Goal: Task Accomplishment & Management: Use online tool/utility

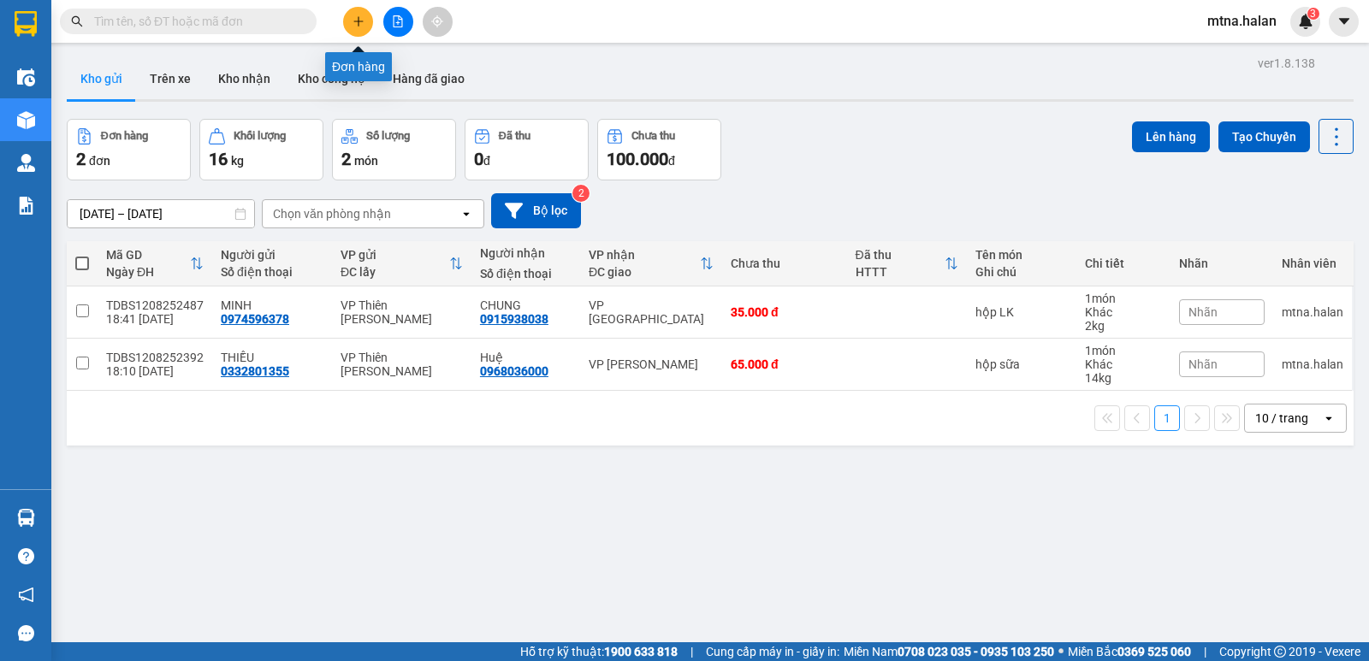
click at [362, 11] on button at bounding box center [358, 22] width 30 height 30
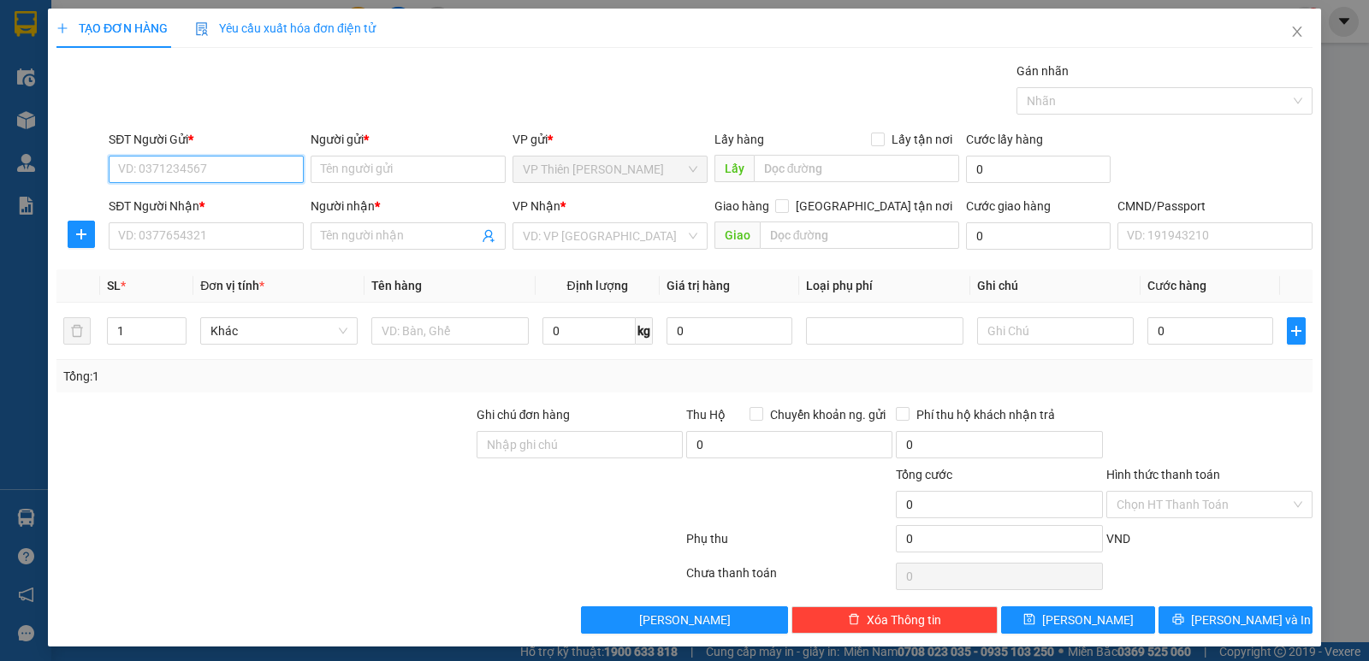
click at [221, 165] on input "SĐT Người Gửi *" at bounding box center [206, 169] width 195 height 27
type input "0878593482"
click at [143, 203] on div "0878593482 - Na" at bounding box center [204, 203] width 173 height 19
type input "Na"
type input "0878593482"
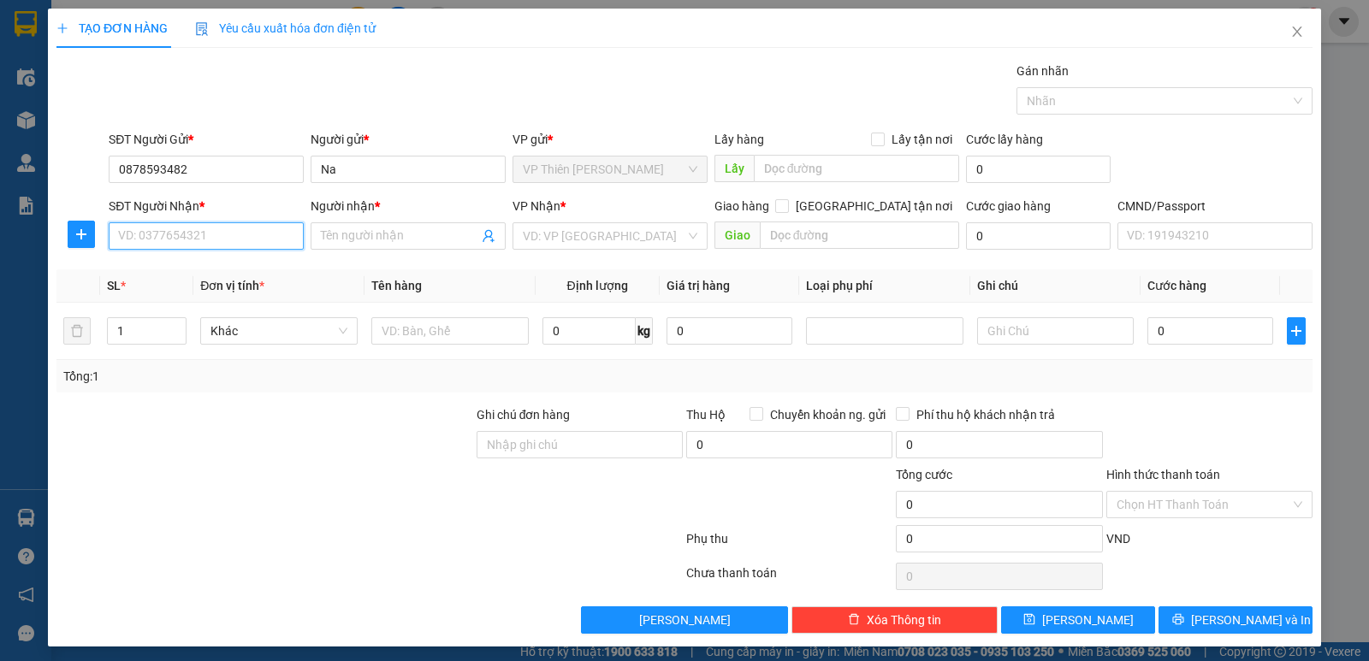
click at [206, 233] on input "SĐT Người Nhận *" at bounding box center [206, 235] width 195 height 27
click at [206, 265] on div "0982347092 - THOA KẾ TOÁN" at bounding box center [204, 270] width 173 height 19
type input "0982347092"
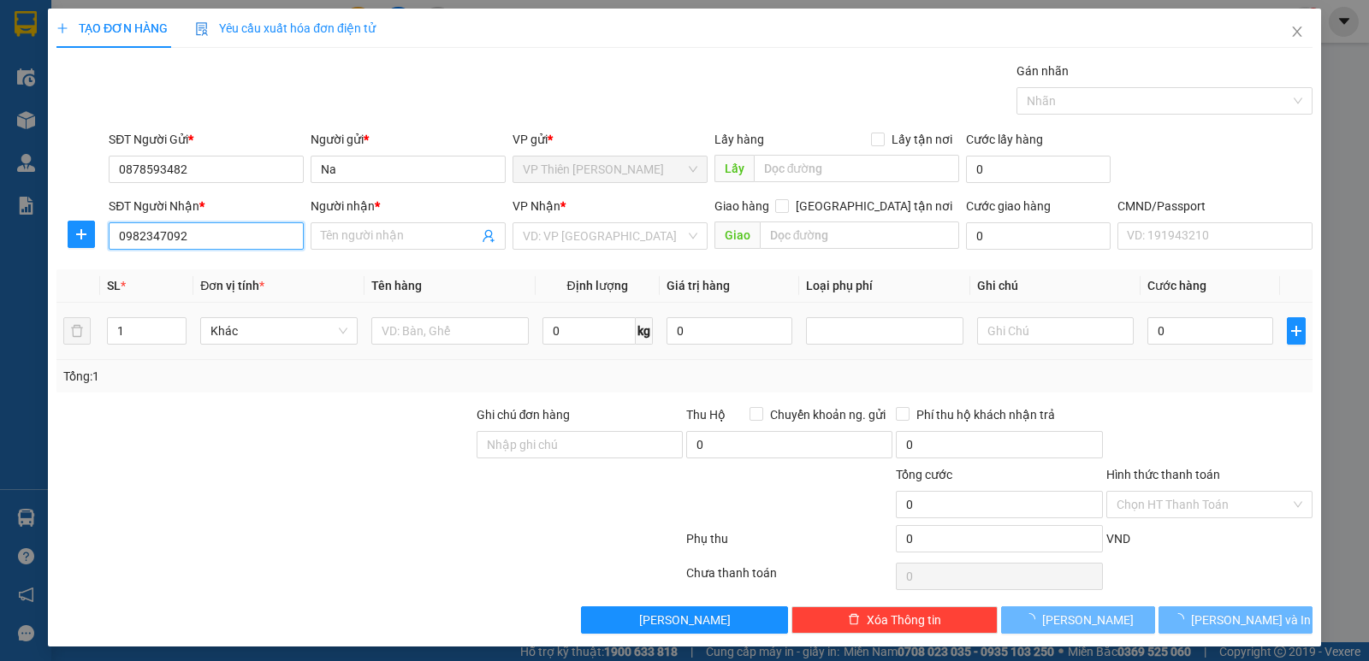
type input "THOA KẾ TOÁN"
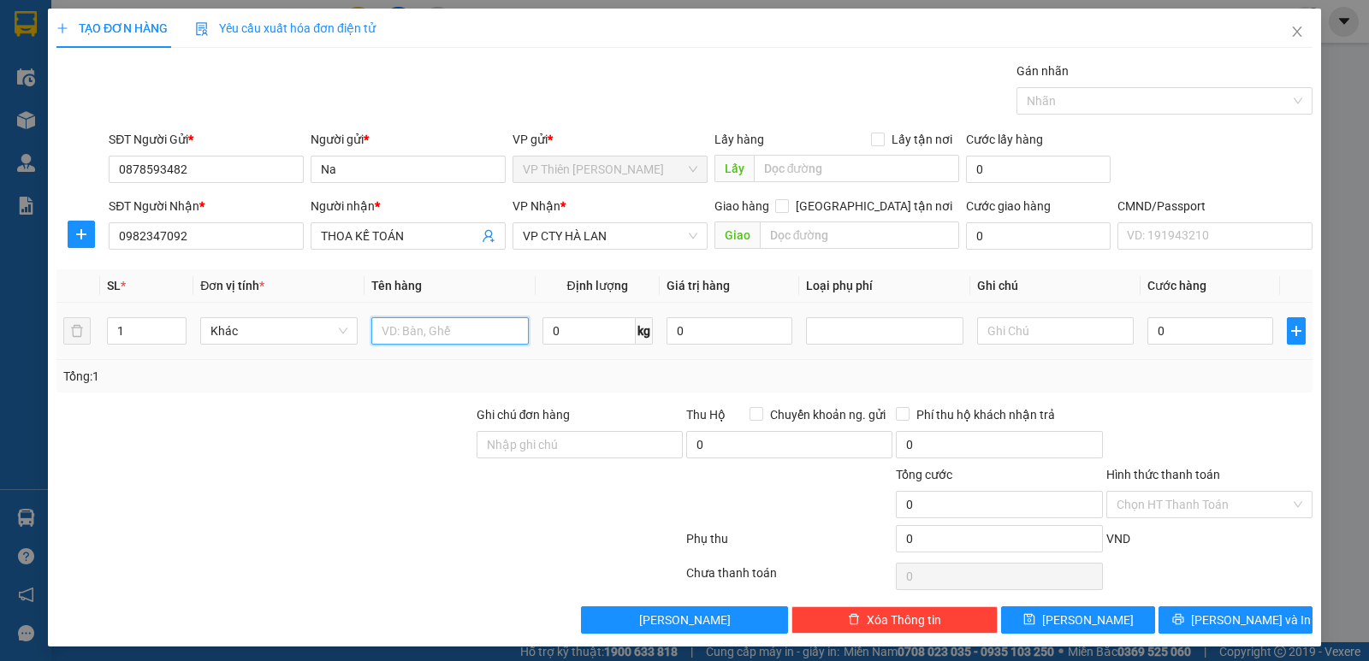
click at [500, 333] on input "text" at bounding box center [449, 330] width 157 height 27
type input "pb"
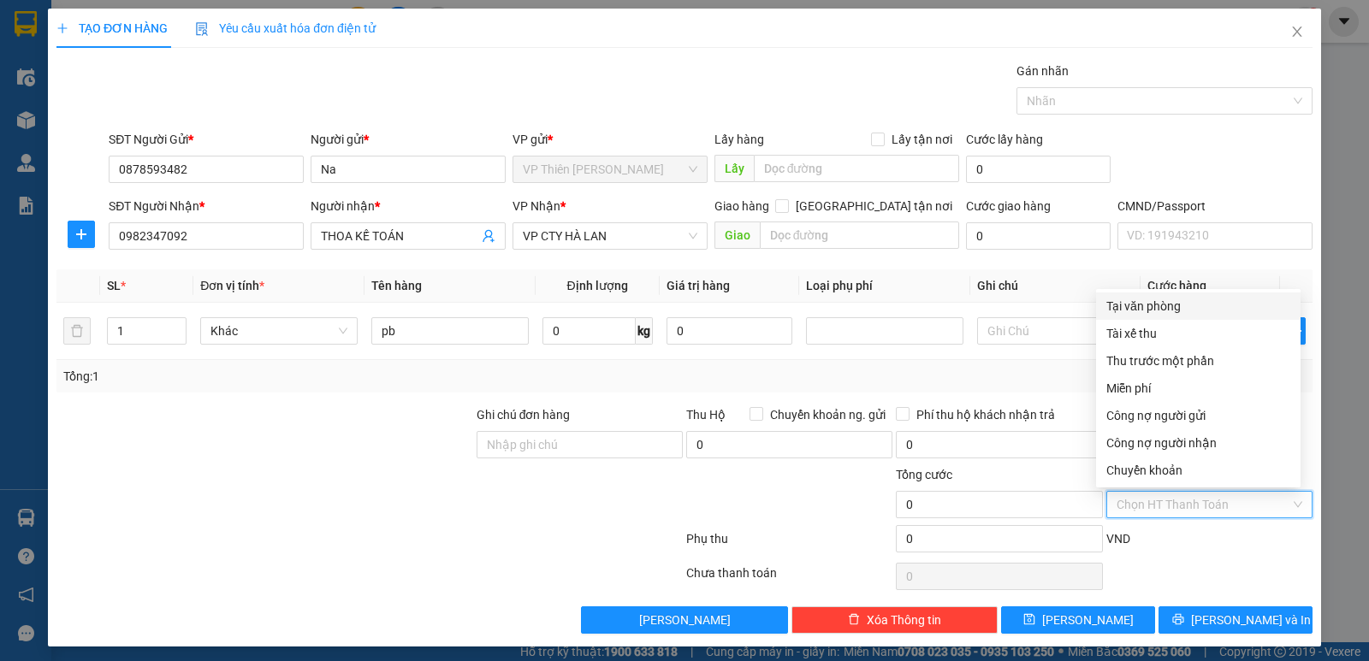
click at [1135, 507] on input "Hình thức thanh toán" at bounding box center [1203, 505] width 174 height 26
click at [1128, 382] on div "Miễn phí" at bounding box center [1198, 388] width 184 height 19
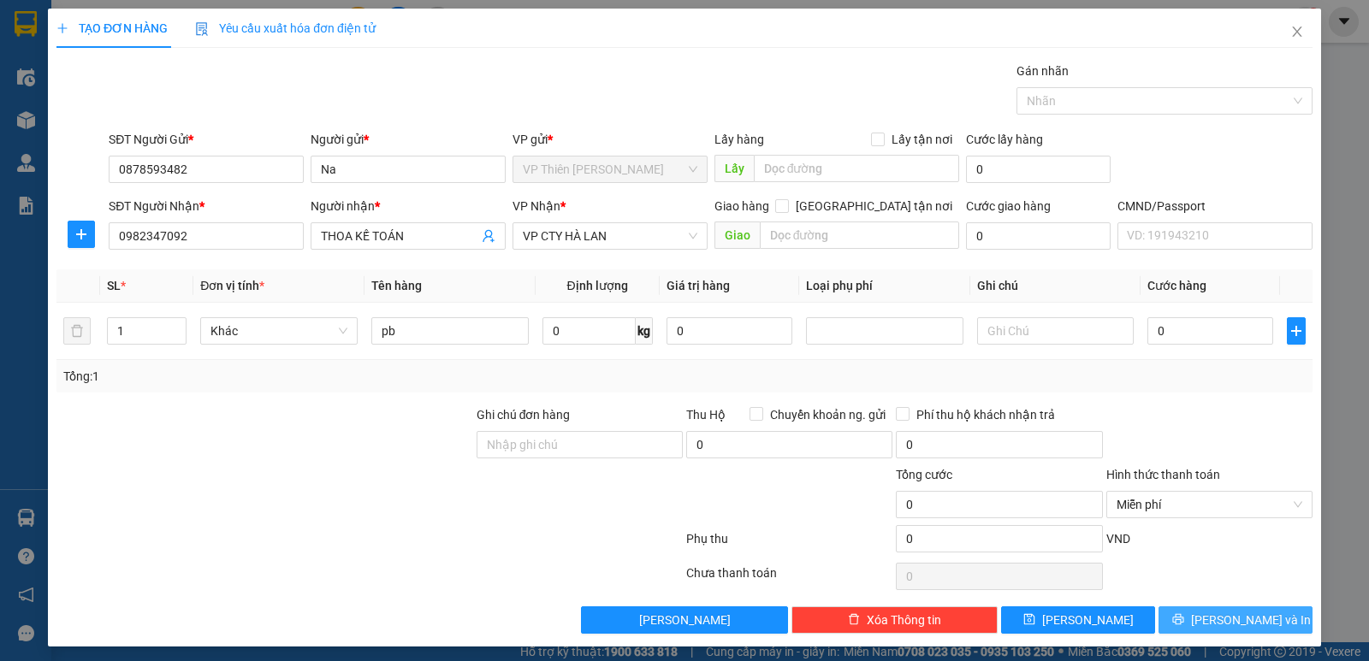
click at [1213, 620] on span "[PERSON_NAME] và In" at bounding box center [1251, 620] width 120 height 19
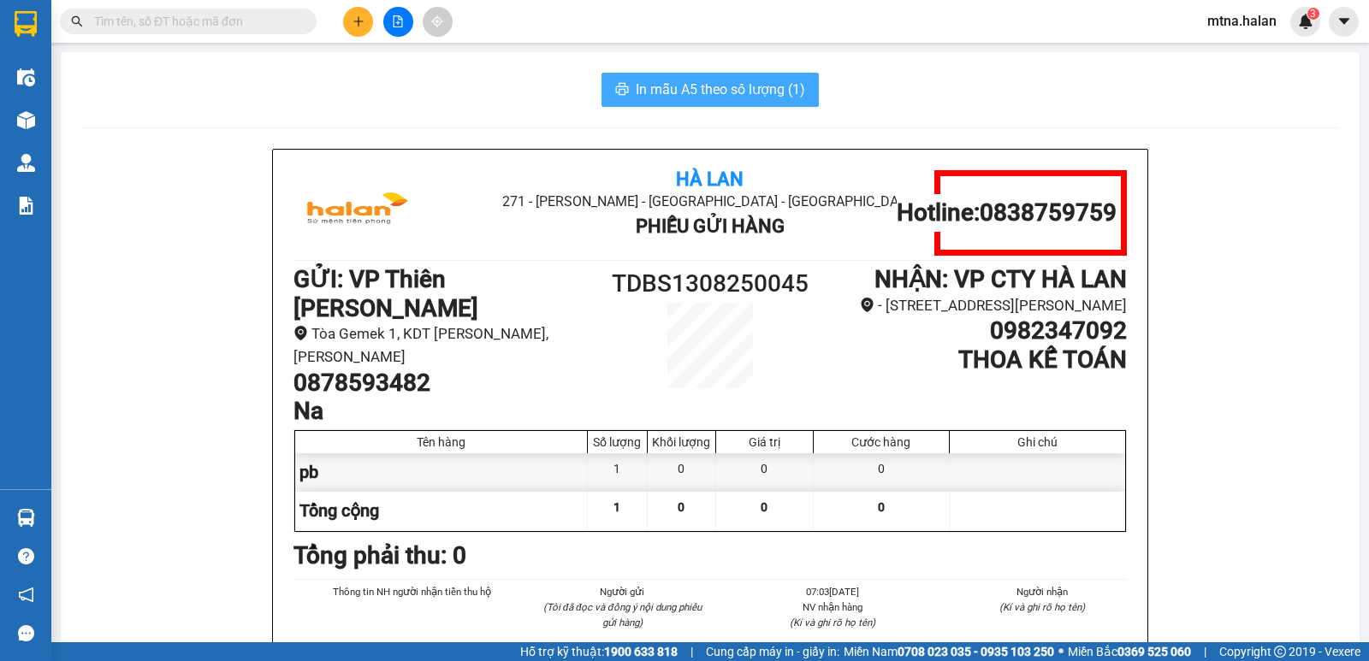
click at [657, 100] on span "In mẫu A5 theo số lượng (1)" at bounding box center [720, 89] width 169 height 21
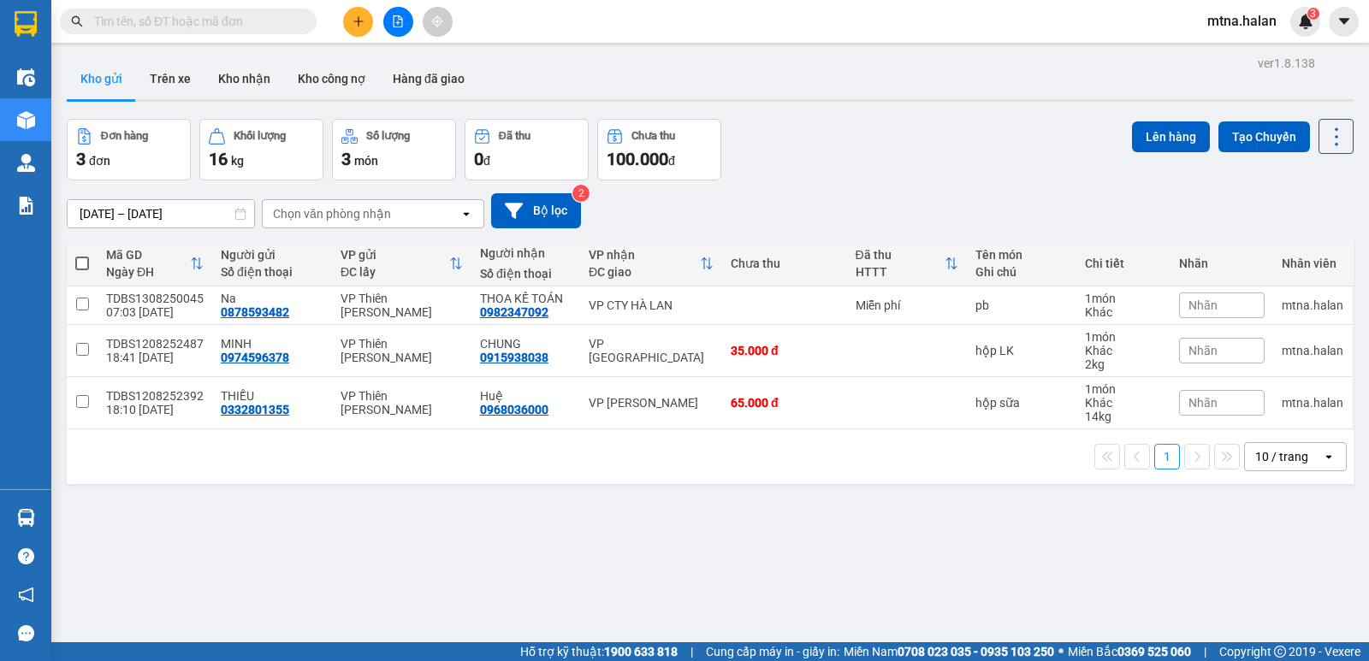
click at [82, 263] on span at bounding box center [82, 264] width 14 height 14
click at [82, 255] on input "checkbox" at bounding box center [82, 255] width 0 height 0
checkbox input "true"
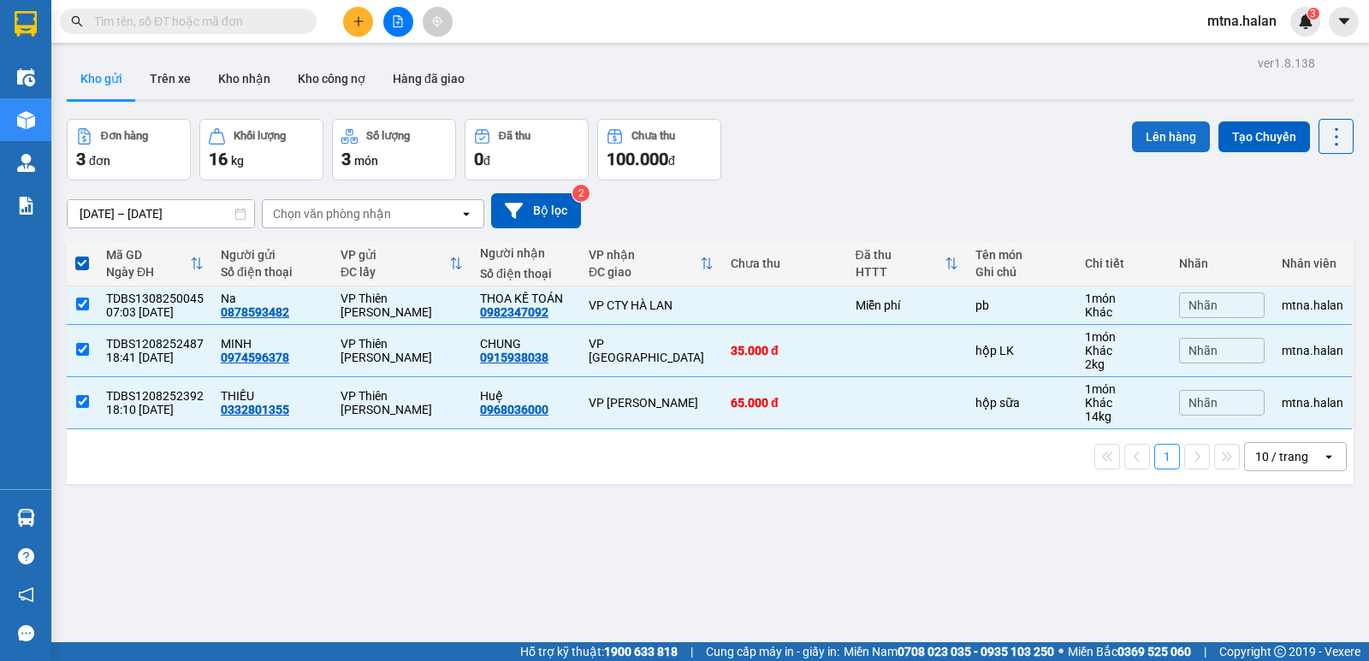
click at [1158, 141] on button "Lên hàng" at bounding box center [1171, 136] width 78 height 31
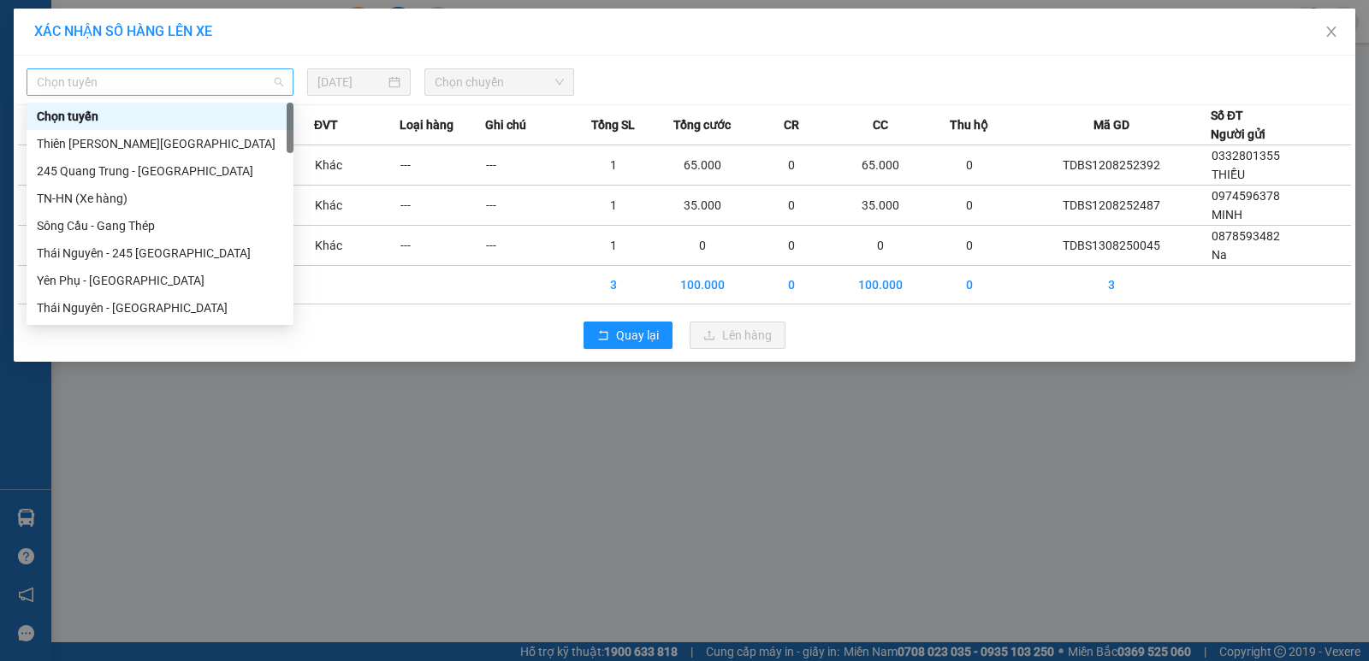
click at [154, 79] on span "Chọn tuyến" at bounding box center [160, 82] width 246 height 26
click at [137, 144] on div "Thiên [PERSON_NAME][GEOGRAPHIC_DATA]" at bounding box center [160, 143] width 246 height 19
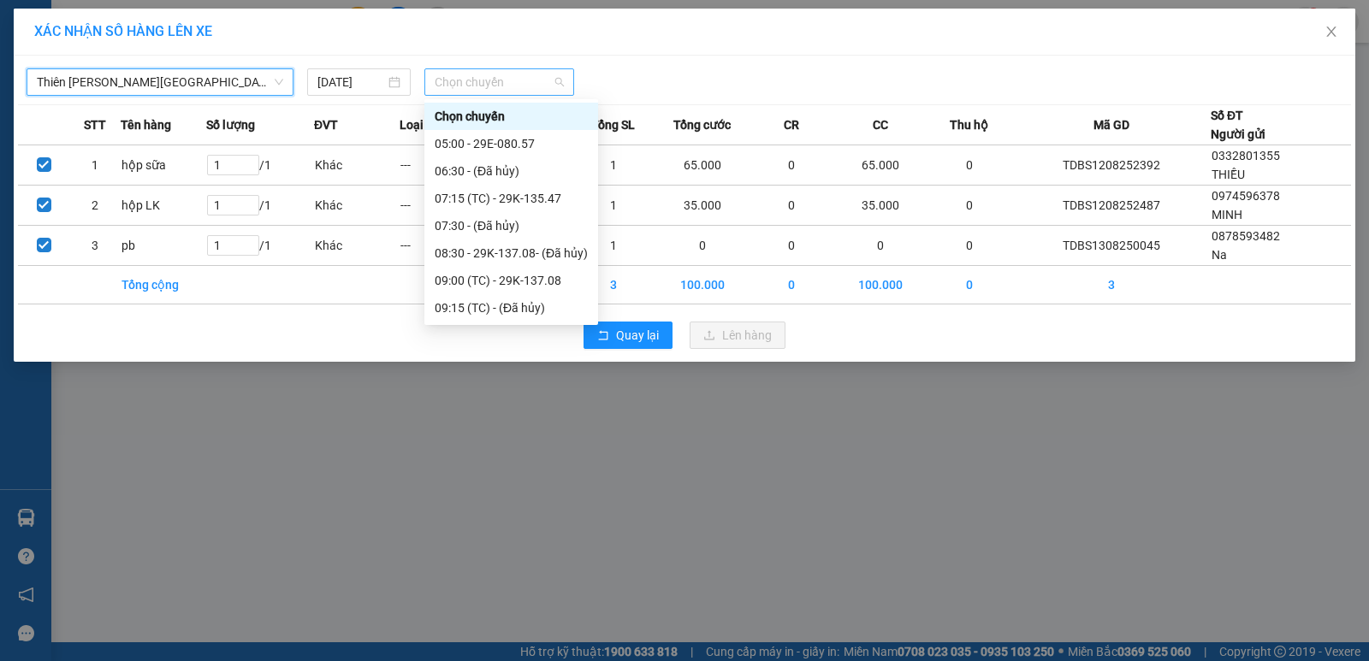
click at [518, 83] on span "Chọn chuyến" at bounding box center [499, 82] width 129 height 26
click at [530, 199] on div "07:15 (TC) - 29K-135.47" at bounding box center [511, 198] width 153 height 19
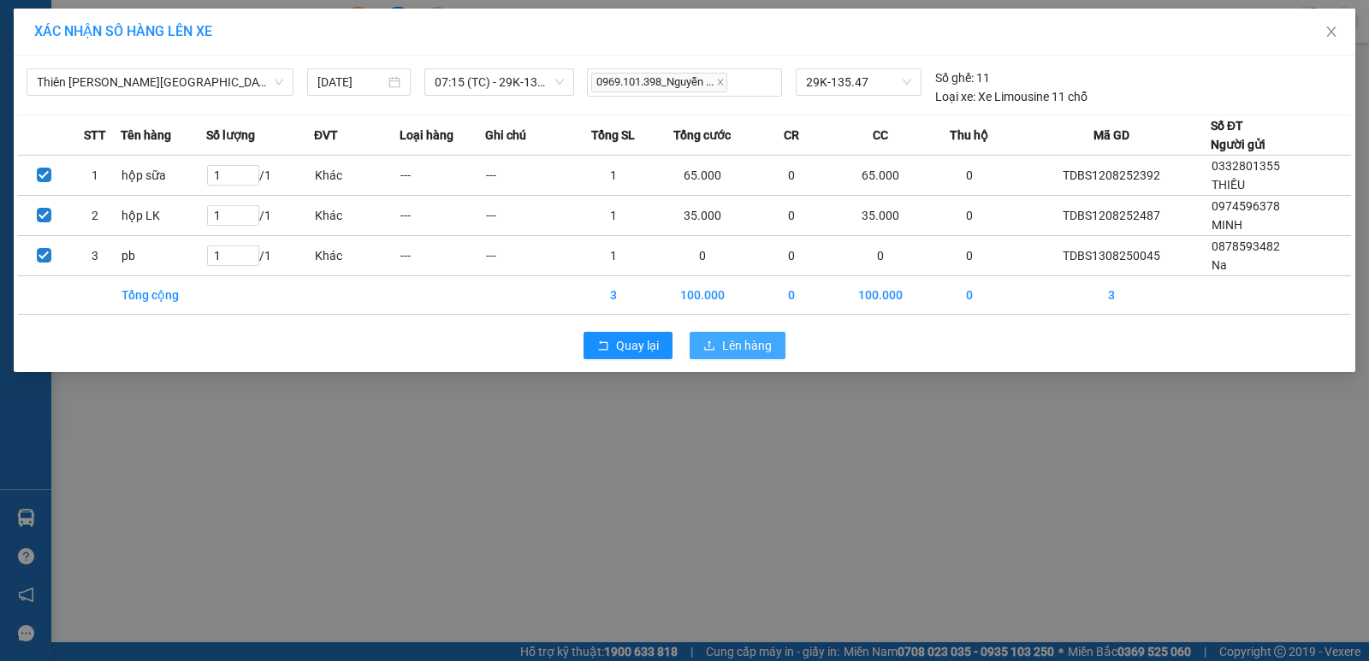
click at [746, 341] on span "Lên hàng" at bounding box center [747, 345] width 50 height 19
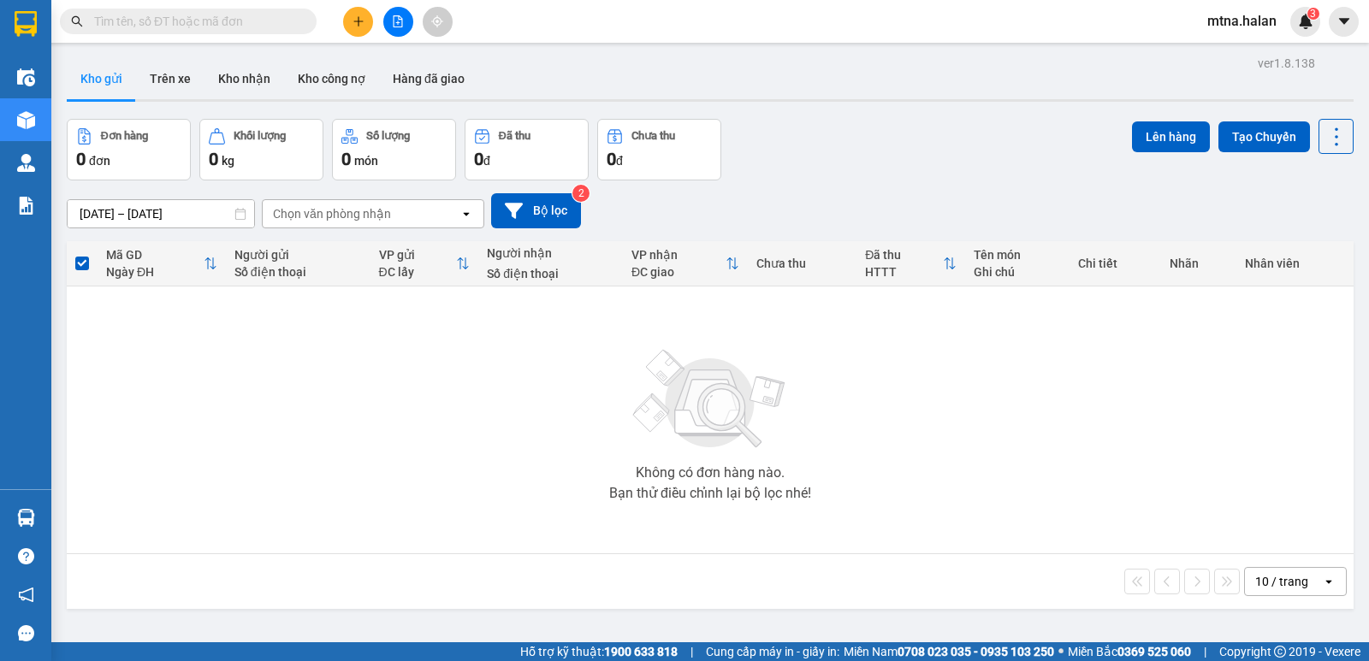
click at [517, 391] on div "Không có đơn hàng nào. Bạn thử điều chỉnh lại bộ lọc nhé!" at bounding box center [710, 420] width 1270 height 257
click at [176, 78] on button "Trên xe" at bounding box center [170, 78] width 68 height 41
click at [181, 75] on button "Trên xe" at bounding box center [170, 78] width 68 height 41
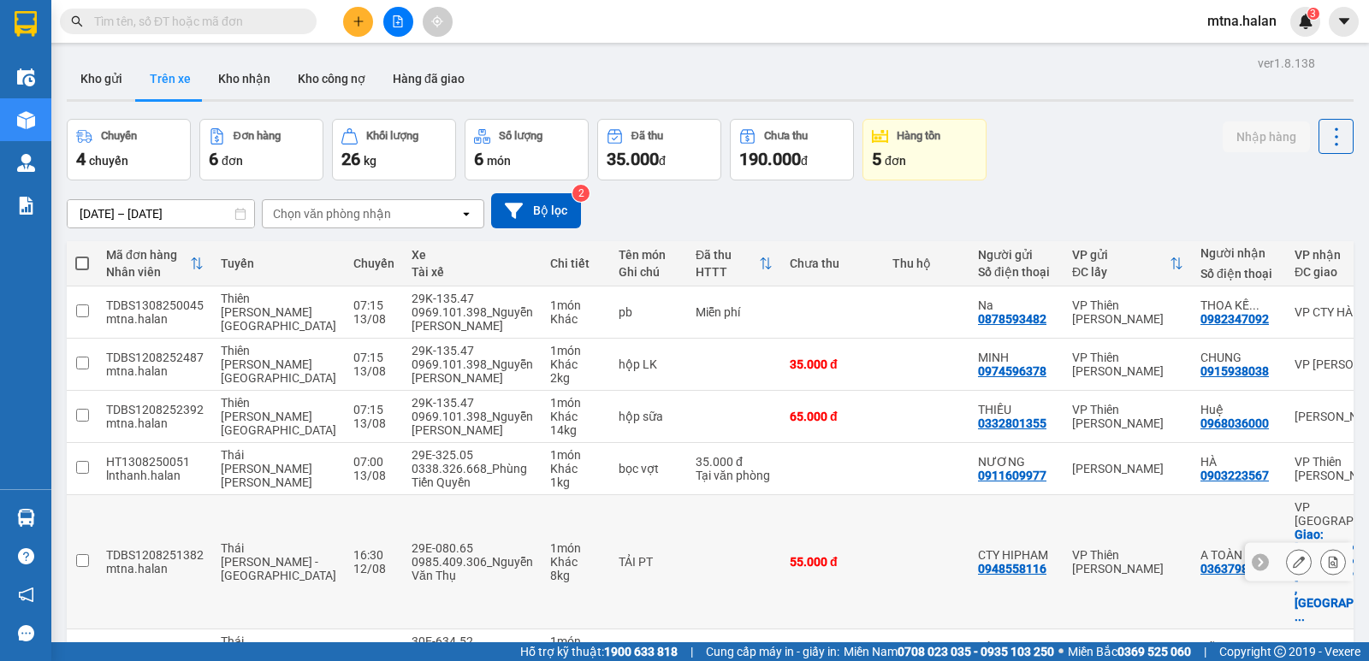
scroll to position [86, 0]
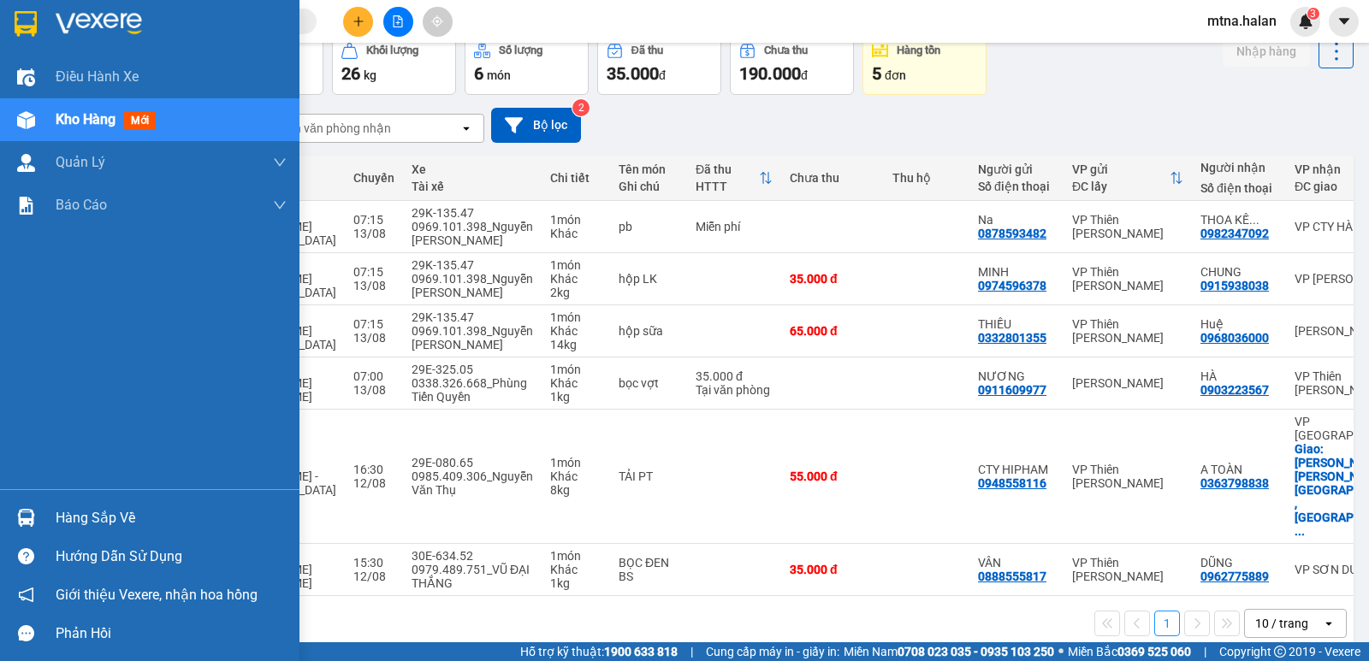
click at [27, 521] on img at bounding box center [26, 518] width 18 height 18
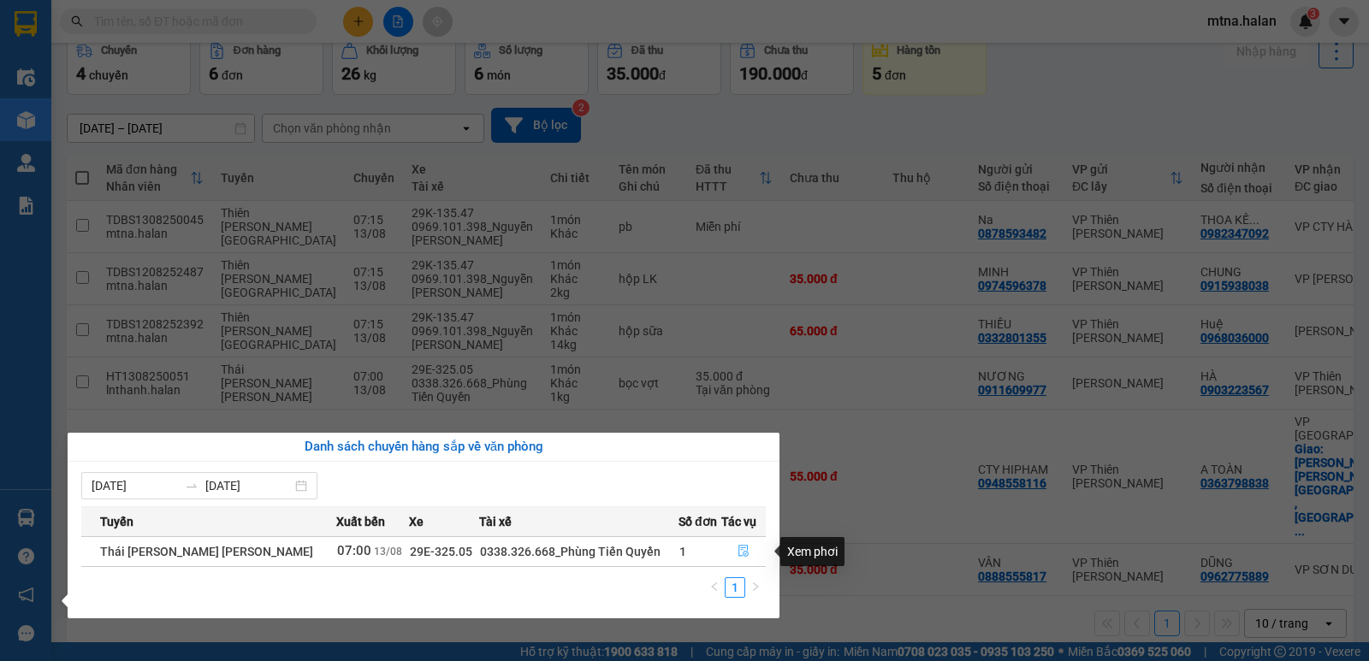
click at [742, 550] on icon "file-done" at bounding box center [743, 552] width 10 height 12
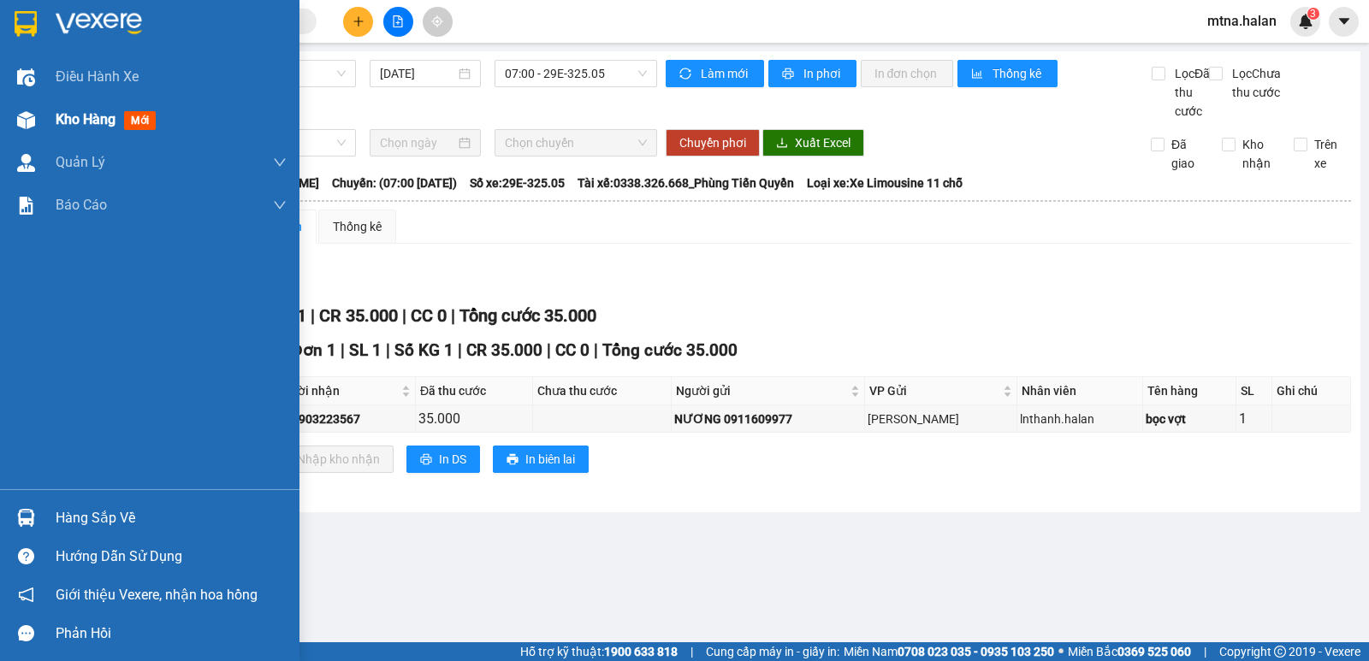
click at [25, 111] on img at bounding box center [26, 120] width 18 height 18
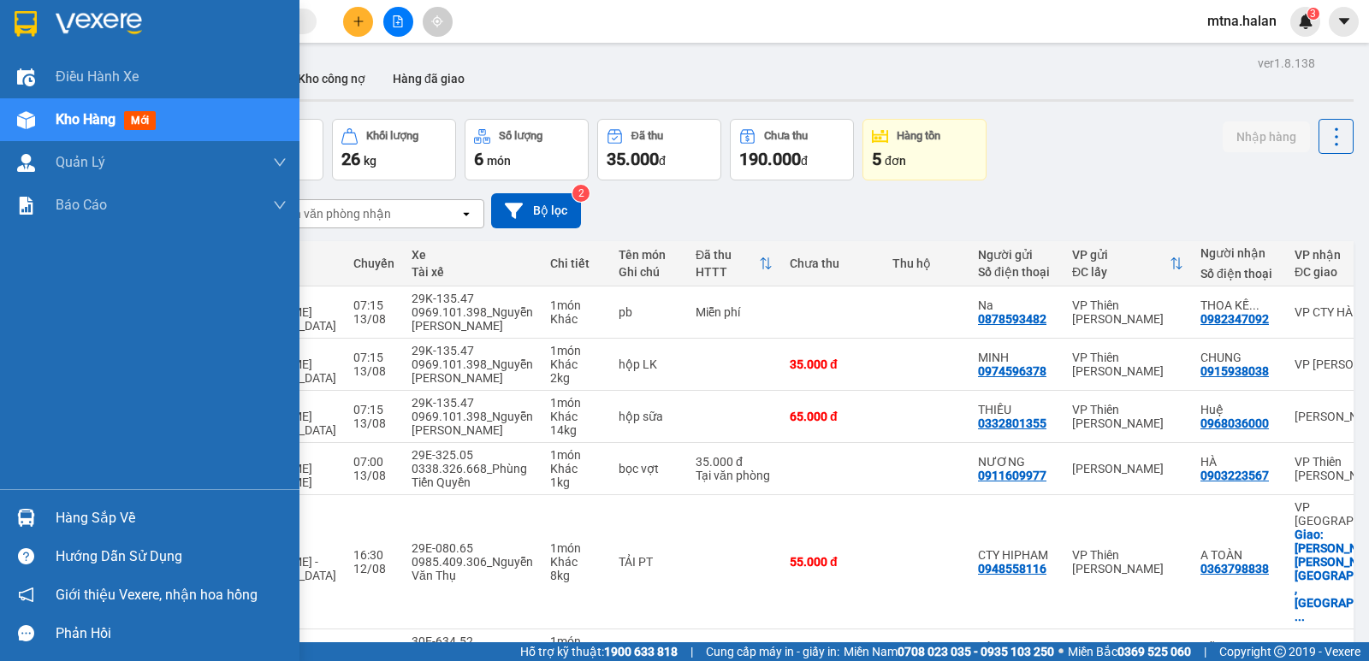
click at [27, 515] on img at bounding box center [26, 518] width 18 height 18
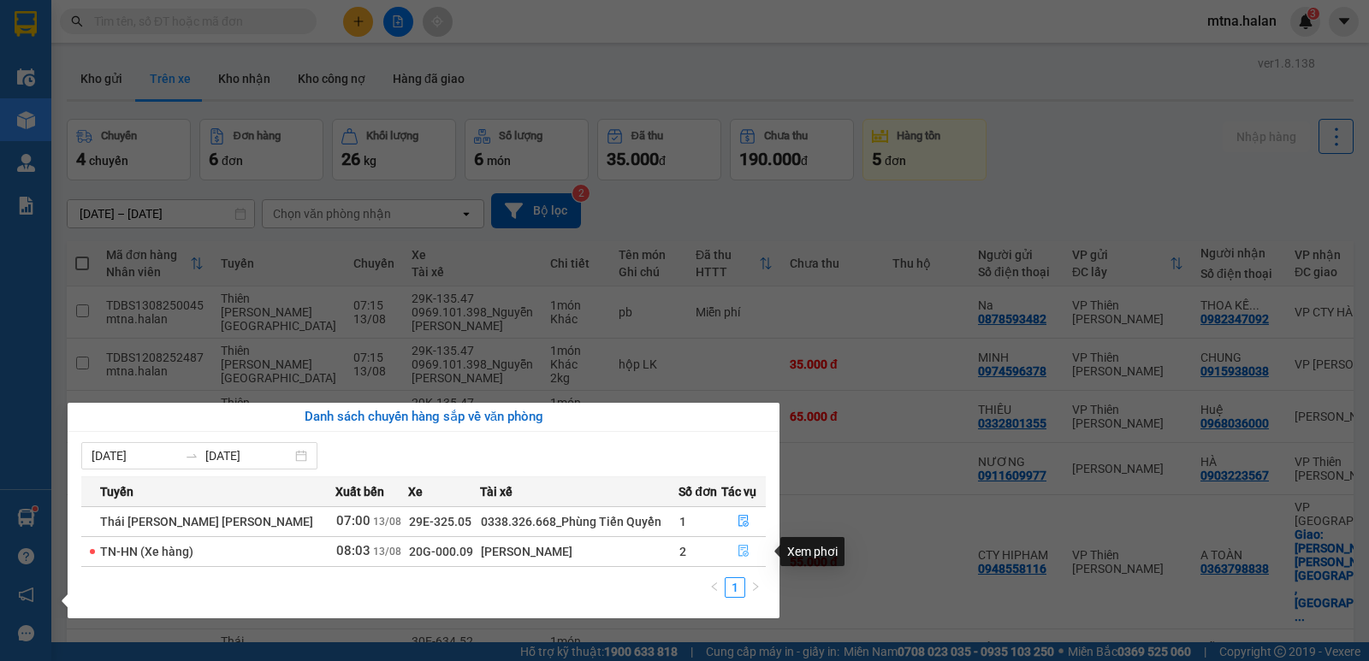
click at [738, 549] on icon "file-done" at bounding box center [743, 552] width 10 height 12
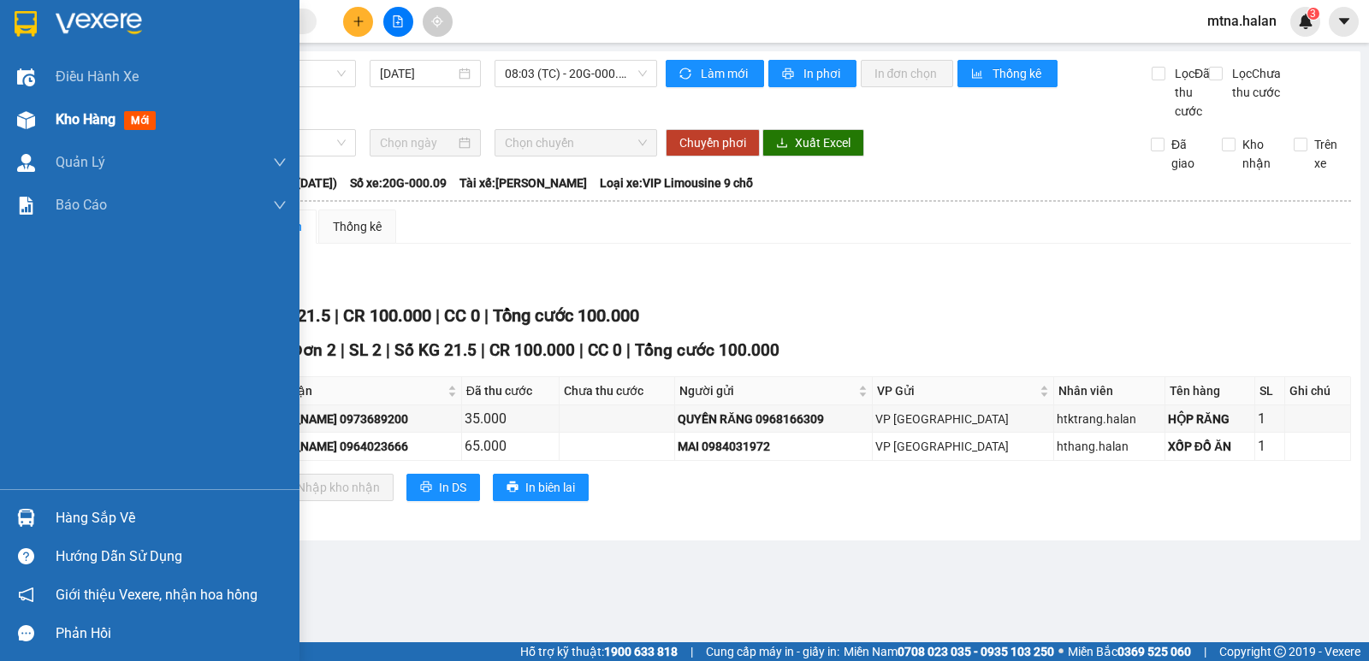
click at [21, 130] on div at bounding box center [26, 120] width 30 height 30
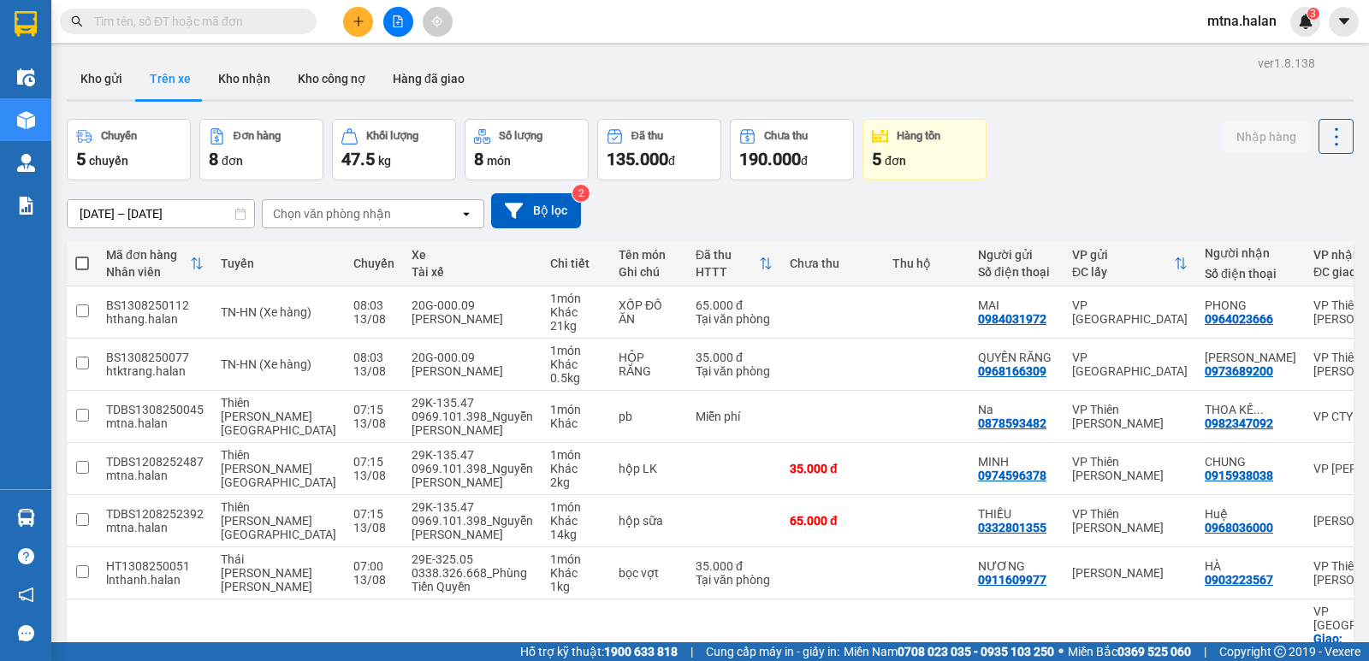
click at [293, 15] on input "text" at bounding box center [195, 21] width 202 height 19
click at [236, 81] on button "Kho nhận" at bounding box center [244, 78] width 80 height 41
type input "[DATE] – [DATE]"
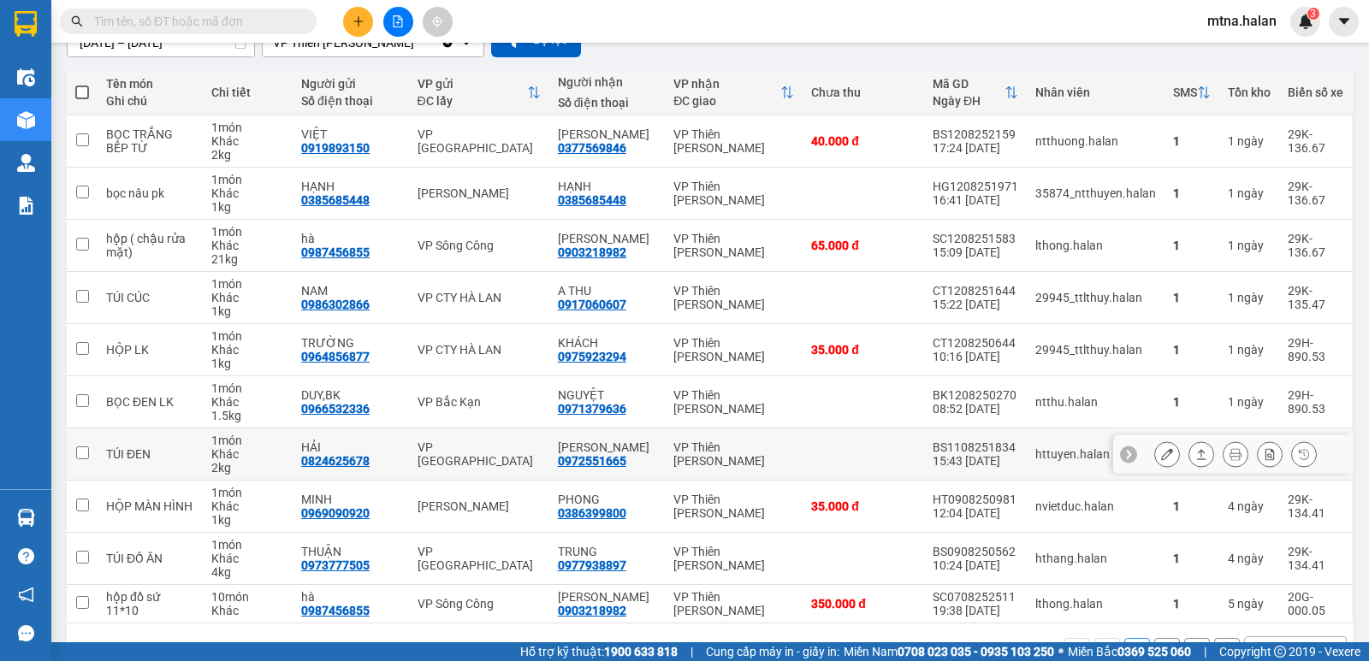
scroll to position [222, 0]
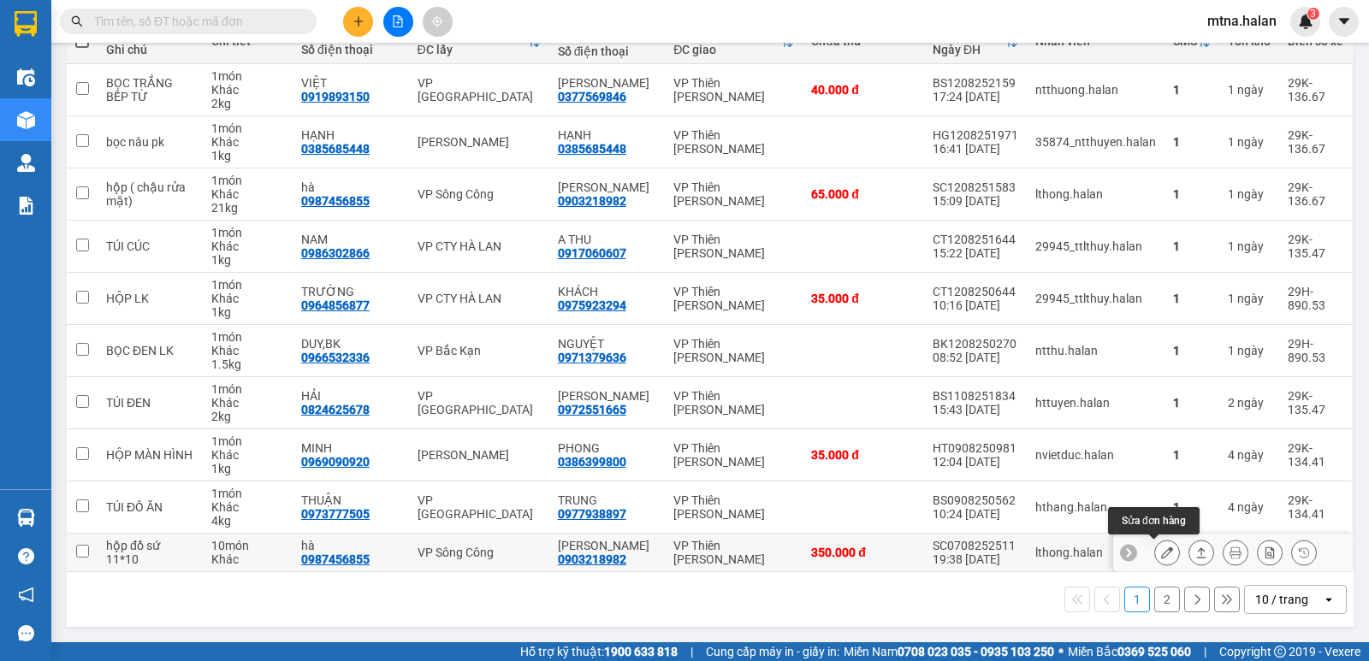
click at [1161, 555] on icon at bounding box center [1167, 553] width 12 height 12
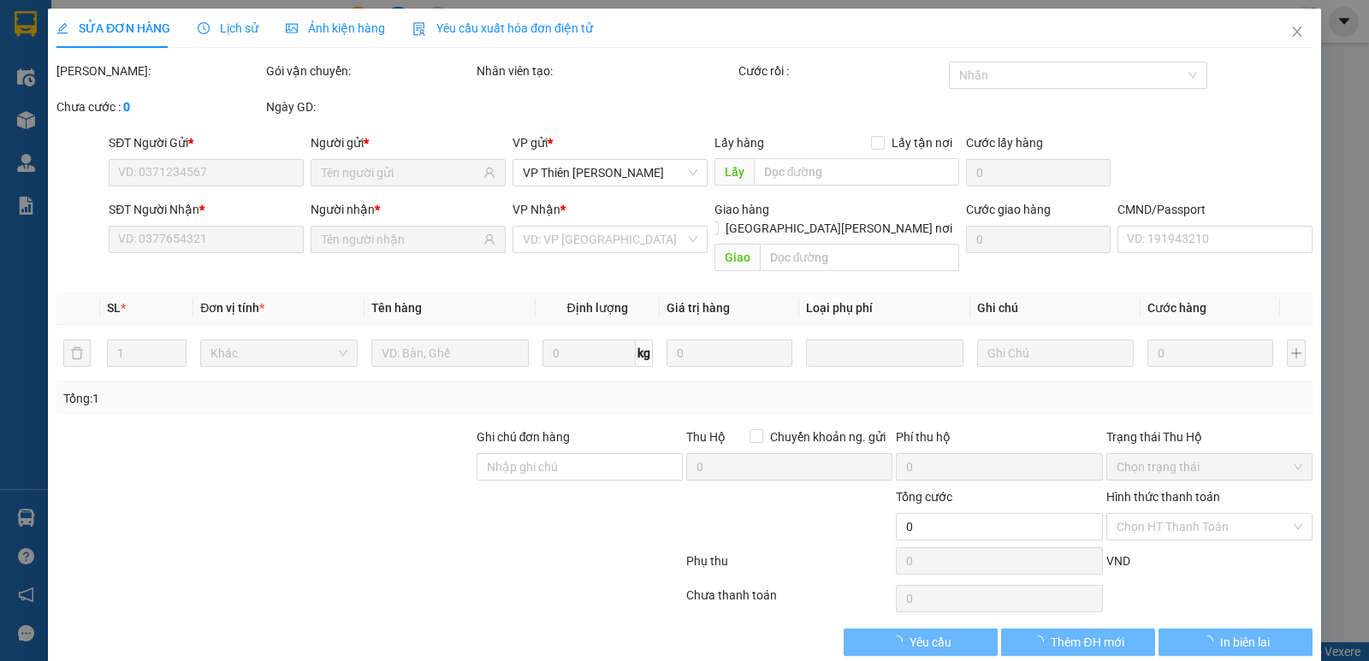
type input "0987456855"
type input "hà"
type input "0903218982"
type input "[PERSON_NAME]"
type input "350.000"
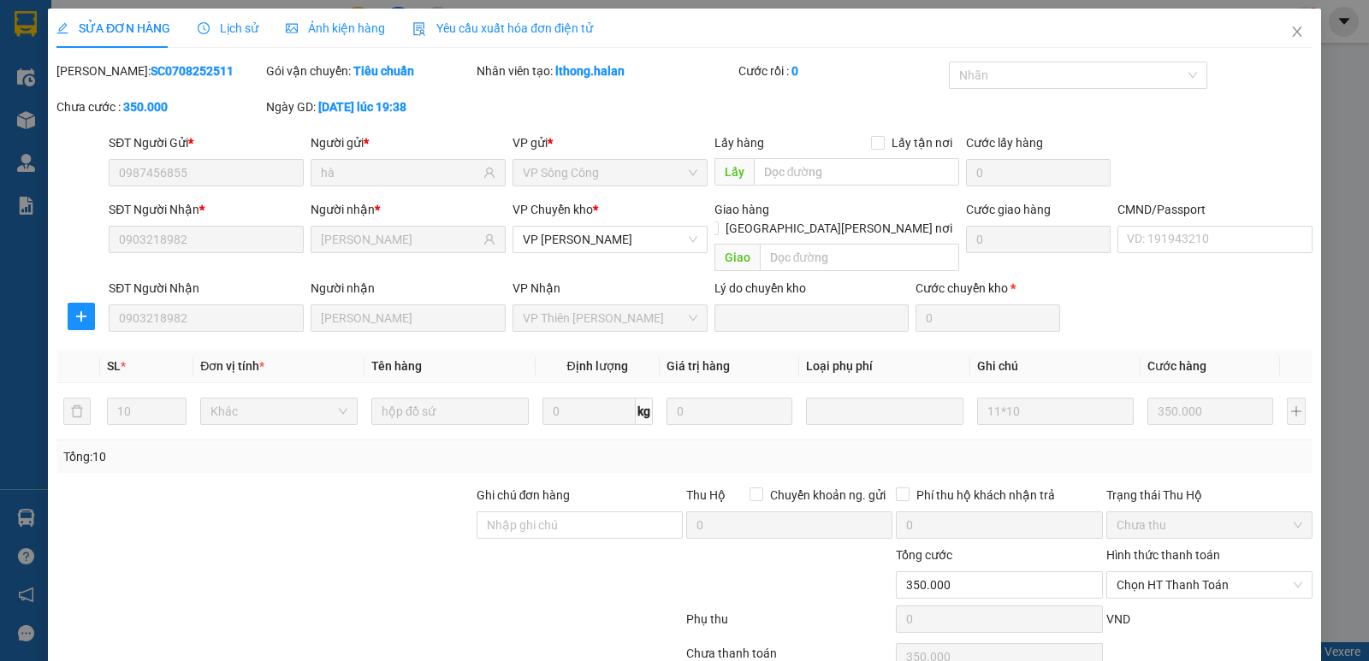
scroll to position [68, 0]
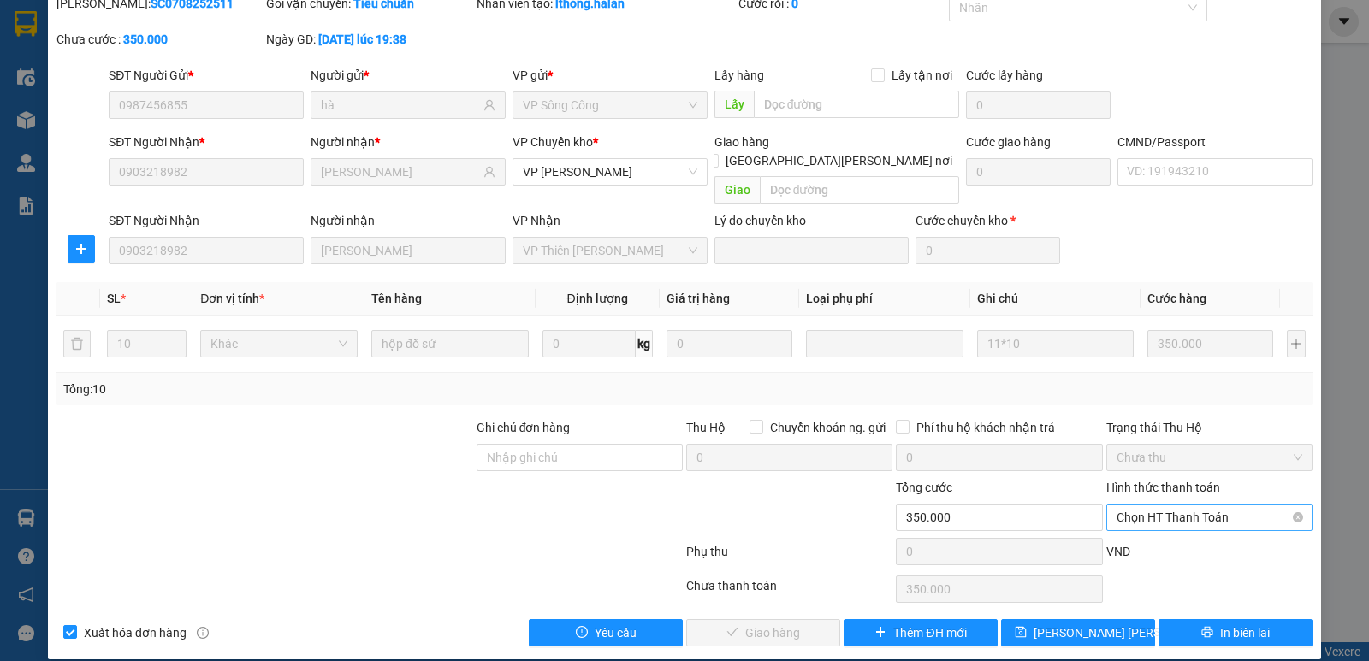
click at [1163, 505] on span "Chọn HT Thanh Toán" at bounding box center [1209, 518] width 186 height 26
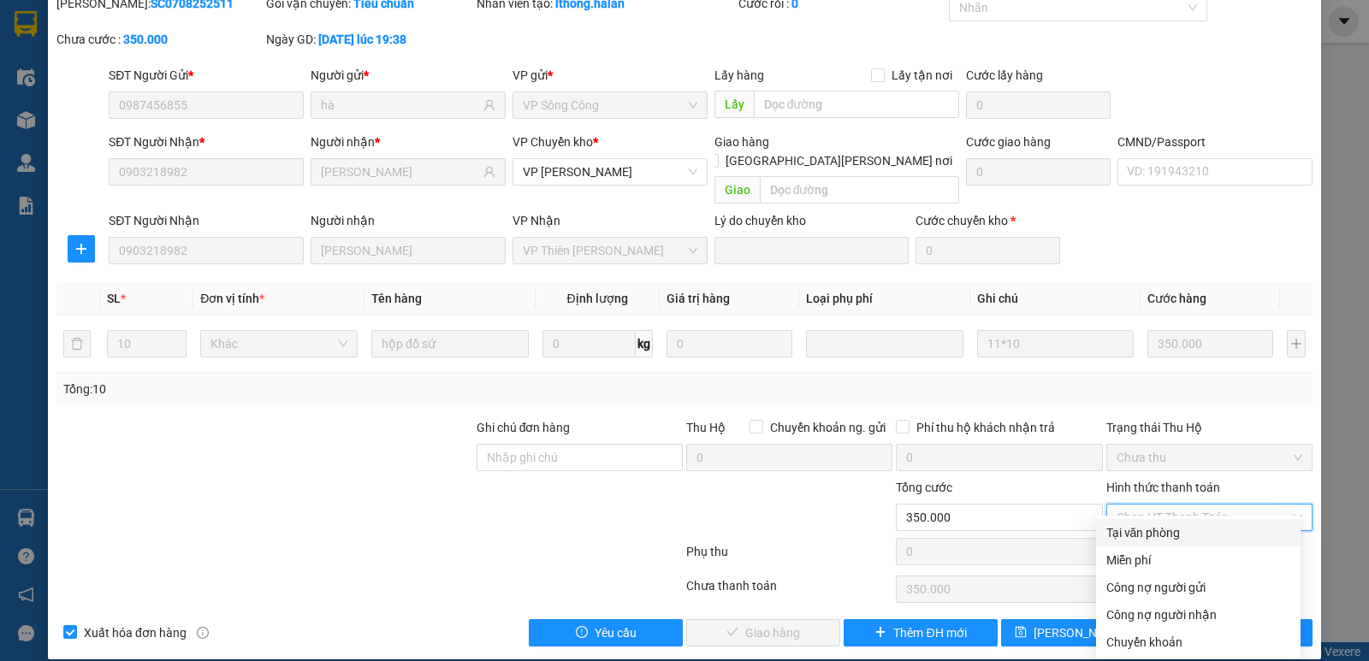
click at [1152, 536] on div "Tại văn phòng" at bounding box center [1198, 533] width 184 height 19
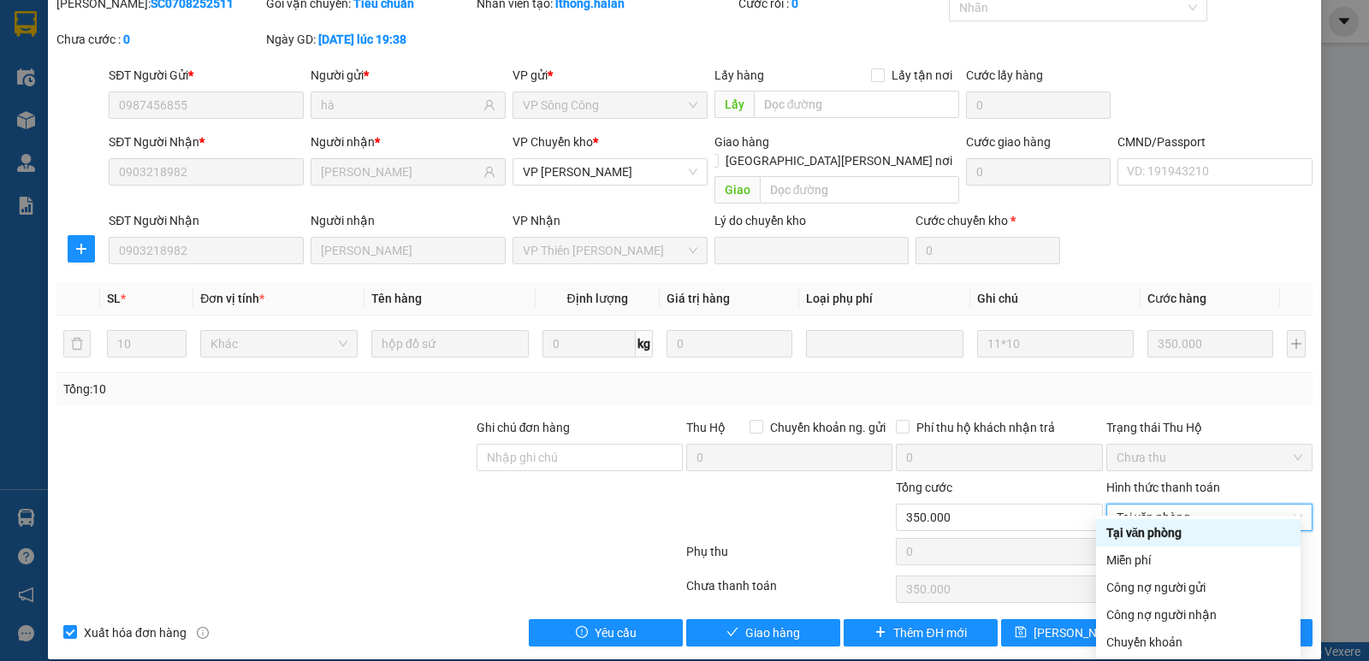
type input "0"
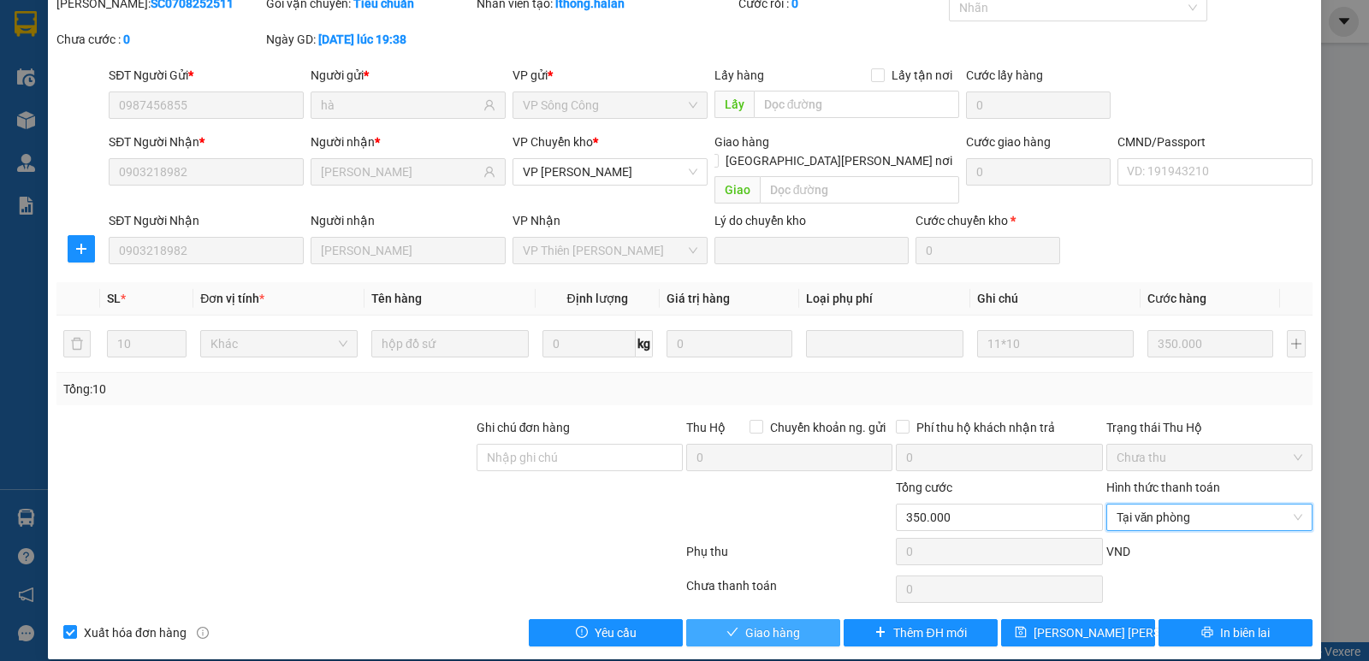
click at [786, 624] on span "Giao hàng" at bounding box center [772, 633] width 55 height 19
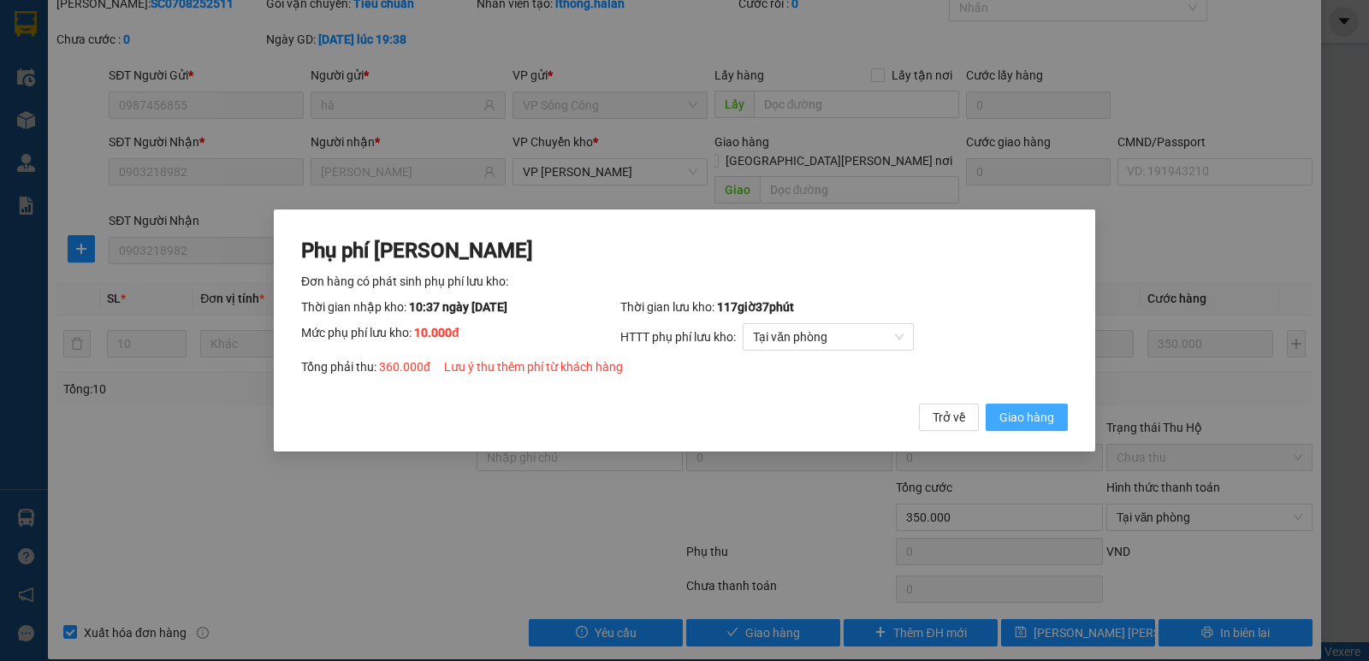
click at [1038, 409] on span "Giao hàng" at bounding box center [1026, 417] width 55 height 19
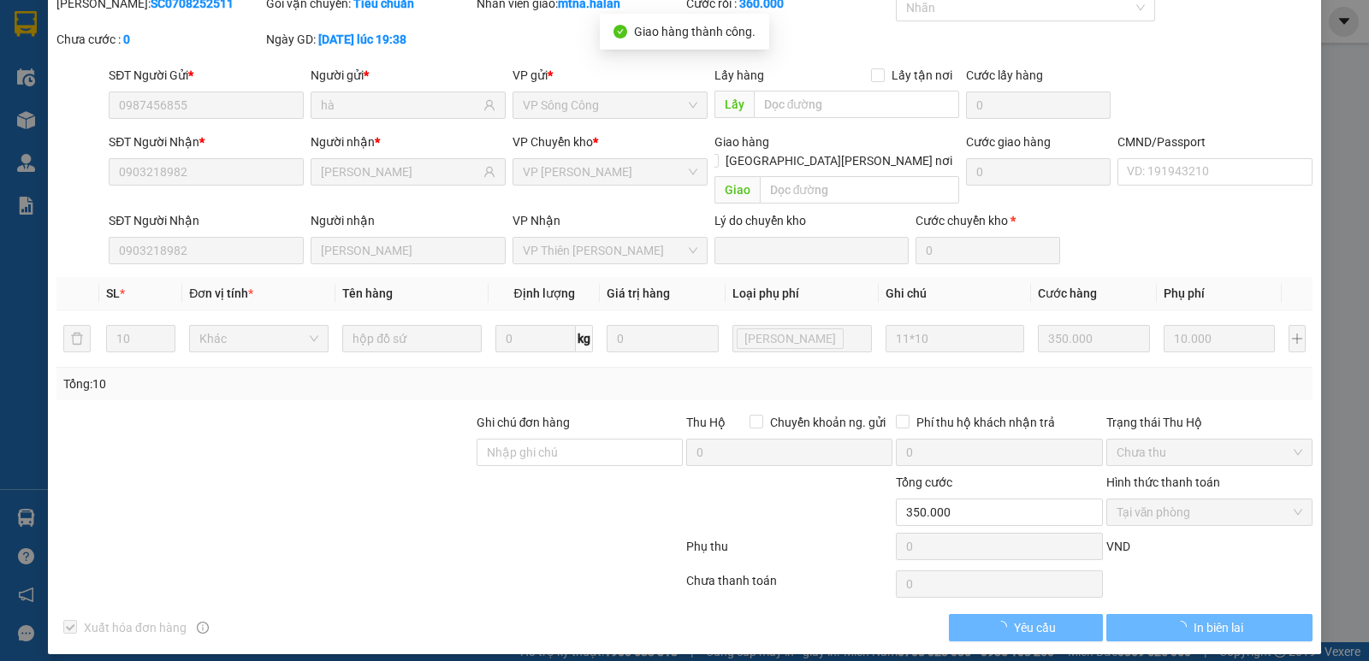
type input "360.000"
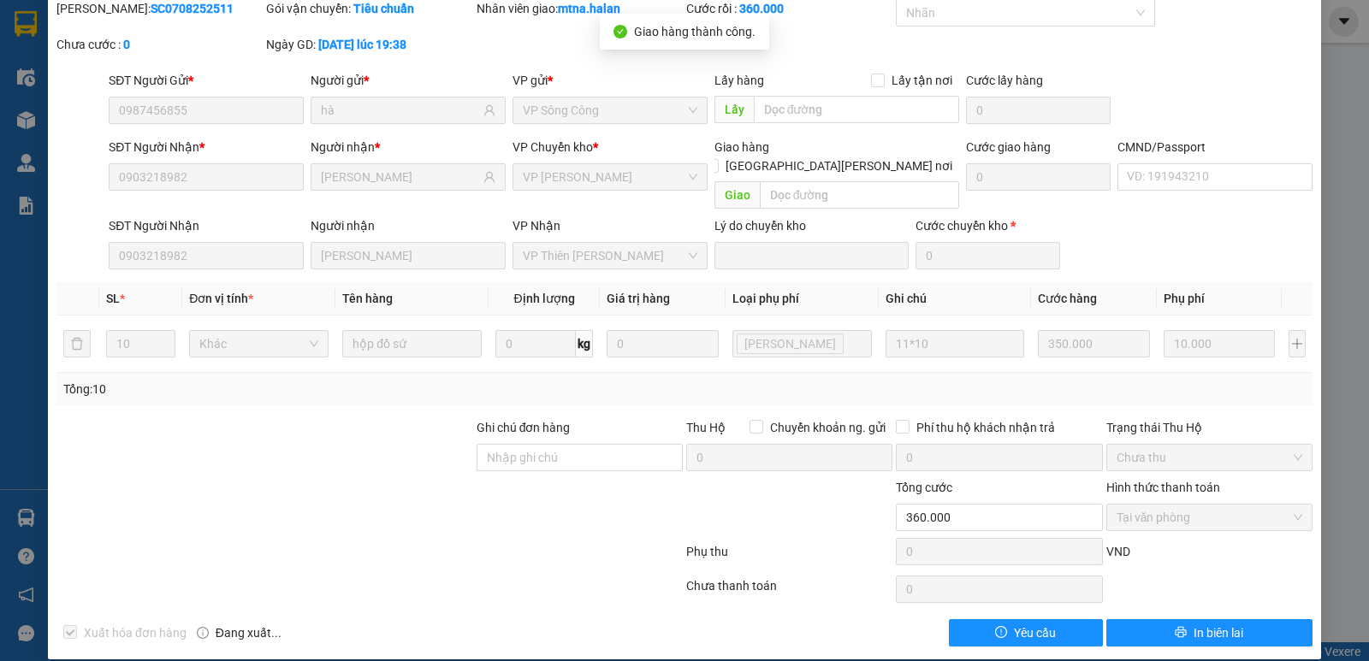
scroll to position [0, 0]
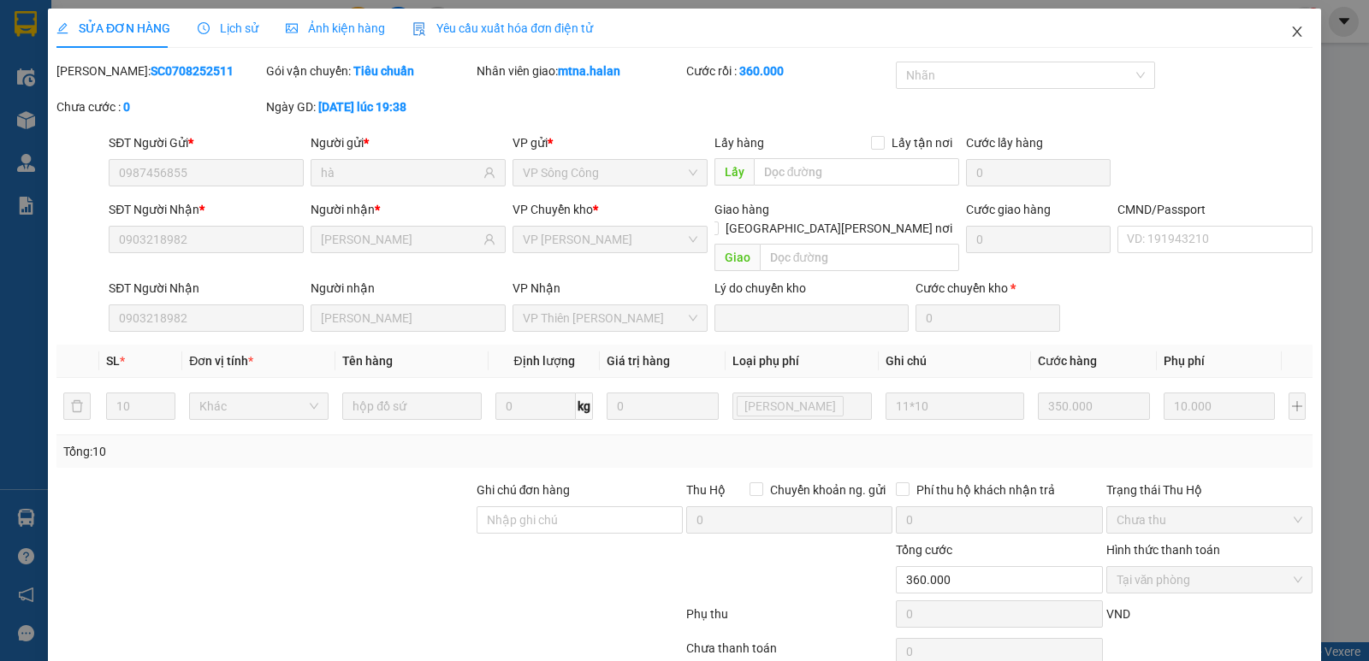
click at [1290, 26] on icon "close" at bounding box center [1297, 32] width 14 height 14
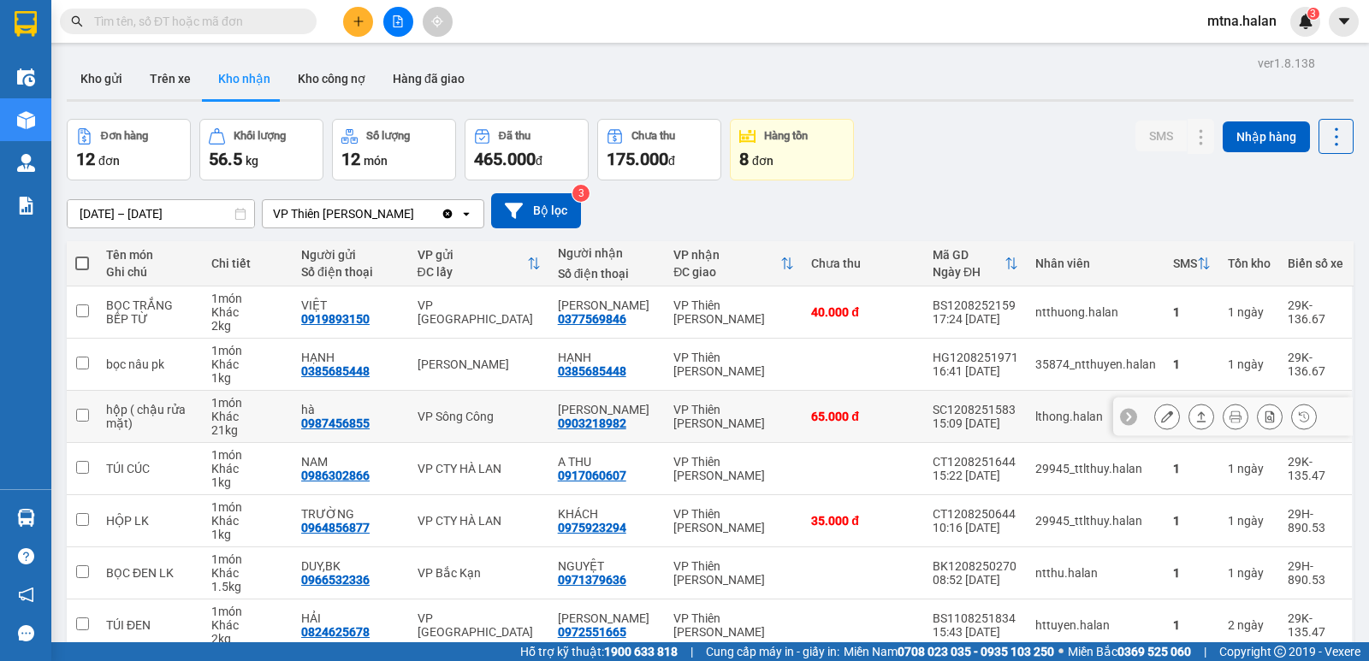
scroll to position [86, 0]
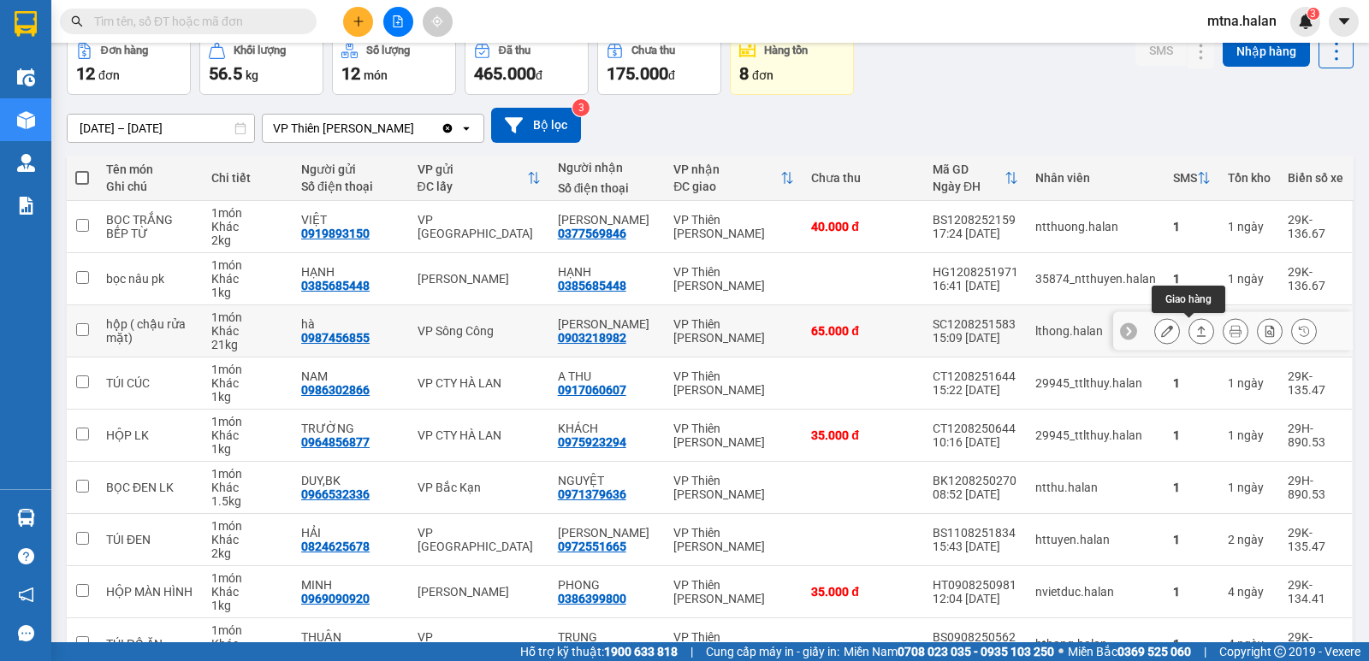
click at [1195, 332] on icon at bounding box center [1201, 331] width 12 height 12
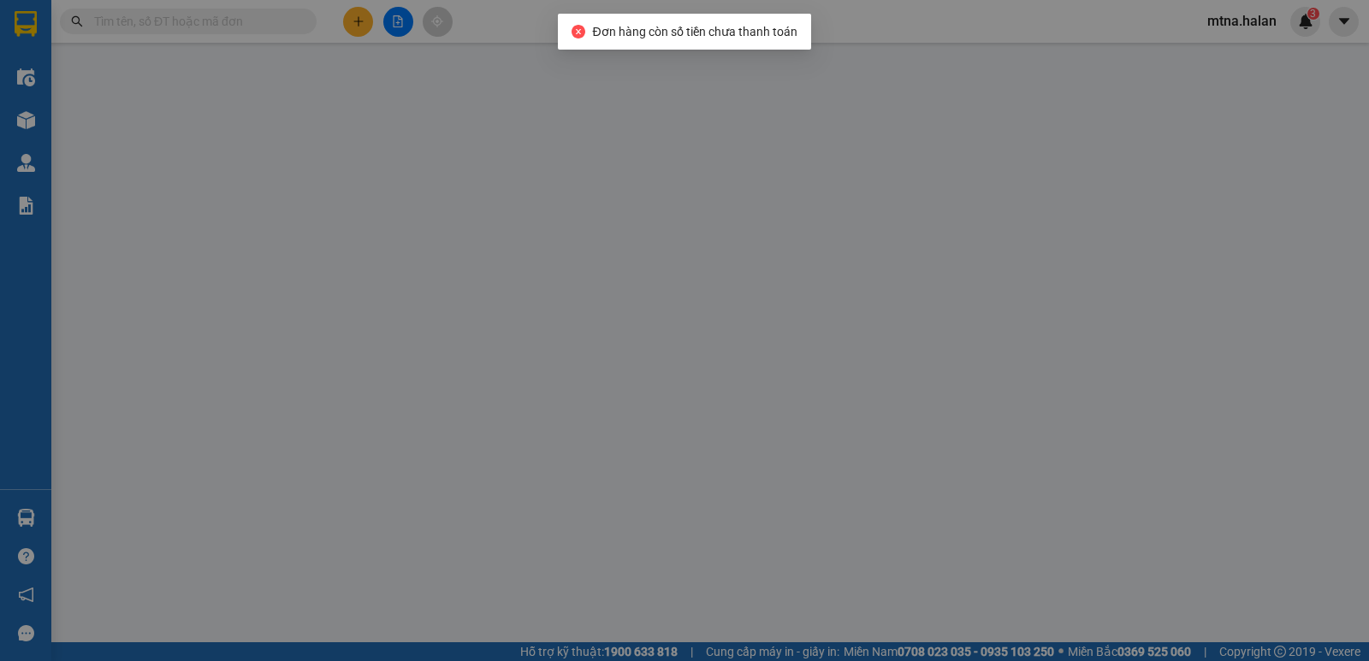
type input "0987456855"
type input "hà"
type input "0903218982"
type input "[PERSON_NAME]"
type input "65.000"
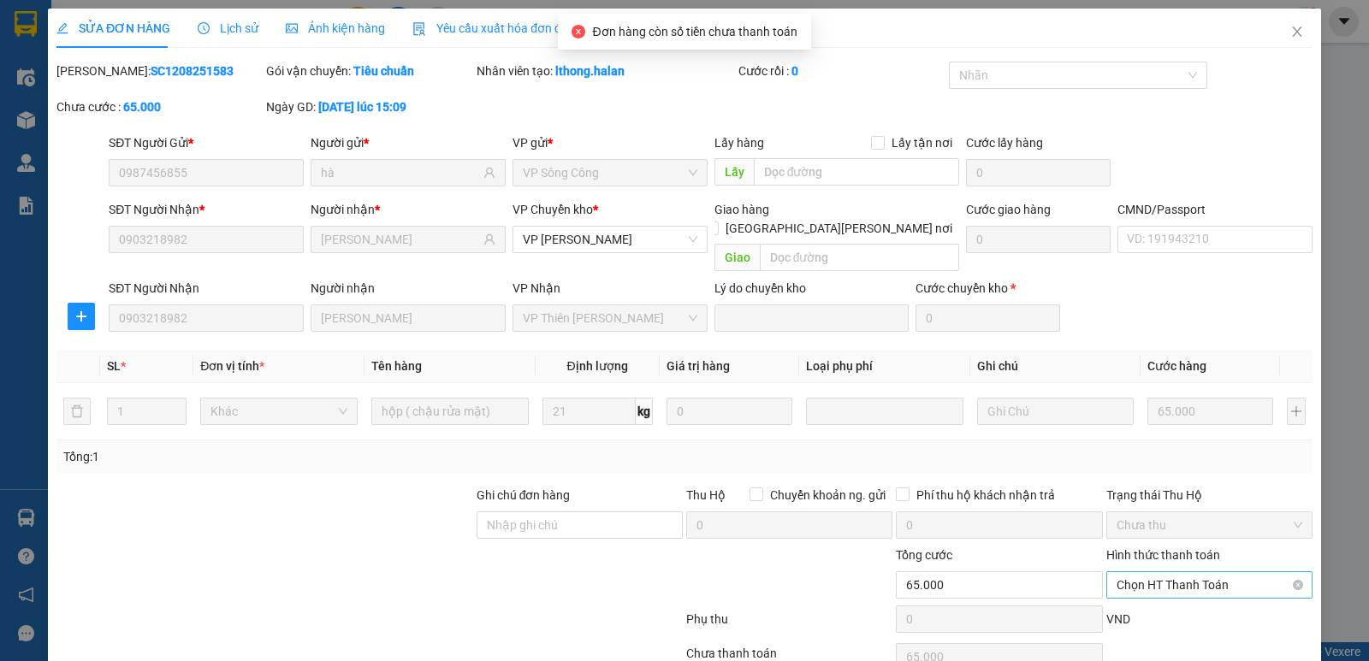
click at [1146, 572] on span "Chọn HT Thanh Toán" at bounding box center [1209, 585] width 186 height 26
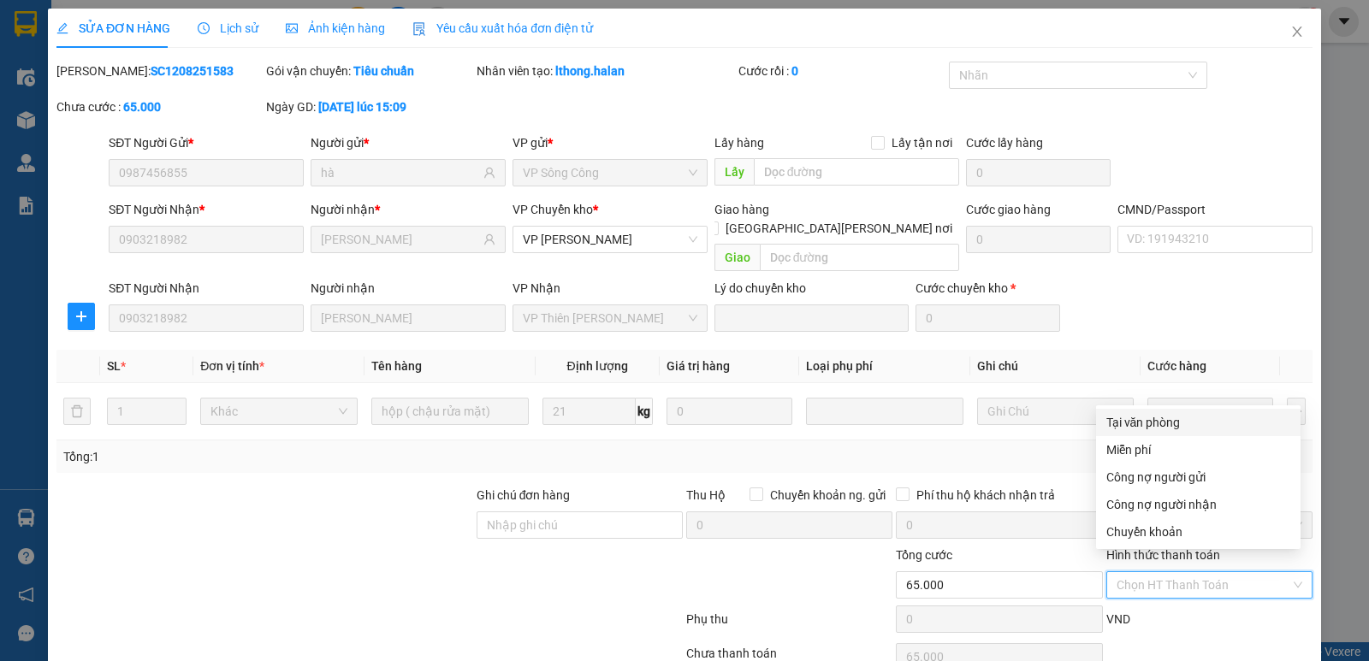
click at [1134, 417] on div "Tại văn phòng" at bounding box center [1198, 422] width 184 height 19
type input "0"
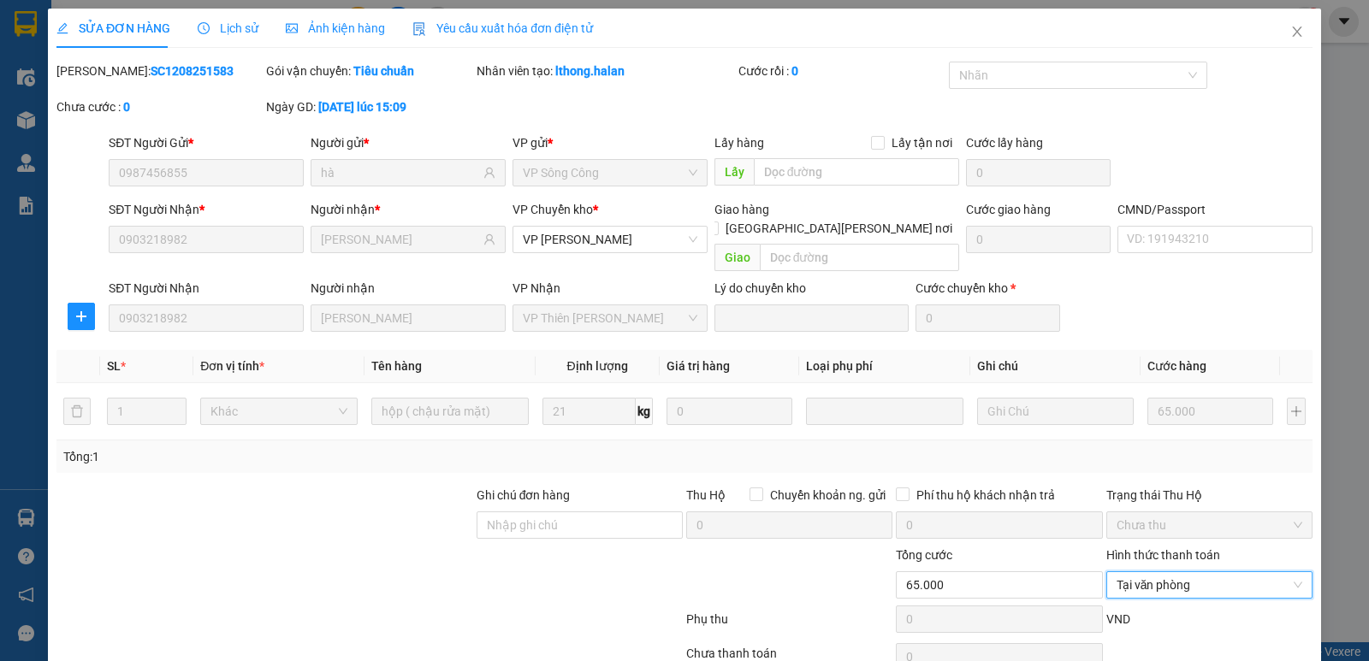
scroll to position [68, 0]
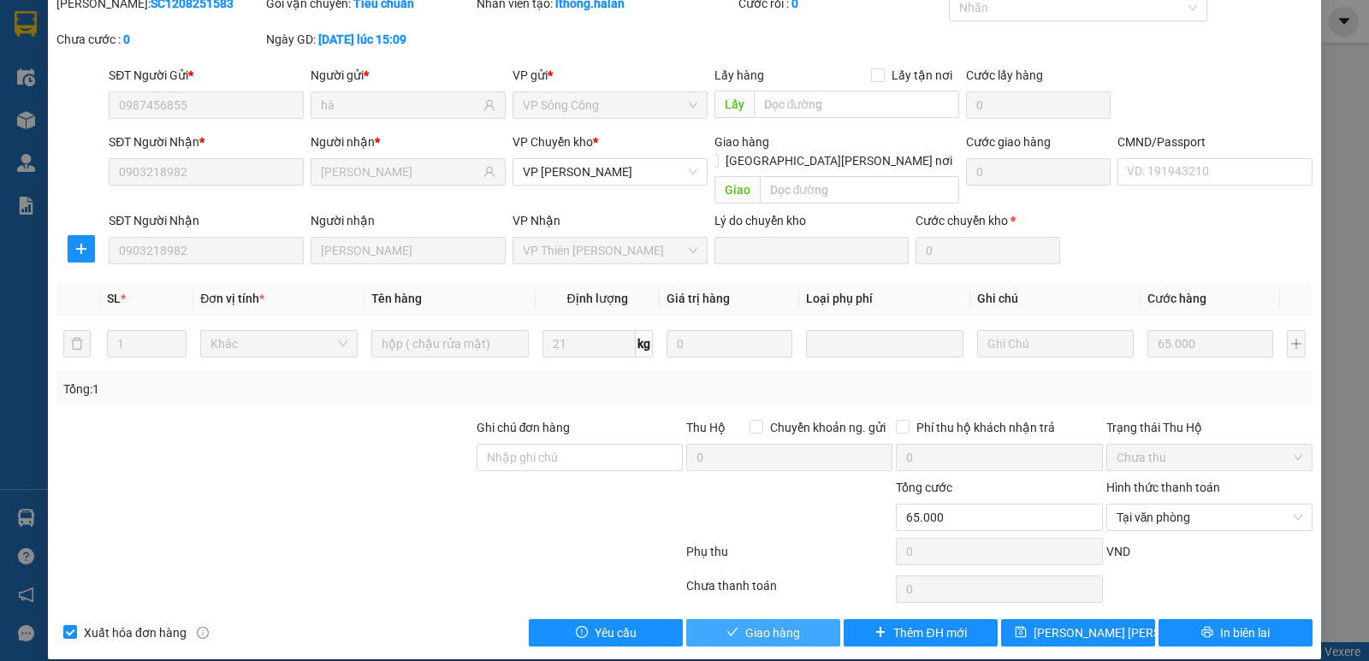
click at [771, 624] on span "Giao hàng" at bounding box center [772, 633] width 55 height 19
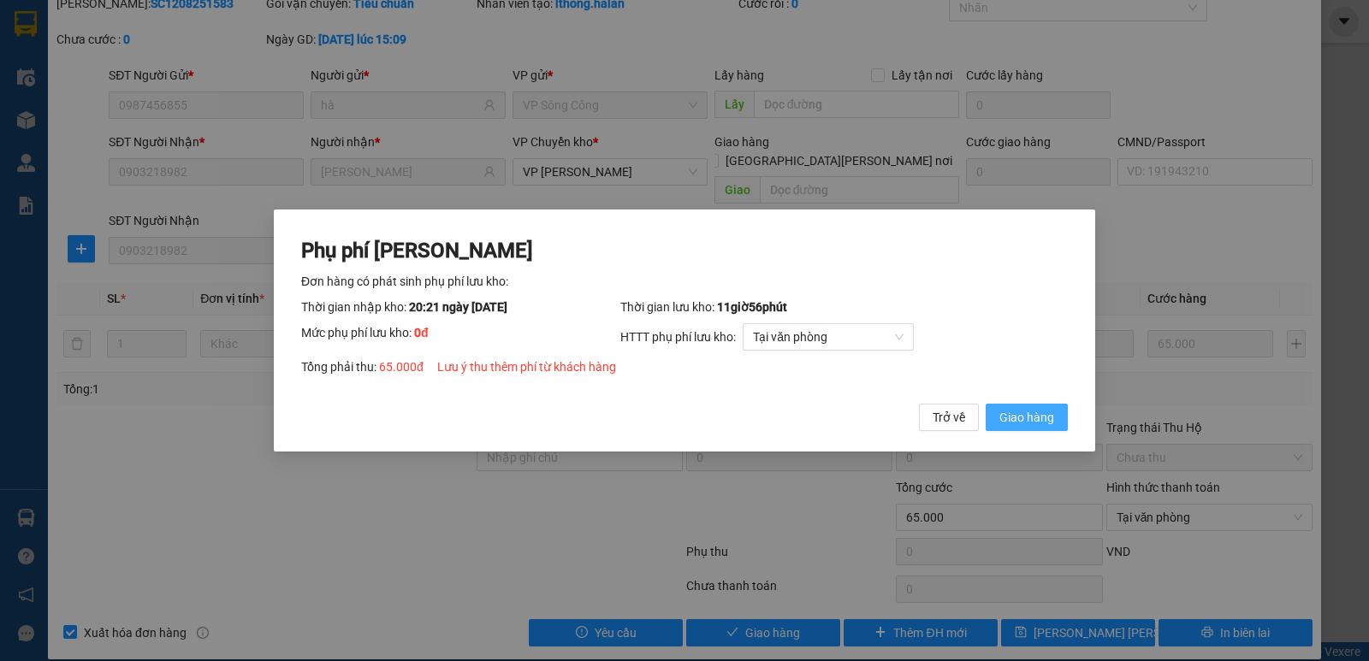
click at [1045, 421] on span "Giao hàng" at bounding box center [1026, 417] width 55 height 19
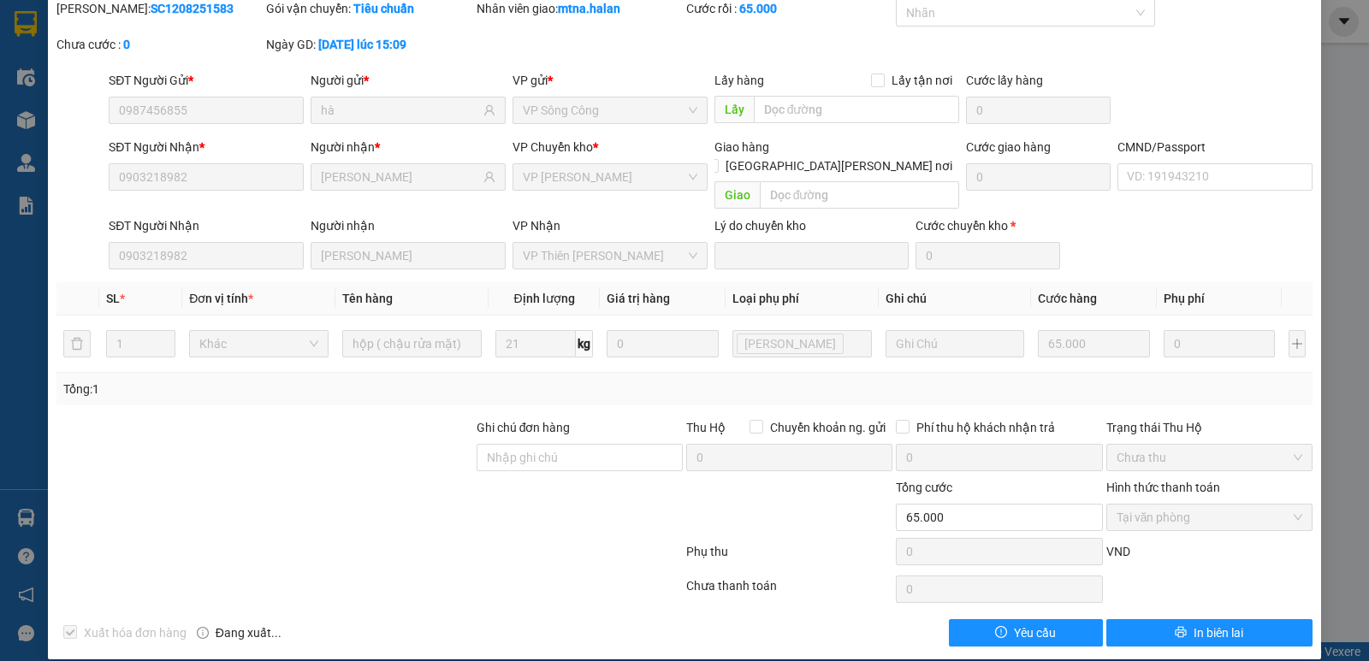
scroll to position [0, 0]
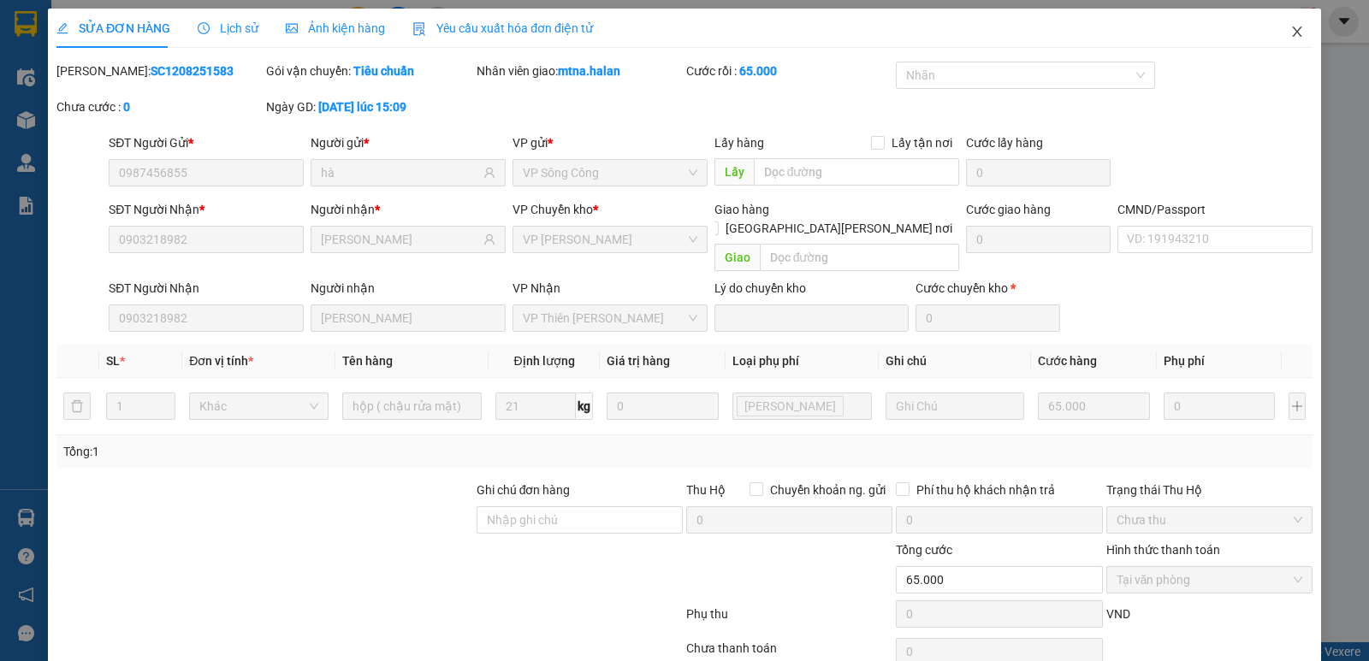
click at [1276, 31] on span "Close" at bounding box center [1297, 33] width 48 height 48
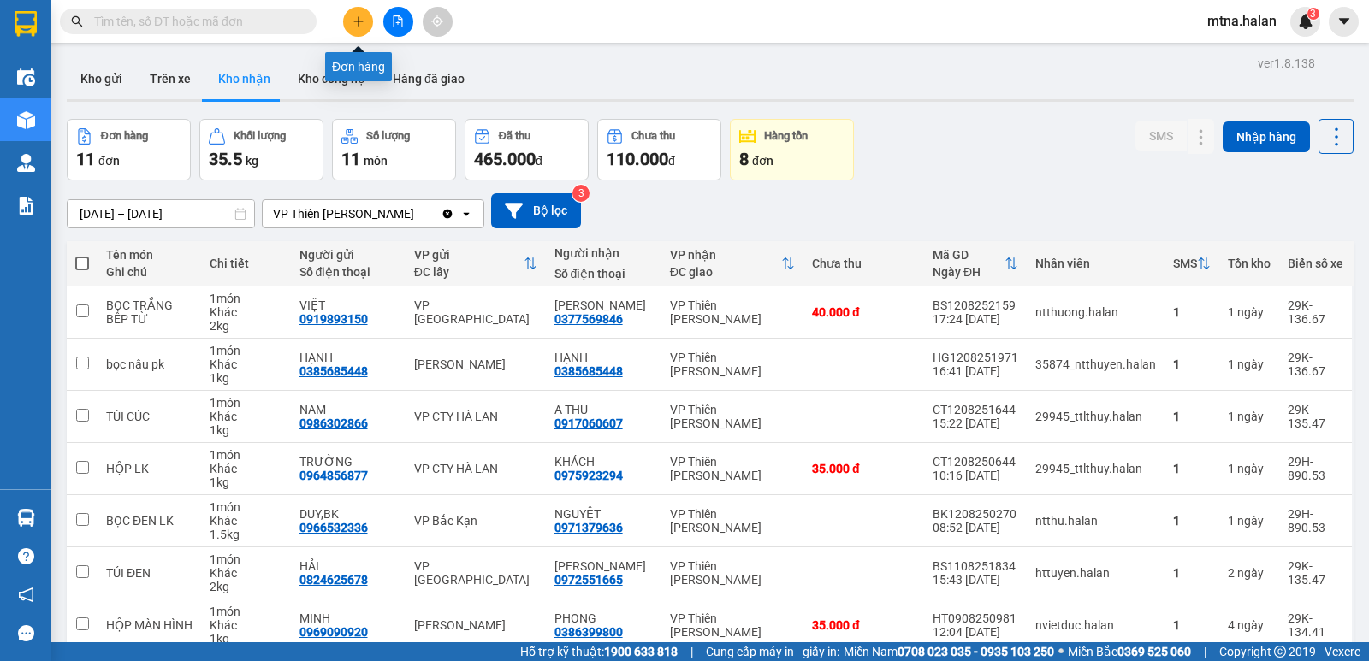
click at [364, 17] on button at bounding box center [358, 22] width 30 height 30
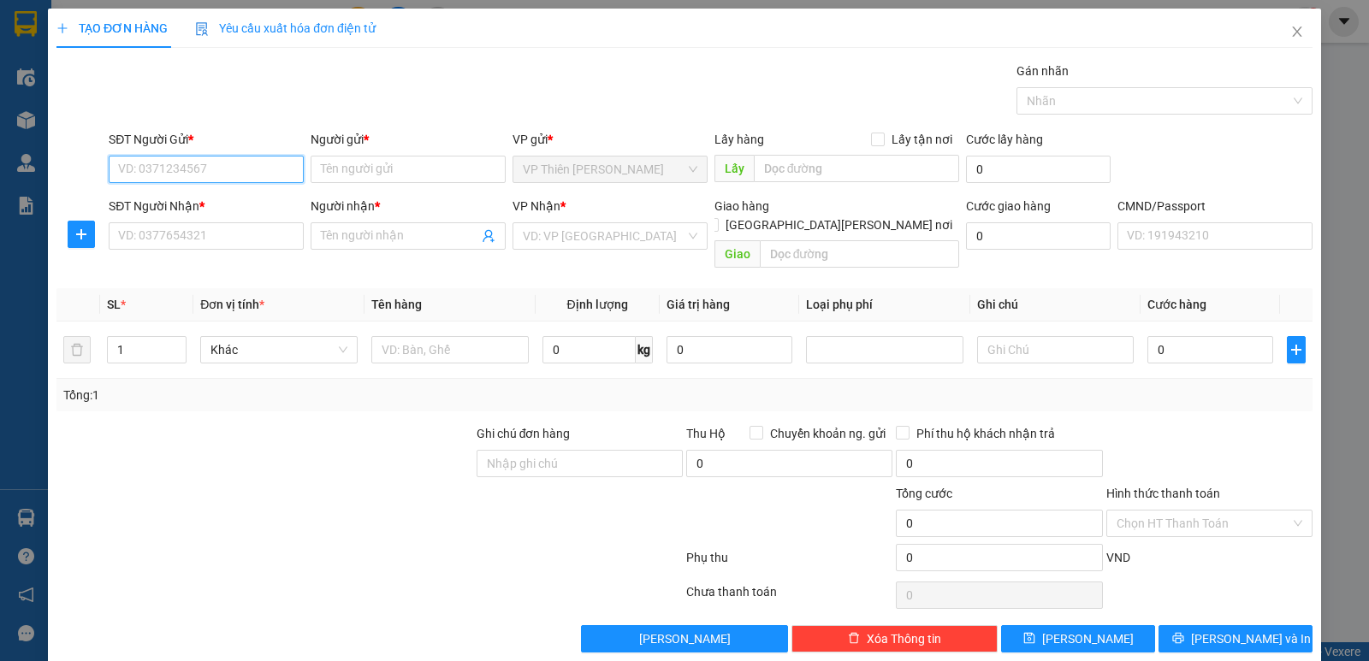
click at [238, 169] on input "SĐT Người Gửi *" at bounding box center [206, 169] width 195 height 27
click at [187, 198] on div "0888555817 - VÂN" at bounding box center [204, 203] width 173 height 19
type input "0888555817"
type input "VÂN"
type input "0888555817"
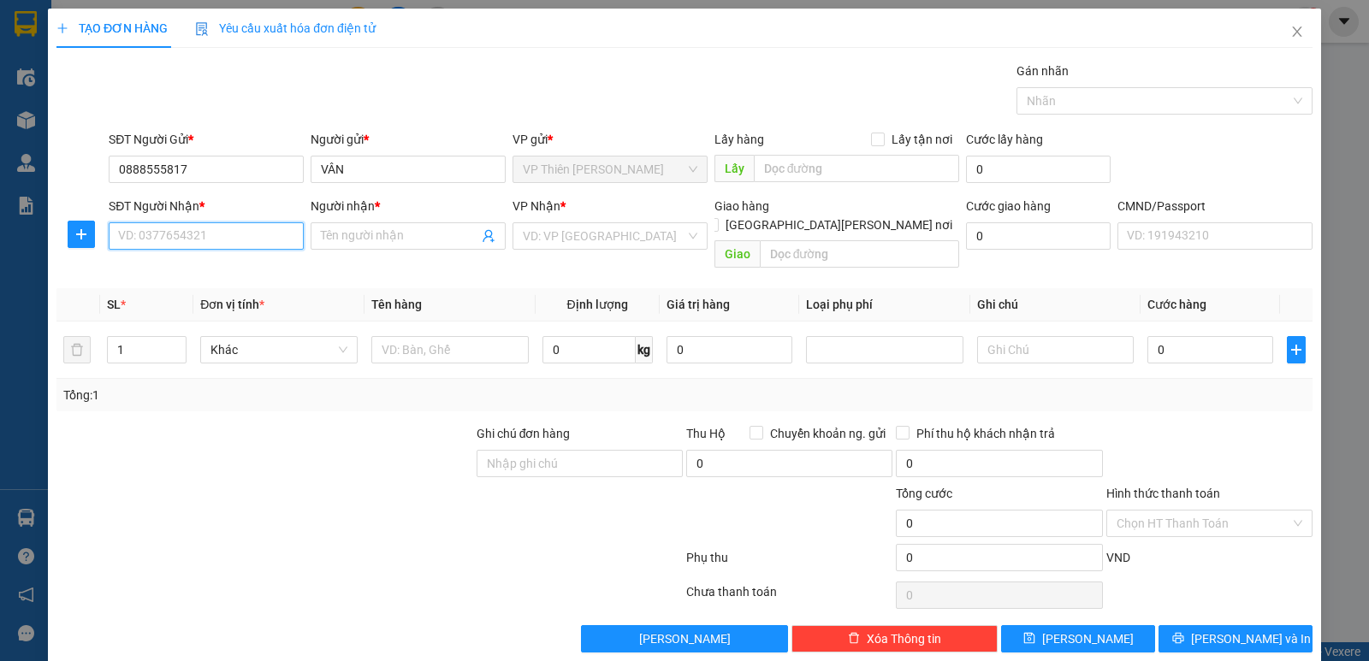
click at [224, 231] on input "SĐT Người Nhận *" at bounding box center [206, 235] width 195 height 27
type input "0912737044"
click at [207, 274] on div "0912737044 - TOÀN" at bounding box center [204, 270] width 173 height 19
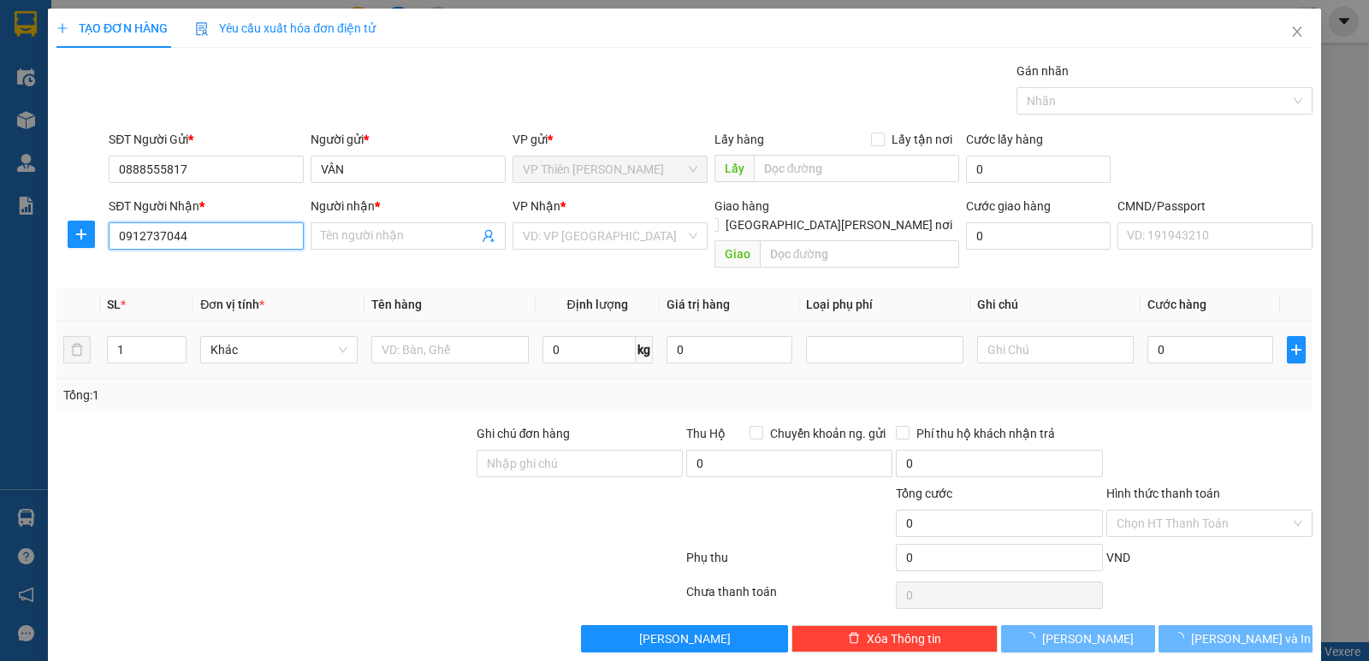
type input "TOÀN"
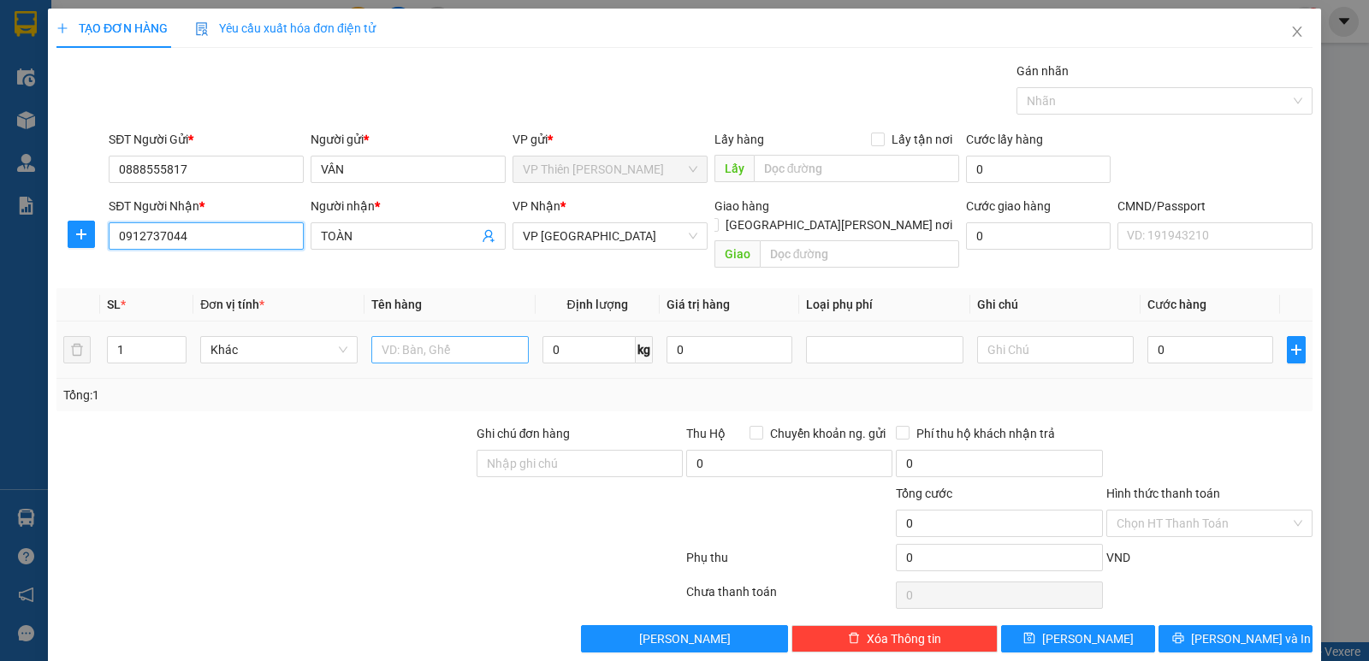
type input "0912737044"
click at [492, 336] on input "text" at bounding box center [449, 349] width 157 height 27
type input "pb bs"
click at [594, 336] on input "0" at bounding box center [588, 349] width 93 height 27
type input "1"
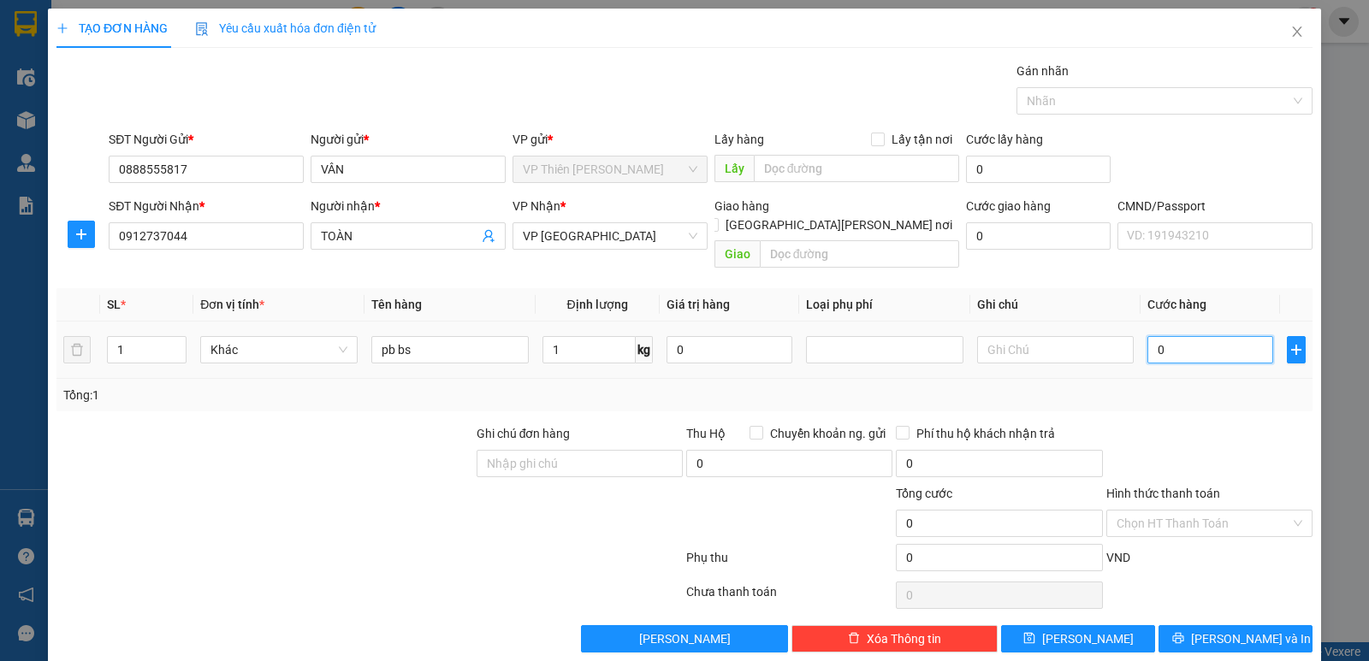
click at [1197, 336] on input "0" at bounding box center [1210, 349] width 126 height 27
type input "3"
type input "35"
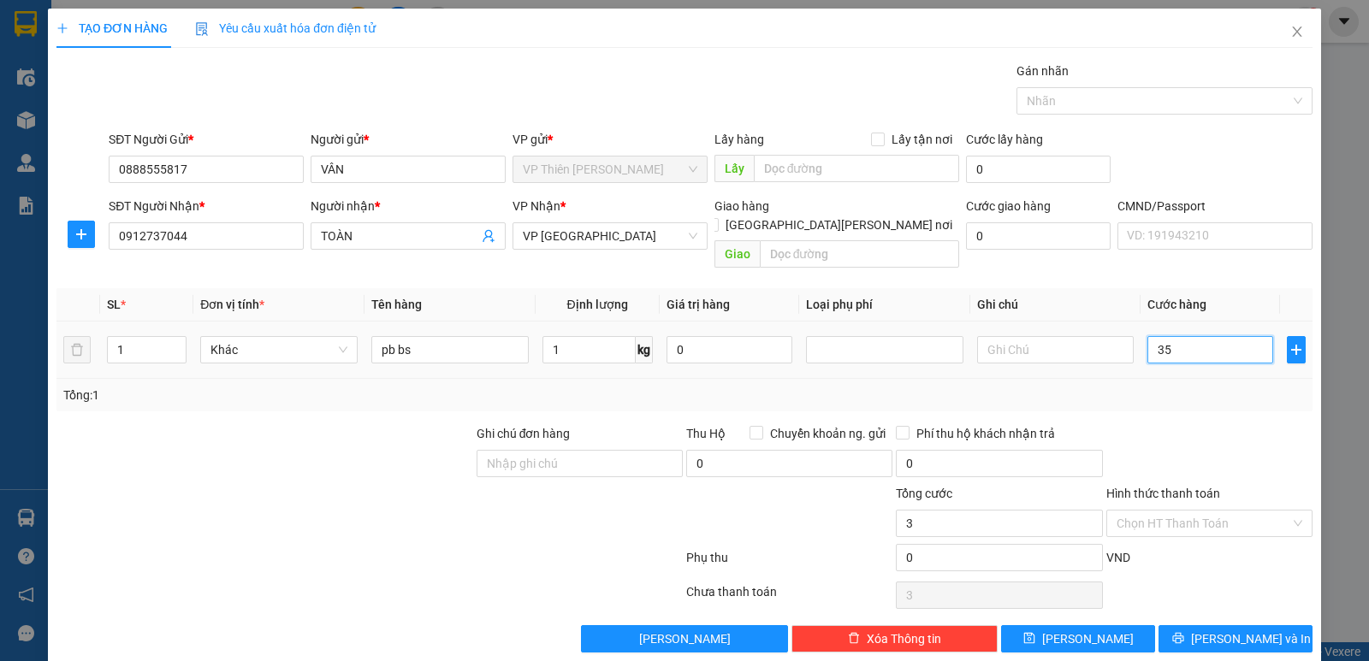
type input "35"
type input "350"
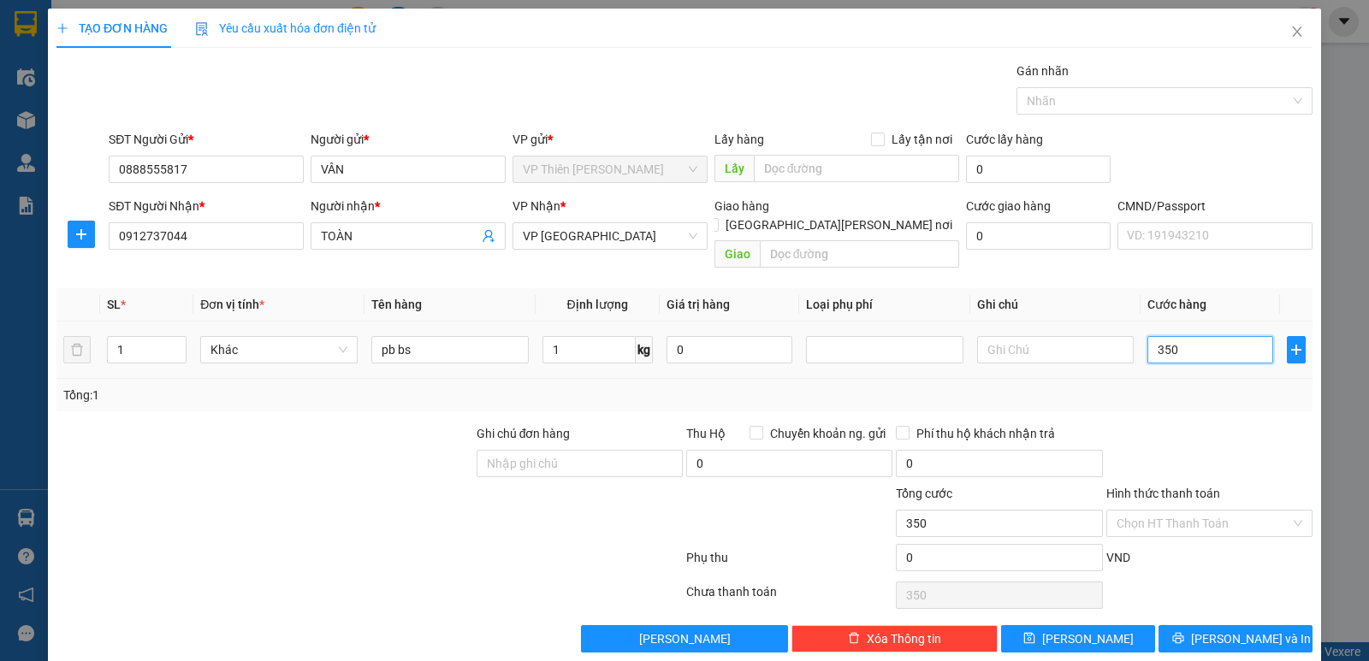
type input "3.500"
type input "35.000"
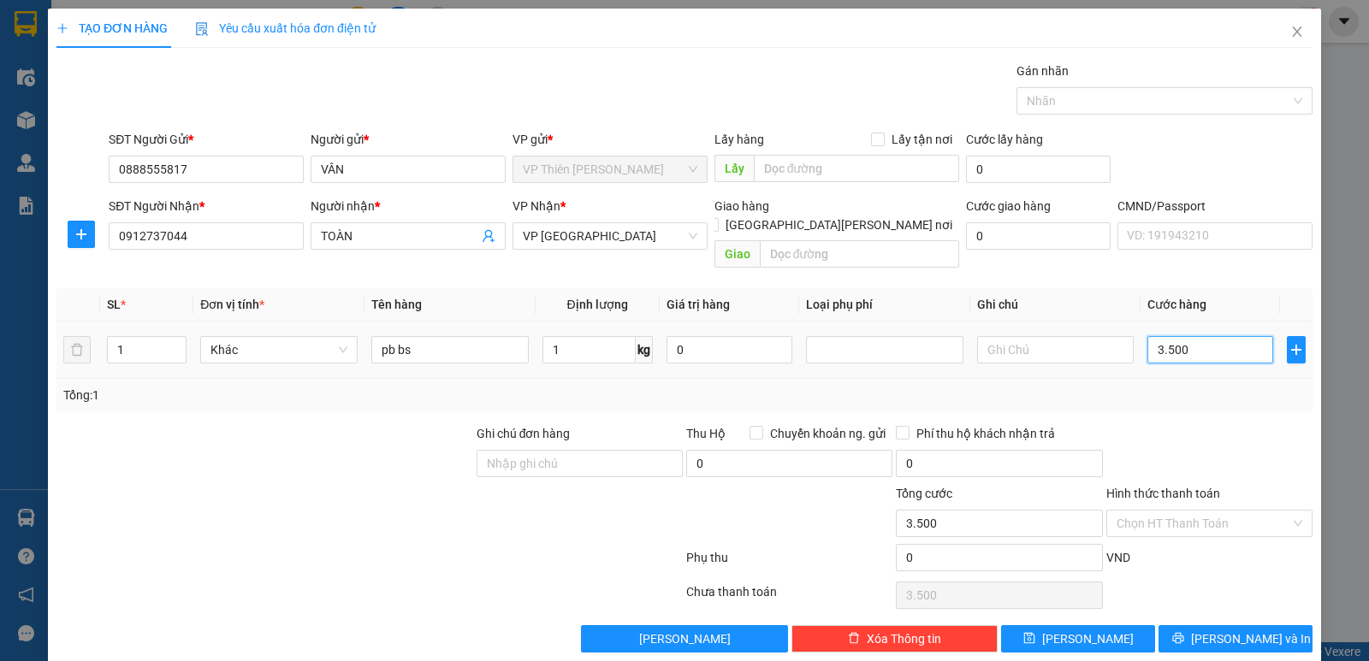
type input "35.000"
click at [1223, 630] on span "Lưu và In" at bounding box center [1251, 639] width 120 height 19
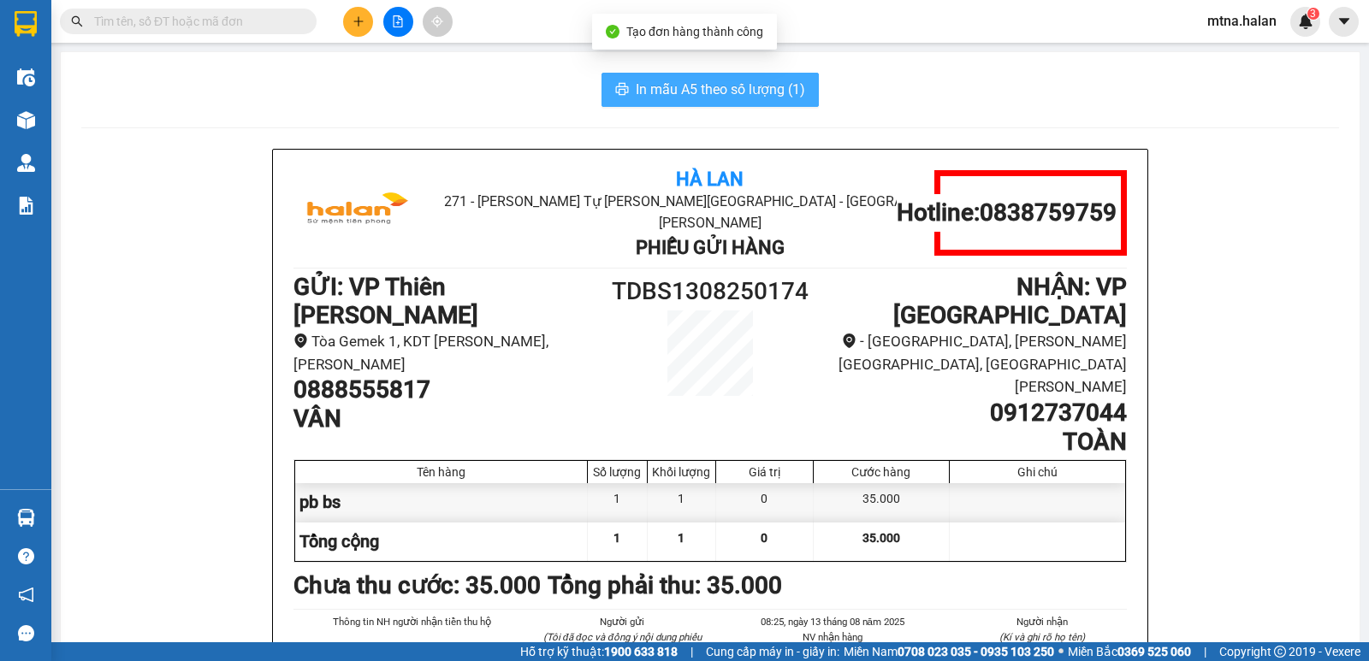
drag, startPoint x: 725, startPoint y: 92, endPoint x: 769, endPoint y: 133, distance: 60.5
click at [725, 91] on span "In mẫu A5 theo số lượng (1)" at bounding box center [720, 89] width 169 height 21
click at [748, 91] on span "In mẫu A5 theo số lượng (1)" at bounding box center [720, 89] width 169 height 21
click at [735, 89] on span "In mẫu A5 theo số lượng (1)" at bounding box center [720, 89] width 169 height 21
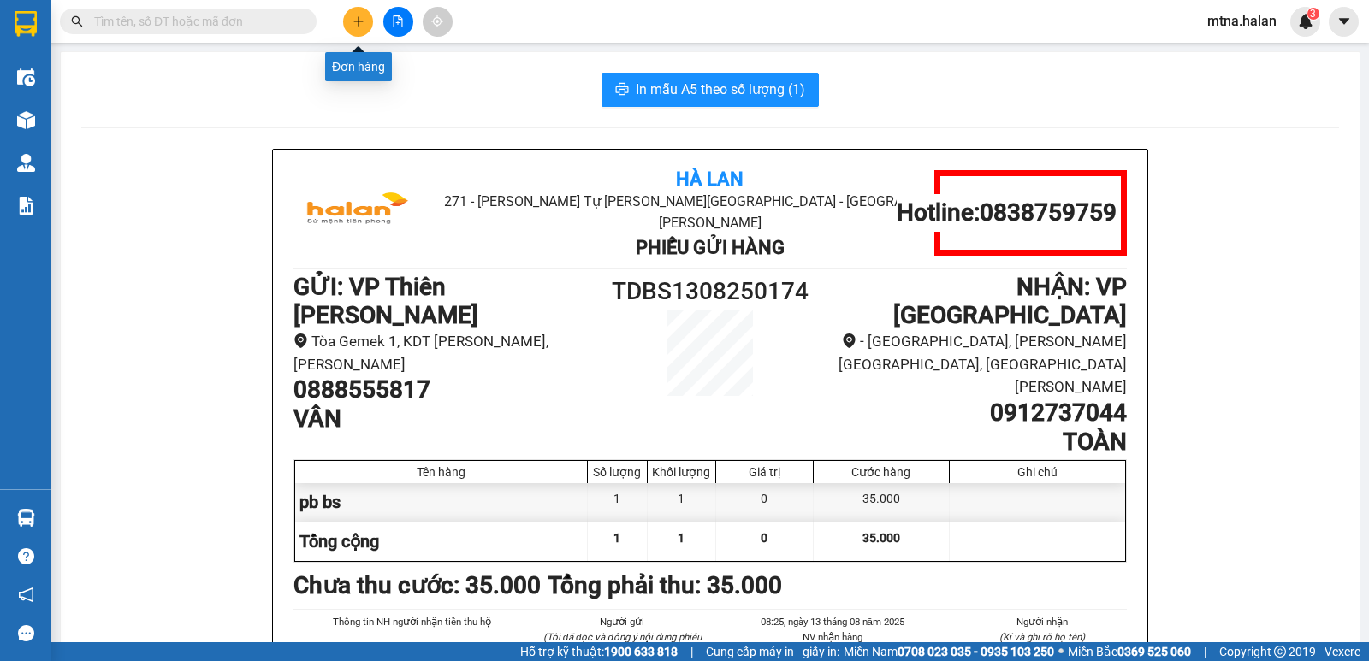
click at [353, 19] on icon "plus" at bounding box center [358, 21] width 12 height 12
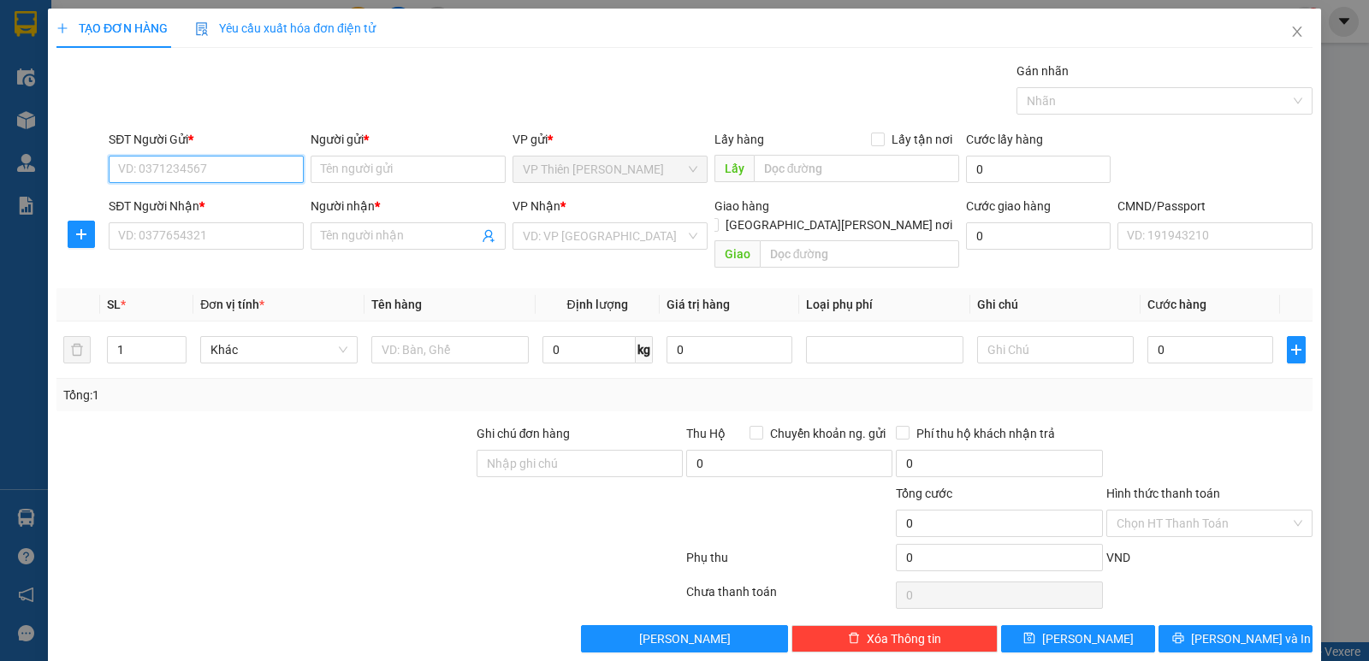
click at [240, 165] on input "SĐT Người Gửi *" at bounding box center [206, 169] width 195 height 27
click at [206, 204] on div "0888555817 - VÂN" at bounding box center [204, 203] width 173 height 19
type input "0888555817"
type input "VÂN"
type input "0888555817"
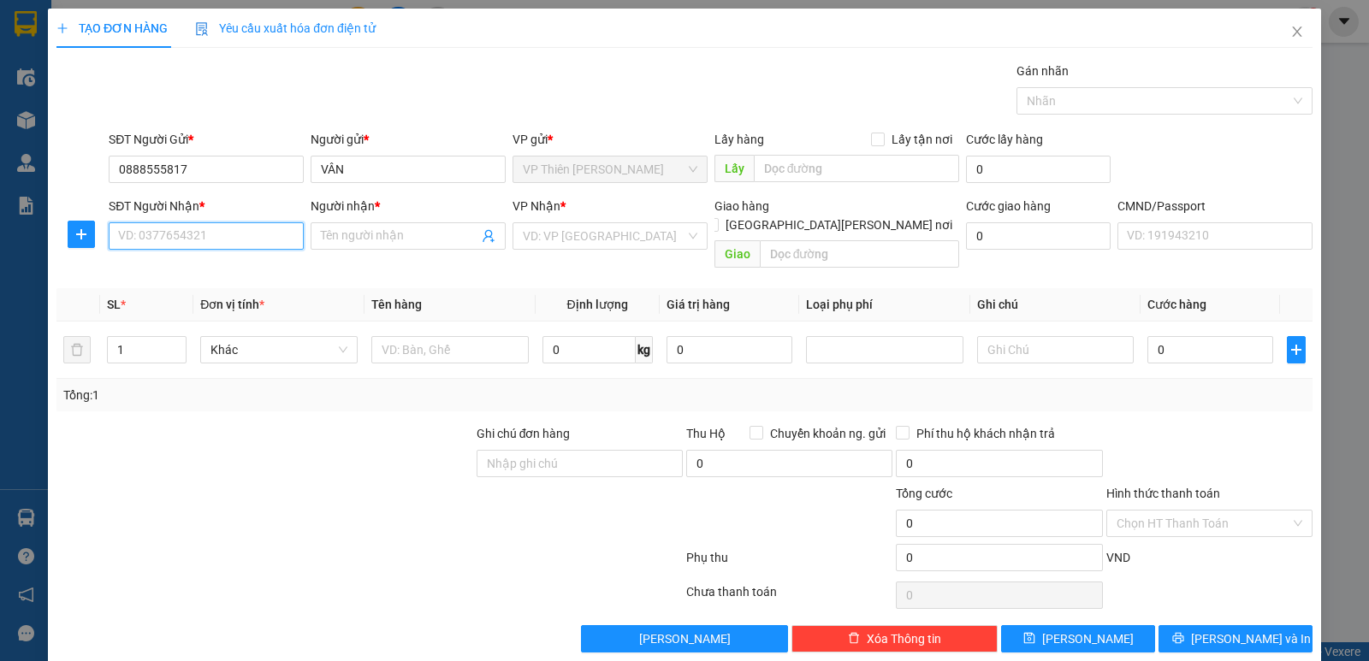
click at [246, 235] on input "SĐT Người Nhận *" at bounding box center [206, 235] width 195 height 27
drag, startPoint x: 164, startPoint y: 264, endPoint x: 197, endPoint y: 258, distance: 33.1
click at [166, 263] on div "0365616999 - TÌNH" at bounding box center [204, 270] width 173 height 19
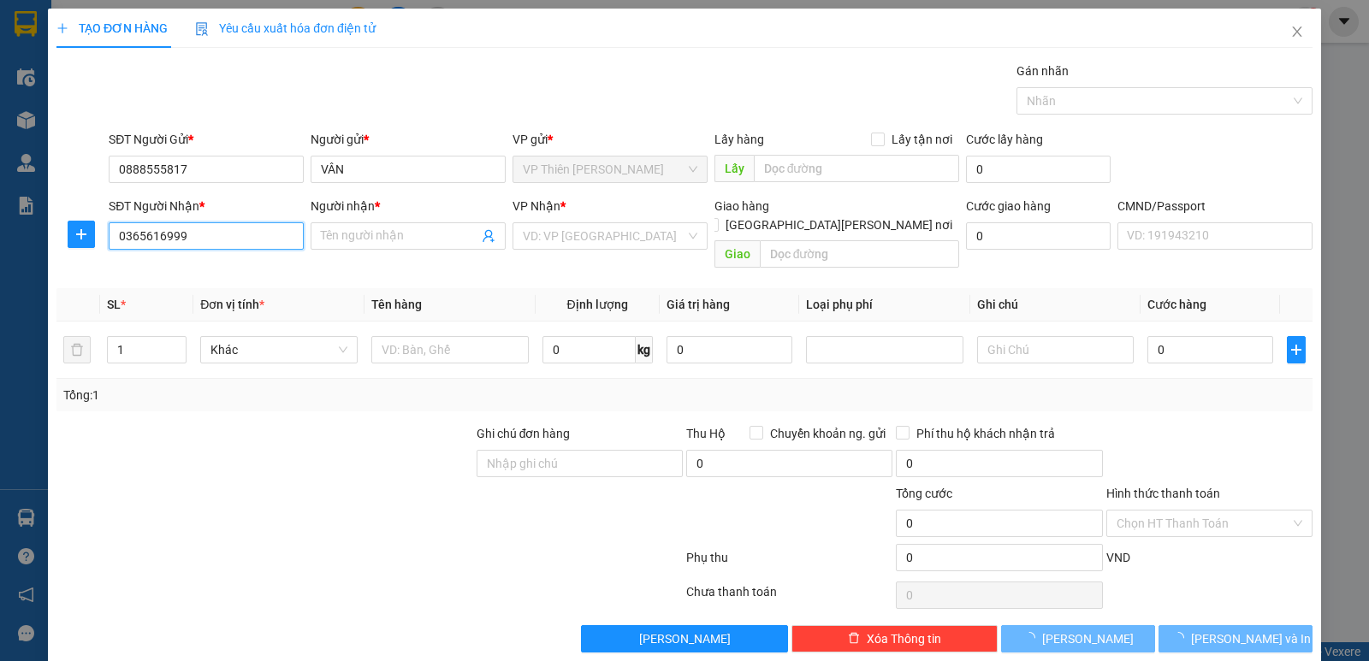
click at [227, 231] on input "0365616999" at bounding box center [206, 235] width 195 height 27
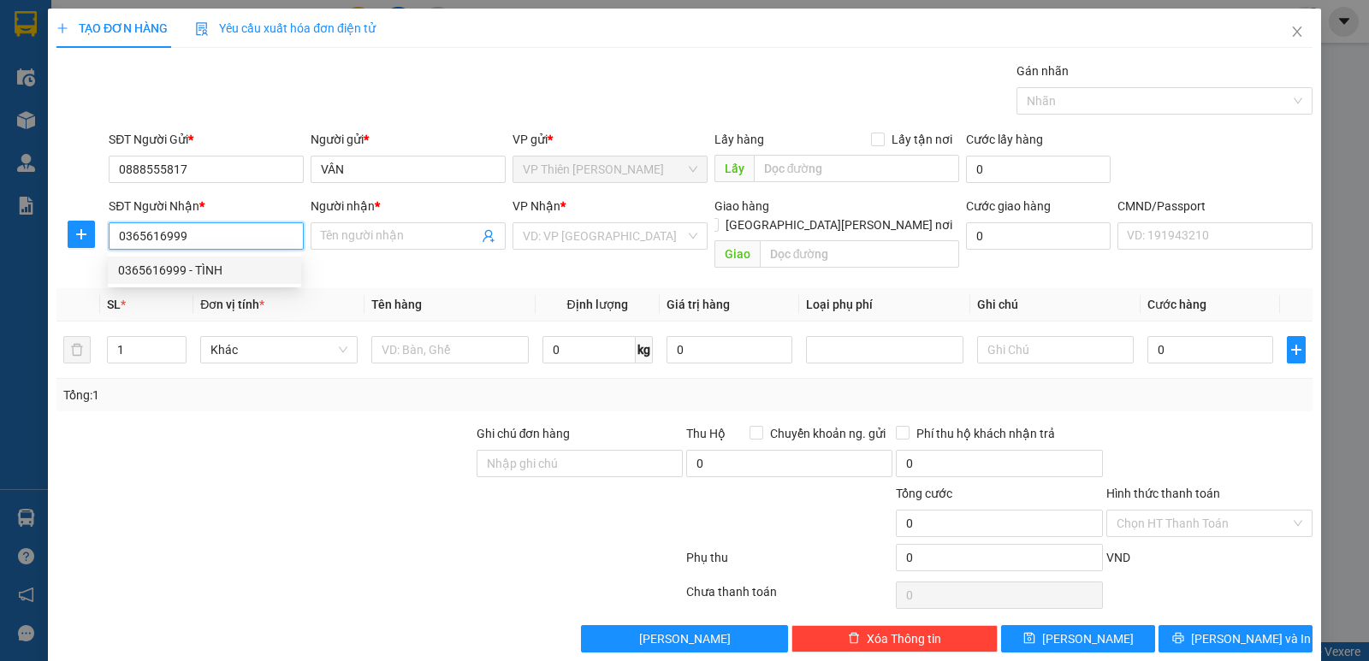
click at [166, 268] on div "0365616999 - TÌNH" at bounding box center [204, 270] width 173 height 19
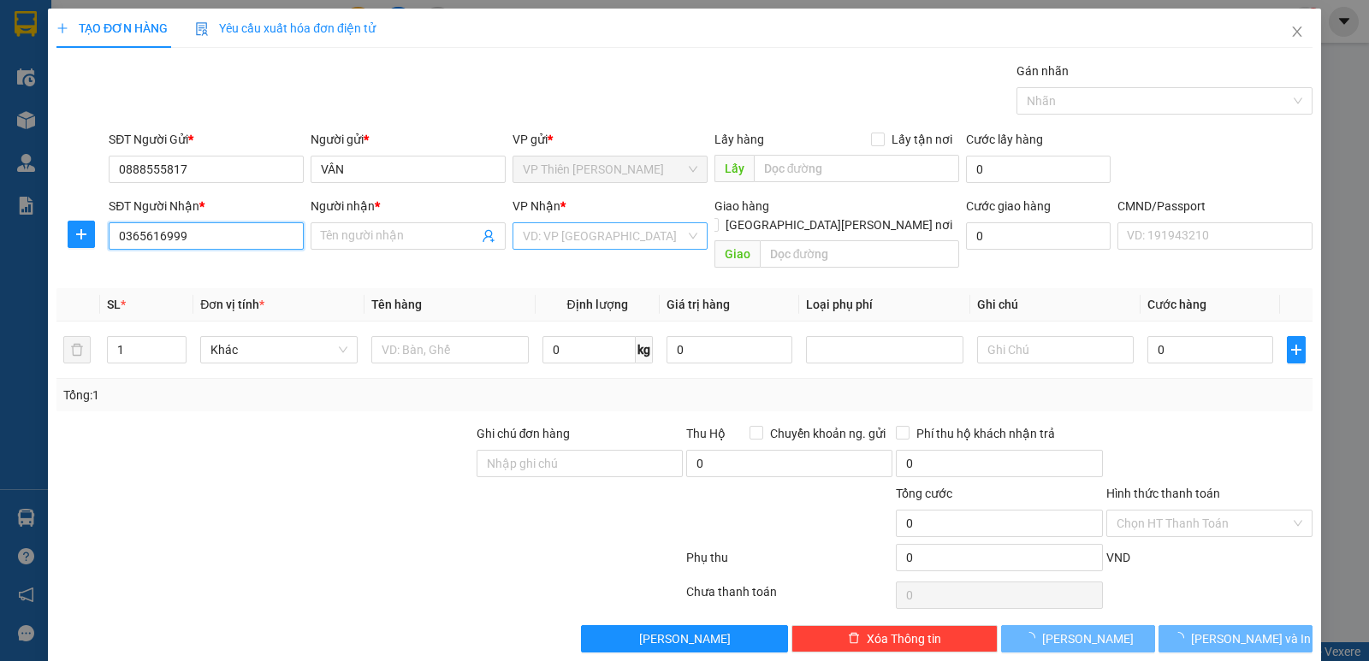
type input "0365616999"
click at [613, 234] on input "search" at bounding box center [604, 236] width 163 height 26
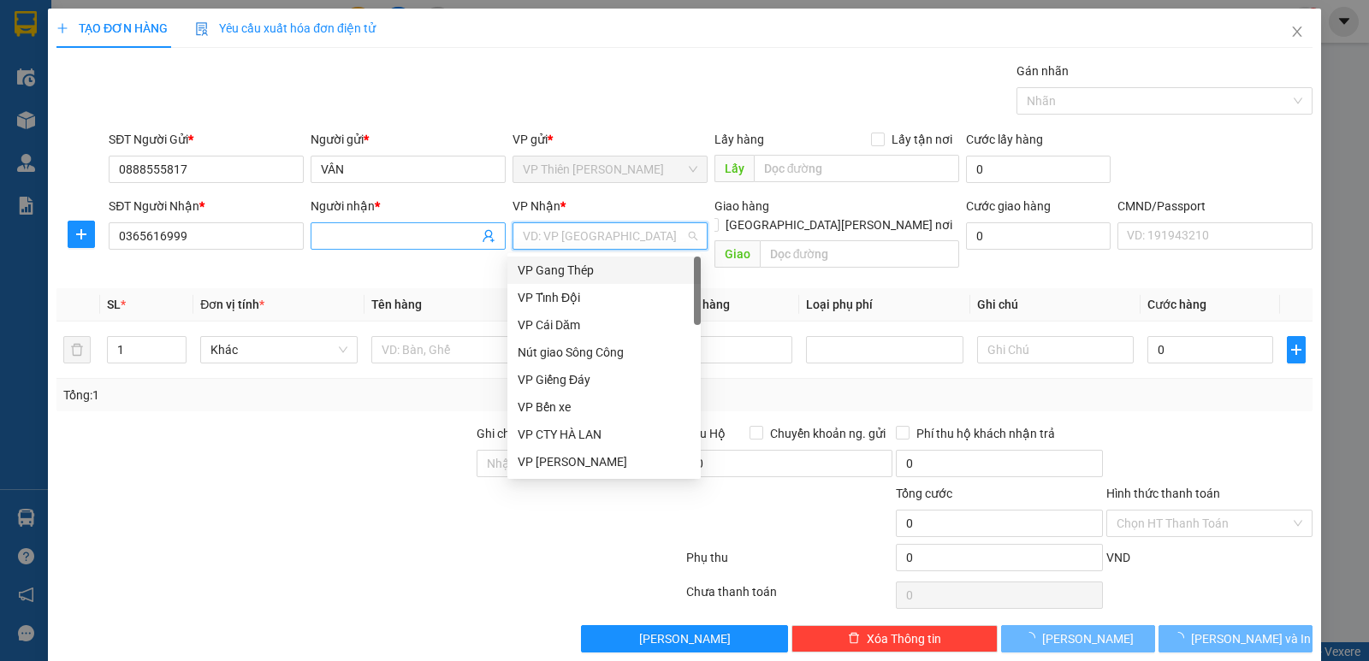
click at [399, 236] on input "Người nhận *" at bounding box center [399, 236] width 157 height 19
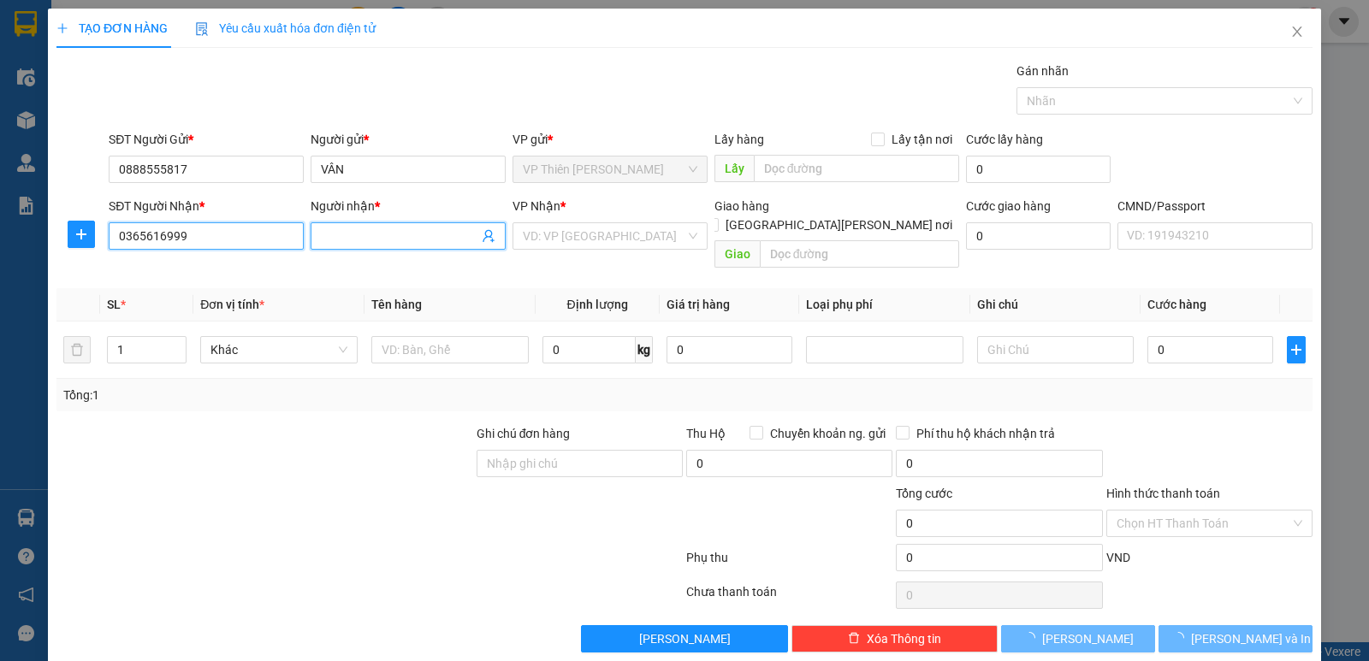
click at [204, 236] on input "0365616999" at bounding box center [206, 235] width 195 height 27
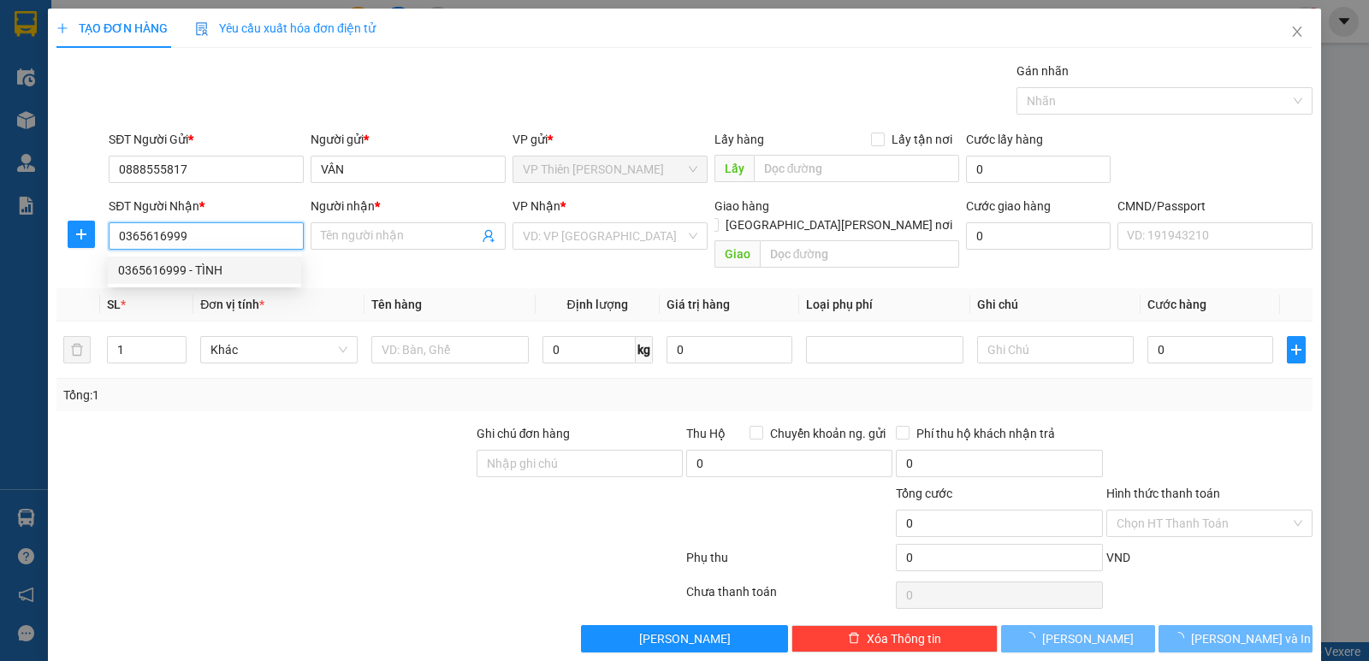
click at [139, 270] on div "0365616999 - TÌNH" at bounding box center [204, 270] width 173 height 19
click at [198, 234] on input "0365616999" at bounding box center [206, 235] width 195 height 27
click at [209, 269] on div "0365616999 - TÌNH" at bounding box center [204, 270] width 173 height 19
type input "TÌNH"
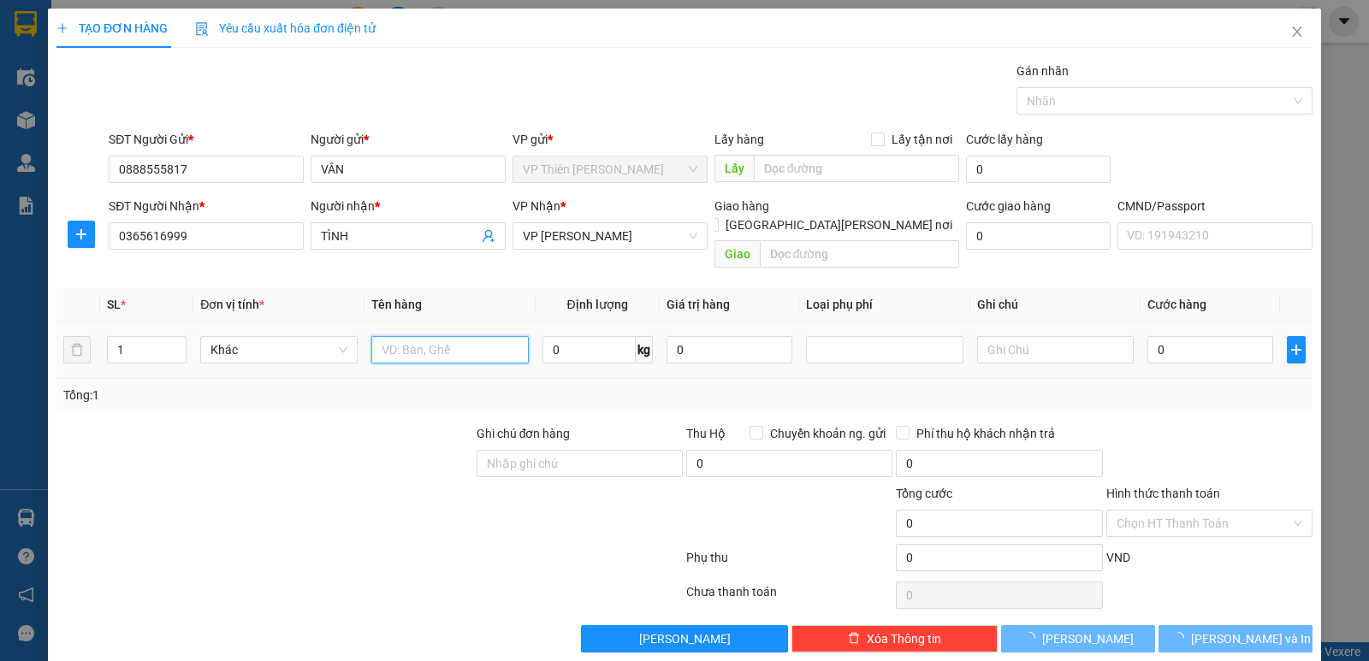
click at [478, 336] on input "text" at bounding box center [449, 349] width 157 height 27
type input "b"
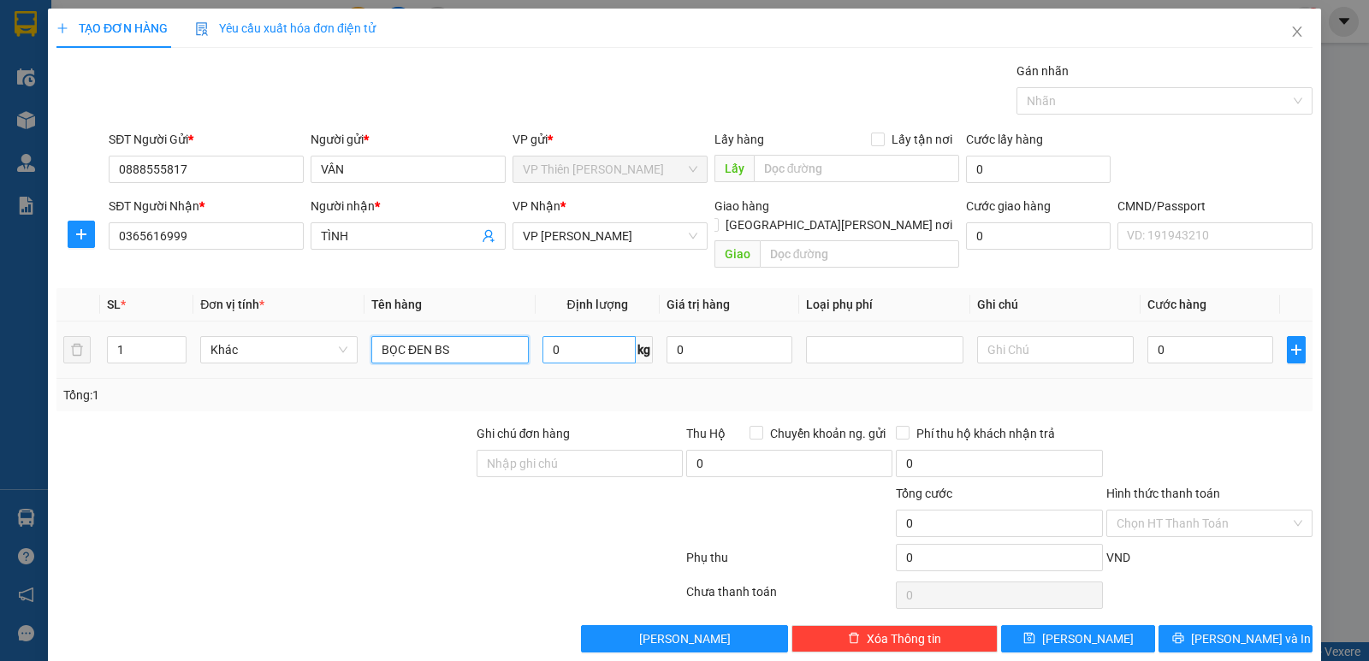
type input "BỌC ĐEN BS"
click at [586, 336] on input "0" at bounding box center [588, 349] width 93 height 27
type input "1"
click at [1177, 336] on input "0" at bounding box center [1210, 349] width 126 height 27
type input "3"
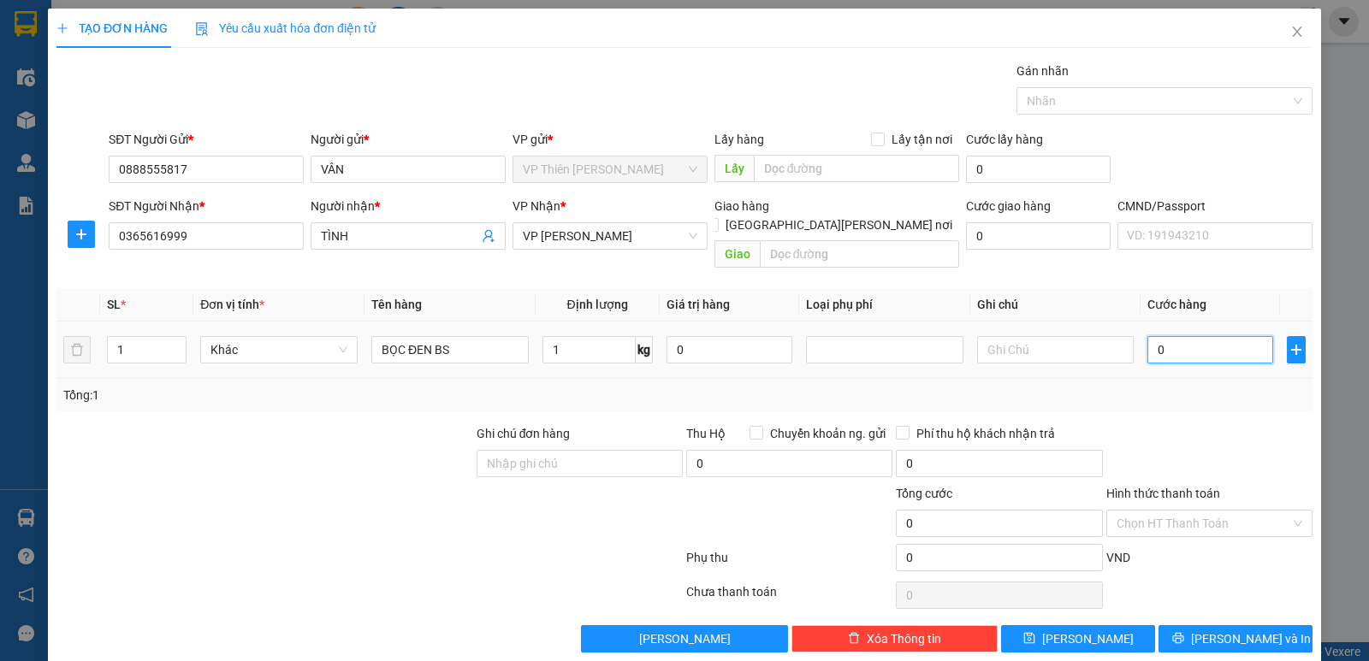
type input "3"
type input "35"
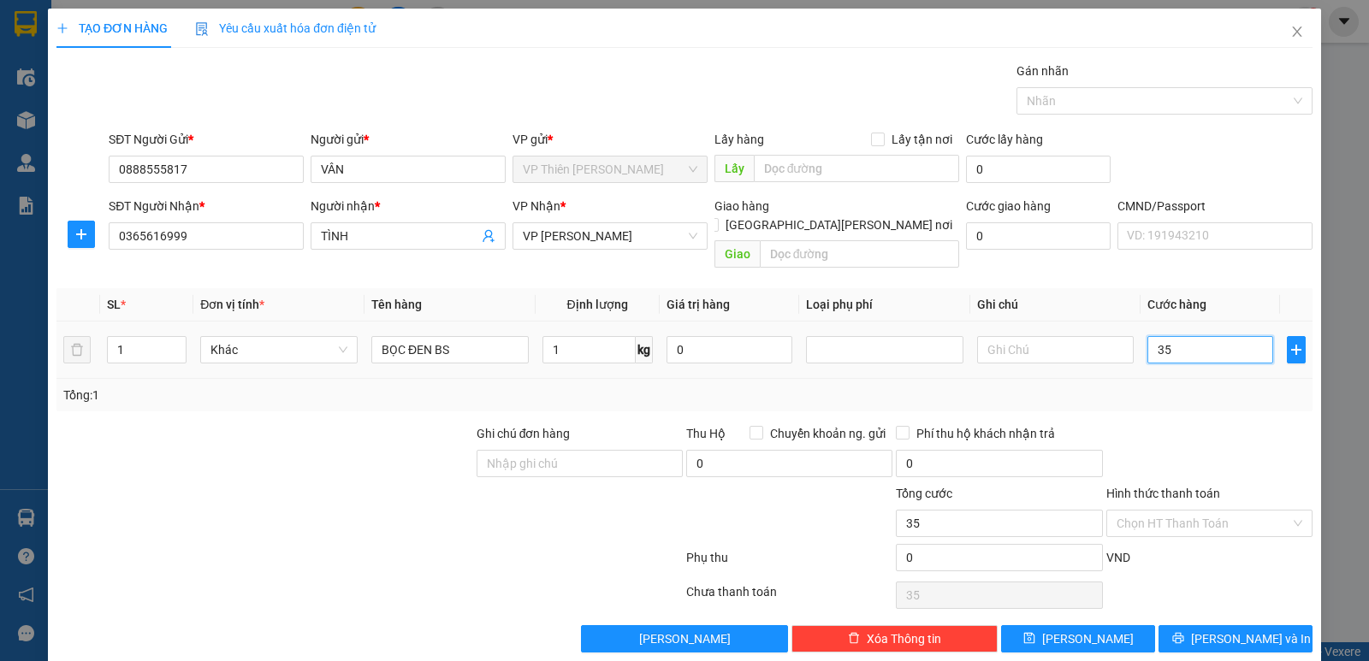
type input "350"
type input "3.500"
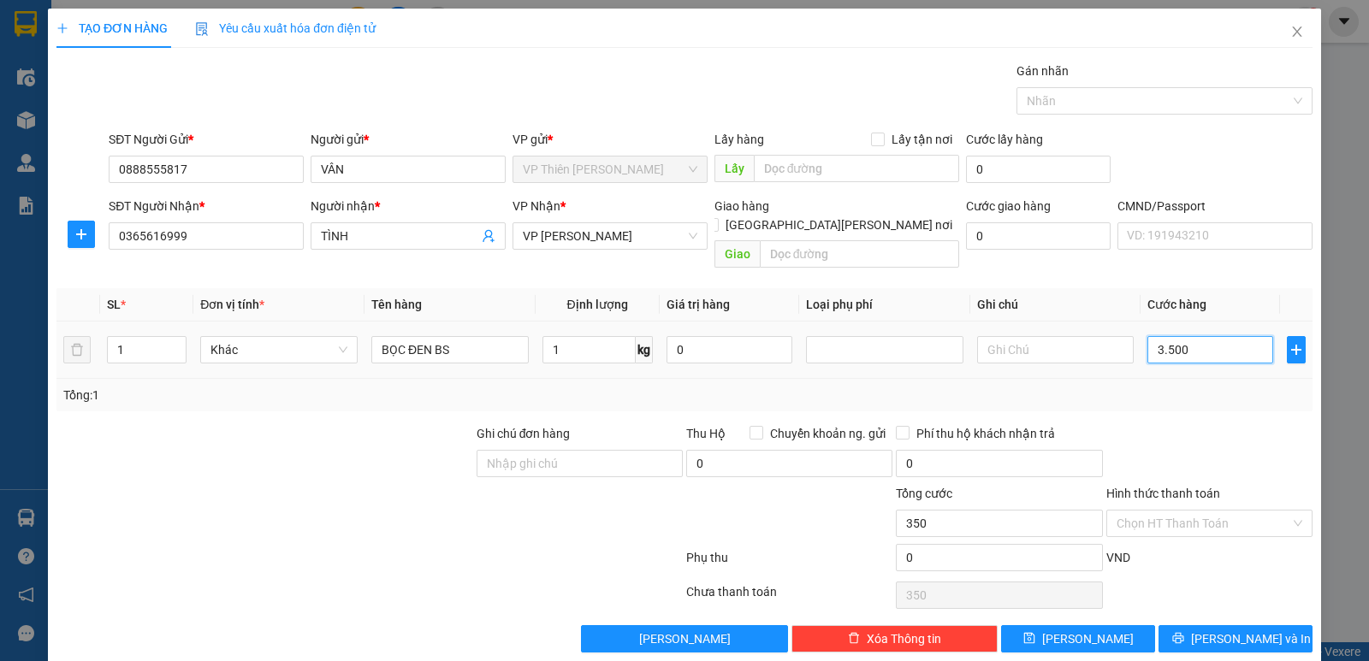
type input "3.500"
type input "35.000"
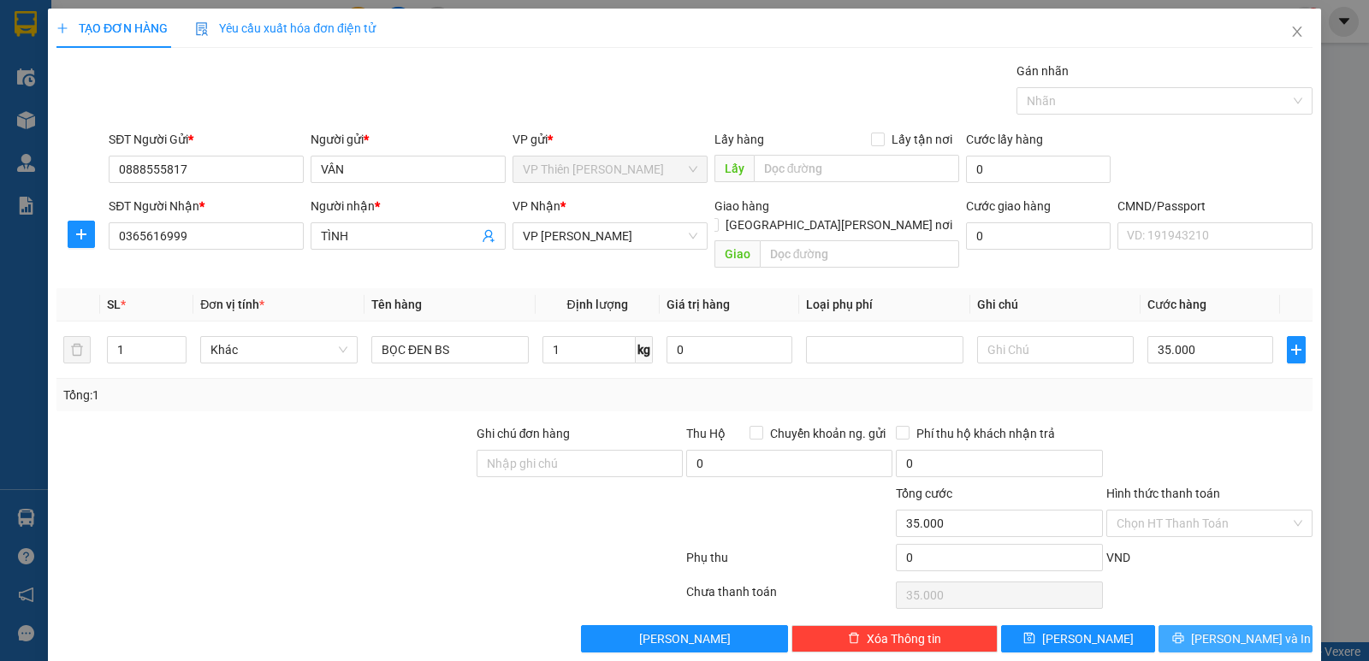
click at [1242, 630] on span "Lưu và In" at bounding box center [1251, 639] width 120 height 19
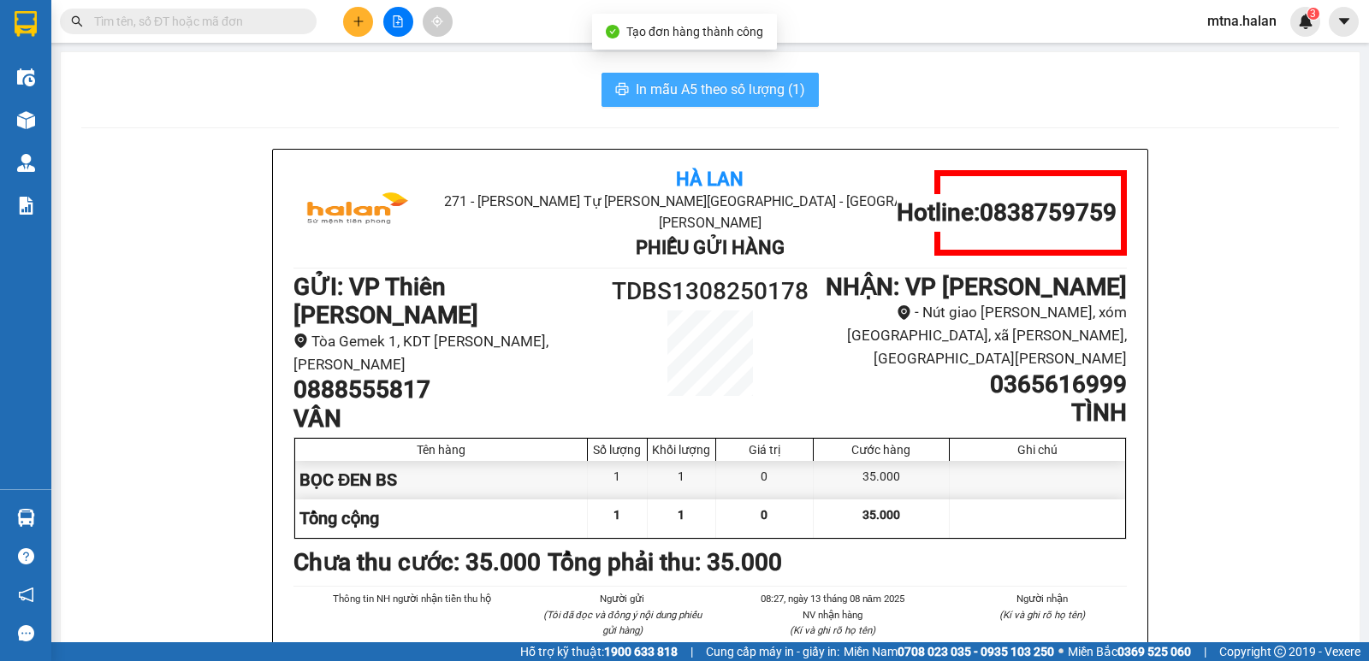
click at [741, 87] on span "In mẫu A5 theo số lượng (1)" at bounding box center [720, 89] width 169 height 21
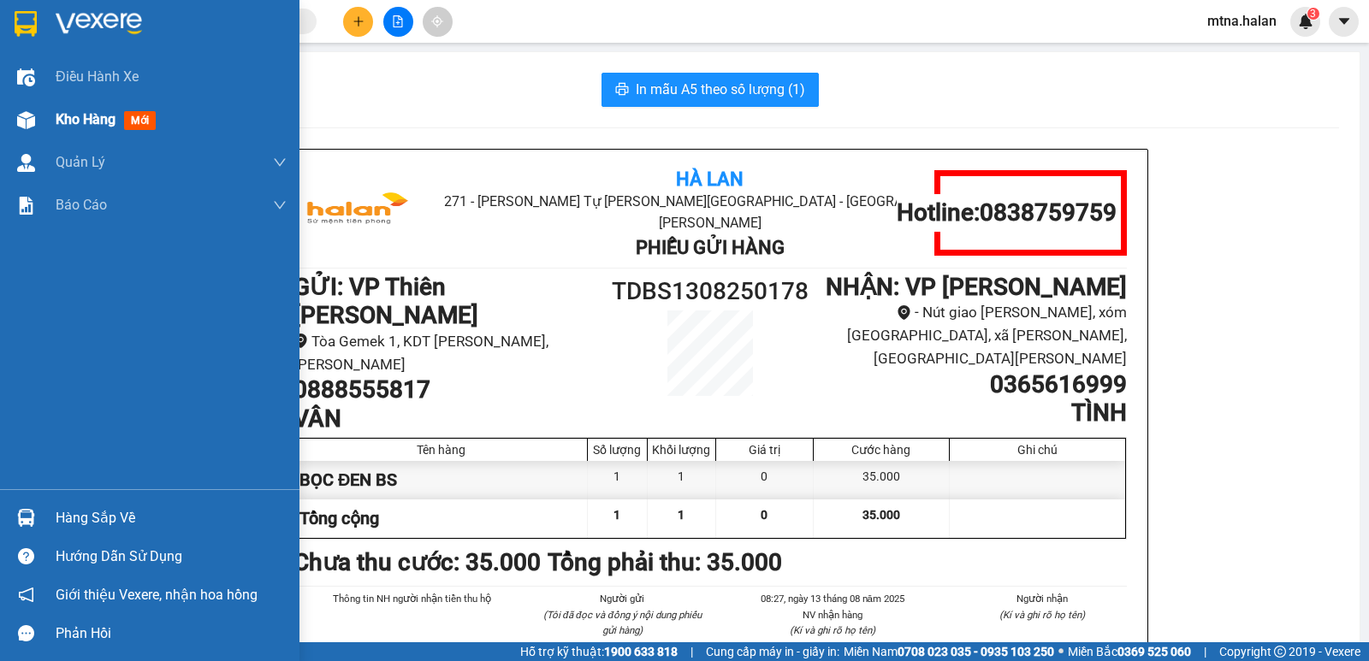
click at [23, 121] on img at bounding box center [26, 120] width 18 height 18
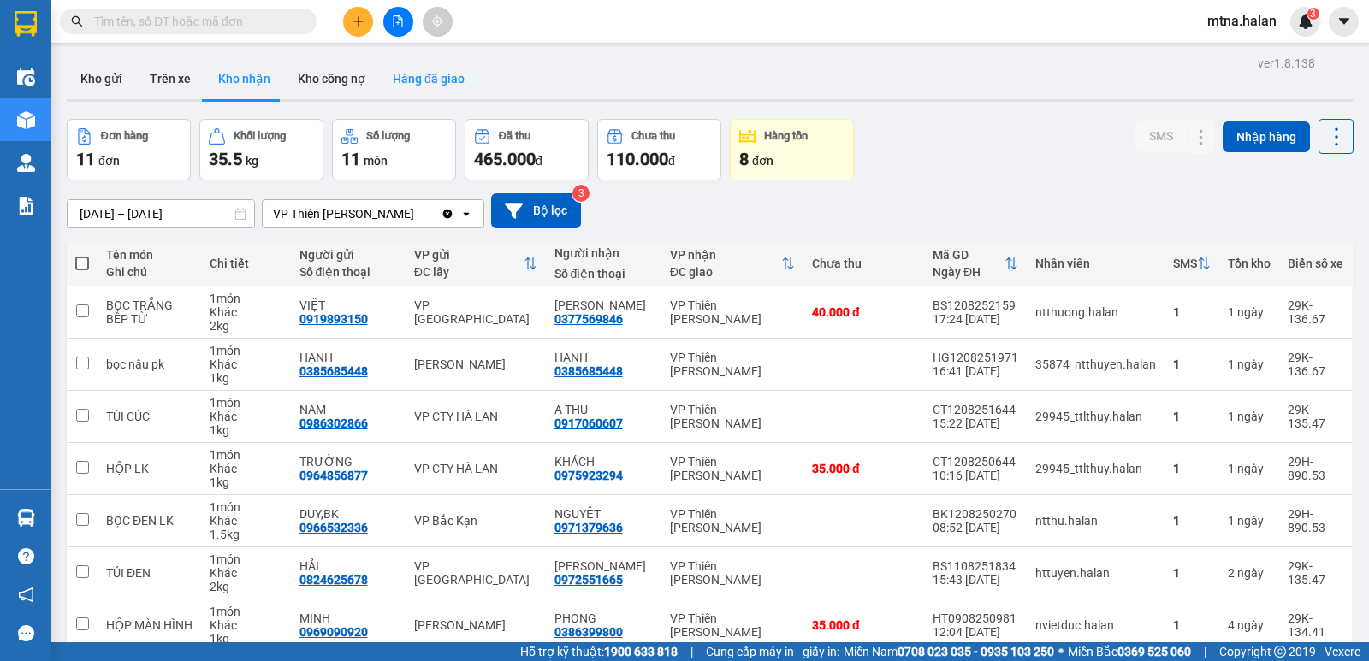
click at [430, 80] on button "Hàng đã giao" at bounding box center [428, 78] width 99 height 41
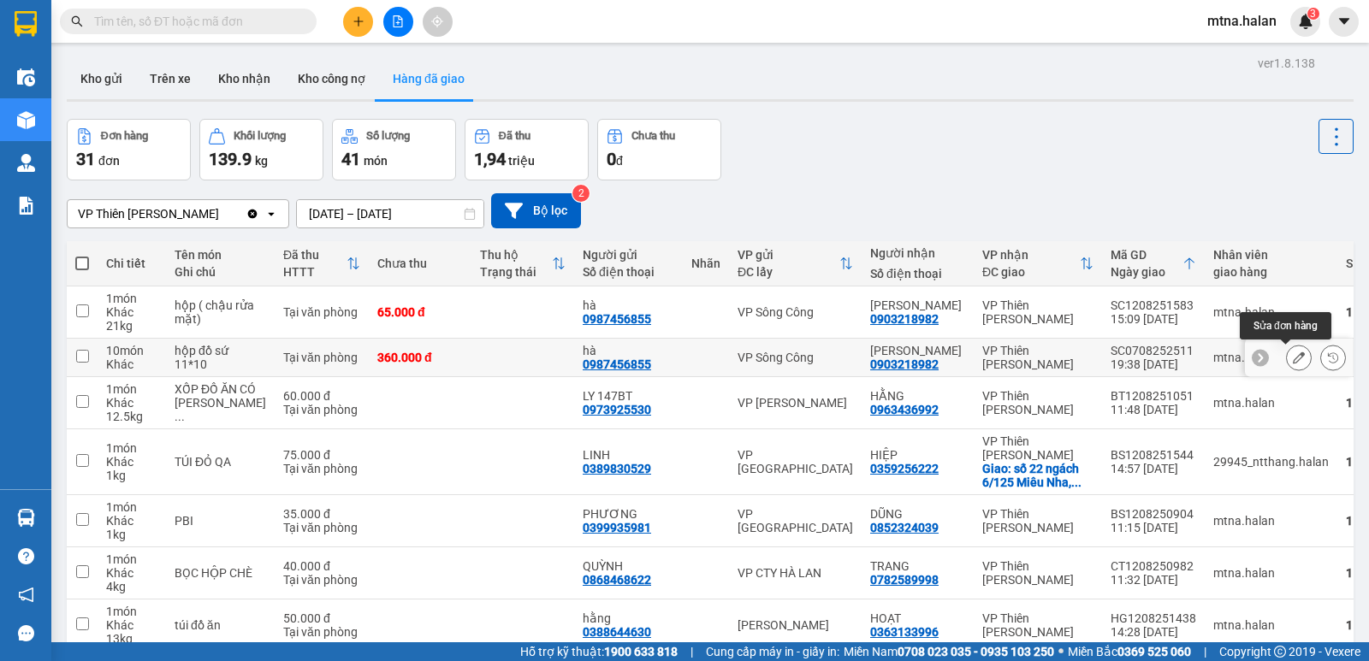
click at [1293, 358] on icon at bounding box center [1299, 358] width 12 height 12
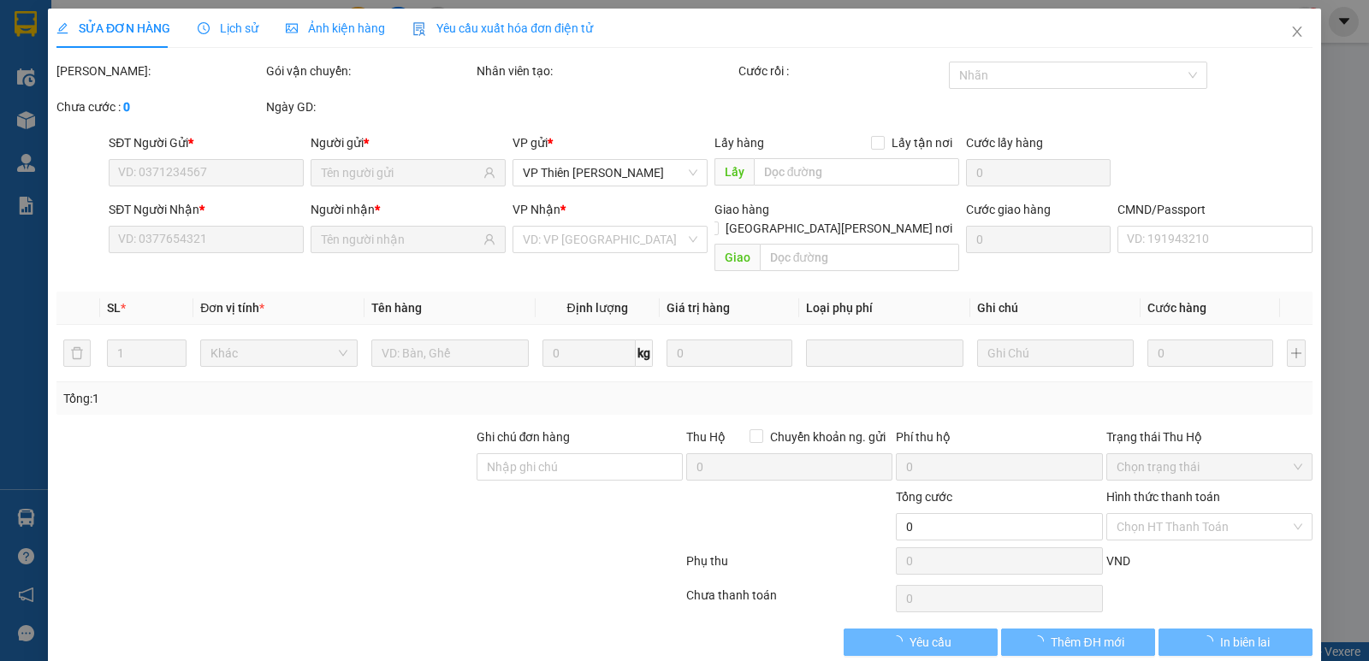
type input "0987456855"
type input "hà"
type input "0903218982"
type input "[PERSON_NAME]"
type input "360.000"
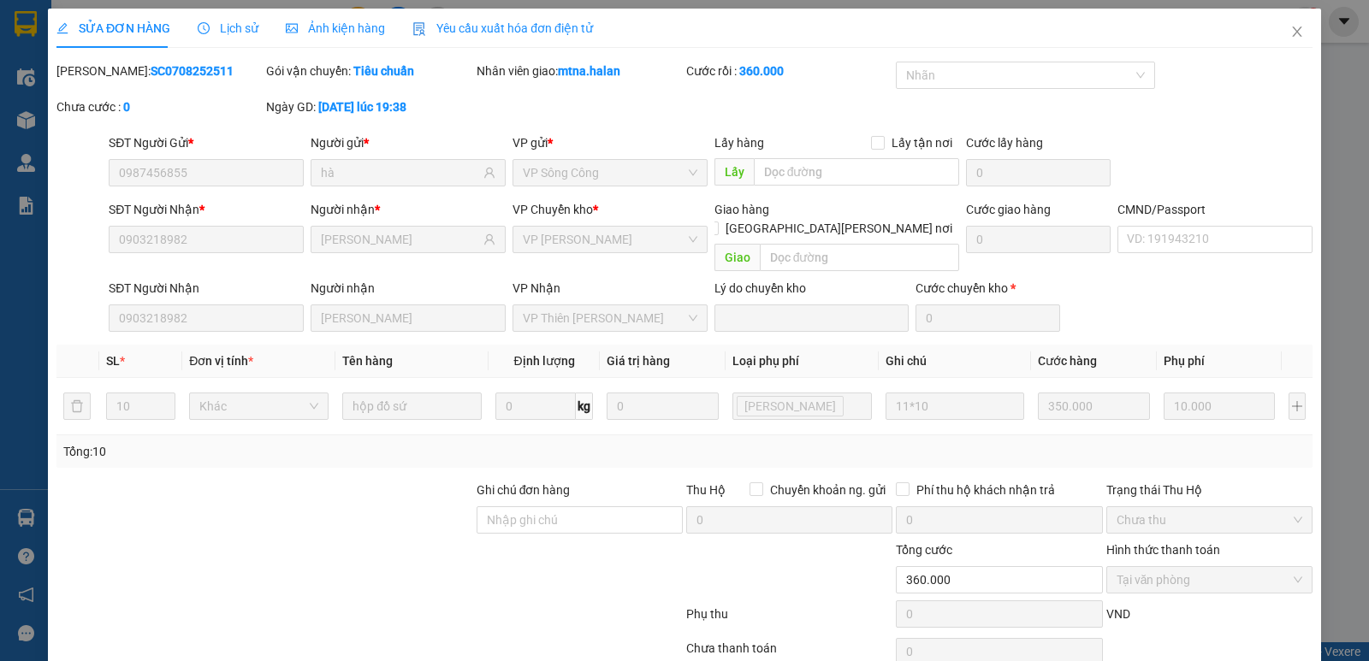
scroll to position [62, 0]
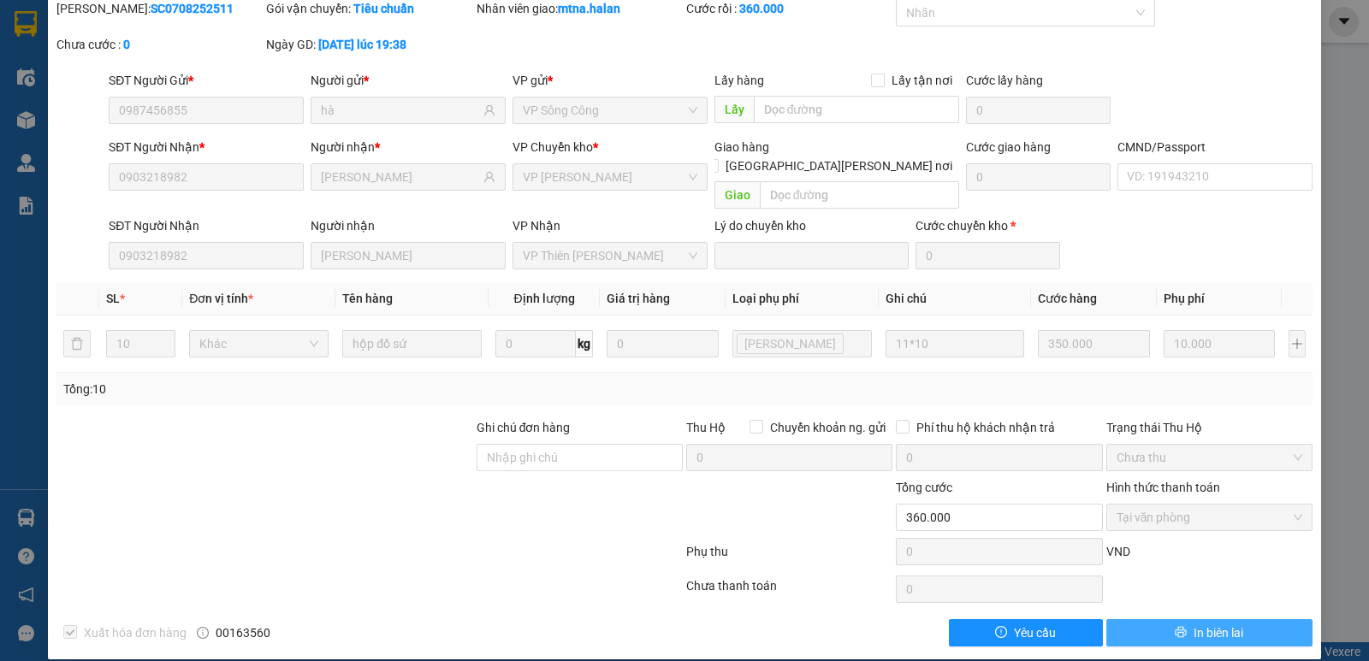
click at [1206, 624] on span "In biên lai" at bounding box center [1218, 633] width 50 height 19
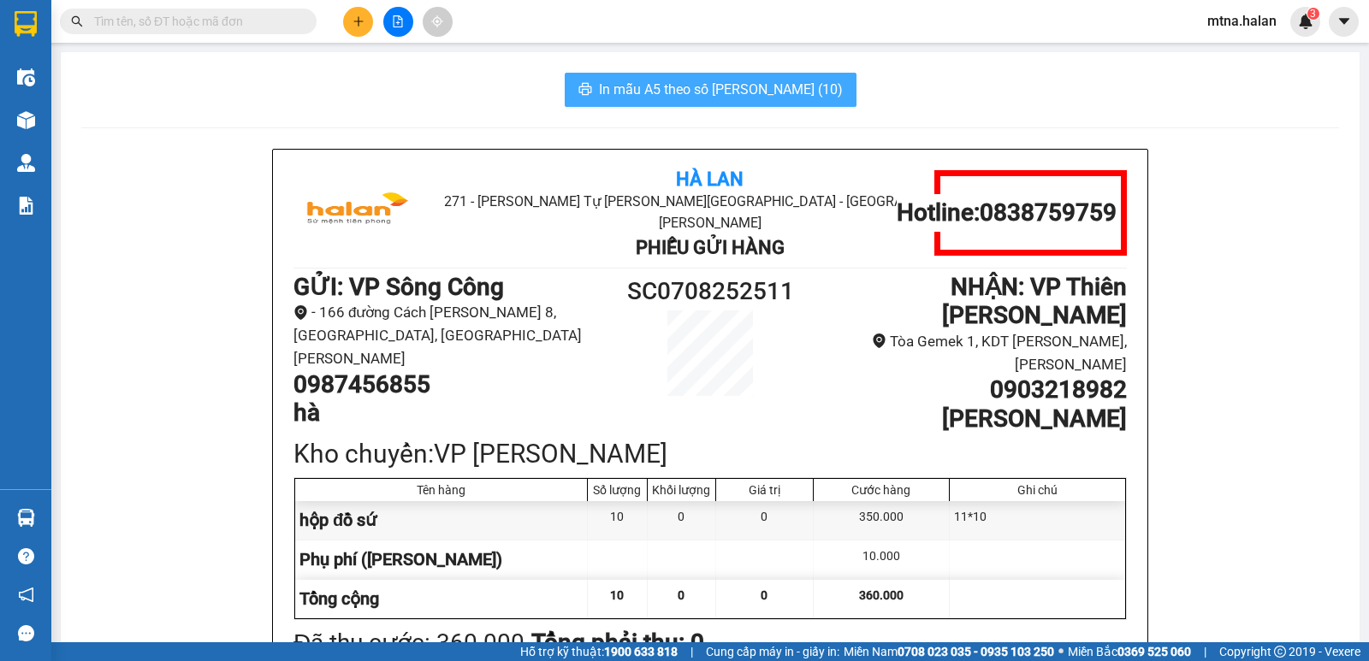
click at [689, 90] on span "In mẫu A5 theo số lượng (10)" at bounding box center [721, 89] width 244 height 21
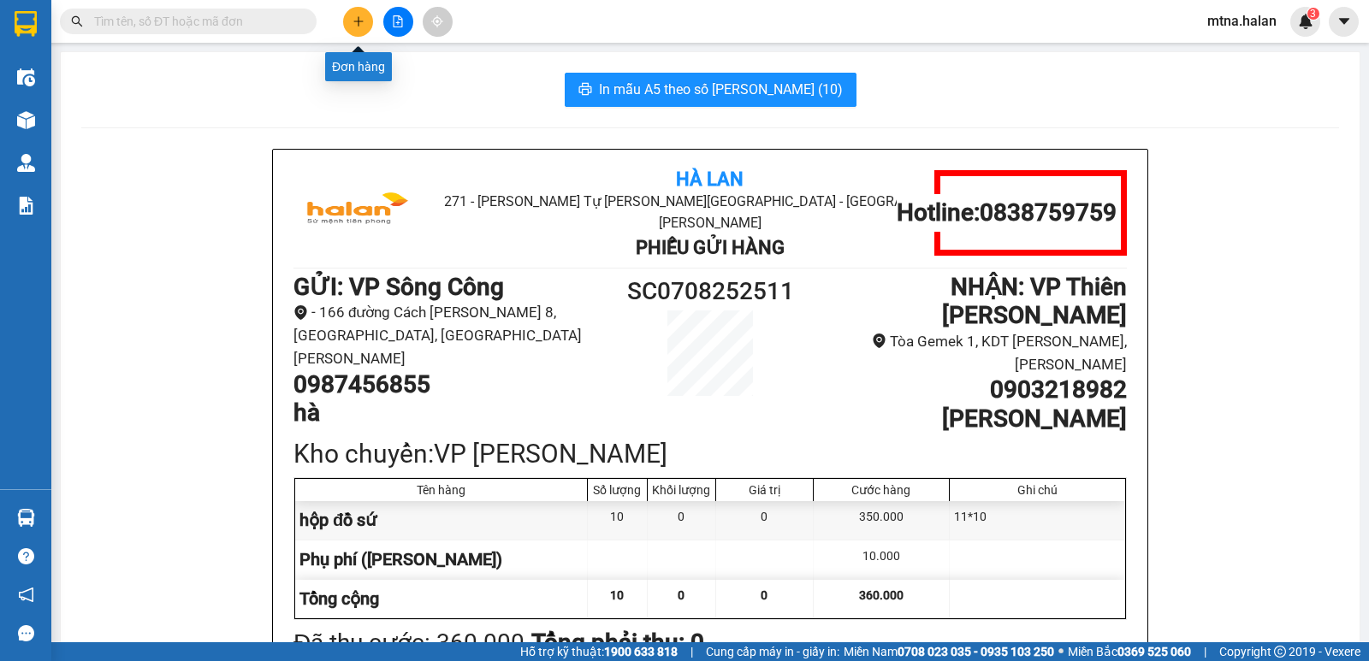
click at [357, 19] on icon "plus" at bounding box center [358, 21] width 12 height 12
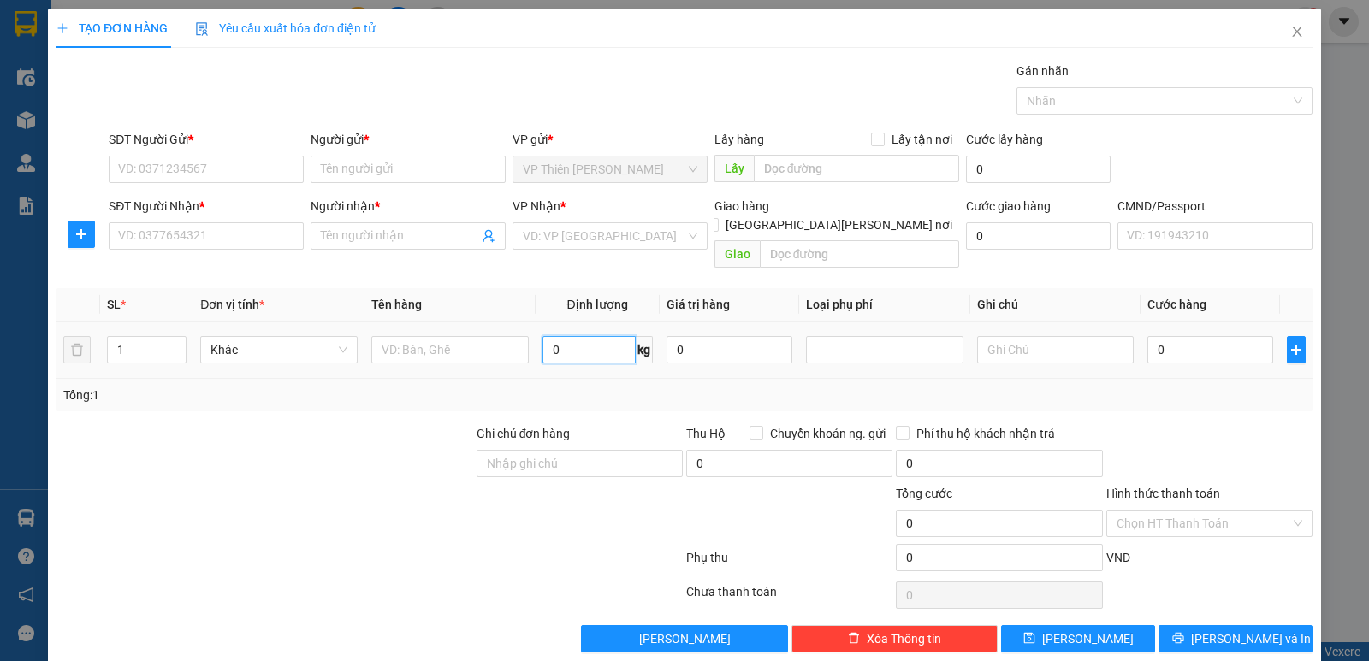
click at [577, 336] on input "0" at bounding box center [588, 349] width 93 height 27
type input "2"
click at [202, 166] on input "SĐT Người Gửi *" at bounding box center [206, 169] width 195 height 27
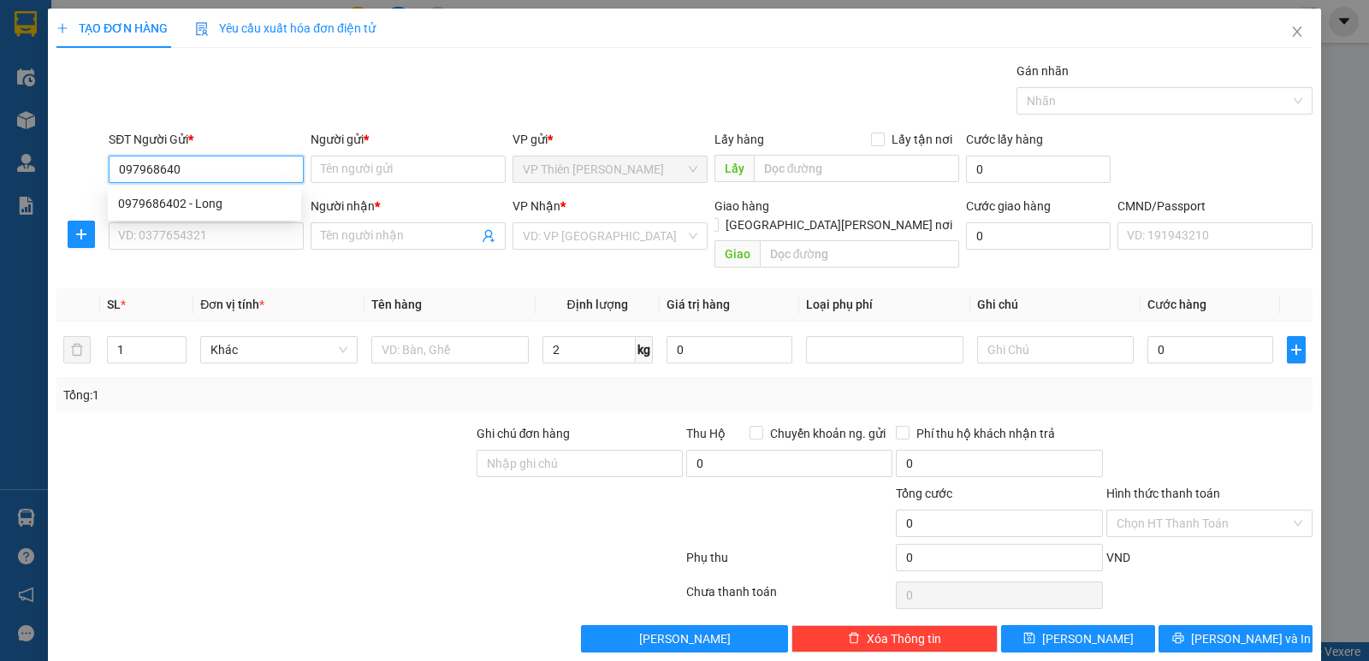
type input "0979686402"
click at [163, 205] on div "0979686402 - Long" at bounding box center [204, 203] width 173 height 19
type input "Long"
type input "0979686402"
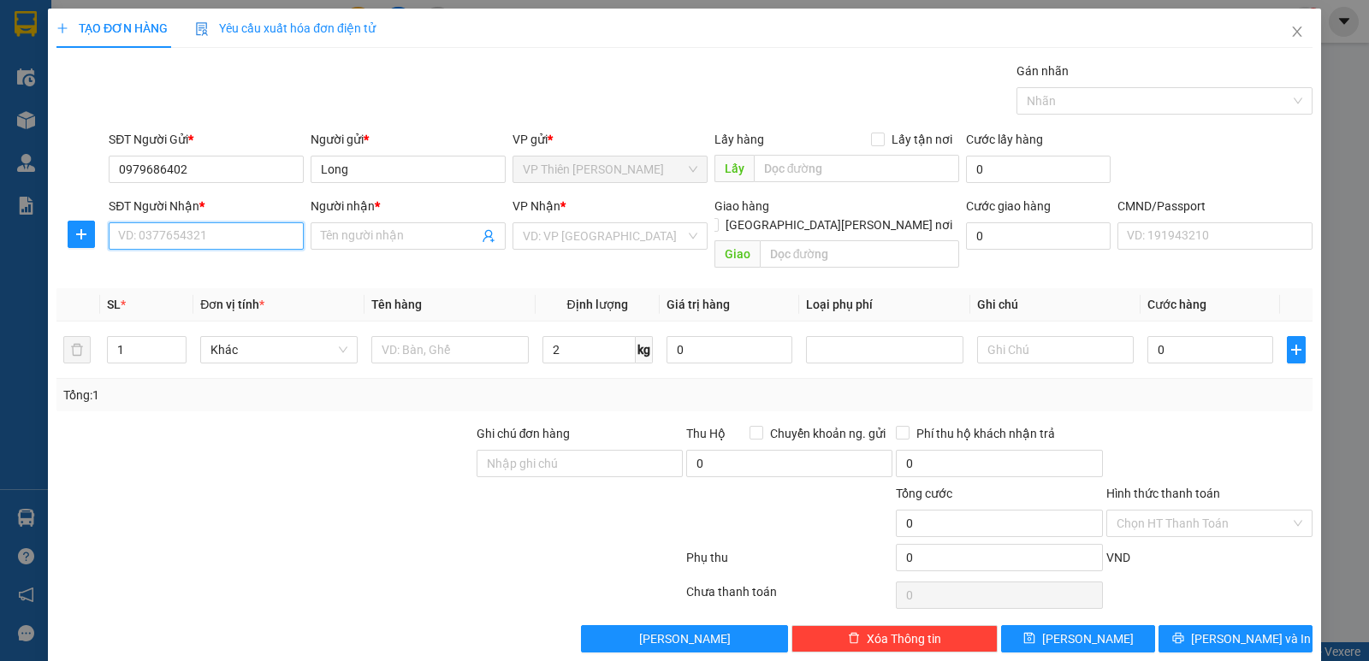
click at [216, 225] on input "SĐT Người Nhận *" at bounding box center [206, 235] width 195 height 27
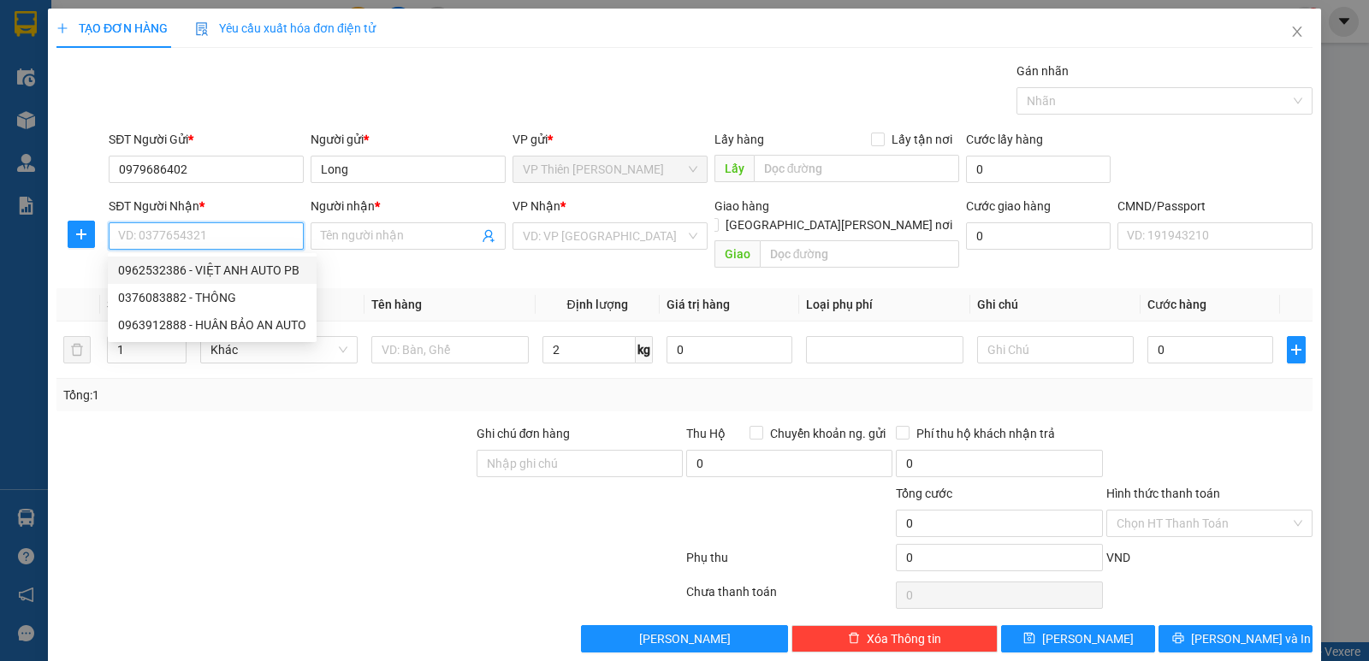
click at [250, 270] on div "0962532386 - VIỆT ANH AUTO PB" at bounding box center [212, 270] width 188 height 19
type input "0962532386"
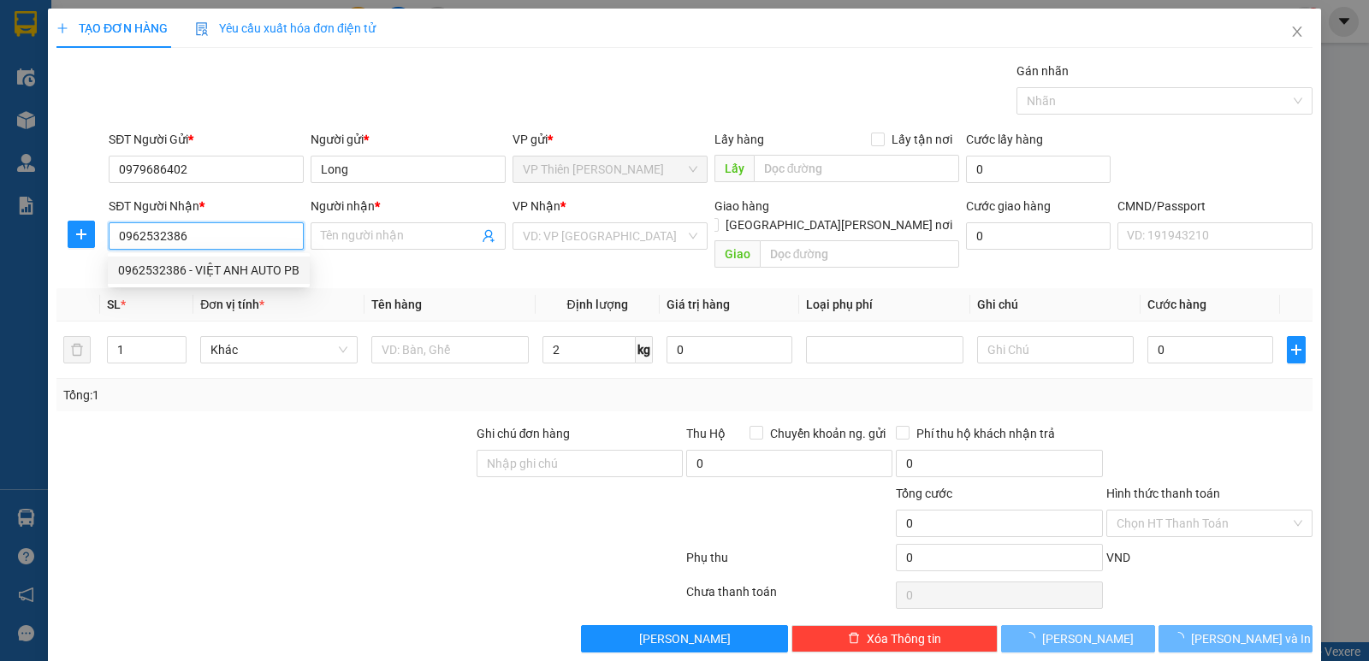
type input "VIỆT ANH AUTO PB"
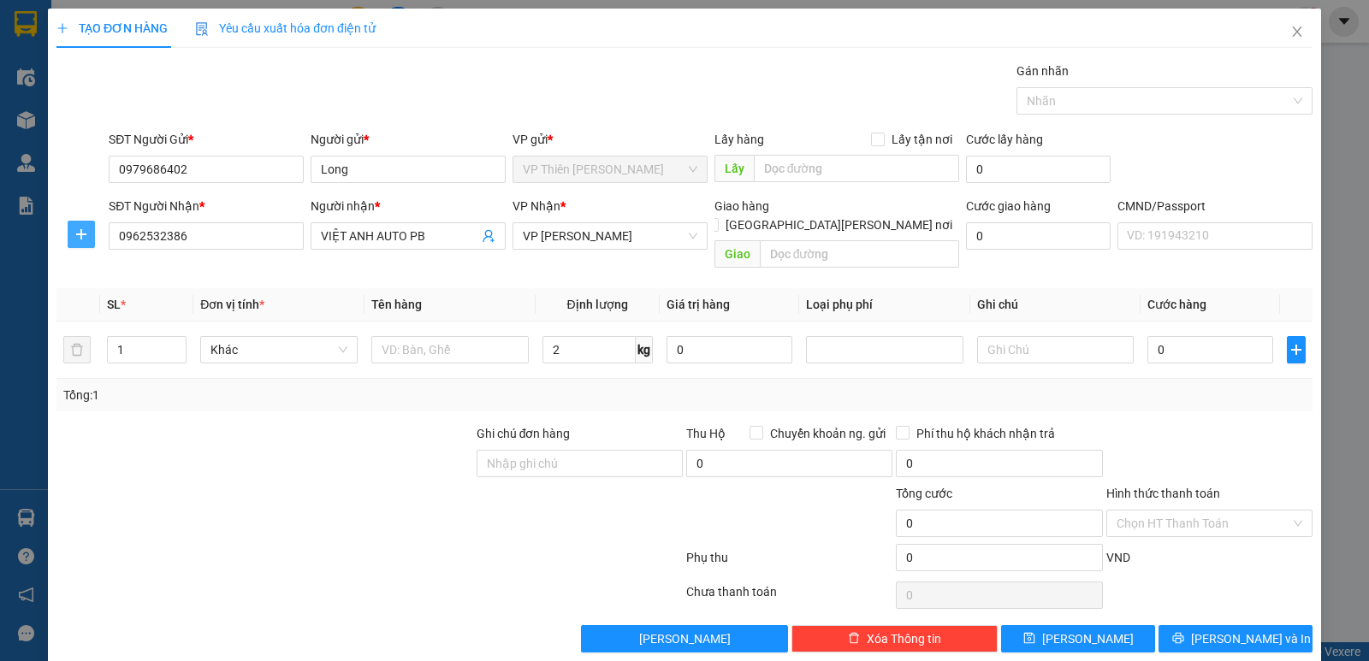
click at [76, 231] on icon "plus" at bounding box center [81, 235] width 14 height 14
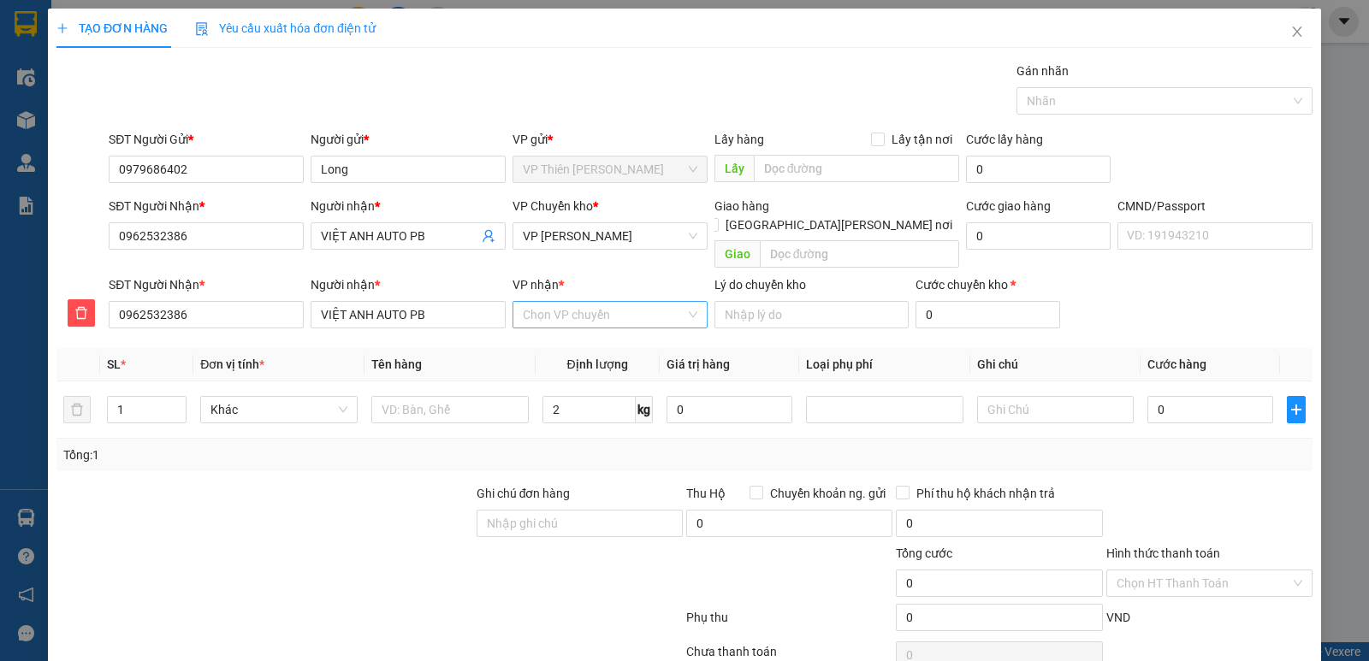
click at [617, 303] on input "VP nhận *" at bounding box center [604, 315] width 163 height 26
type input "PHÚ"
click at [560, 333] on div "VP [GEOGRAPHIC_DATA]" at bounding box center [604, 330] width 173 height 19
click at [461, 397] on input "text" at bounding box center [449, 409] width 157 height 27
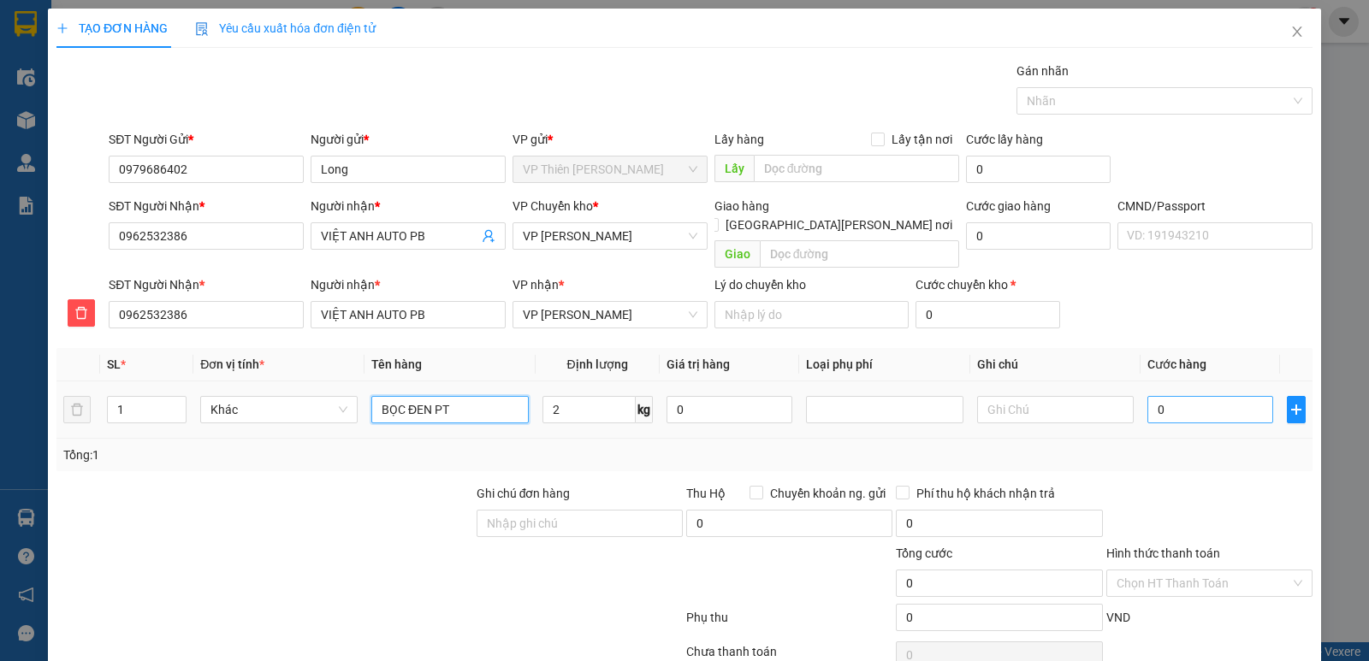
type input "BỌC ĐEN PT"
click at [1175, 396] on input "0" at bounding box center [1210, 409] width 126 height 27
type input "3"
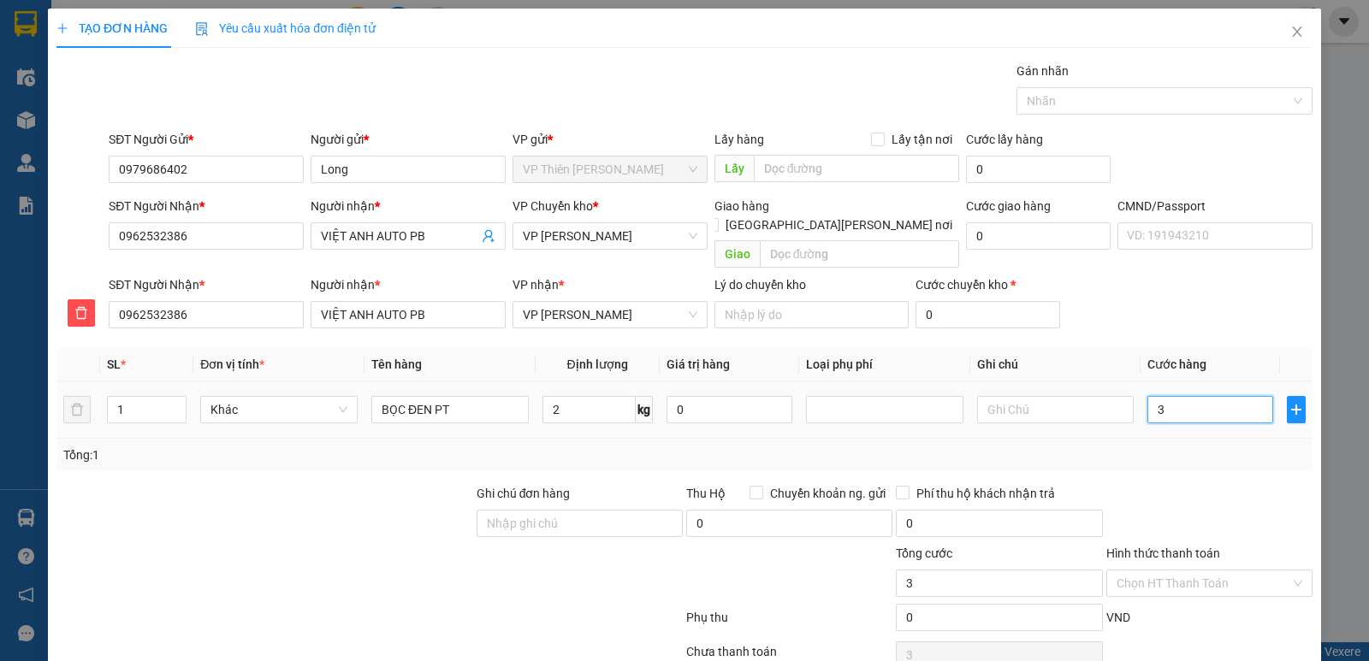
type input "35"
type input "350"
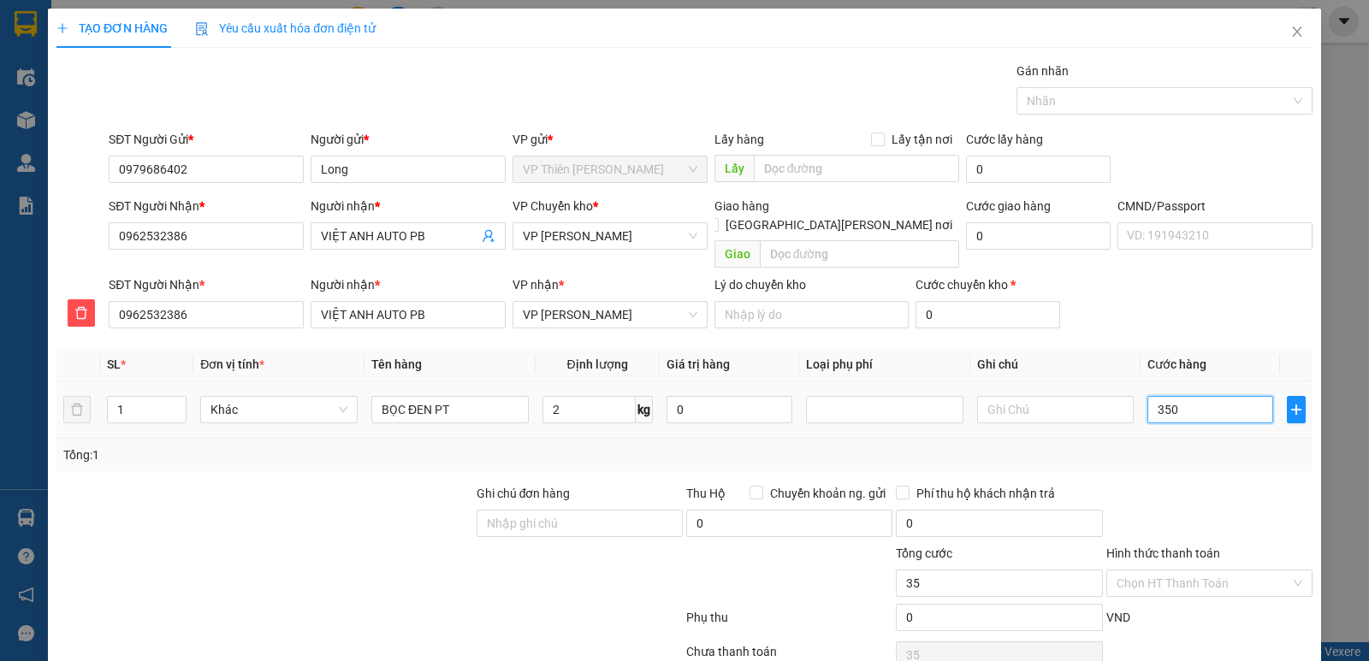
type input "350"
type input "3.500"
type input "35.000"
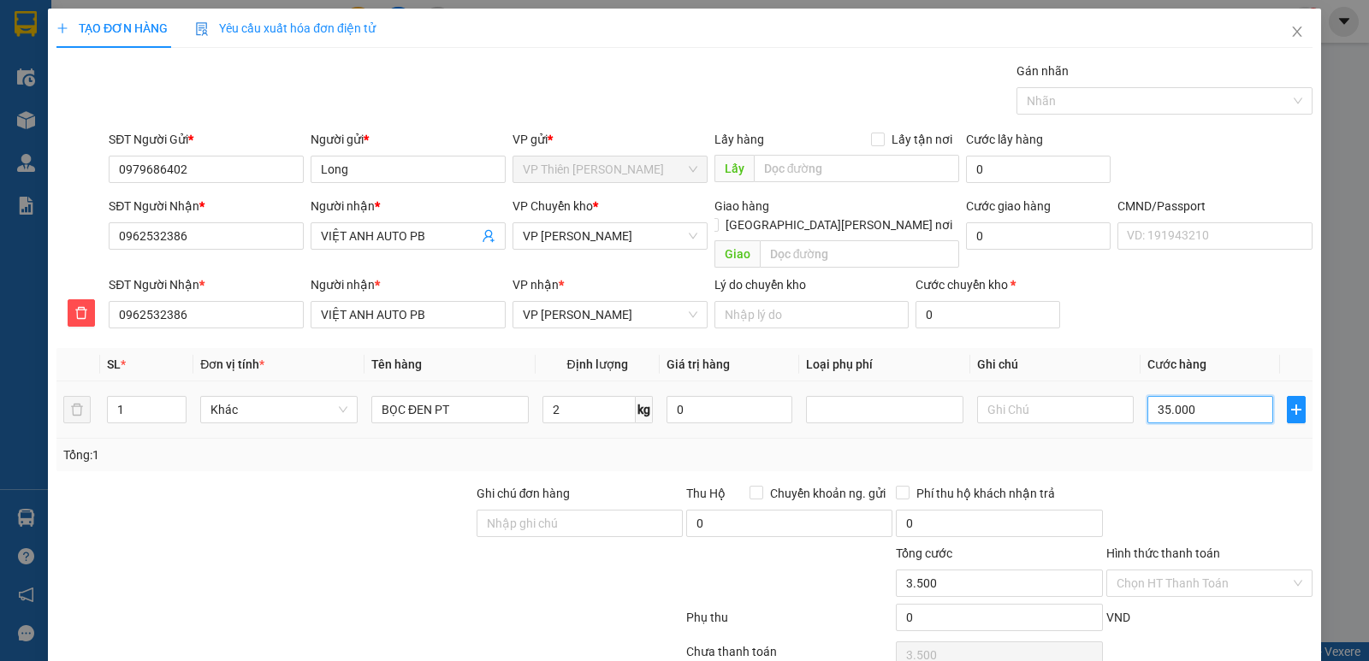
type input "35.000"
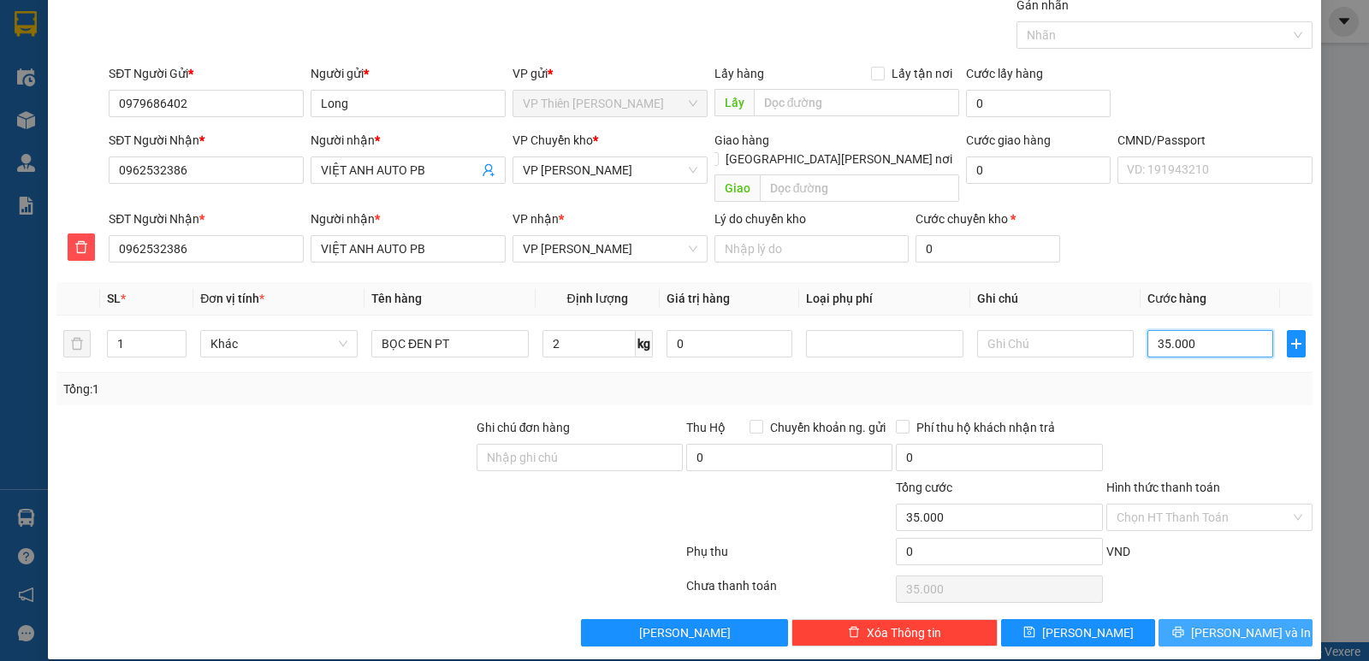
type input "35.000"
click at [1229, 624] on span "Lưu và In" at bounding box center [1251, 633] width 120 height 19
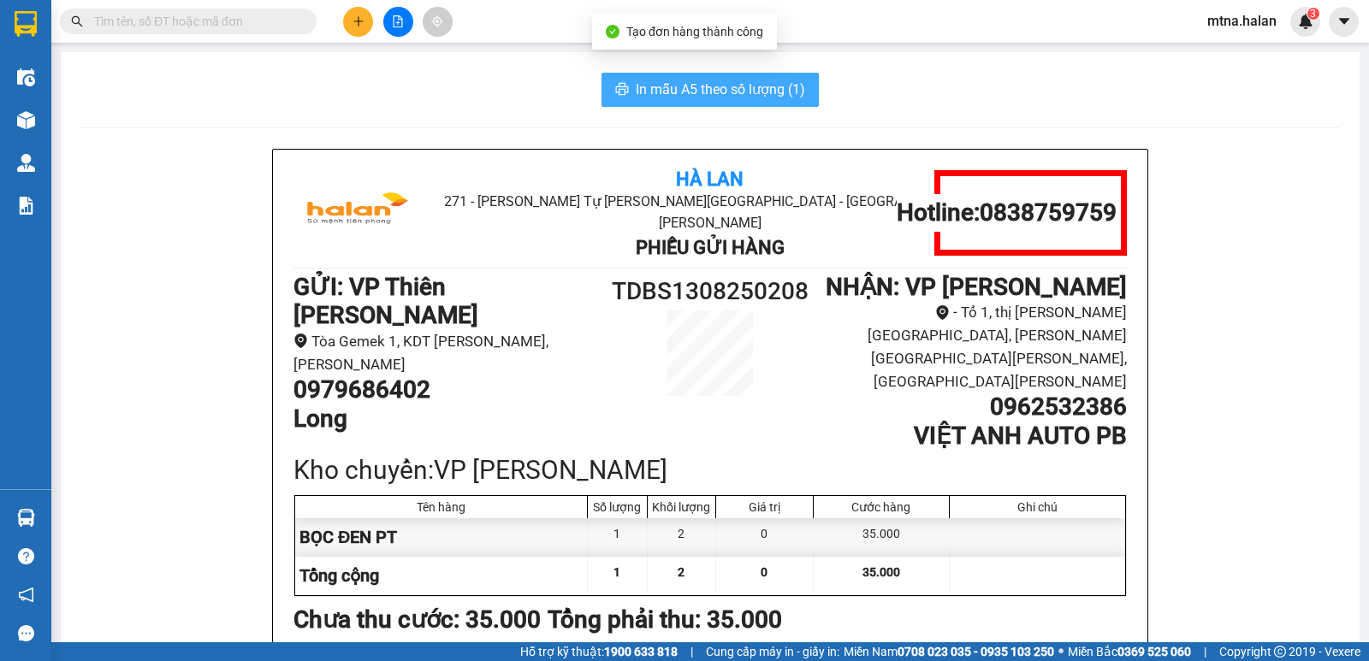
click at [718, 83] on span "In mẫu A5 theo số lượng (1)" at bounding box center [720, 89] width 169 height 21
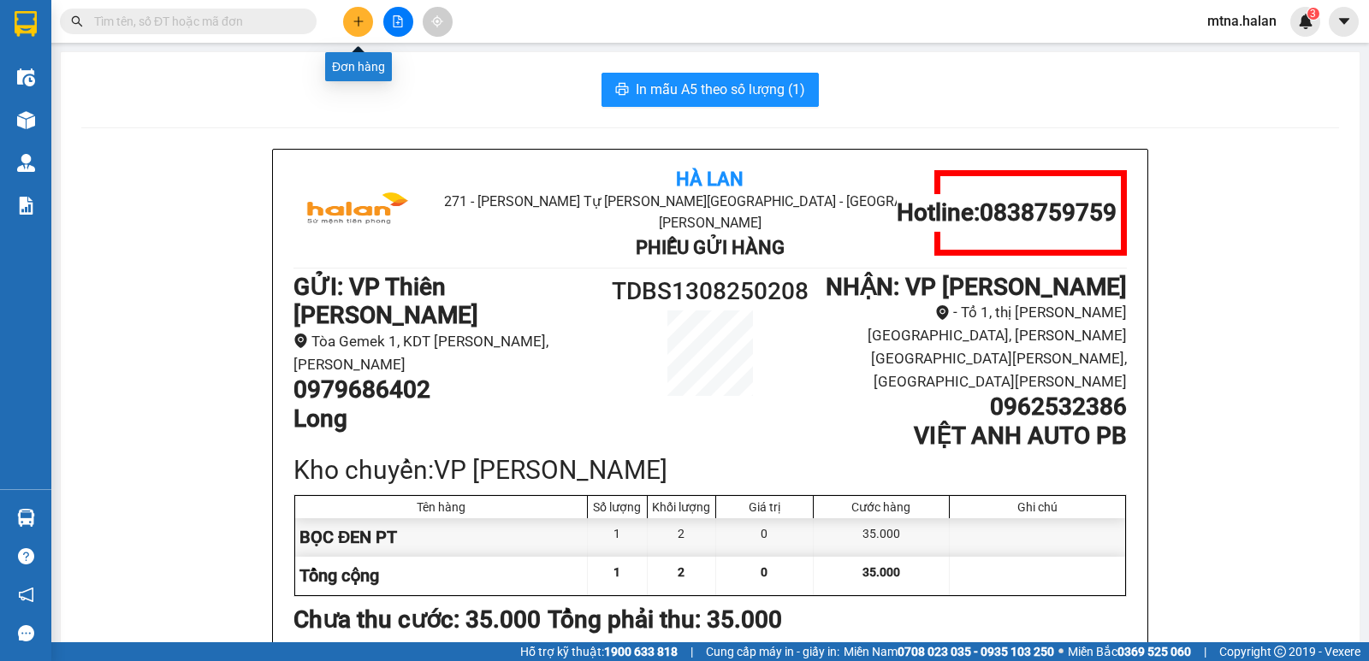
click at [358, 14] on button at bounding box center [358, 22] width 30 height 30
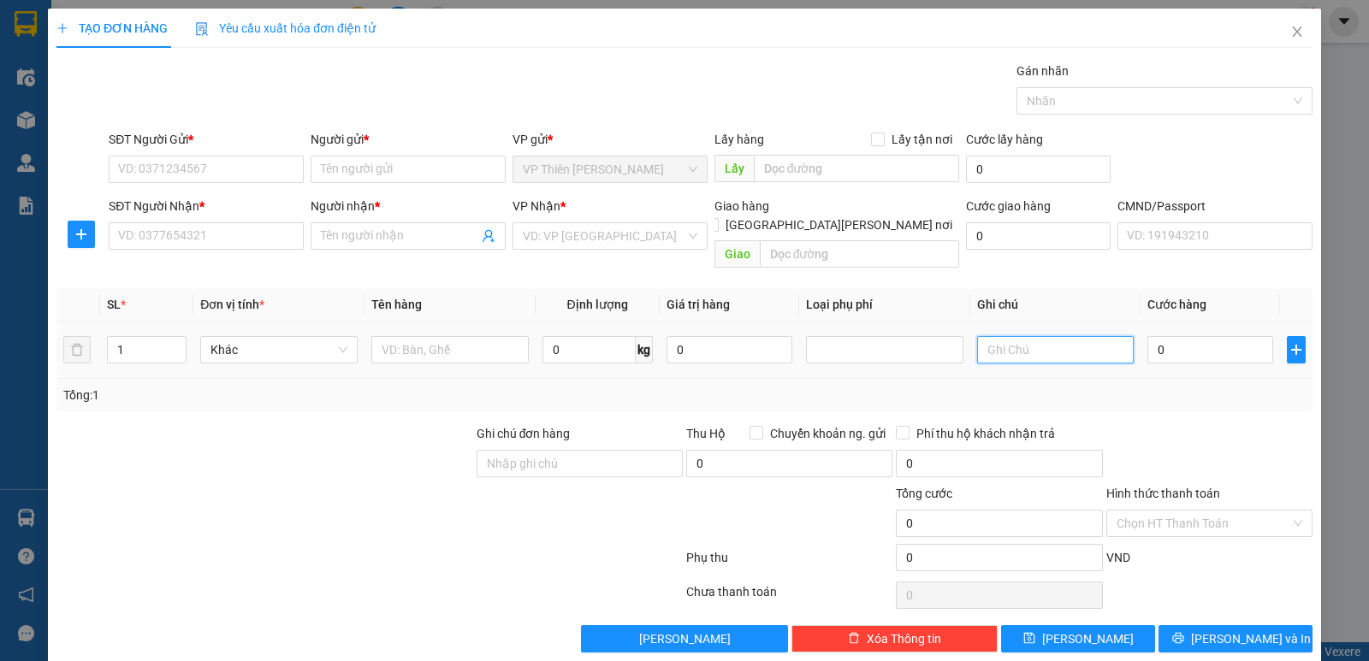
click at [1057, 336] on input "text" at bounding box center [1055, 349] width 157 height 27
type input "7*2 , +22"
click at [124, 337] on input "1" at bounding box center [147, 350] width 78 height 26
type input "2"
type input "3"
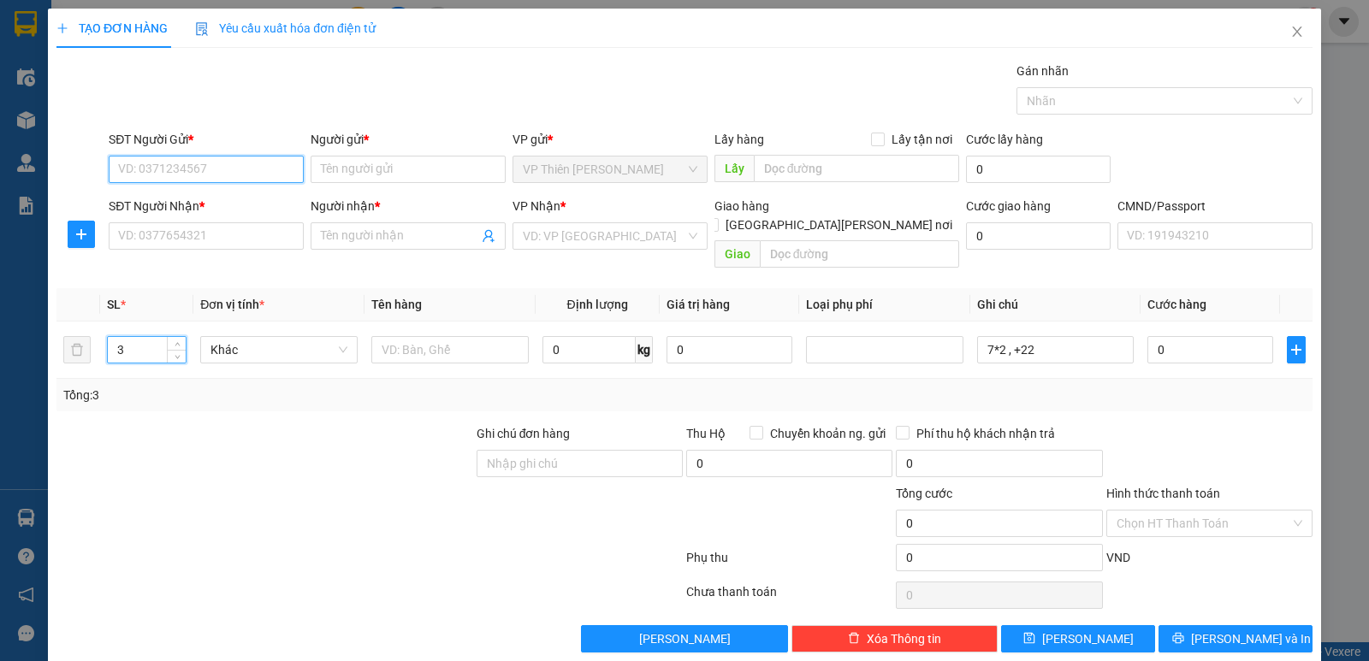
click at [234, 164] on input "SĐT Người Gửi *" at bounding box center [206, 169] width 195 height 27
type input "0948558116"
click at [222, 207] on div "0948558116 - CTY HIPHAM" at bounding box center [204, 203] width 173 height 19
type input "CTY HIPHAM"
type input "0948558116"
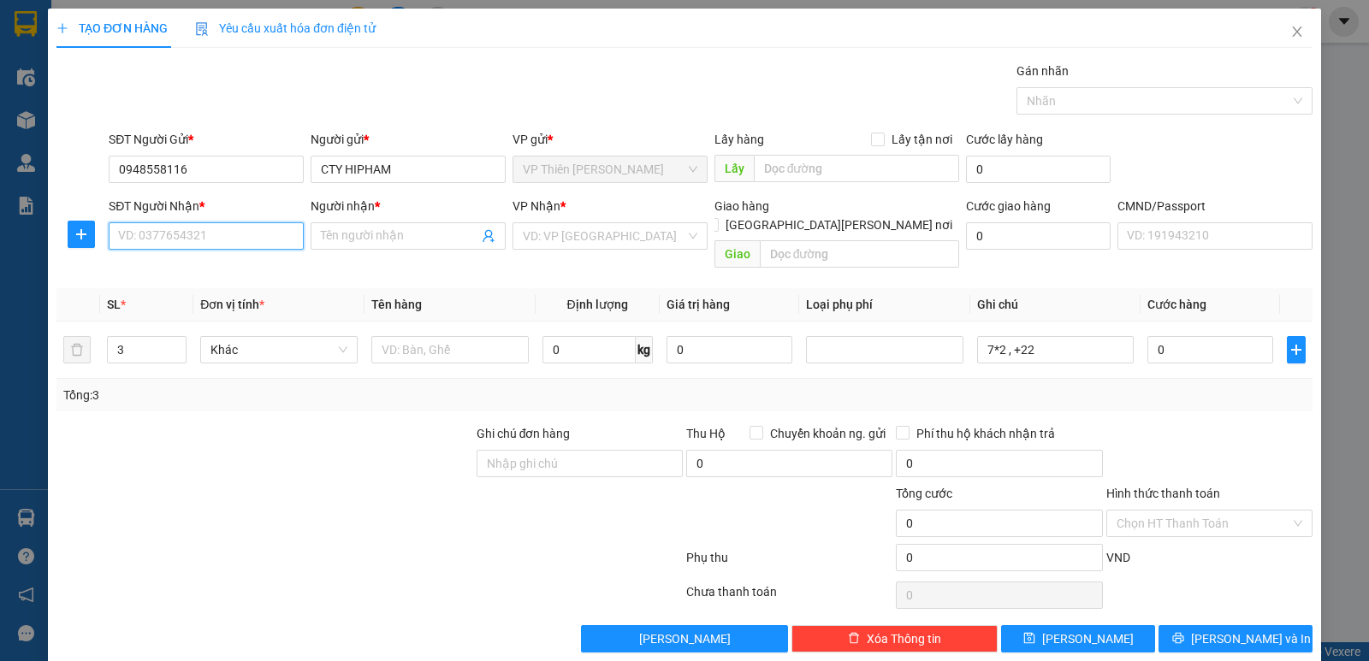
click at [210, 234] on input "SĐT Người Nhận *" at bounding box center [206, 235] width 195 height 27
type input "0816393666"
click at [423, 236] on input "Người nhận *" at bounding box center [399, 236] width 157 height 19
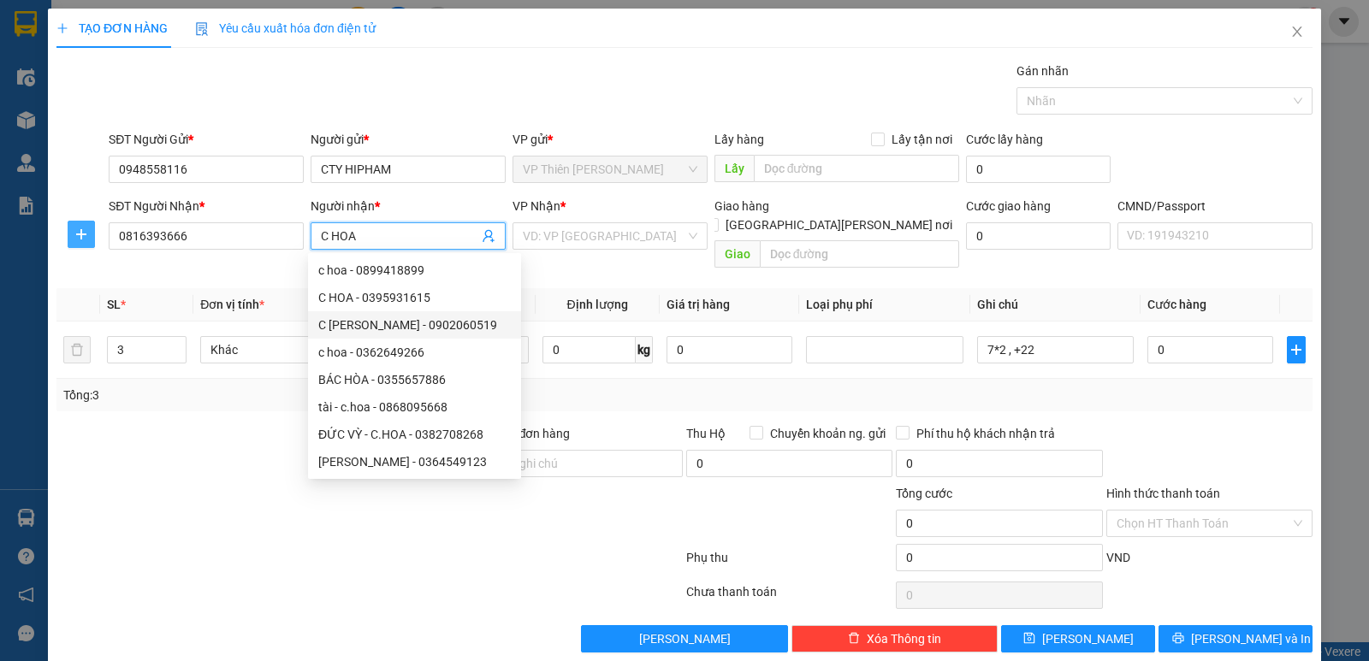
type input "C HOA"
click at [84, 229] on icon "plus" at bounding box center [81, 235] width 14 height 14
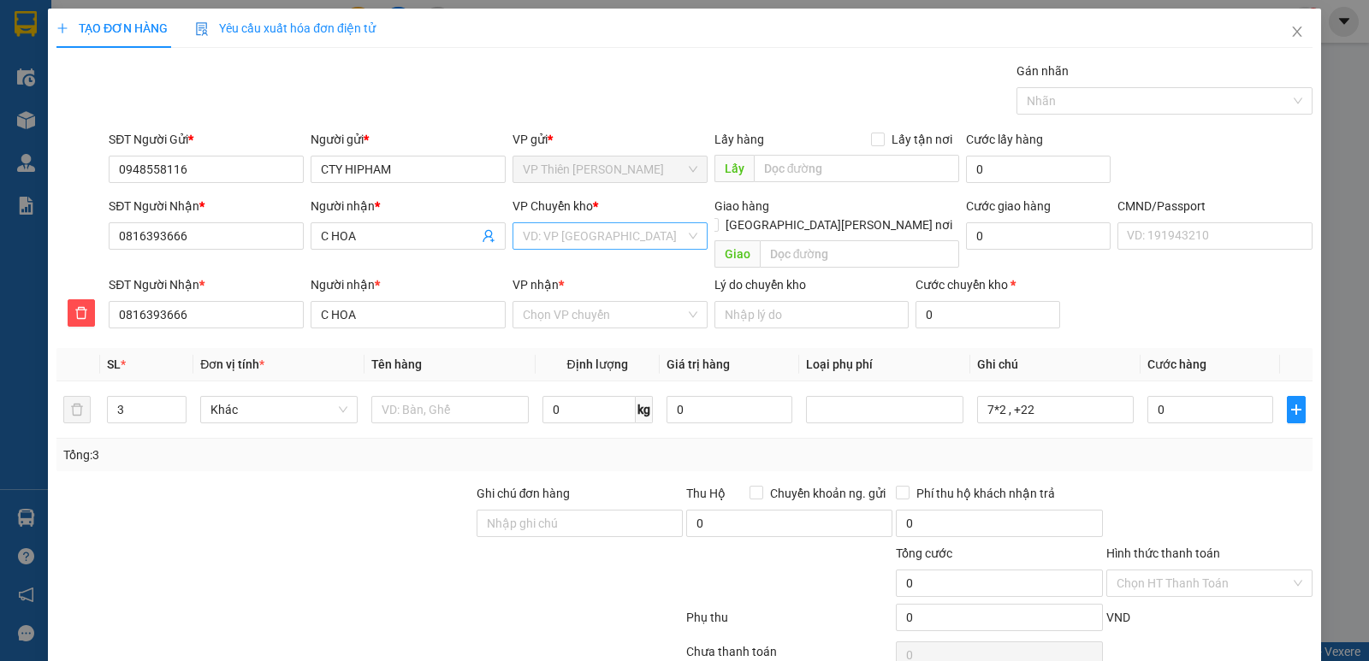
click at [608, 234] on input "search" at bounding box center [604, 236] width 163 height 26
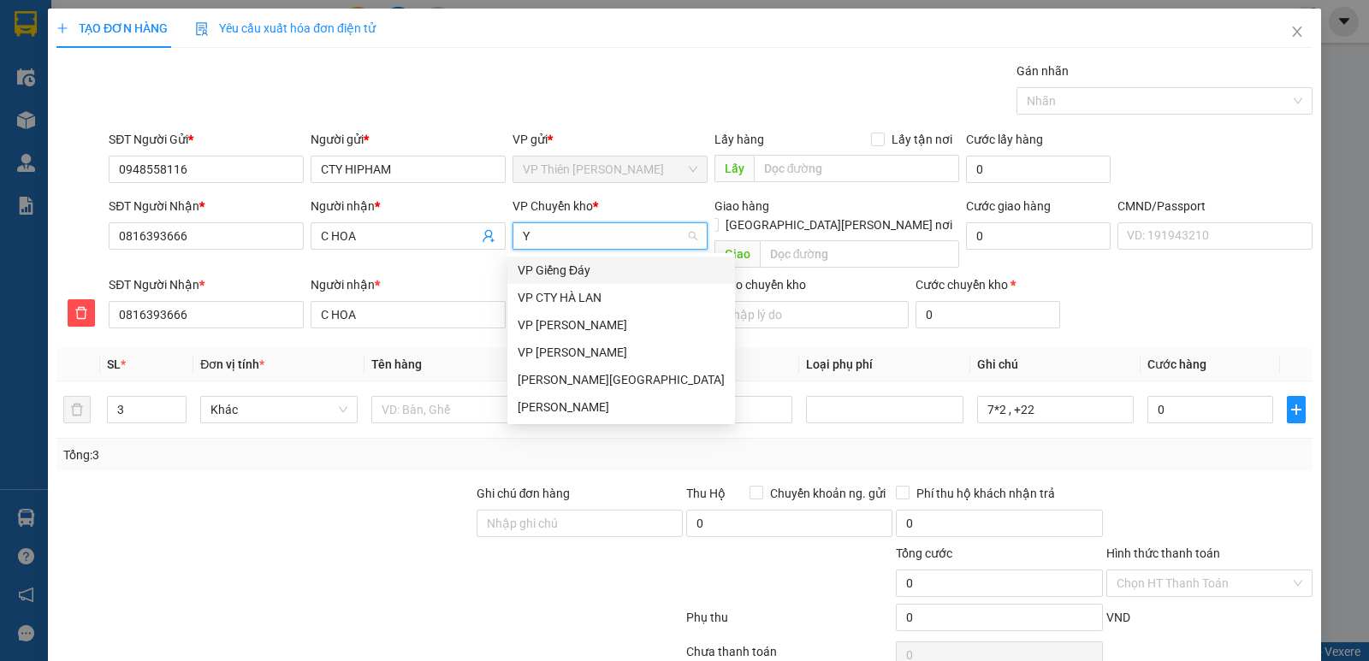
type input "YE"
click at [566, 269] on div "VP [GEOGRAPHIC_DATA]" at bounding box center [621, 270] width 207 height 19
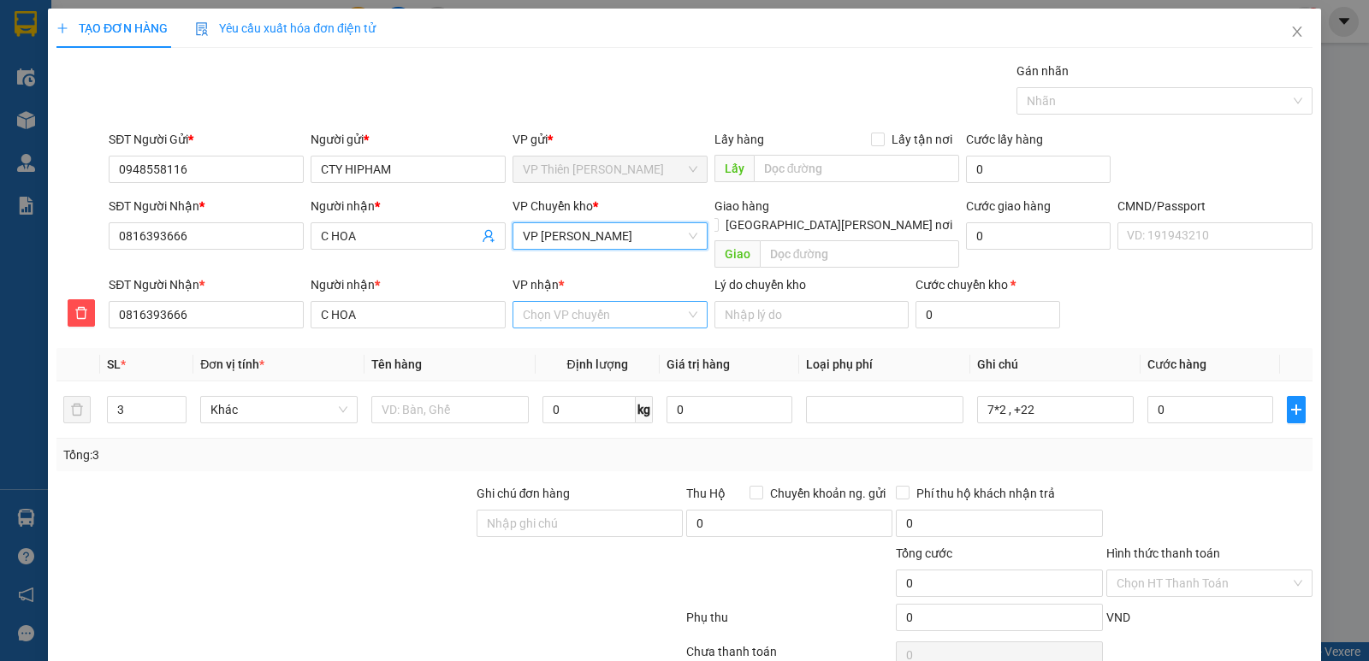
click at [598, 302] on input "VP nhận *" at bounding box center [604, 315] width 163 height 26
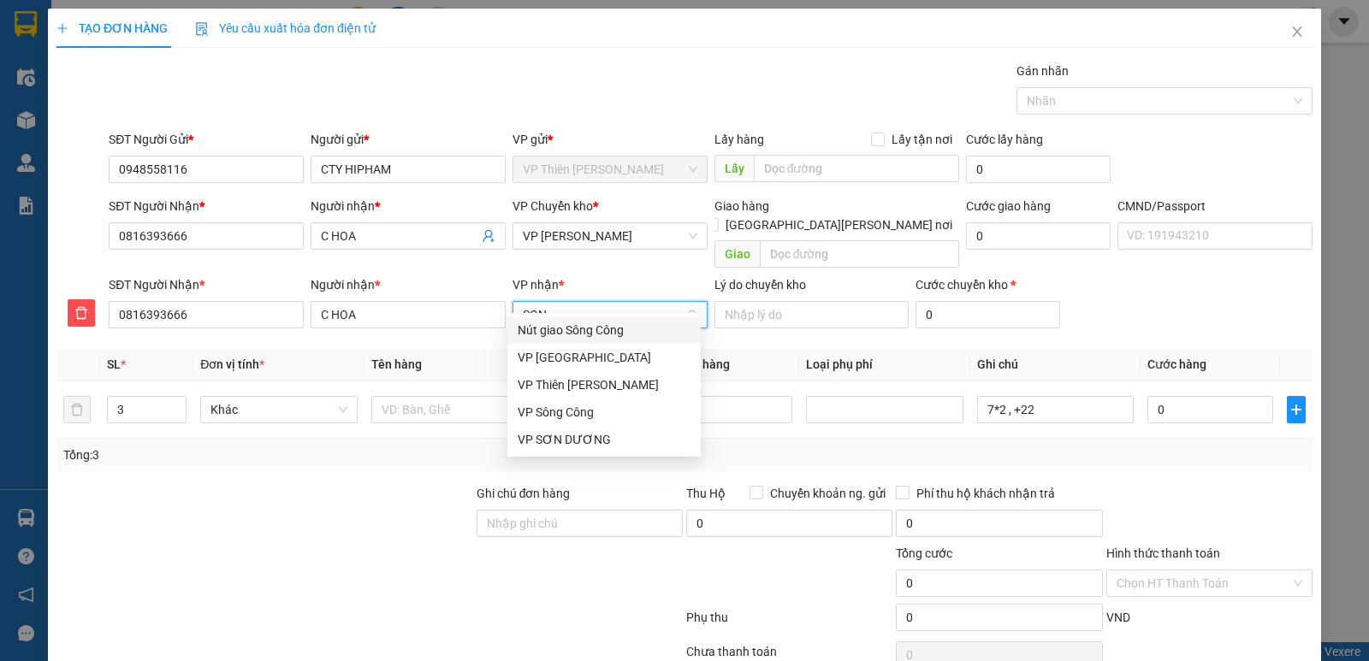
type input "SONG"
click at [573, 352] on div "VP Sông Công" at bounding box center [604, 357] width 173 height 19
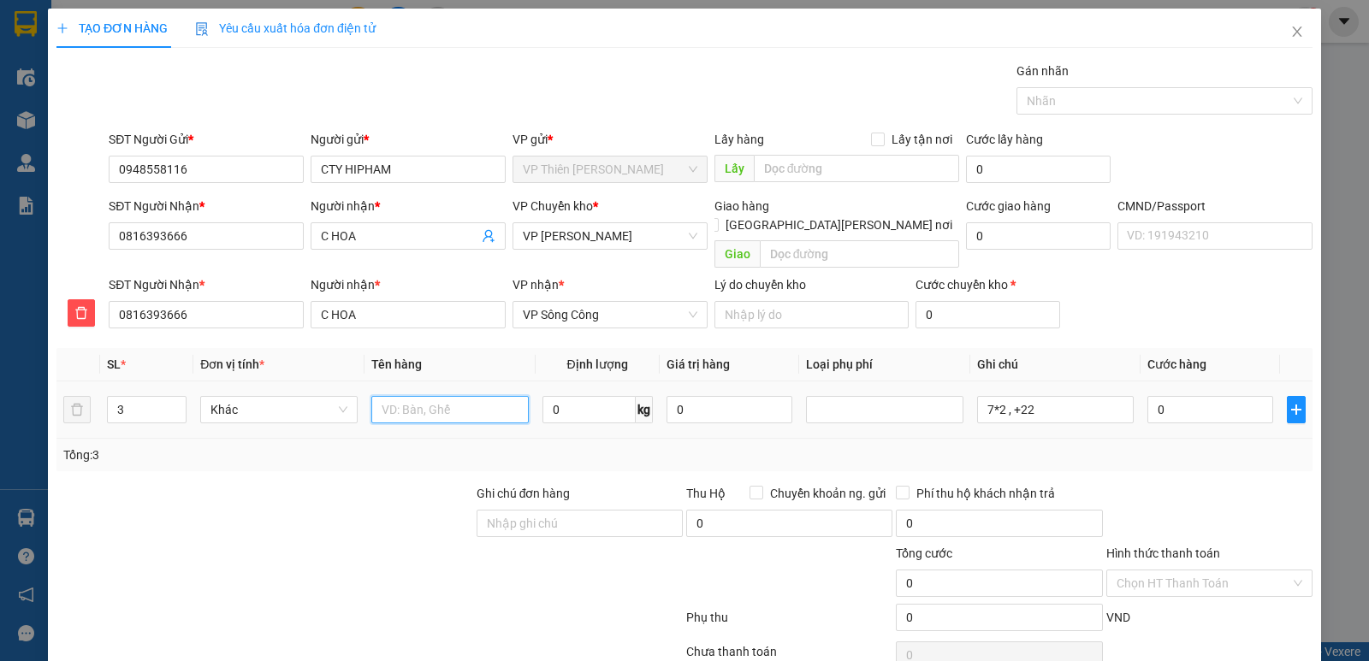
click at [496, 396] on input "text" at bounding box center [449, 409] width 157 height 27
type input "TẢI XANH MÁNG CHO GÀ ĂN"
click at [1222, 396] on input "0" at bounding box center [1210, 409] width 126 height 27
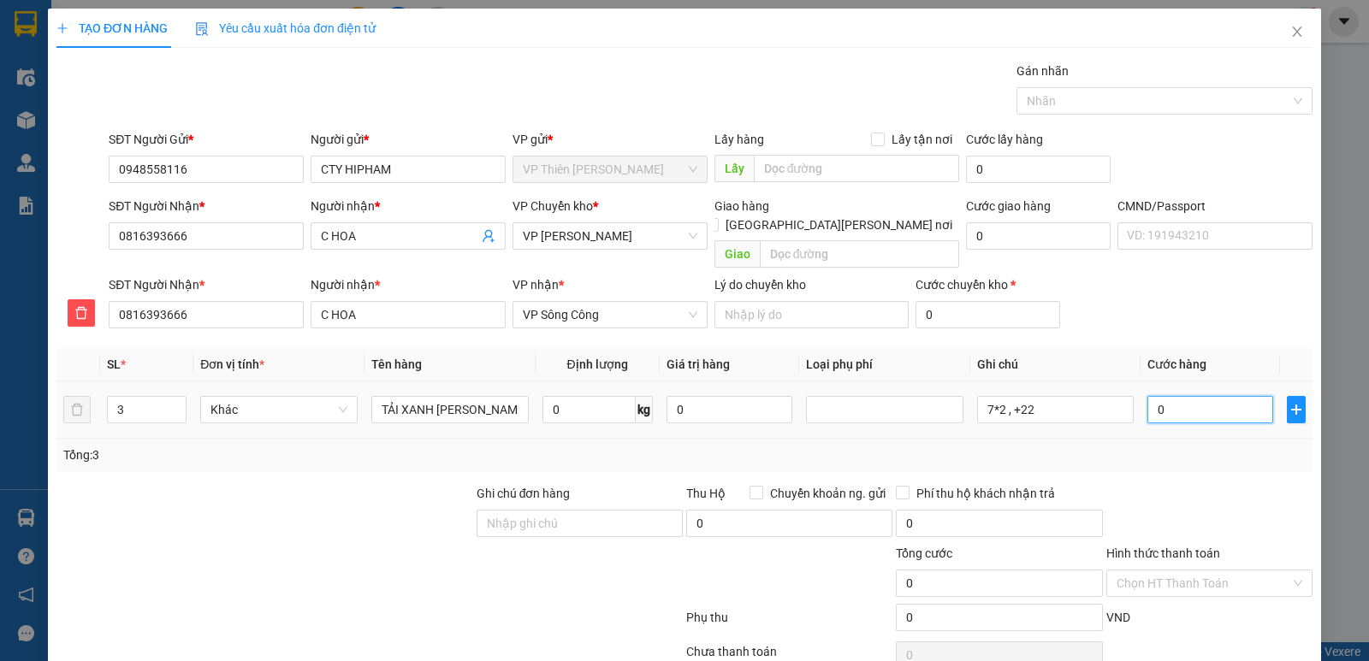
type input "1"
type input "11"
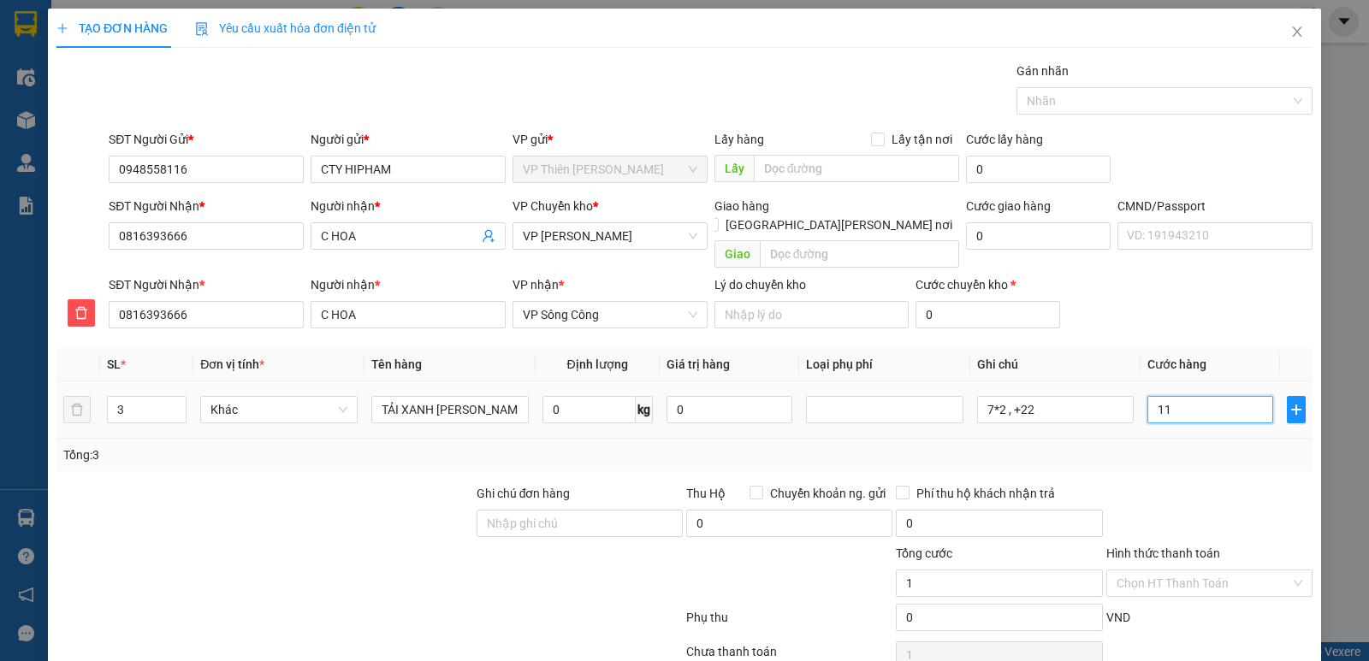
type input "11"
type input "115"
type input "1.150"
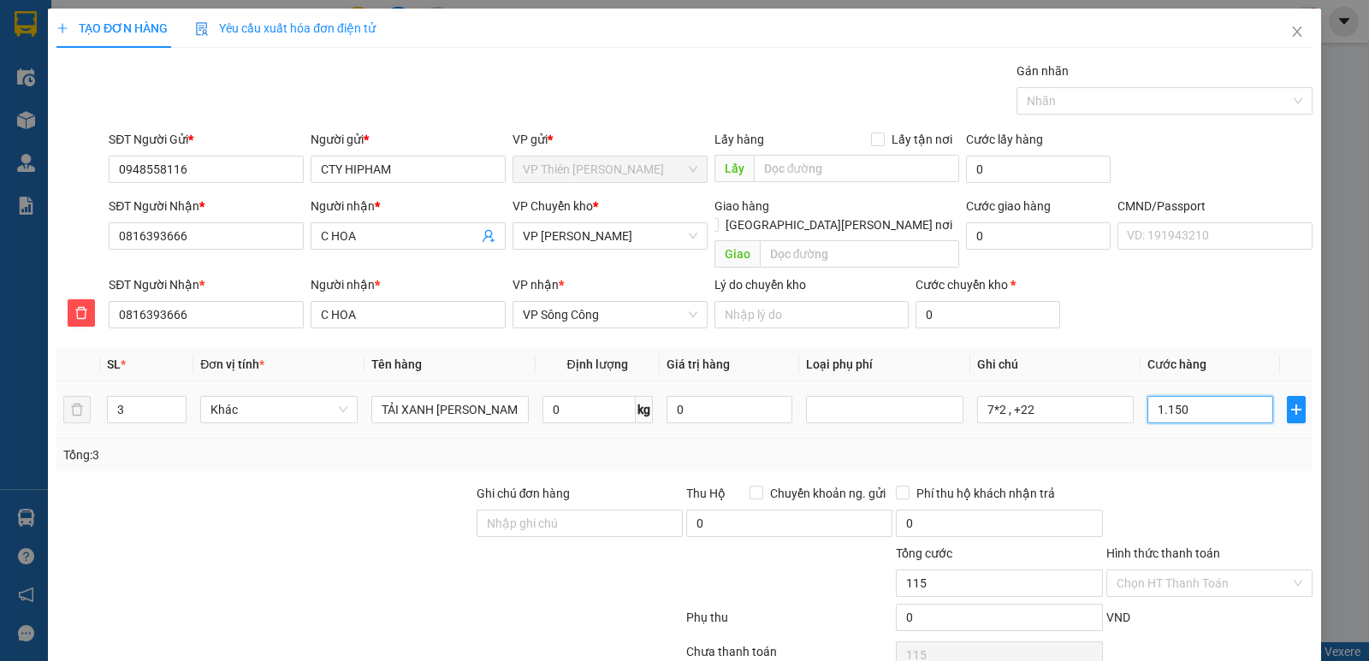
type input "1.150"
type input "11.500"
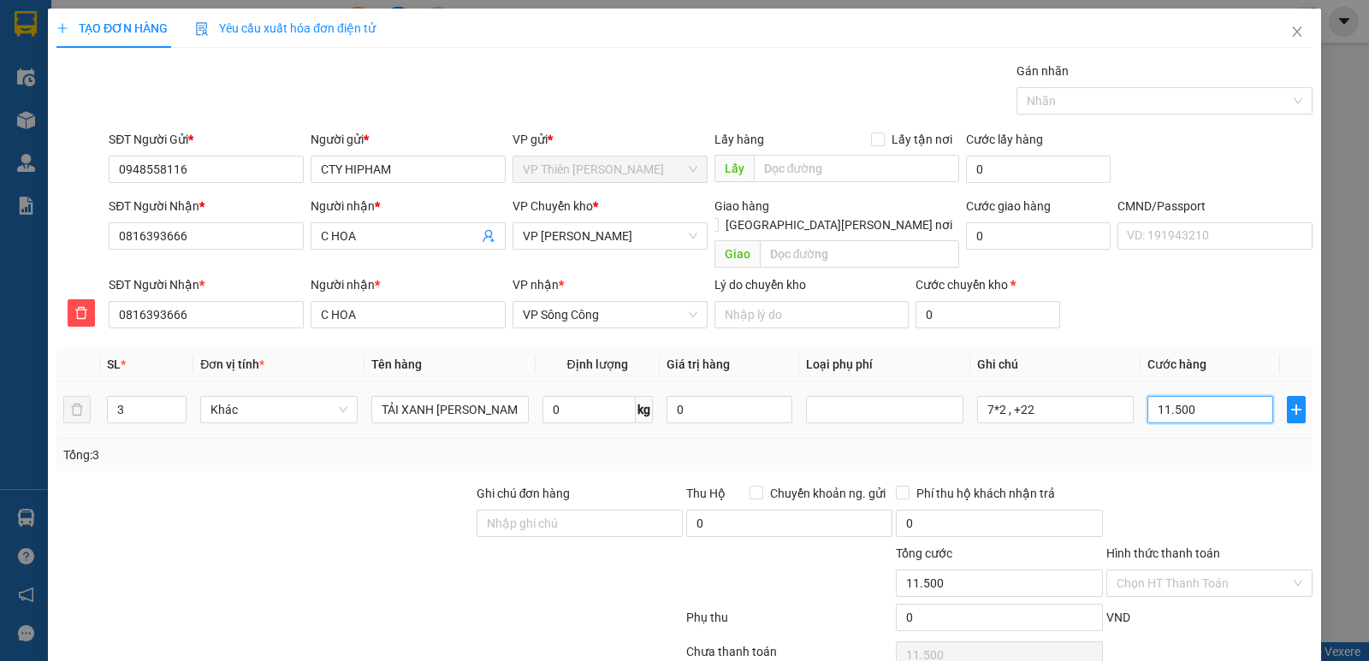
type input "115.000"
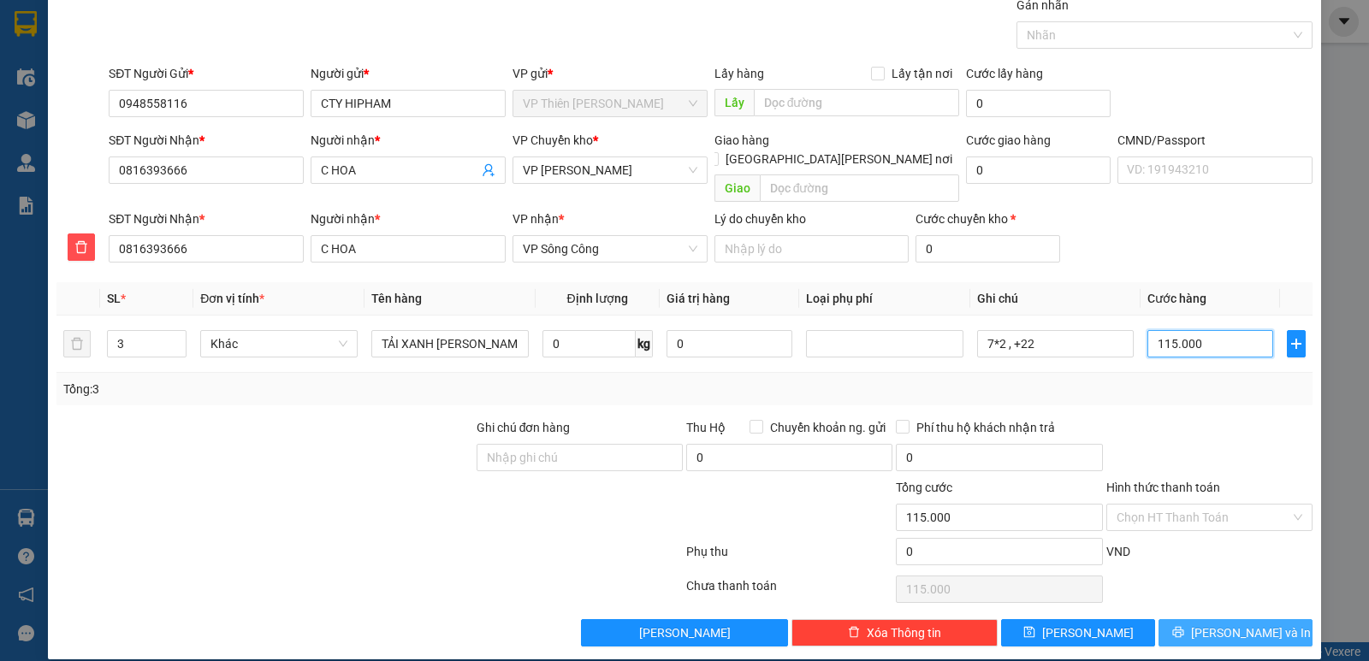
type input "115.000"
click at [1238, 624] on span "Lưu và In" at bounding box center [1251, 633] width 120 height 19
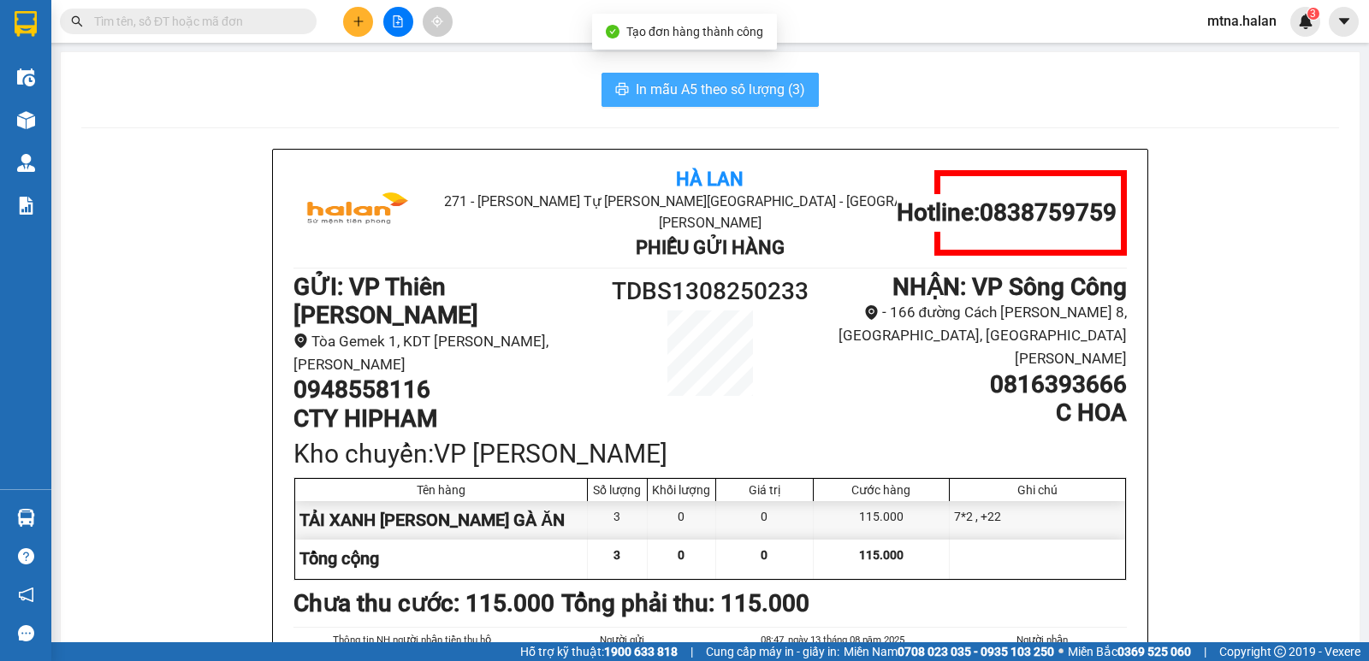
click at [681, 92] on span "In mẫu A5 theo số lượng (3)" at bounding box center [720, 89] width 169 height 21
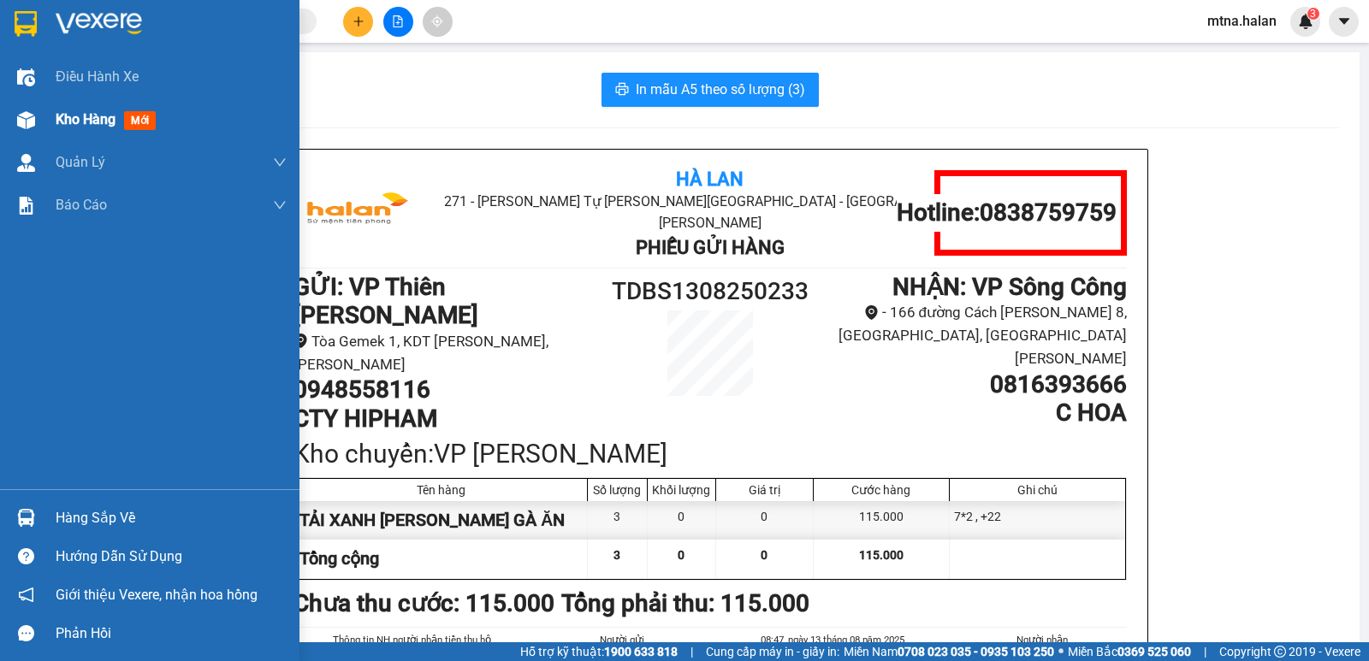
click at [15, 117] on div at bounding box center [26, 120] width 30 height 30
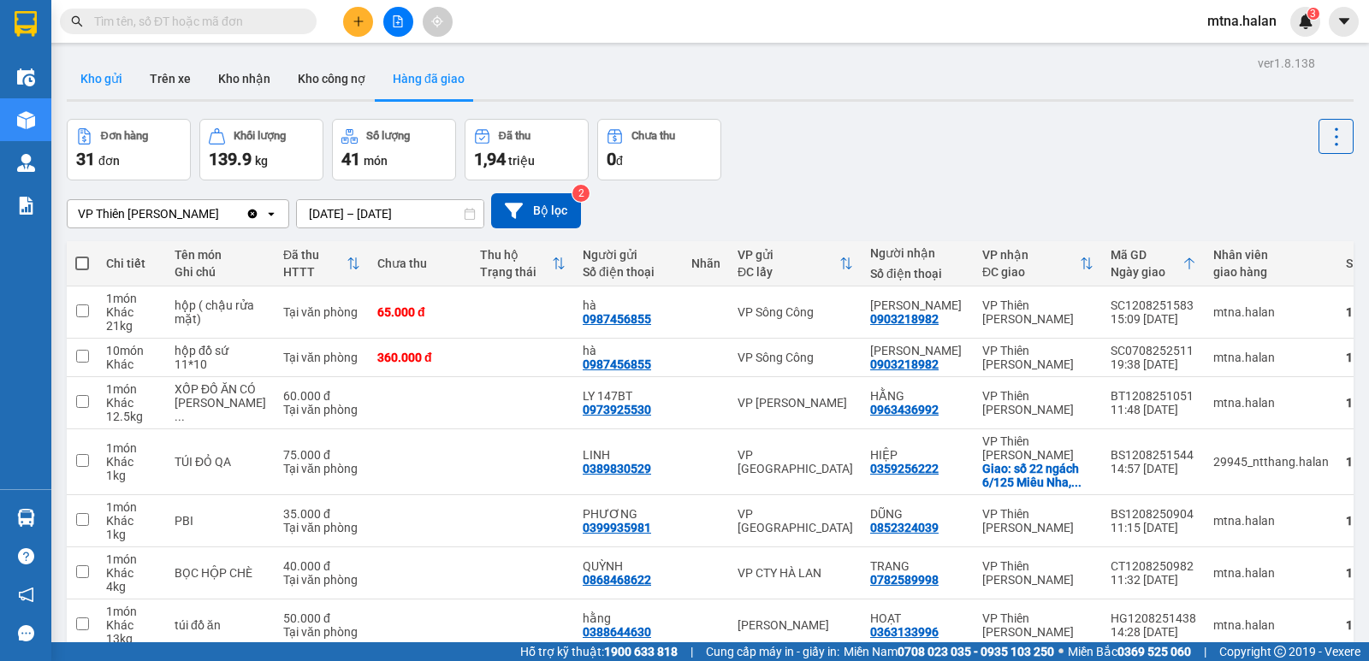
click at [101, 75] on button "Kho gửi" at bounding box center [101, 78] width 69 height 41
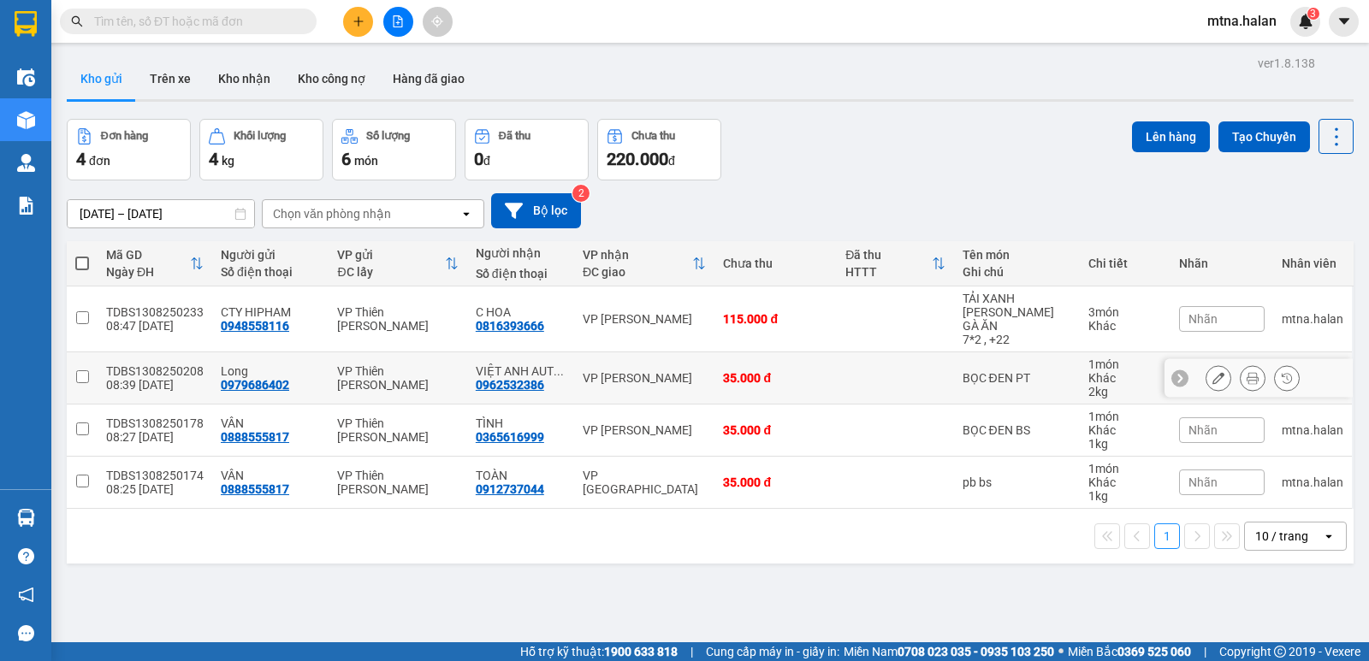
drag, startPoint x: 82, startPoint y: 363, endPoint x: 77, endPoint y: 386, distance: 23.7
click at [81, 370] on input "checkbox" at bounding box center [82, 376] width 13 height 13
checkbox input "true"
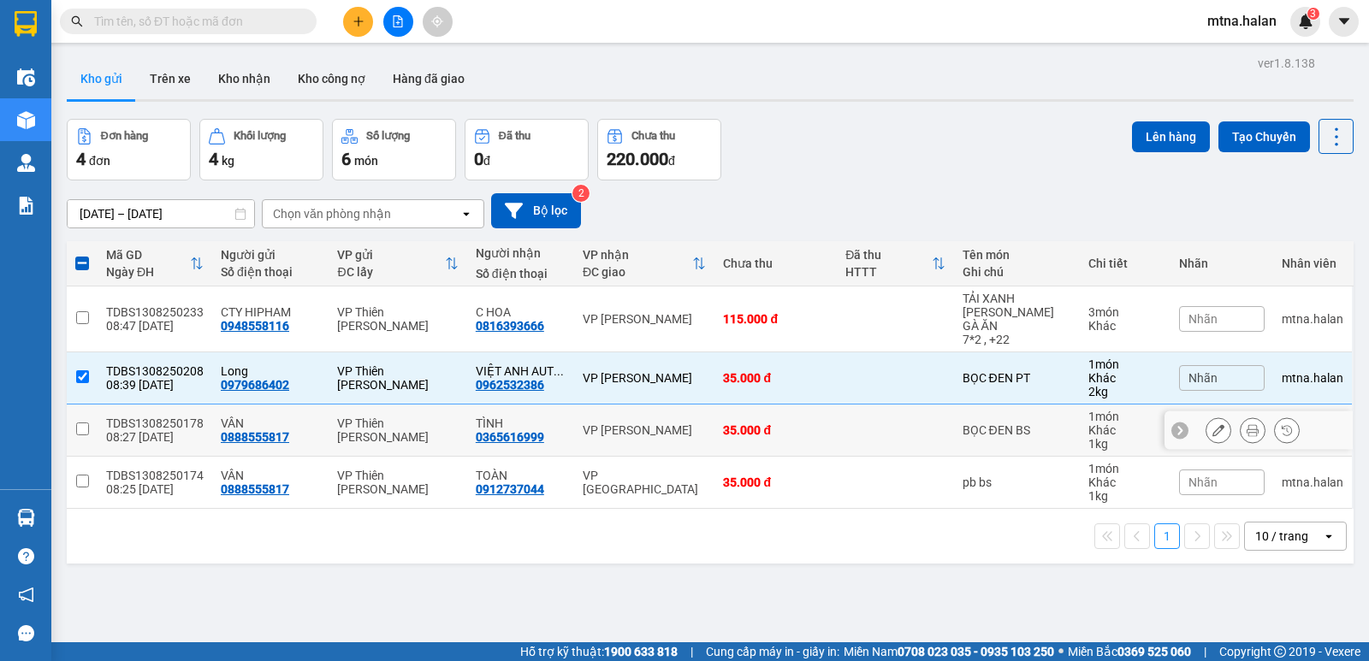
click at [86, 423] on input "checkbox" at bounding box center [82, 429] width 13 height 13
checkbox input "true"
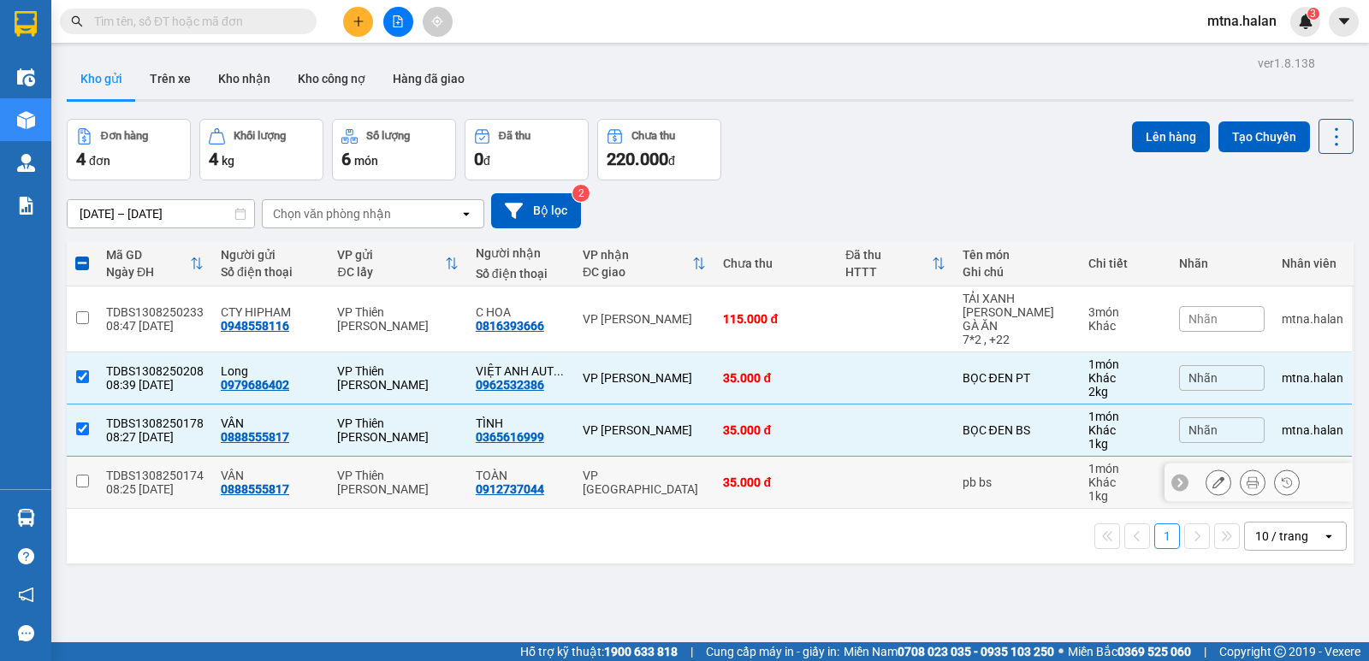
drag, startPoint x: 78, startPoint y: 465, endPoint x: 91, endPoint y: 458, distance: 14.5
click at [80, 475] on input "checkbox" at bounding box center [82, 481] width 13 height 13
checkbox input "true"
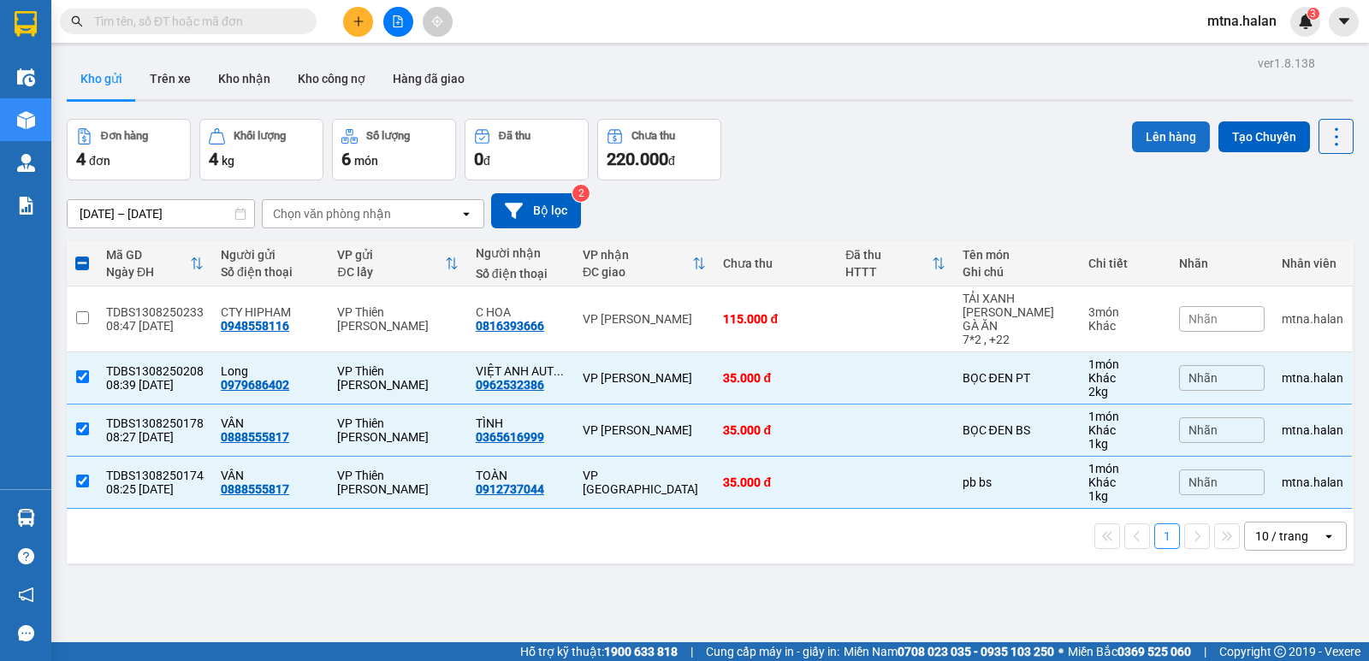
click at [1161, 139] on button "Lên hàng" at bounding box center [1171, 136] width 78 height 31
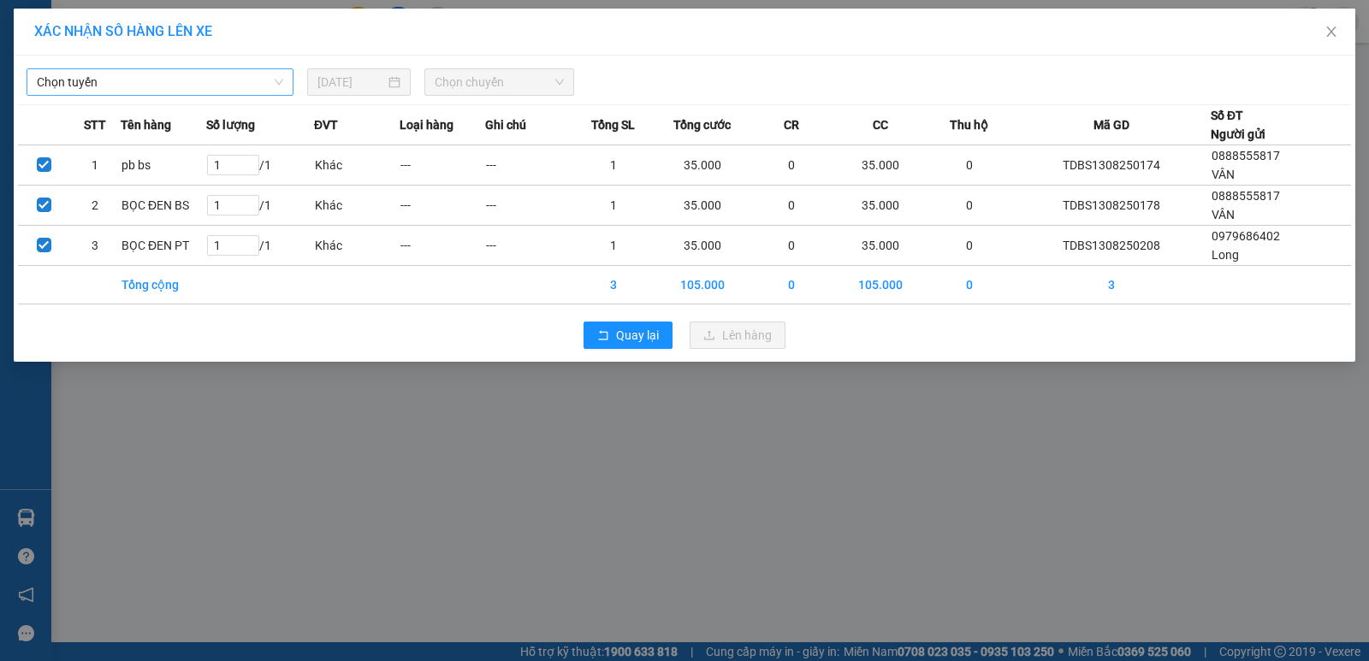
click at [137, 79] on span "Chọn tuyến" at bounding box center [160, 82] width 246 height 26
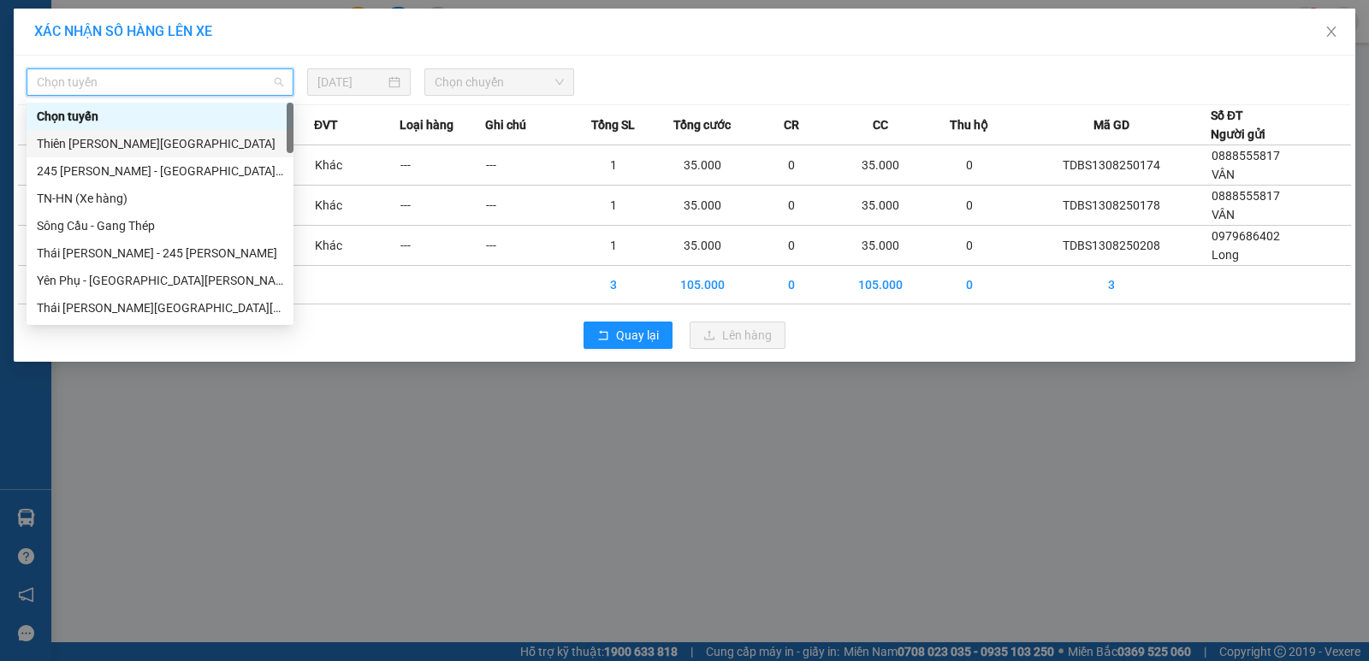
click at [100, 139] on div "Thiên [PERSON_NAME][GEOGRAPHIC_DATA]" at bounding box center [160, 143] width 246 height 19
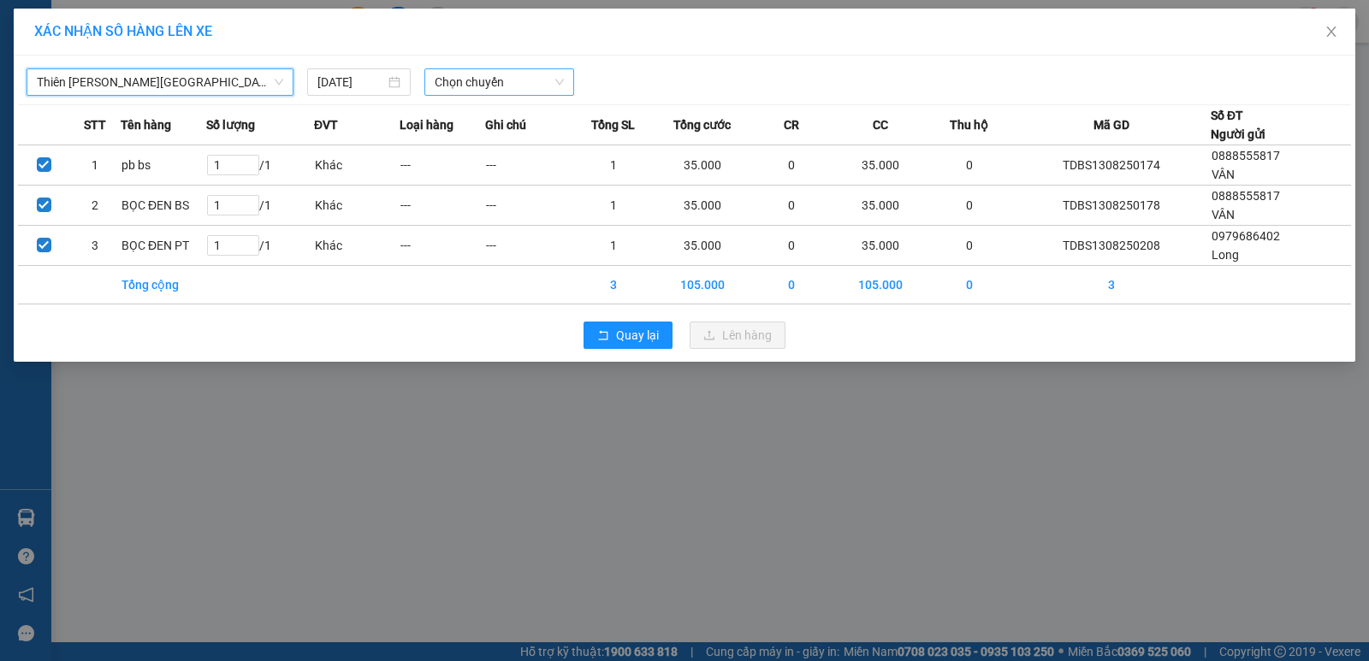
click at [521, 83] on span "Chọn chuyến" at bounding box center [499, 82] width 129 height 26
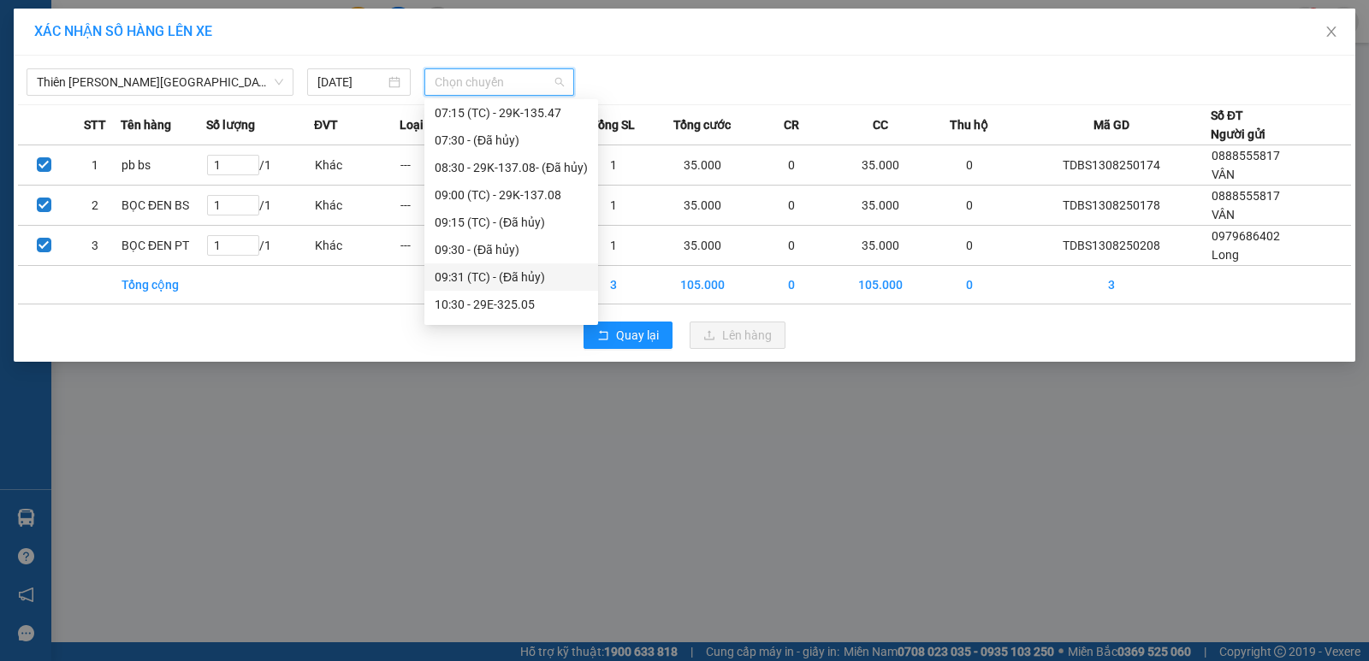
scroll to position [171, 0]
click at [537, 110] on div "09:00 (TC) - 29K-137.08" at bounding box center [511, 109] width 153 height 19
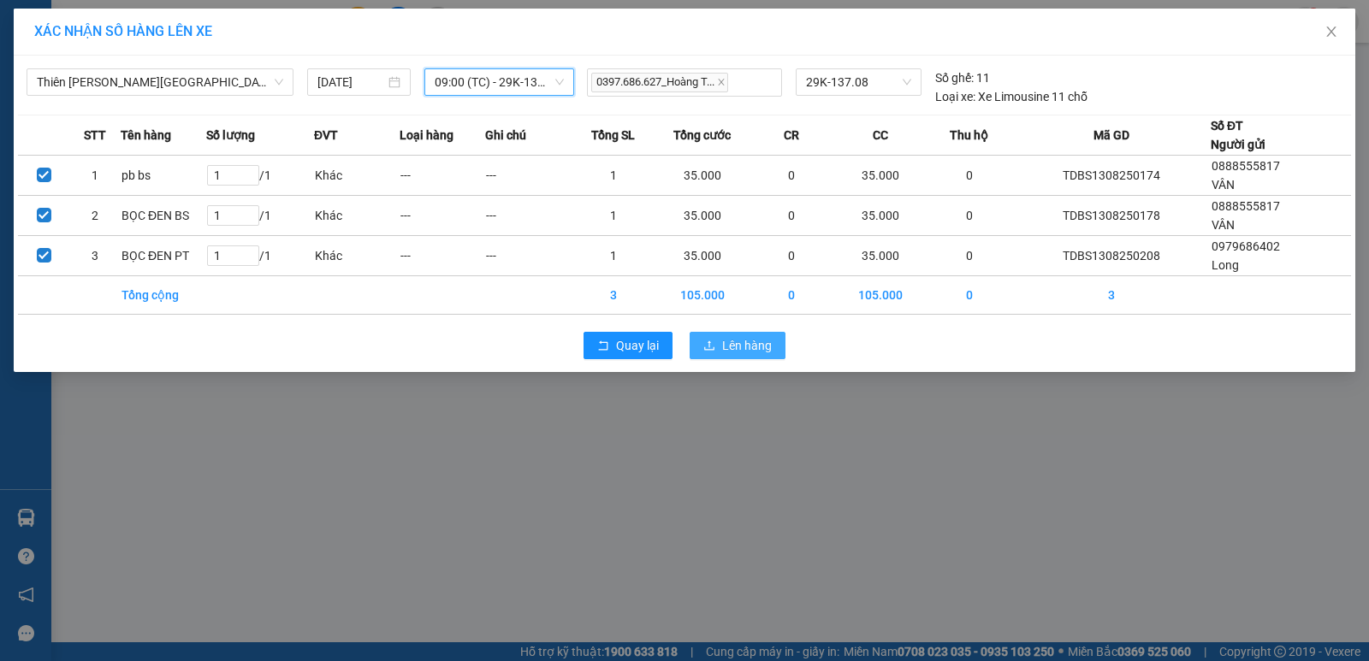
click at [743, 341] on span "Lên hàng" at bounding box center [747, 345] width 50 height 19
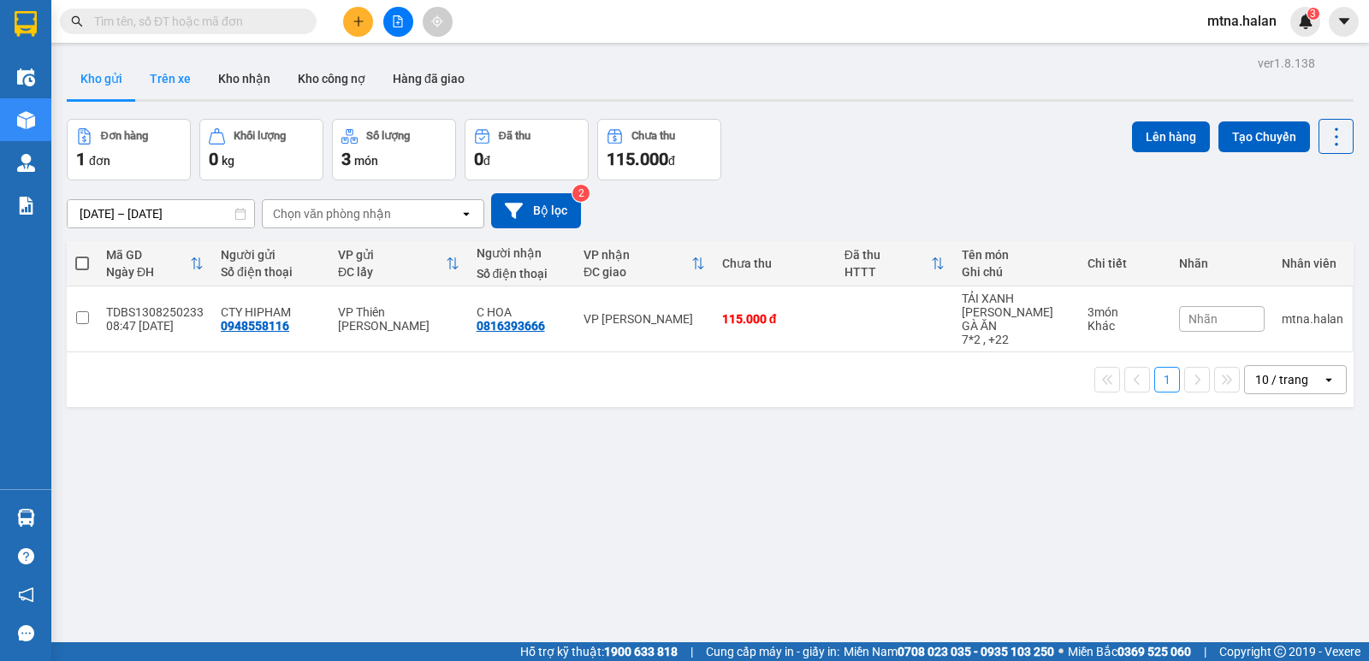
click at [168, 72] on button "Trên xe" at bounding box center [170, 78] width 68 height 41
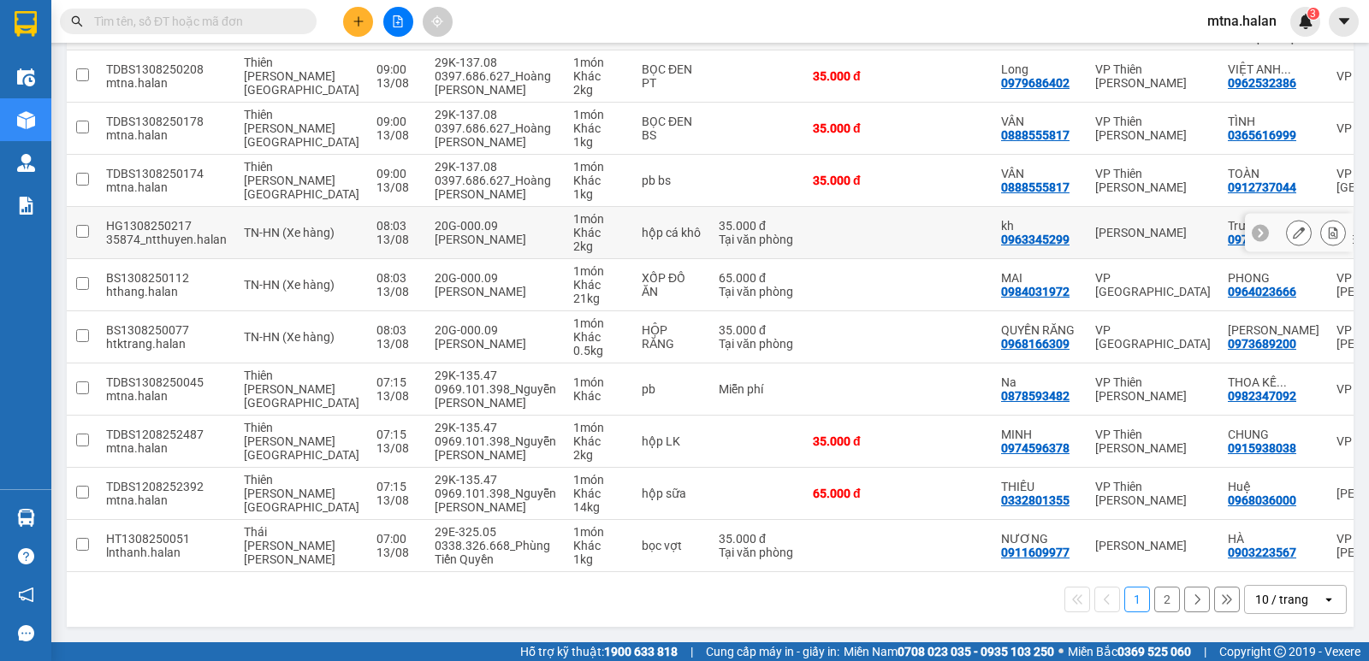
scroll to position [339, 0]
click at [1154, 600] on button "2" at bounding box center [1167, 600] width 26 height 26
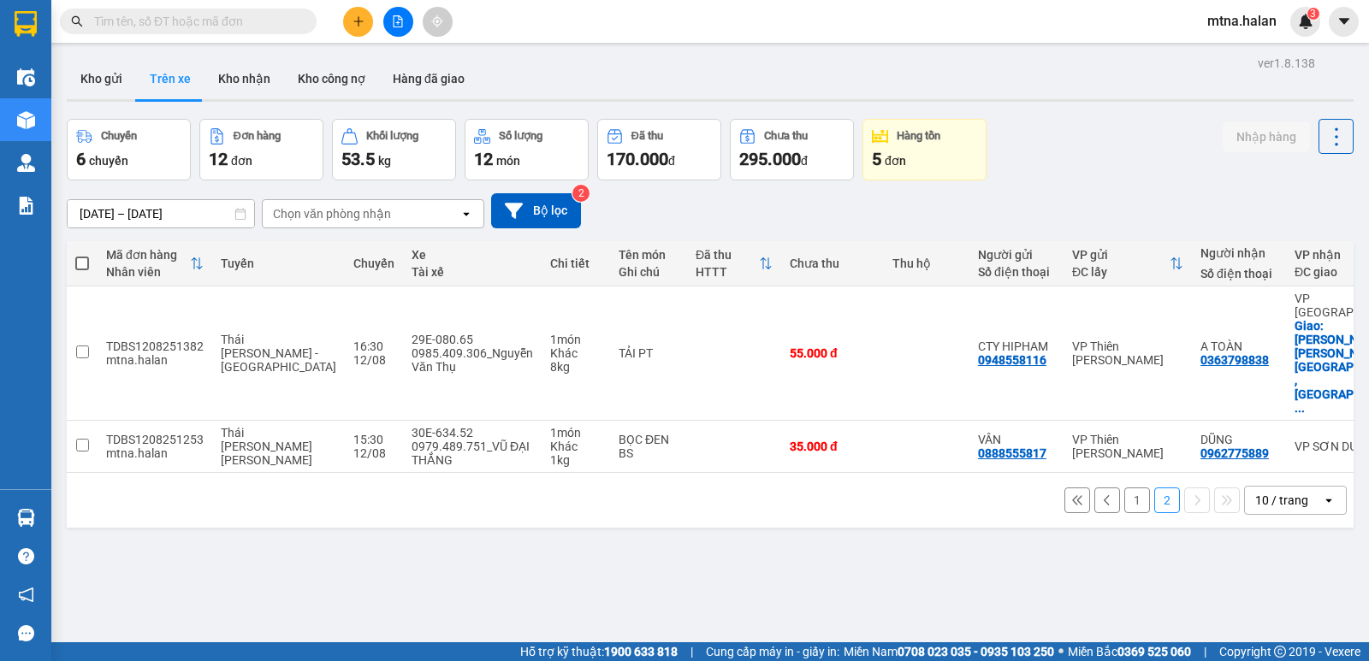
scroll to position [79, 0]
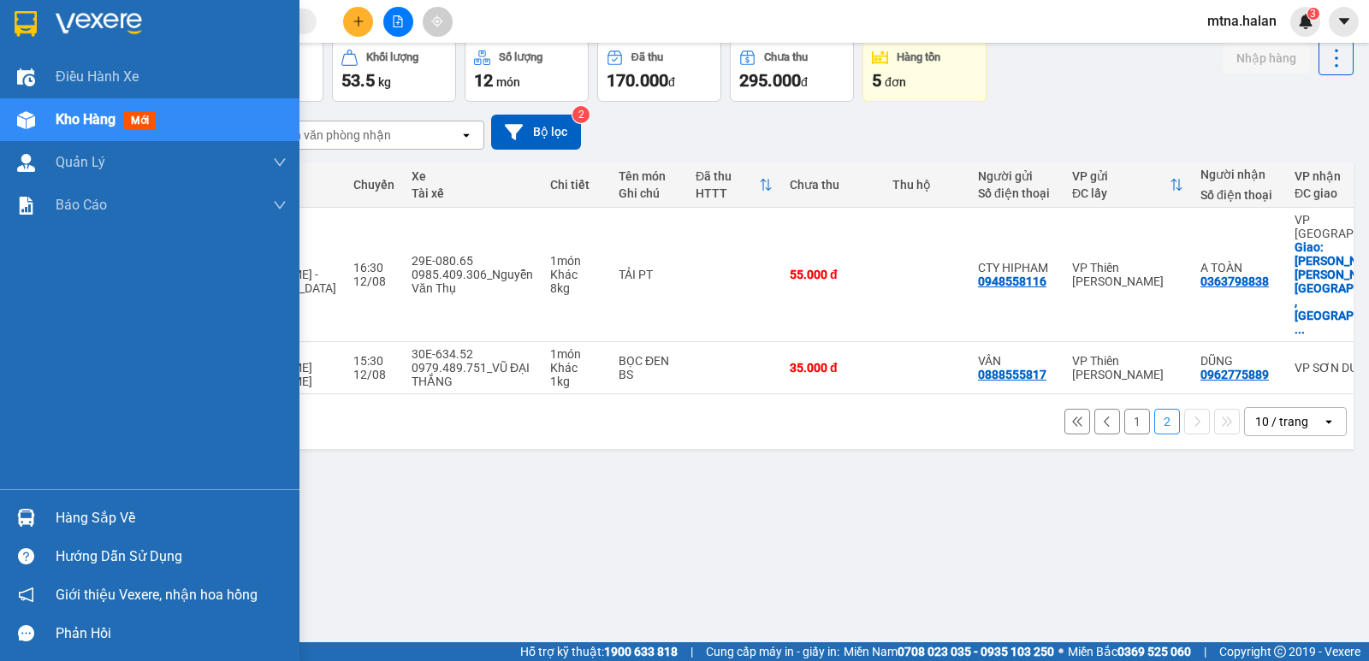
click at [23, 514] on img at bounding box center [26, 518] width 18 height 18
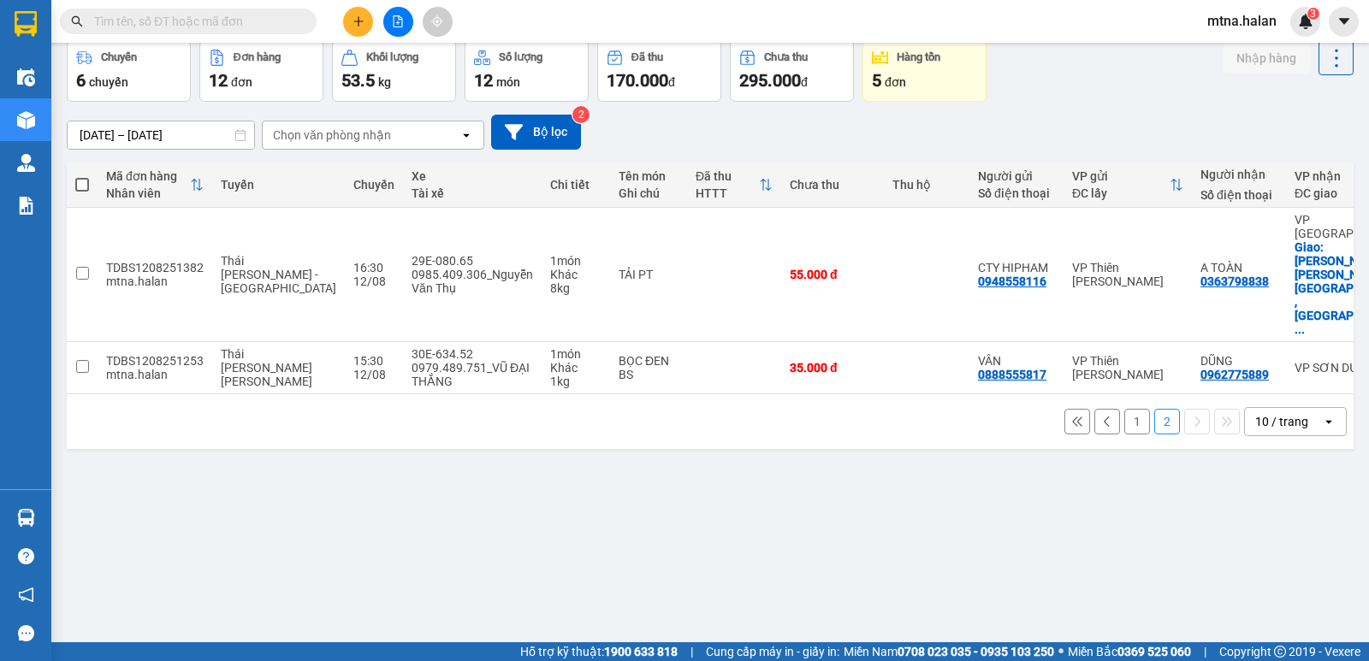
click at [998, 488] on section "Kết quả tìm kiếm ( 0 ) Bộ lọc No Data mtna.halan 3 Điều hành xe Kho hàng mới Qu…" at bounding box center [684, 330] width 1369 height 661
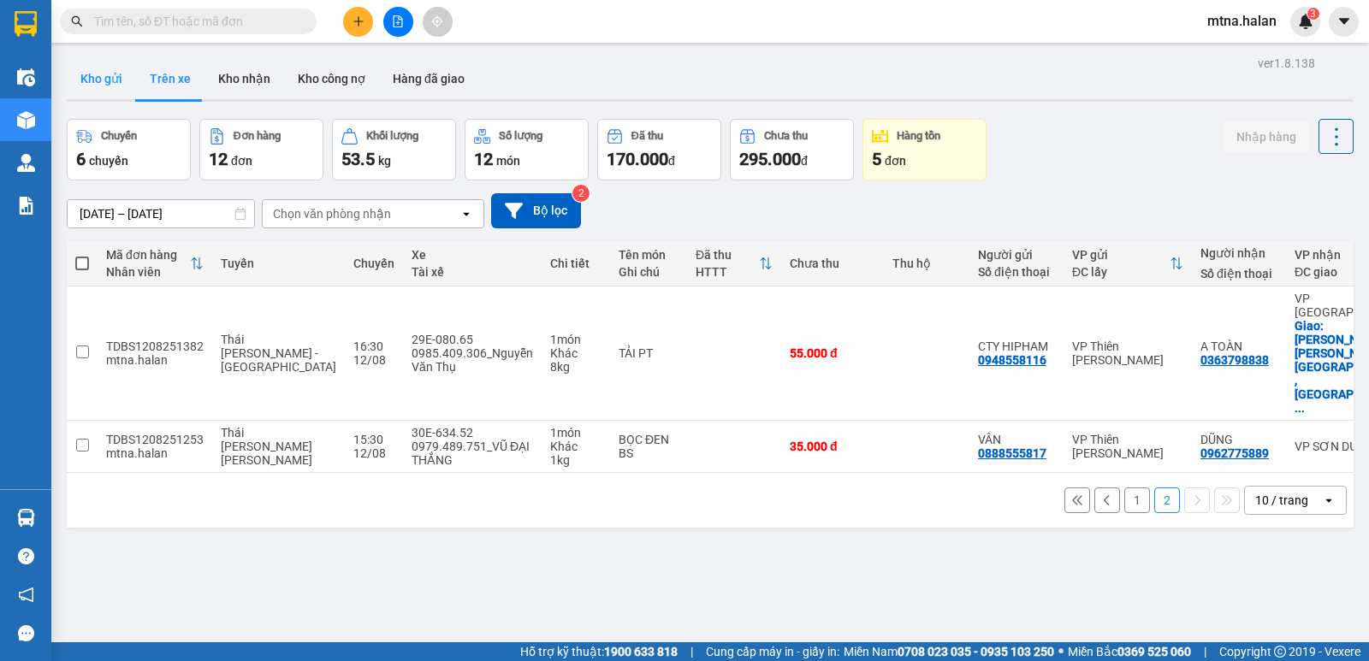
click at [108, 75] on button "Kho gửi" at bounding box center [101, 78] width 69 height 41
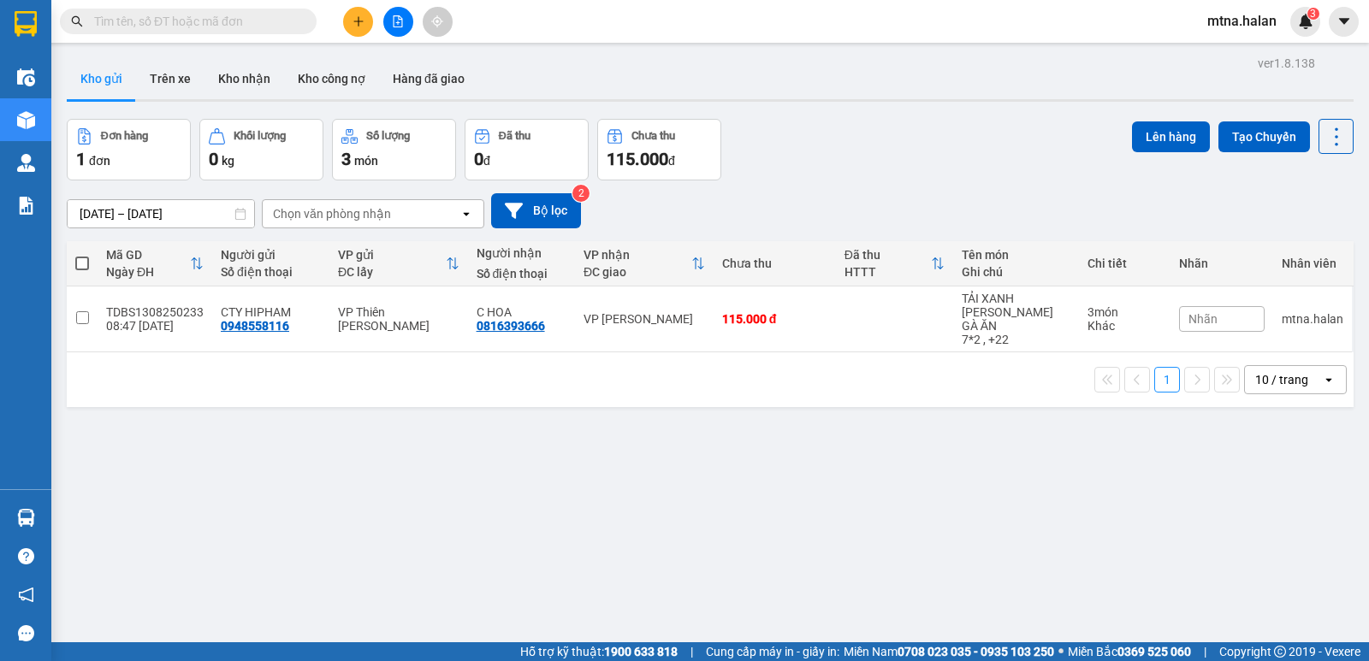
click at [267, 20] on input "text" at bounding box center [195, 21] width 202 height 19
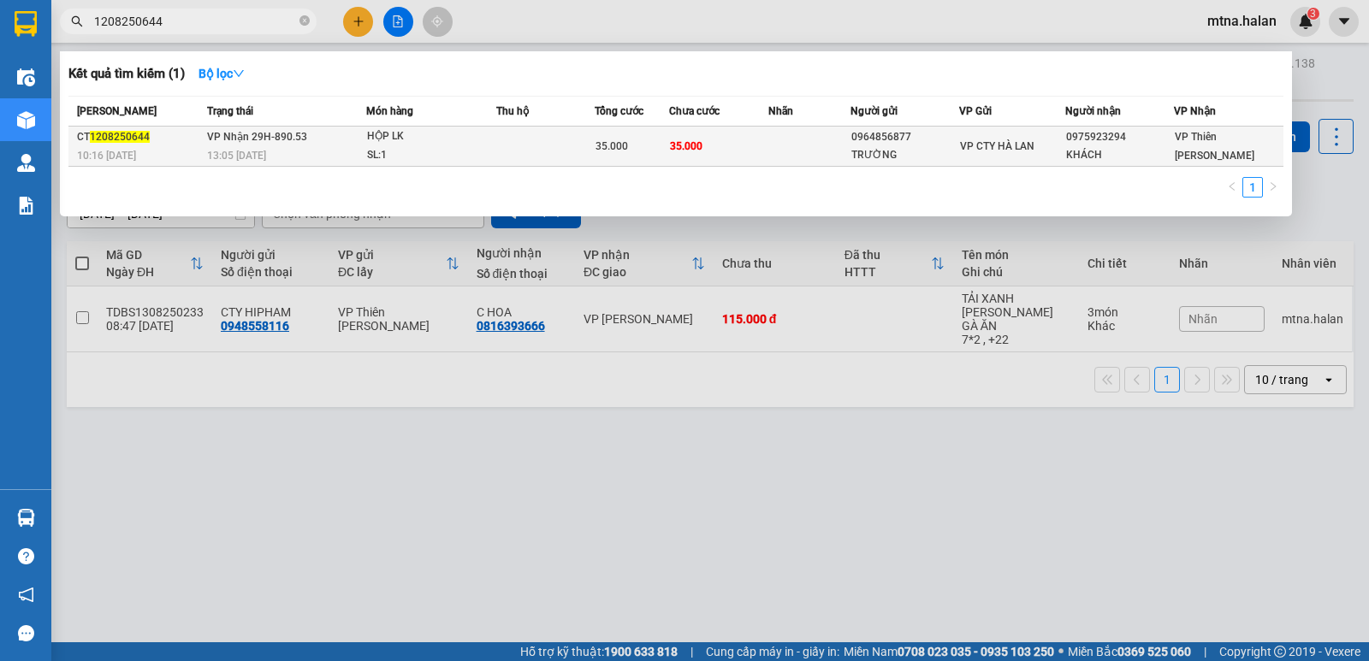
type input "1208250644"
click at [706, 146] on td "35.000" at bounding box center [718, 147] width 99 height 40
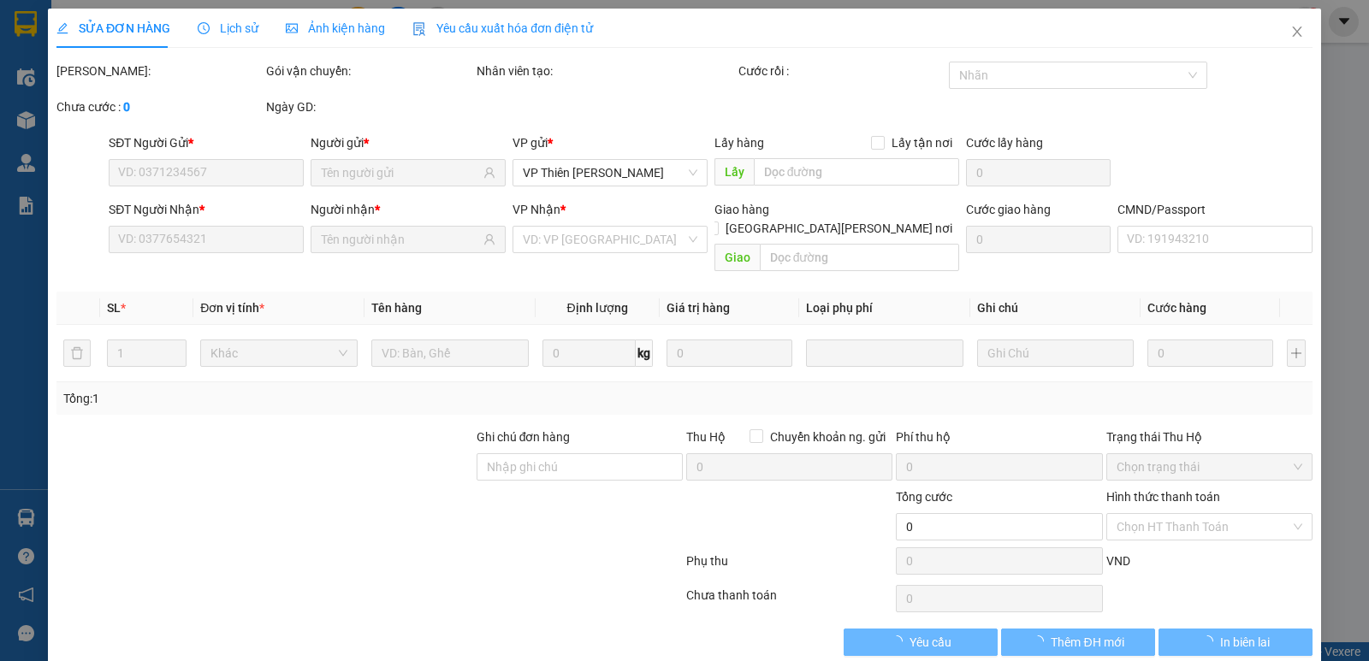
type input "0964856877"
type input "TRƯỜNG"
type input "0975923294"
type input "KHÁCH"
type input "35.000"
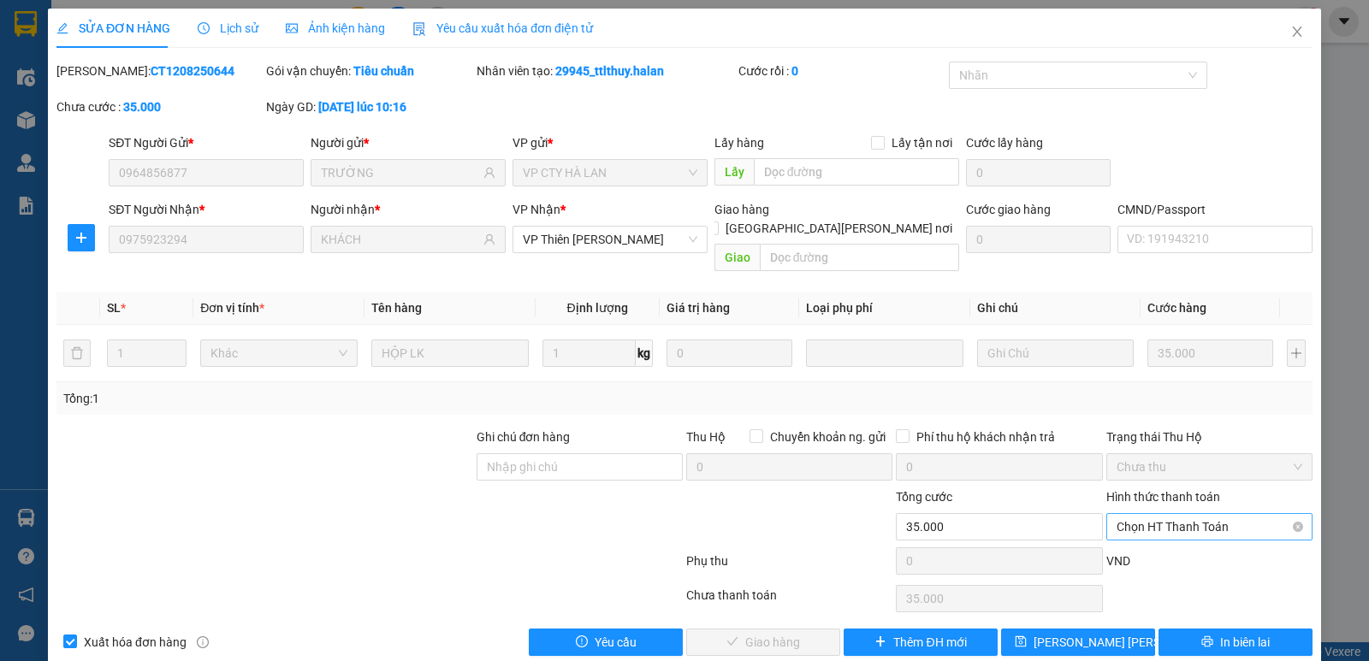
click at [1190, 514] on span "Chọn HT Thanh Toán" at bounding box center [1209, 527] width 186 height 26
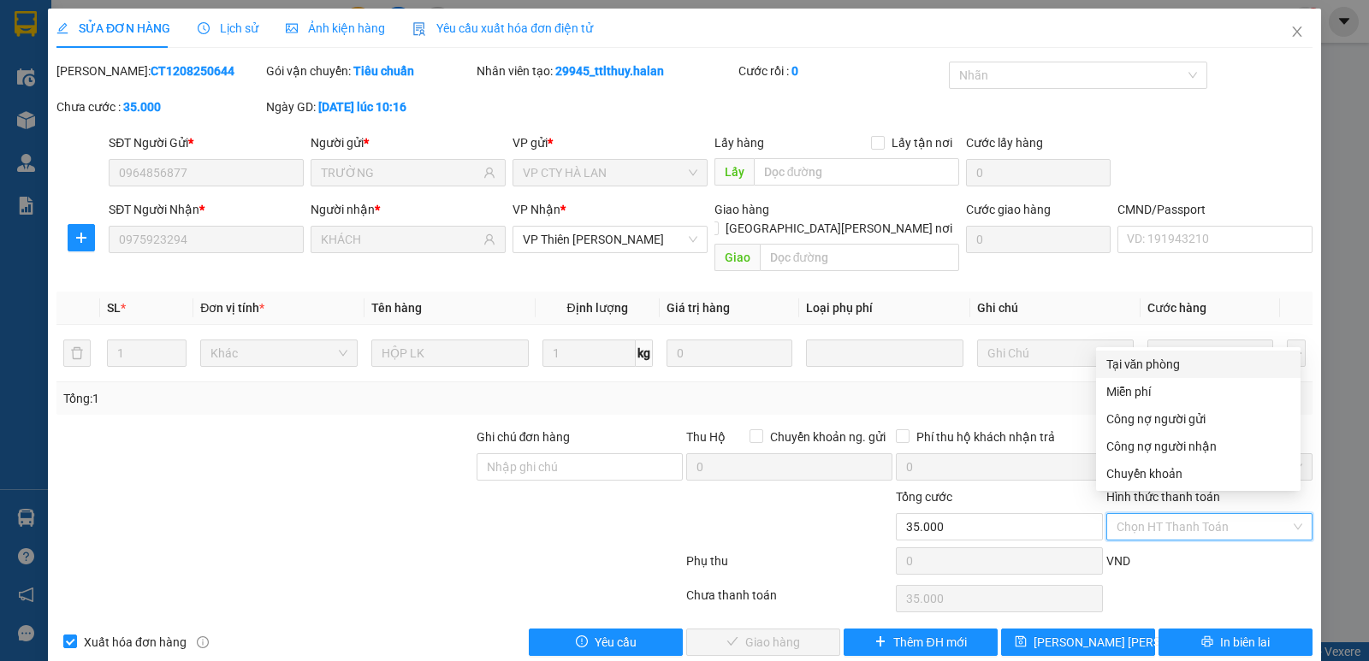
click at [1152, 367] on div "Tại văn phòng" at bounding box center [1198, 364] width 184 height 19
type input "0"
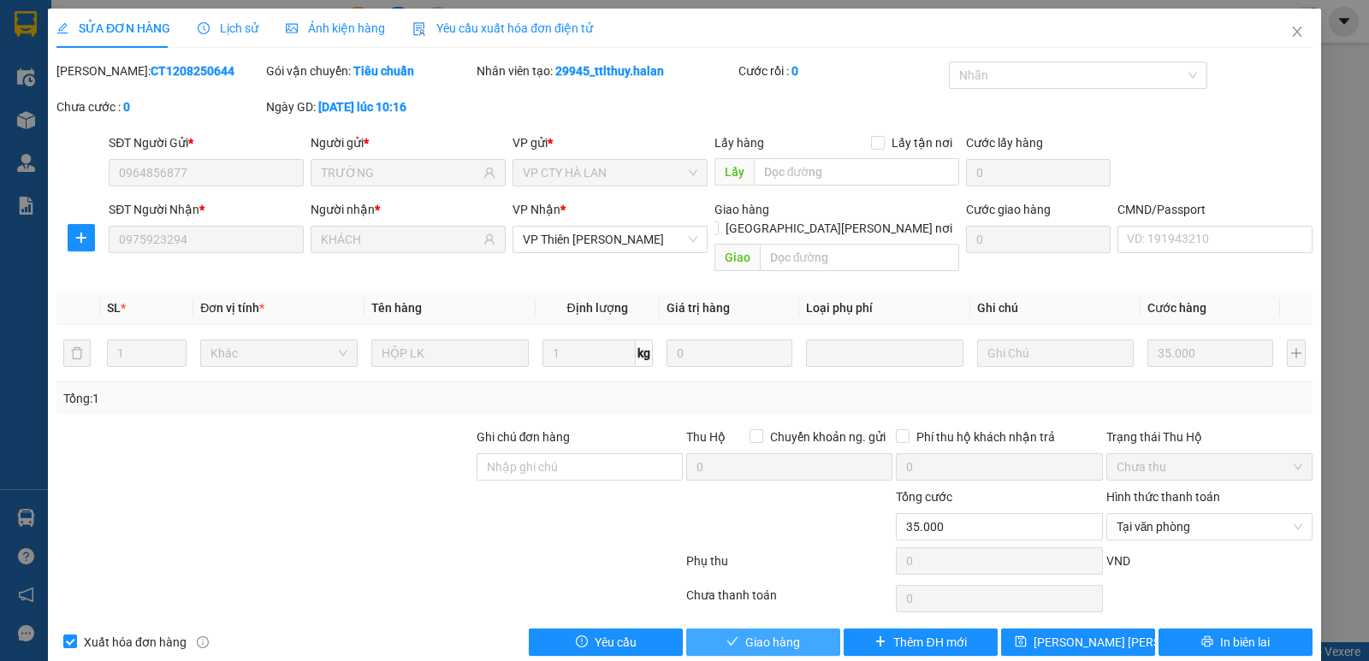
click at [773, 633] on span "Giao hàng" at bounding box center [772, 642] width 55 height 19
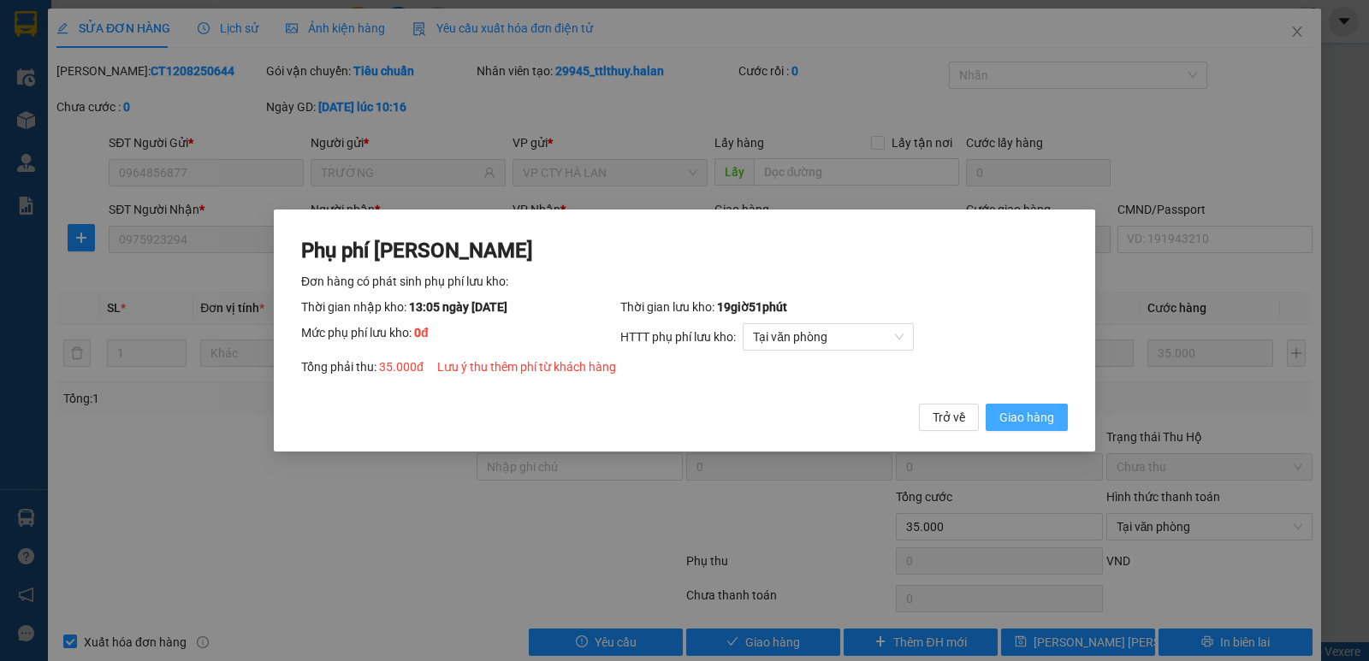
click at [1027, 417] on span "Giao hàng" at bounding box center [1026, 417] width 55 height 19
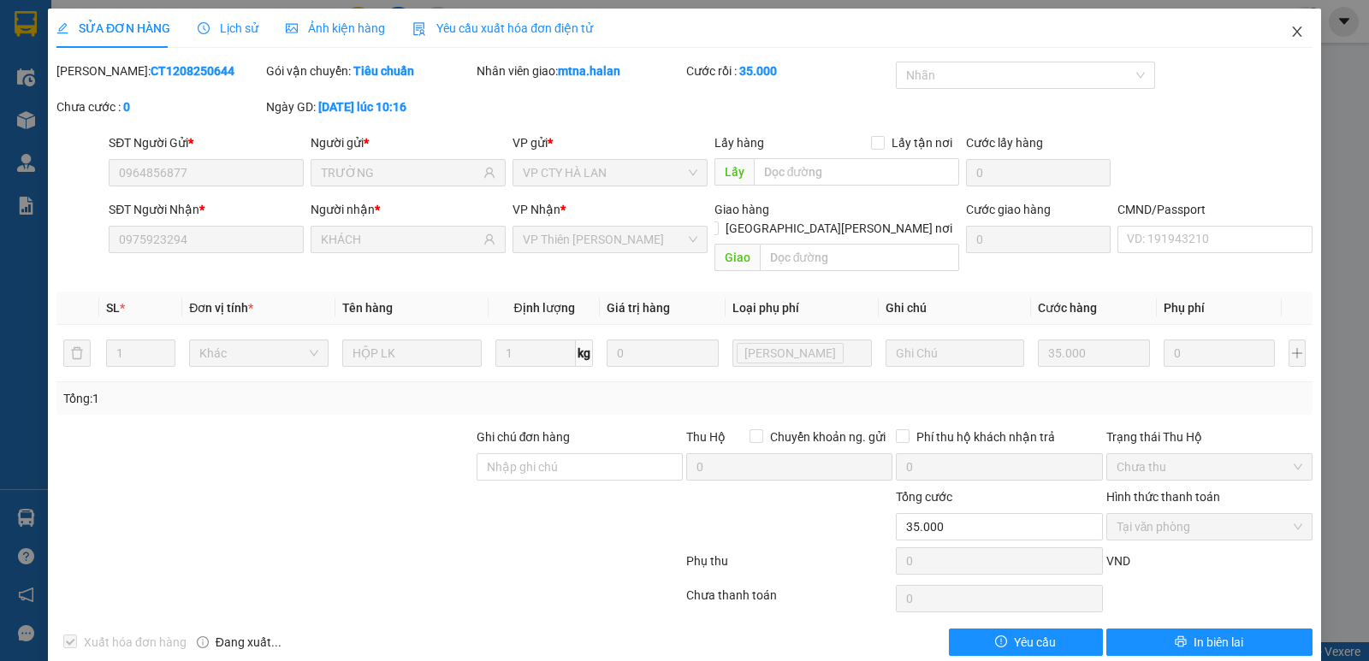
click at [1290, 33] on icon "close" at bounding box center [1297, 32] width 14 height 14
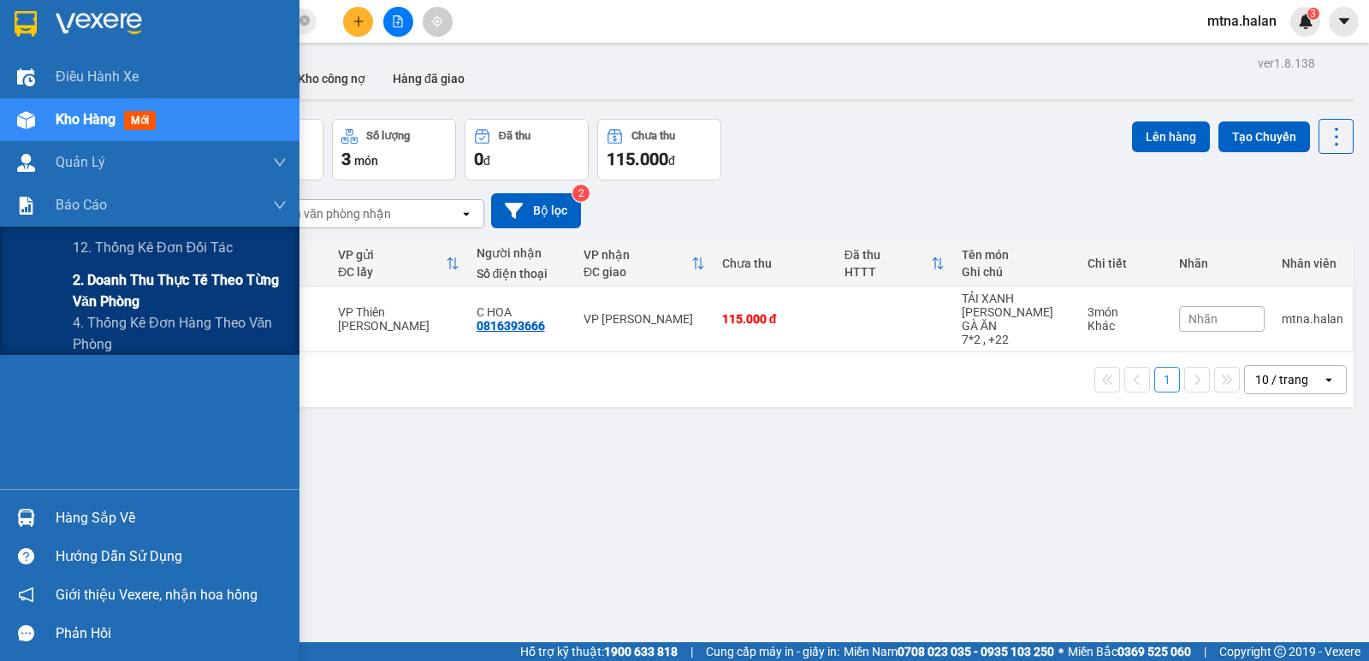
click at [102, 290] on span "2. Doanh thu thực tế theo từng văn phòng" at bounding box center [180, 290] width 214 height 43
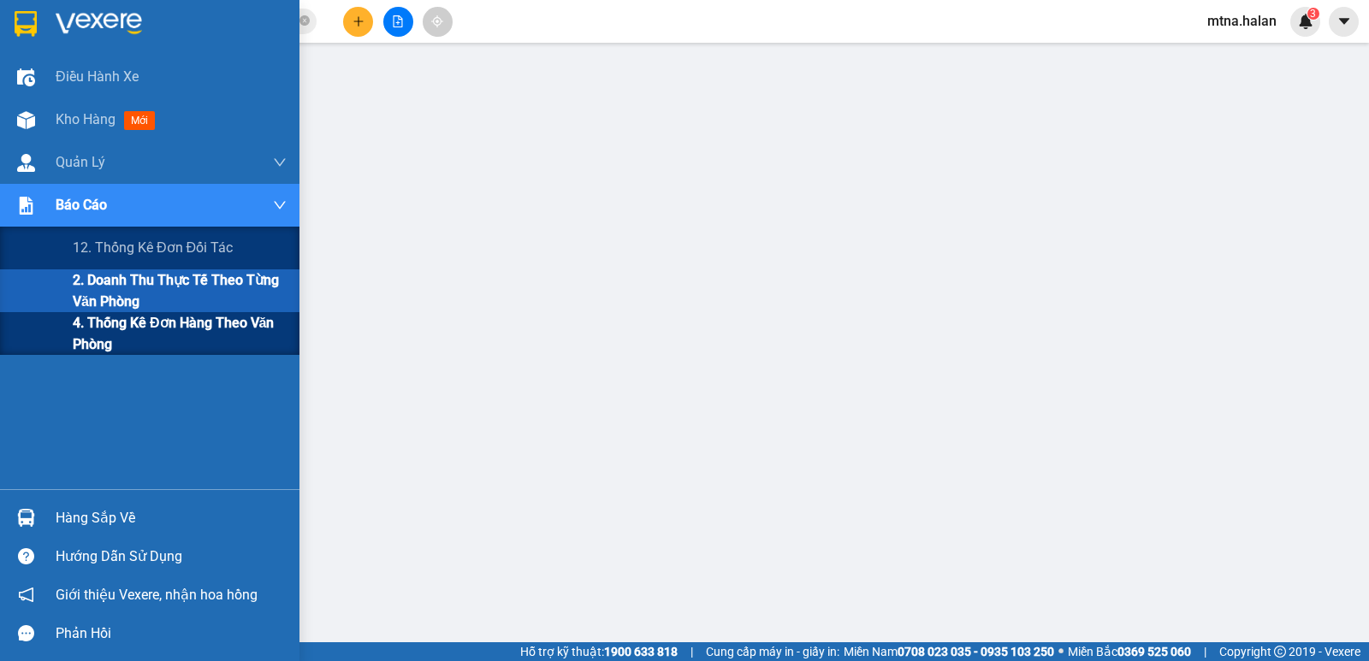
click at [92, 338] on span "4. Thống kê đơn hàng theo văn phòng" at bounding box center [180, 333] width 214 height 43
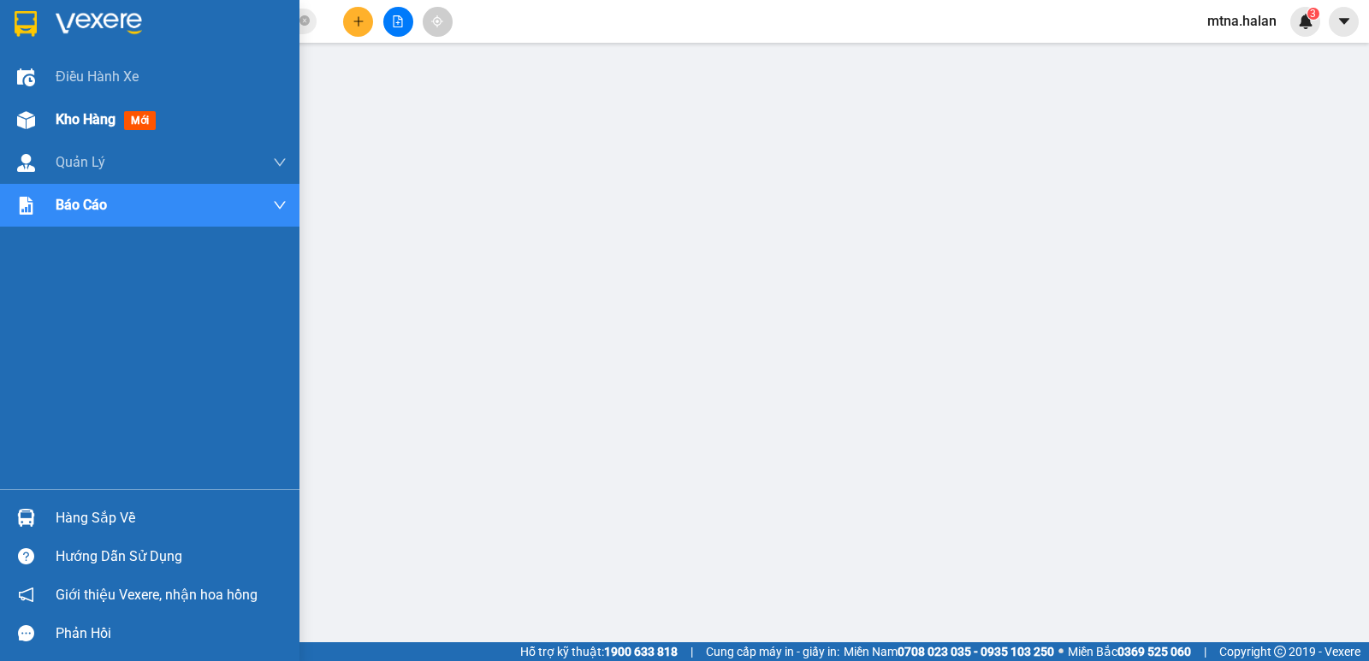
click at [14, 117] on div at bounding box center [26, 120] width 30 height 30
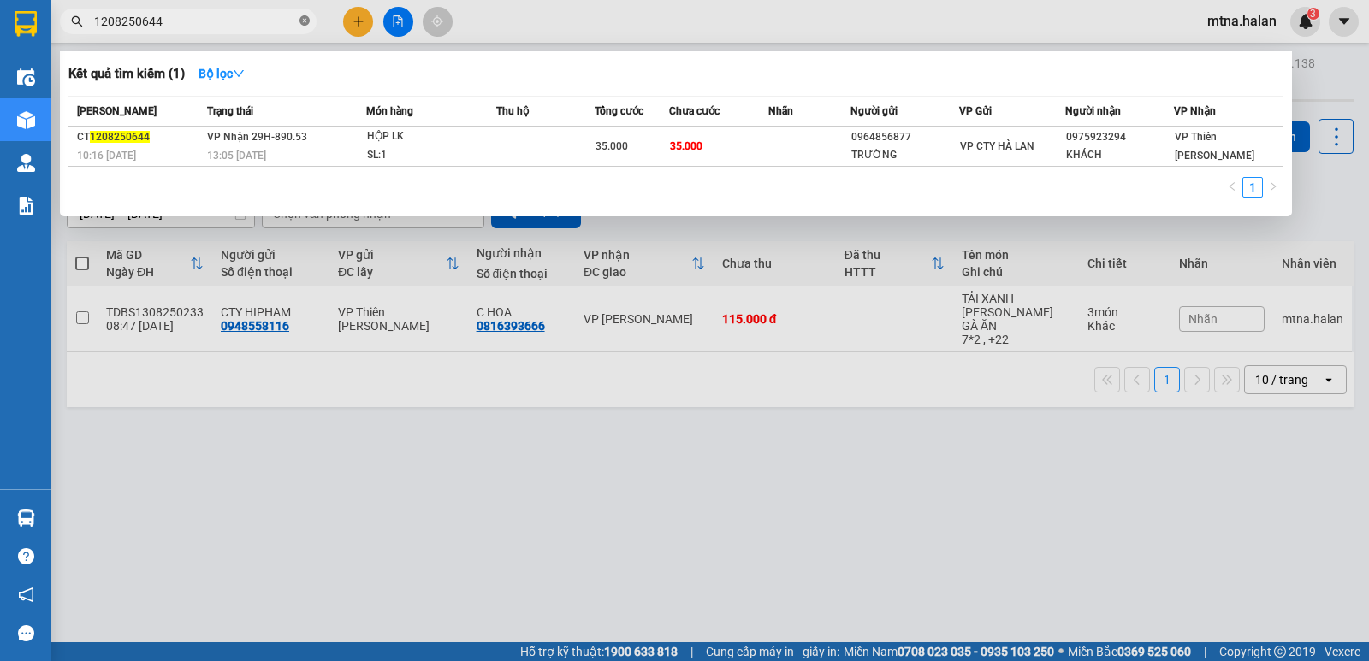
click at [305, 21] on icon "close-circle" at bounding box center [304, 20] width 10 height 10
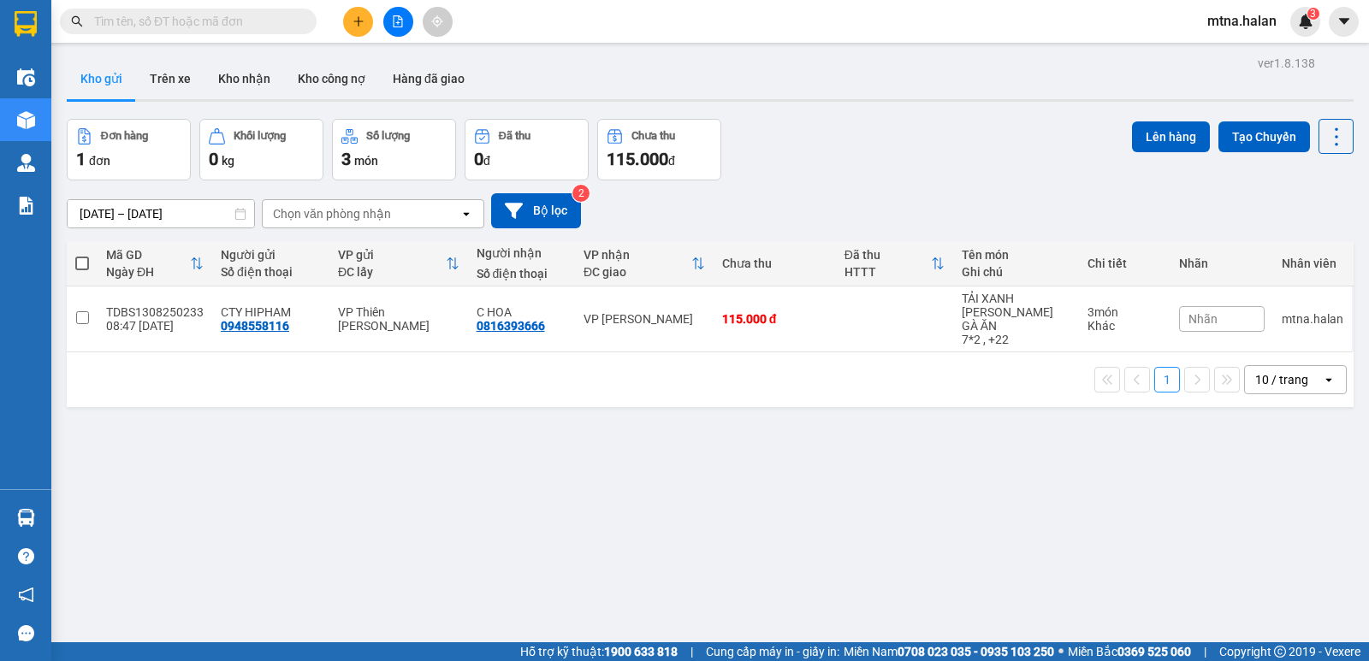
click at [274, 25] on input "text" at bounding box center [195, 21] width 202 height 19
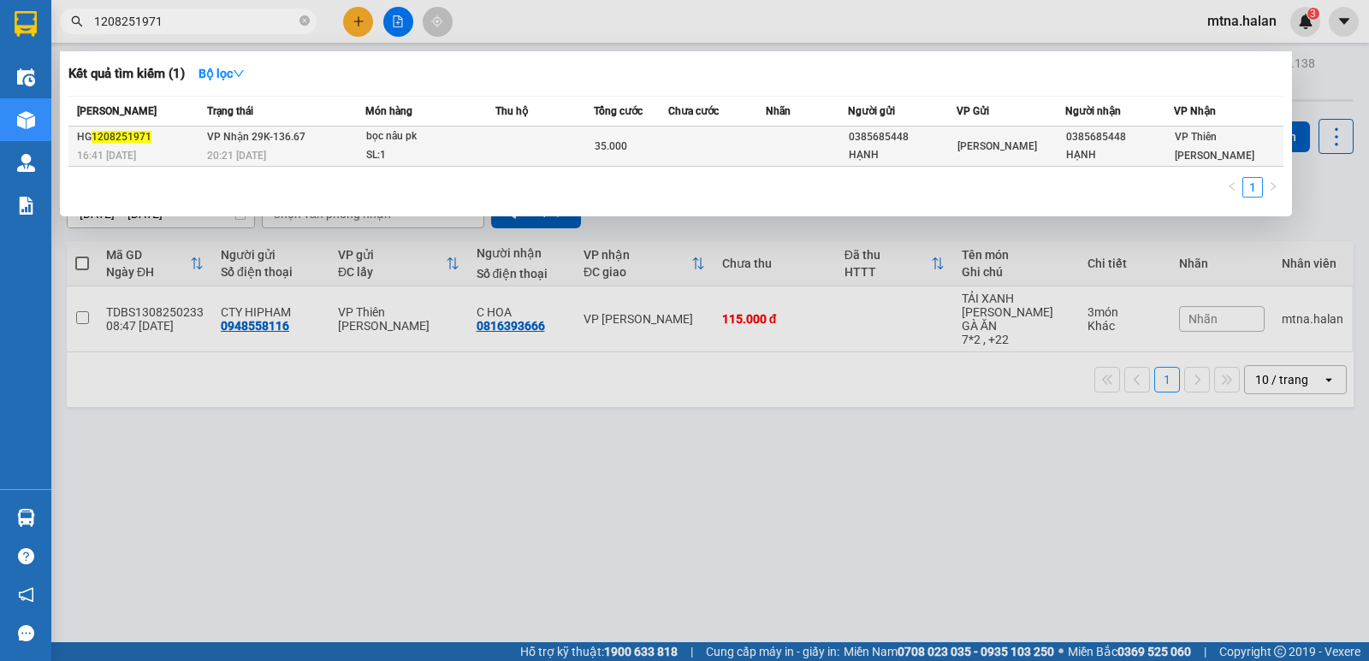
type input "1208251971"
click at [743, 149] on td at bounding box center [717, 147] width 98 height 40
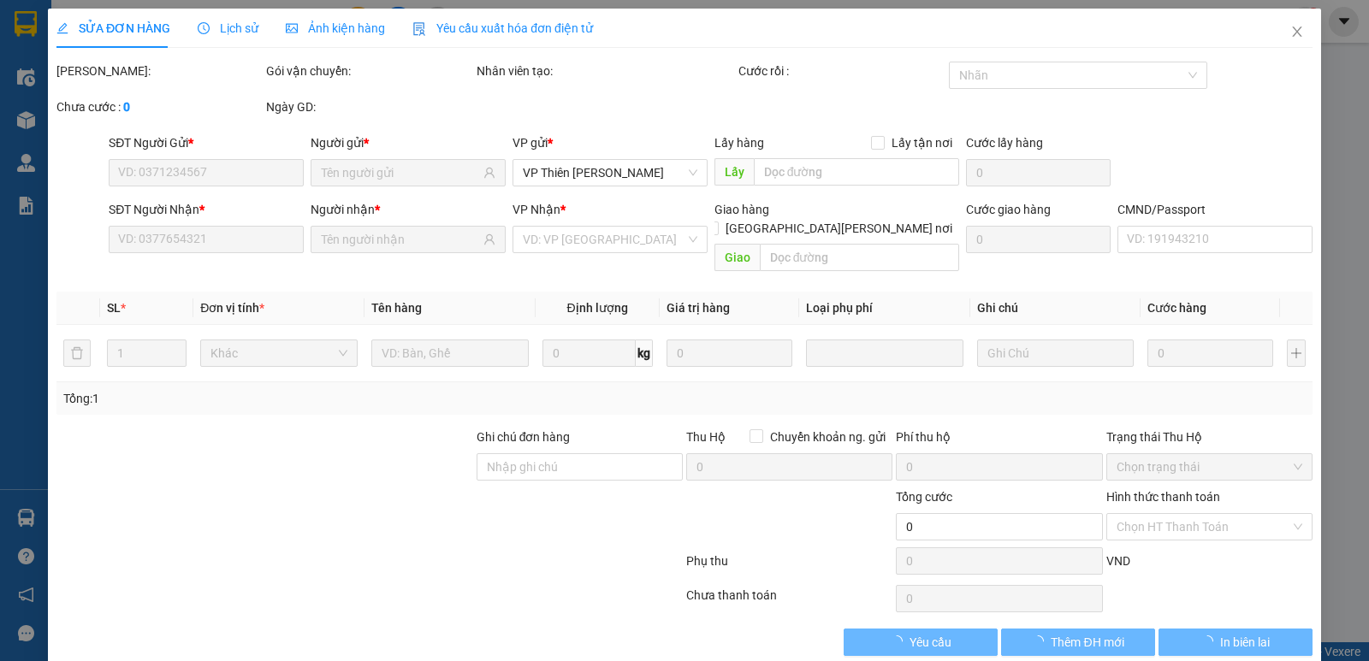
type input "0385685448"
type input "HẠNH"
type input "0385685448"
type input "HẠNH"
type input "35.000"
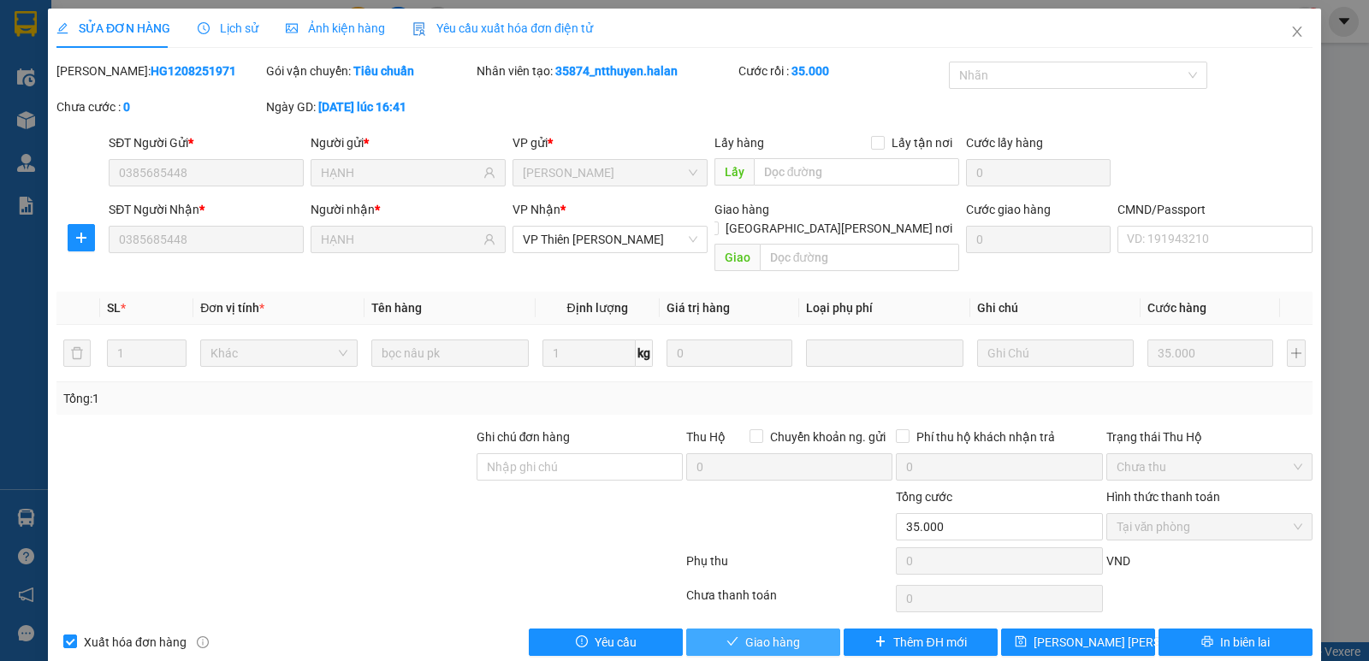
click at [774, 633] on span "Giao hàng" at bounding box center [772, 642] width 55 height 19
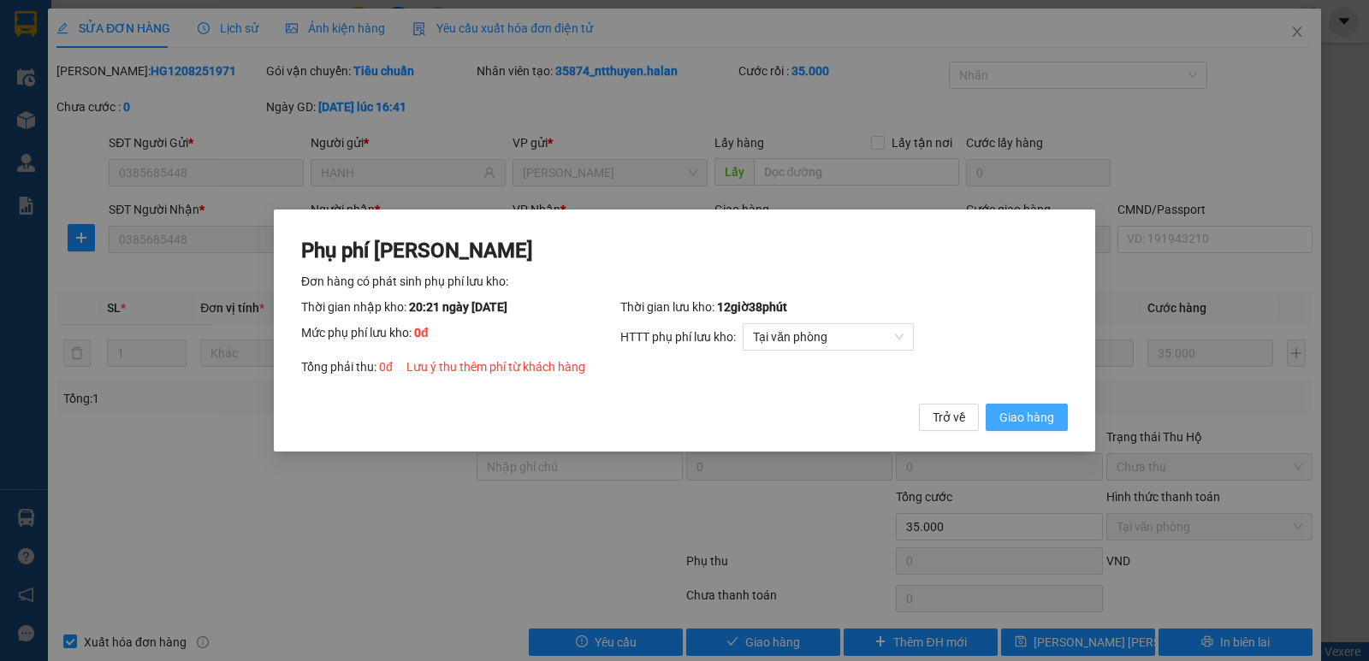
click at [1021, 405] on button "Giao hàng" at bounding box center [1027, 417] width 82 height 27
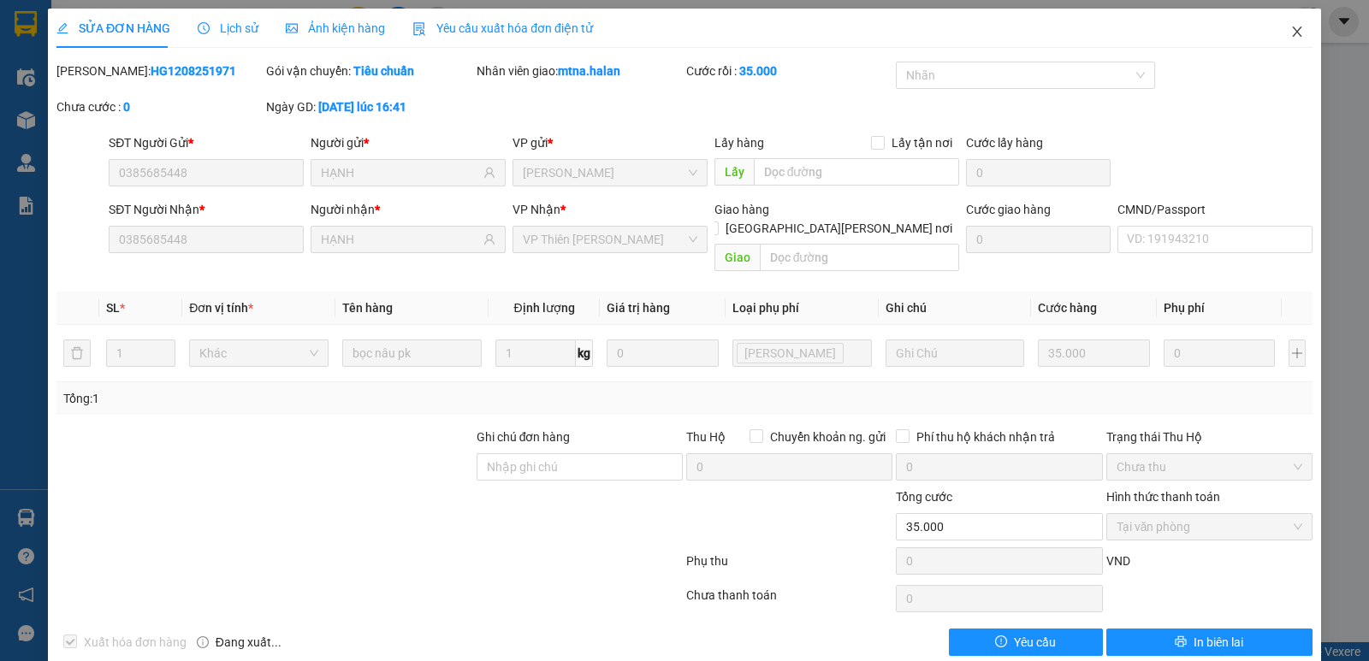
click at [1292, 34] on icon "close" at bounding box center [1296, 32] width 9 height 10
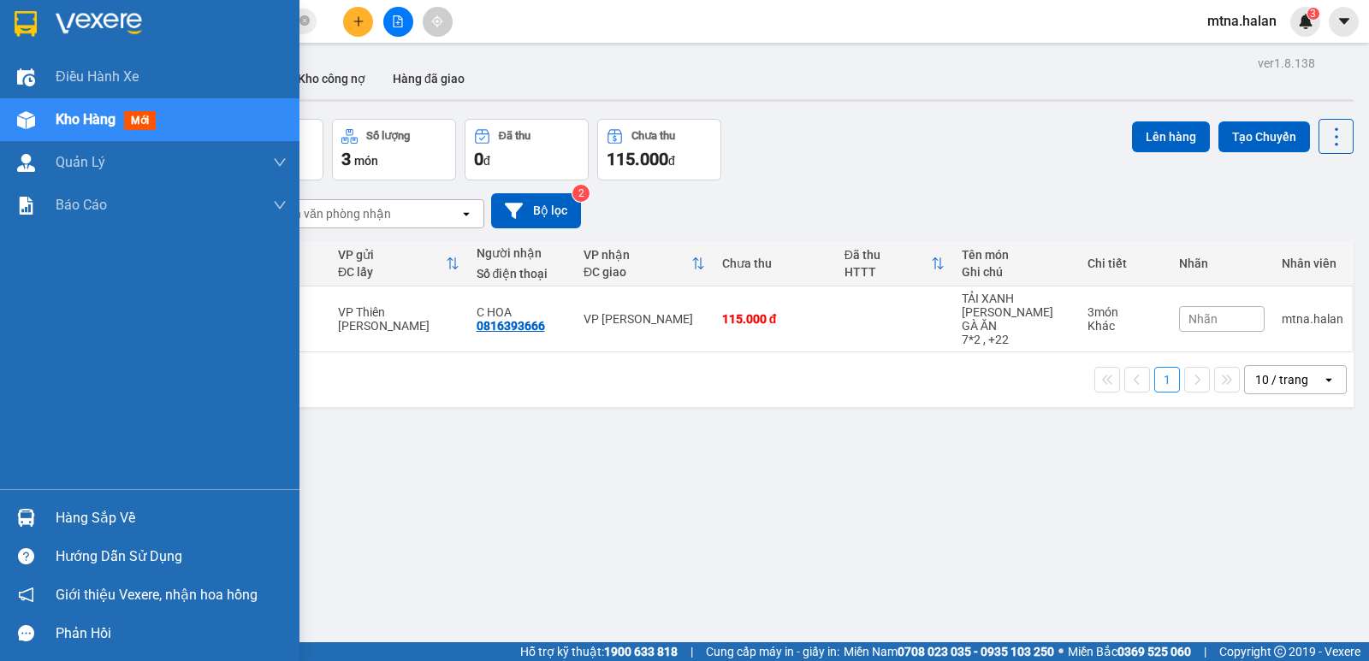
click at [22, 512] on img at bounding box center [26, 518] width 18 height 18
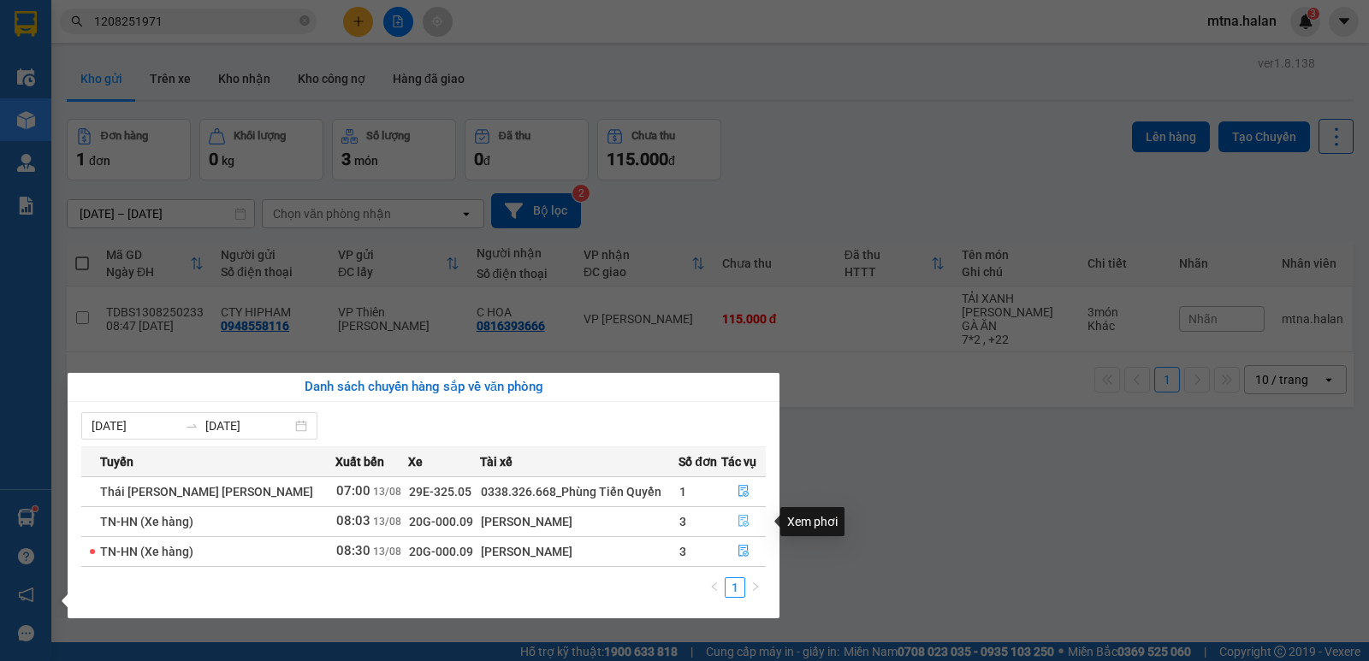
click at [747, 520] on icon "file-done" at bounding box center [743, 522] width 10 height 12
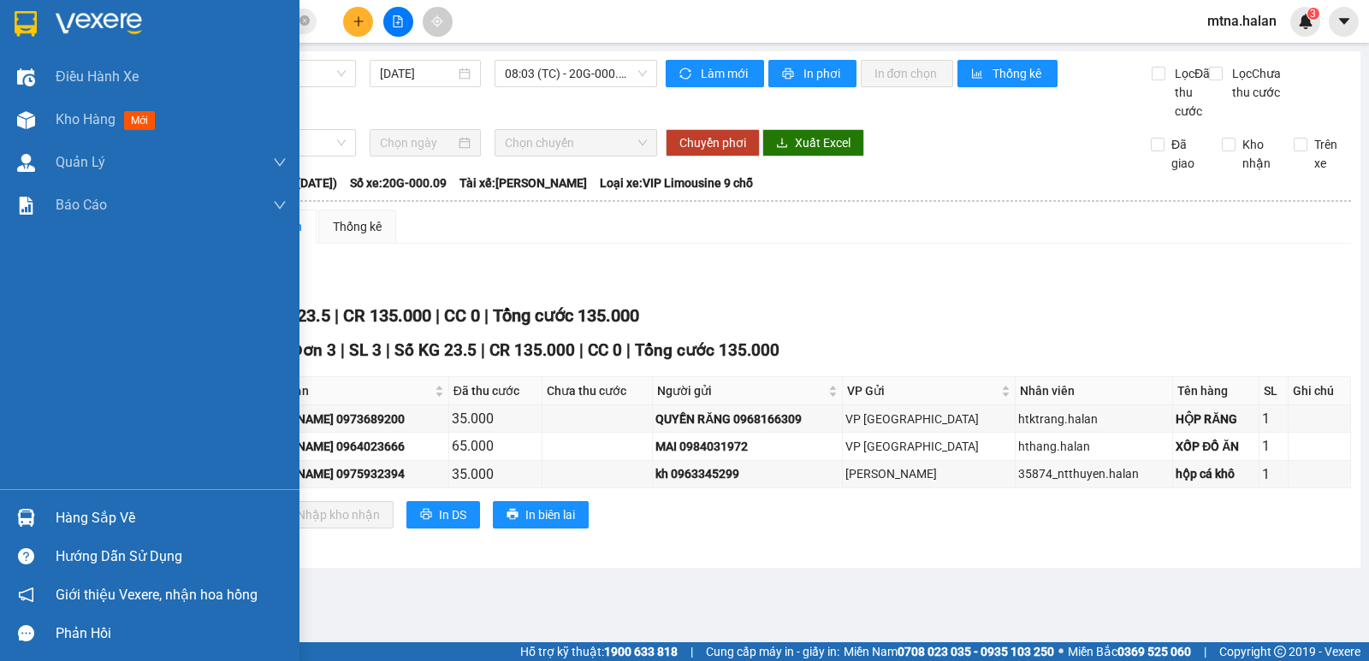
click at [24, 514] on img at bounding box center [26, 518] width 18 height 18
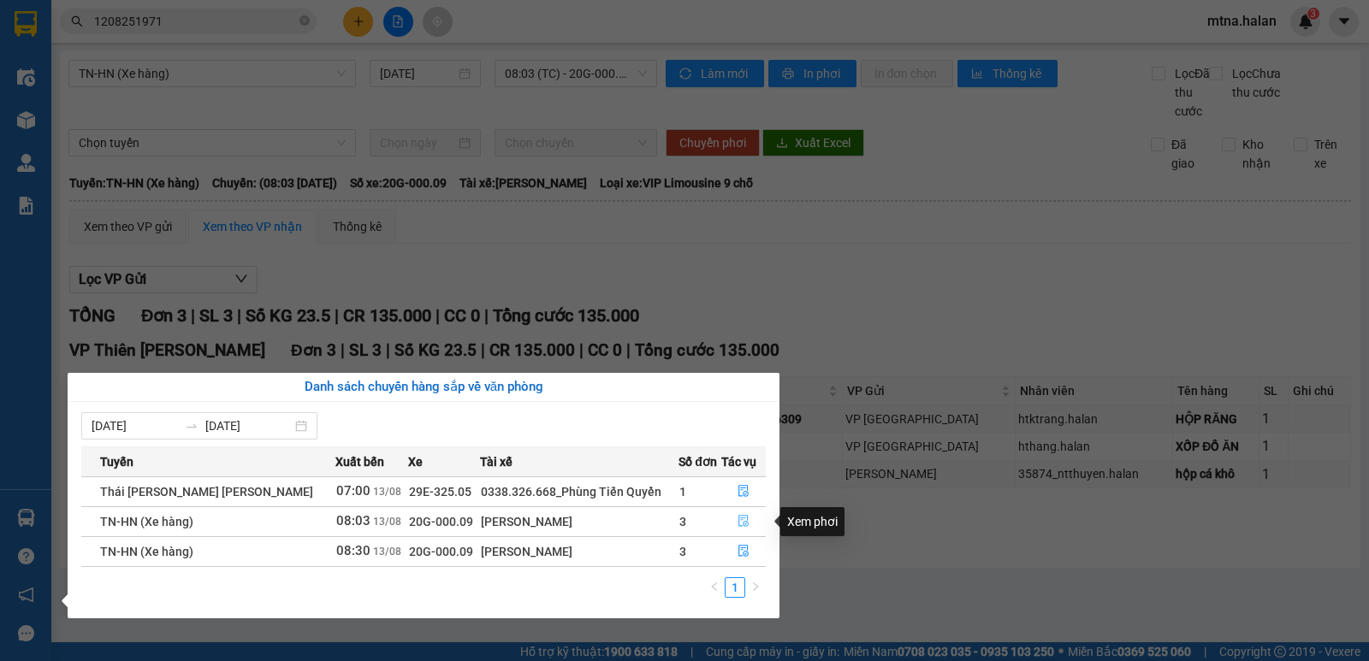
click at [743, 523] on icon "file-done" at bounding box center [743, 522] width 10 height 12
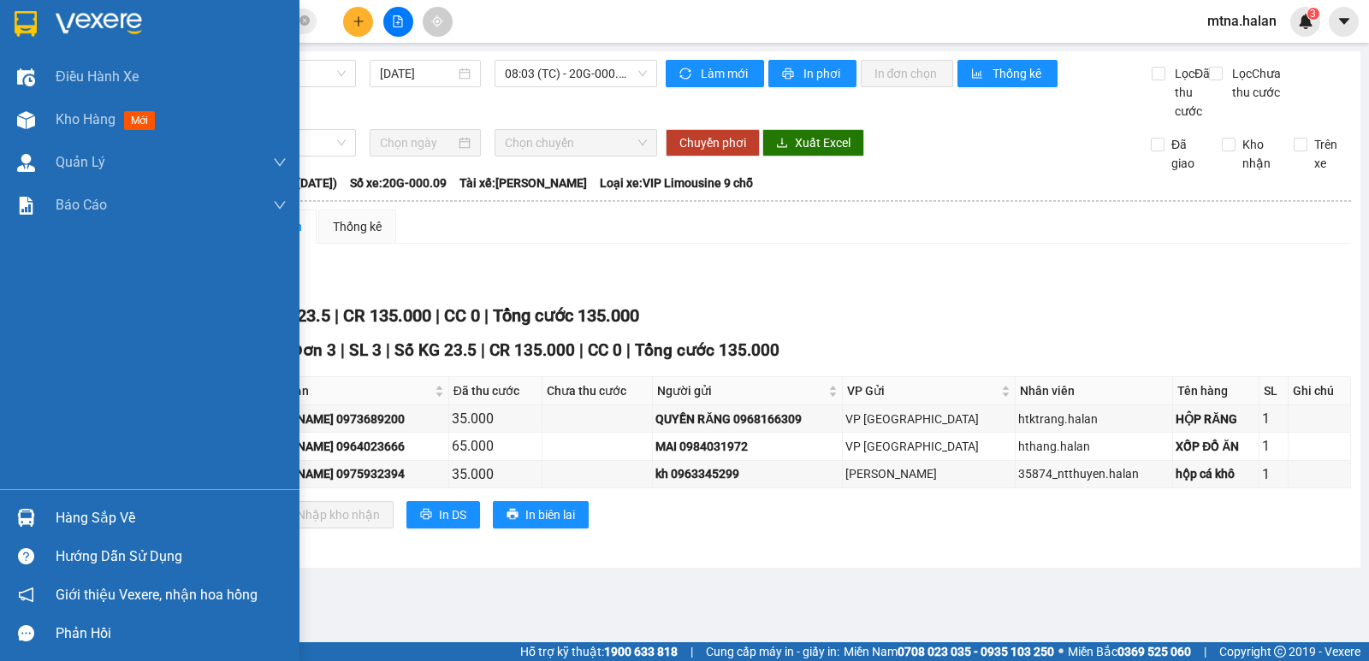
click at [23, 514] on img at bounding box center [26, 518] width 18 height 18
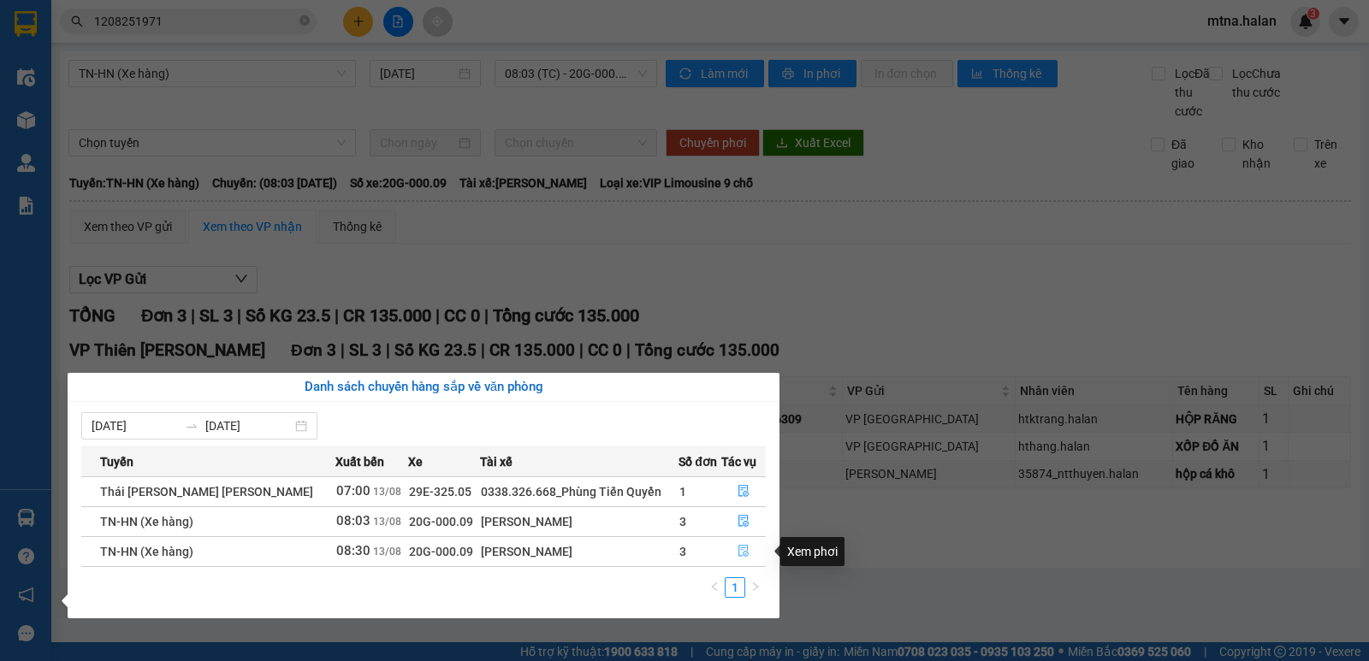
drag, startPoint x: 742, startPoint y: 554, endPoint x: 791, endPoint y: 563, distance: 50.5
click at [742, 553] on icon "file-done" at bounding box center [743, 551] width 12 height 12
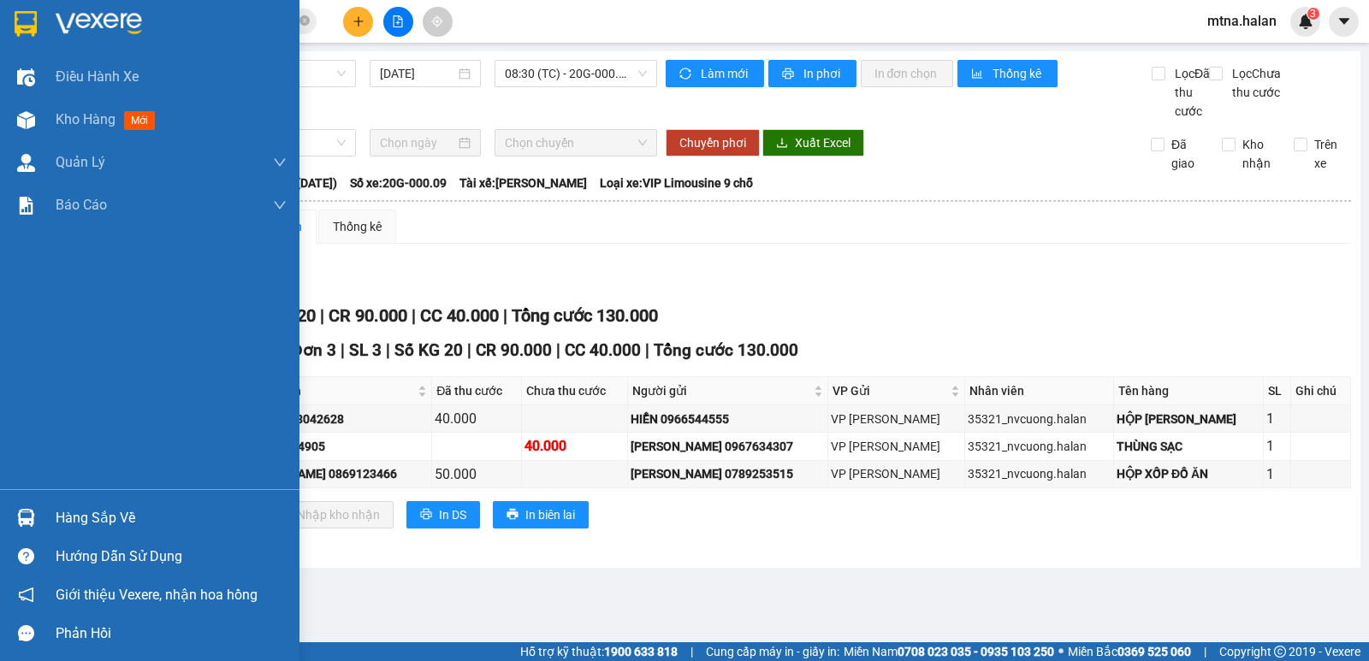
click at [15, 513] on div at bounding box center [26, 518] width 30 height 30
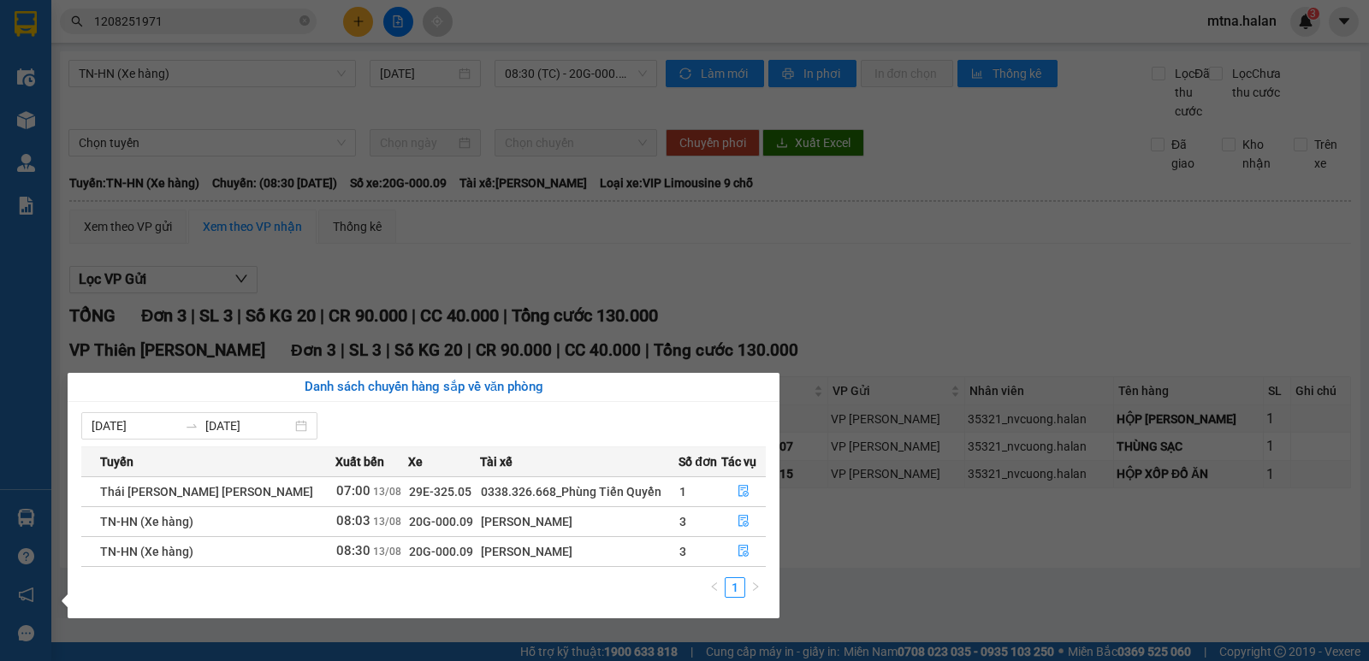
click at [1062, 293] on section "Kết quả tìm kiếm ( 1 ) Bộ lọc Mã ĐH Trạng thái Món hàng Thu hộ Tổng cước Chưa c…" at bounding box center [684, 330] width 1369 height 661
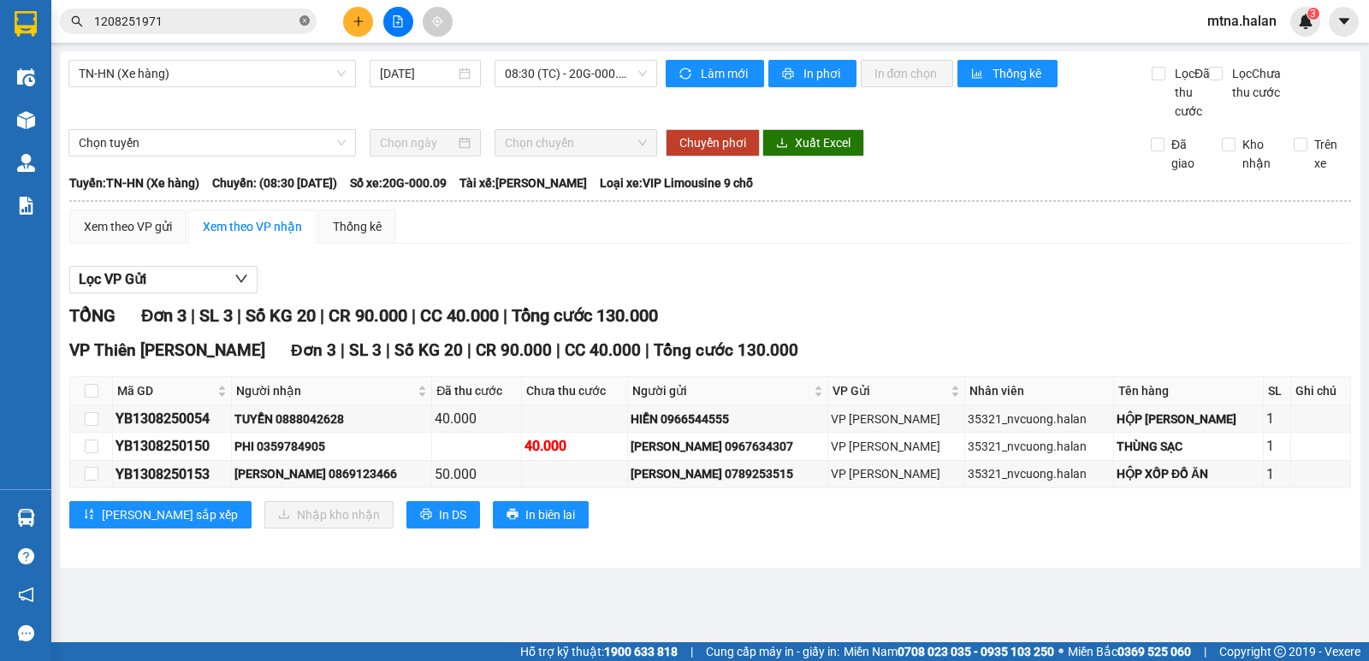
click at [305, 25] on icon "close-circle" at bounding box center [304, 20] width 10 height 10
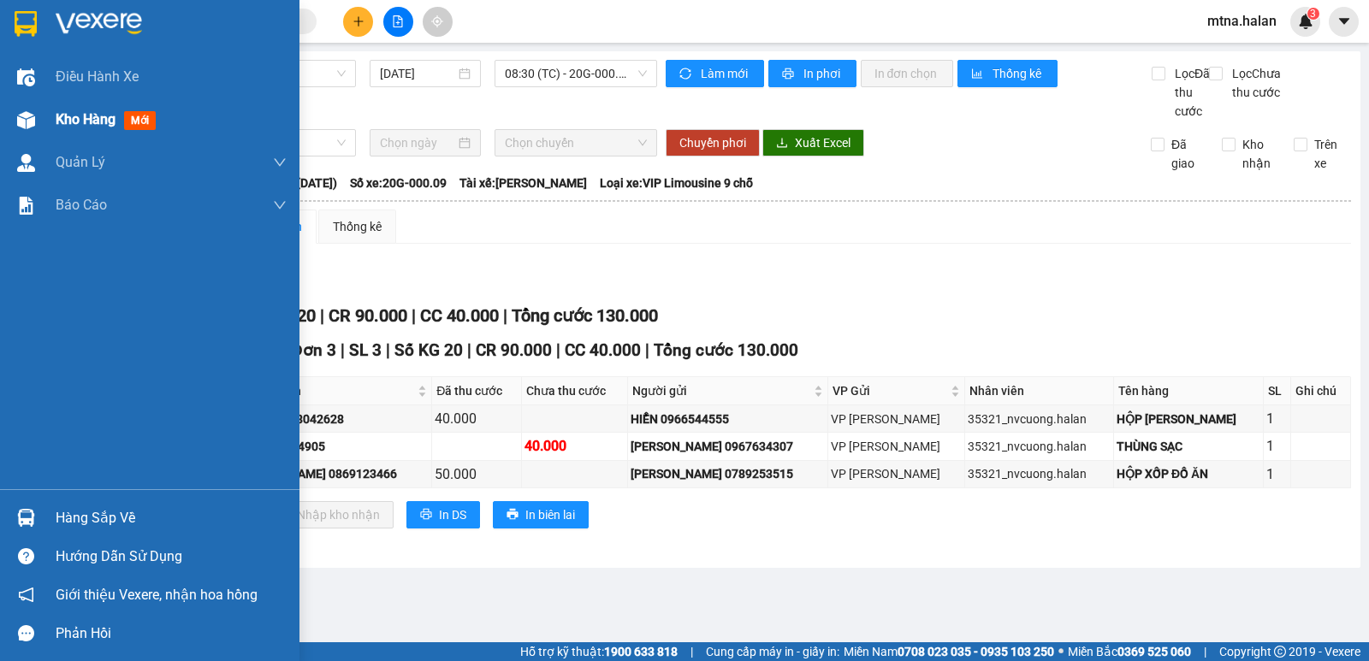
click at [19, 121] on img at bounding box center [26, 120] width 18 height 18
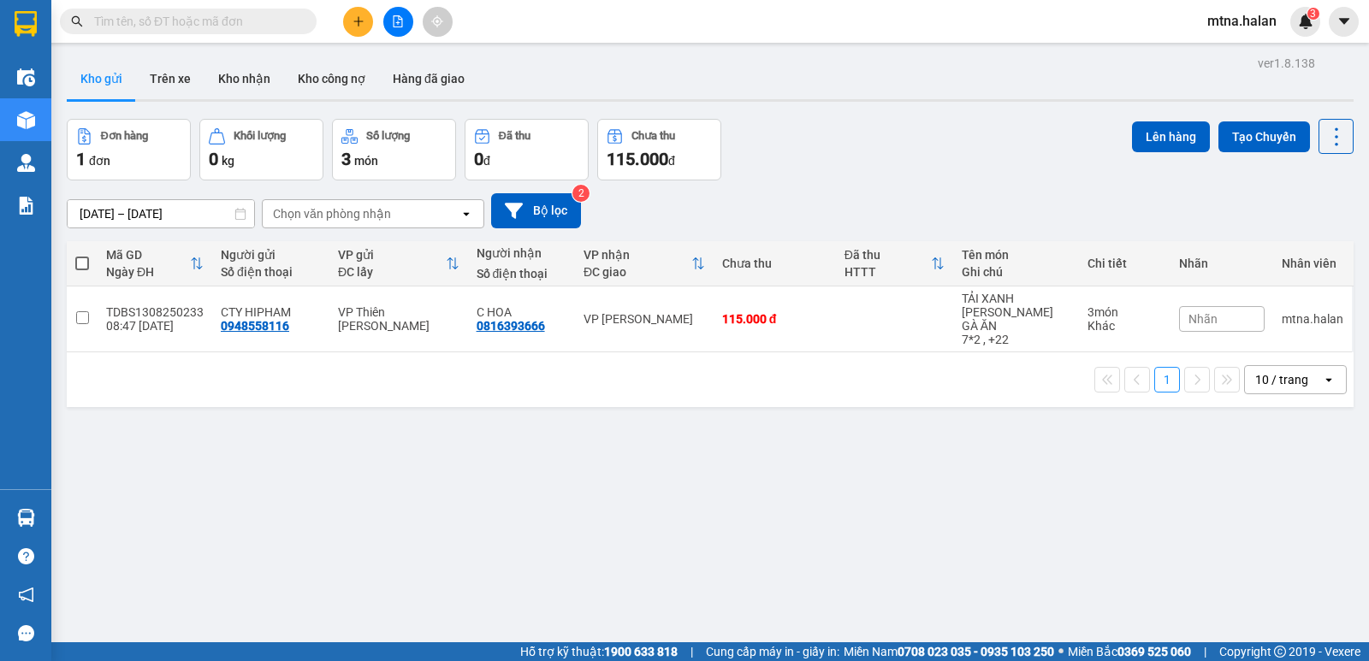
click at [294, 21] on input "text" at bounding box center [195, 21] width 202 height 19
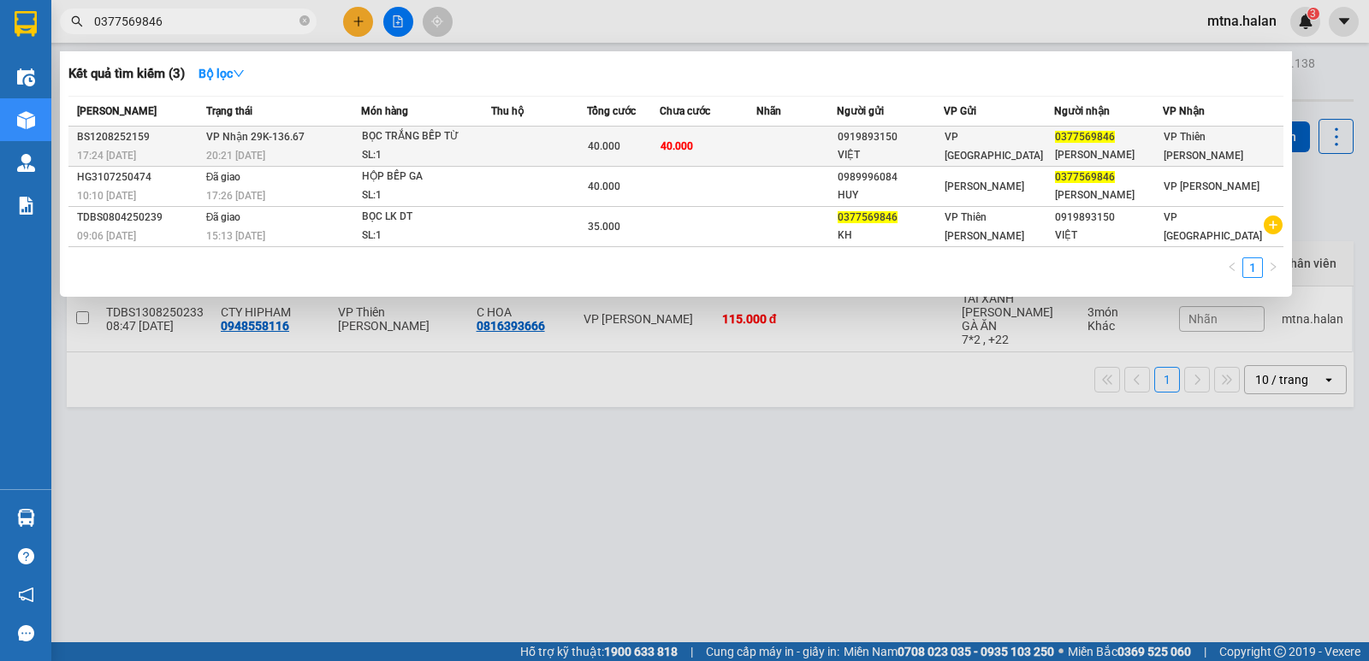
type input "0377569846"
click at [730, 146] on td "40.000" at bounding box center [708, 147] width 97 height 40
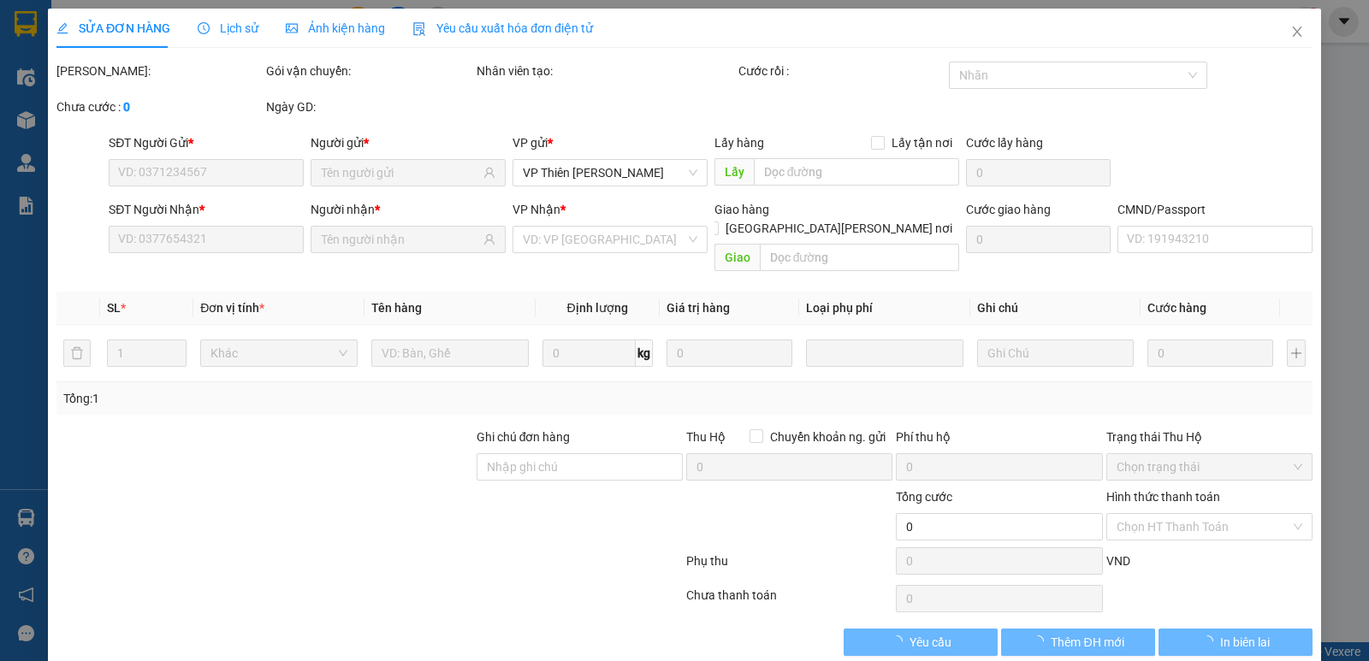
type input "0919893150"
type input "VIỆT"
type input "0377569846"
type input "[PERSON_NAME]"
type input "40.000"
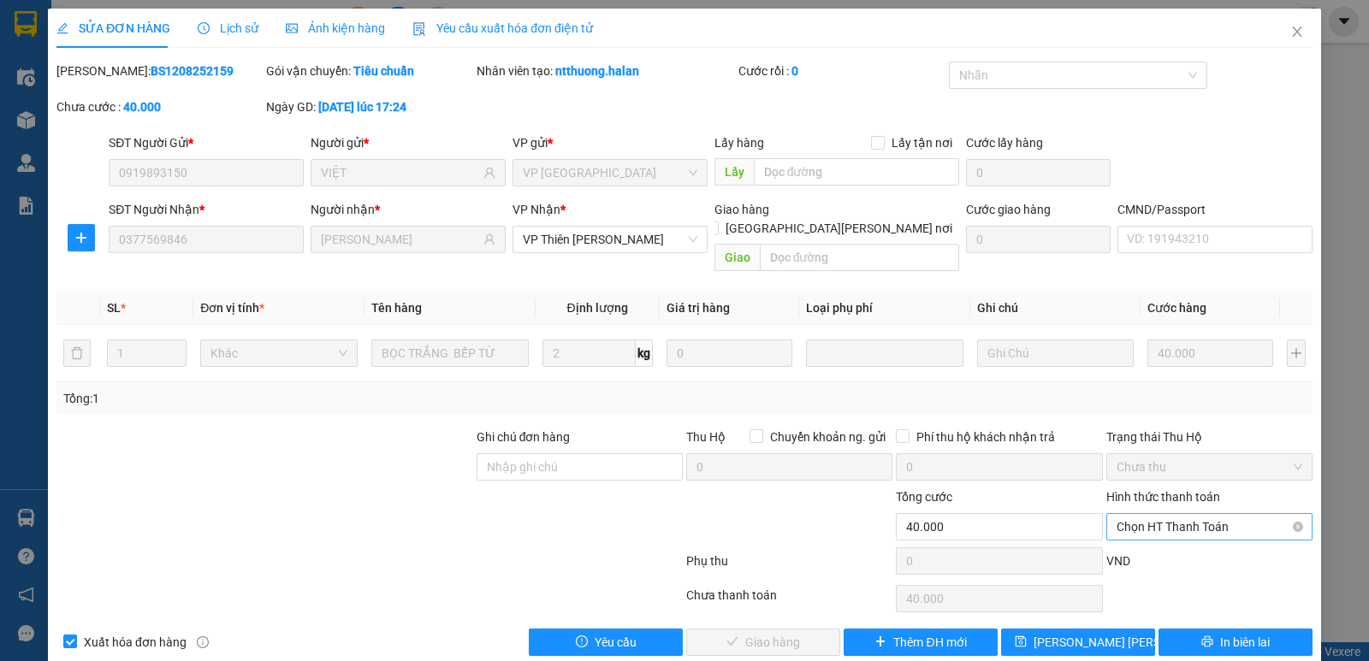
click at [1138, 514] on span "Chọn HT Thanh Toán" at bounding box center [1209, 527] width 186 height 26
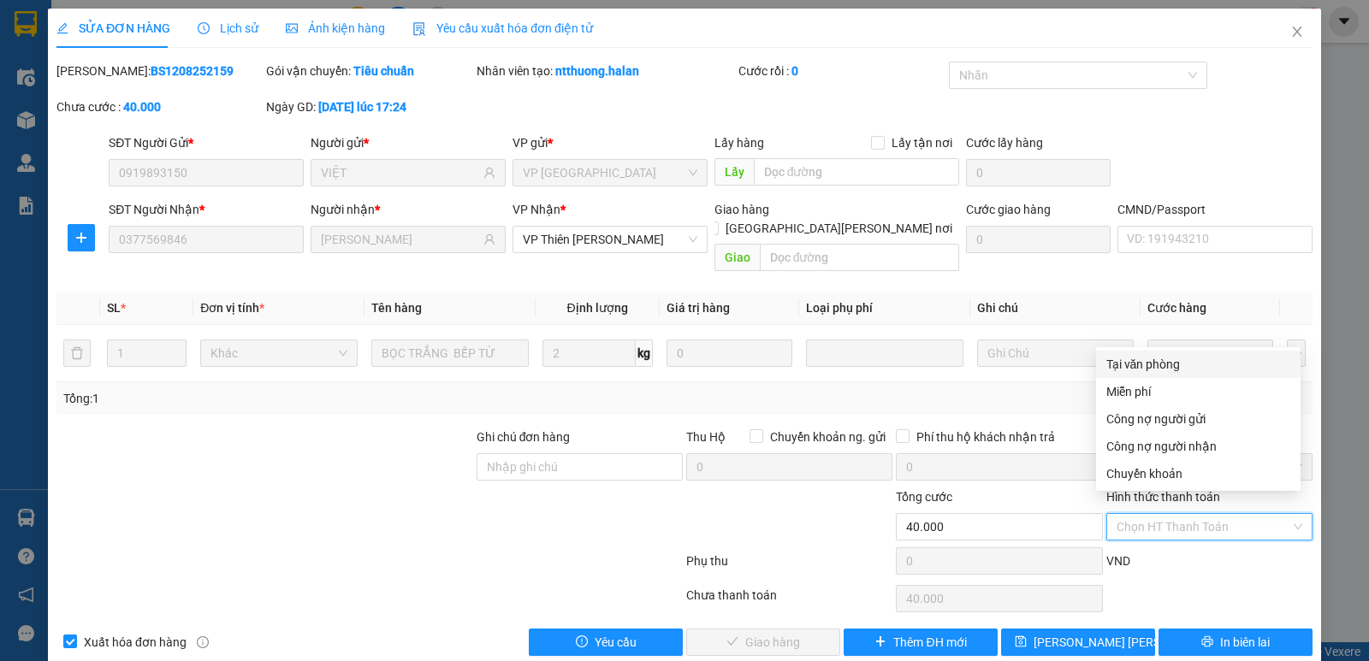
click at [1126, 364] on div "Tại văn phòng" at bounding box center [1198, 364] width 184 height 19
type input "0"
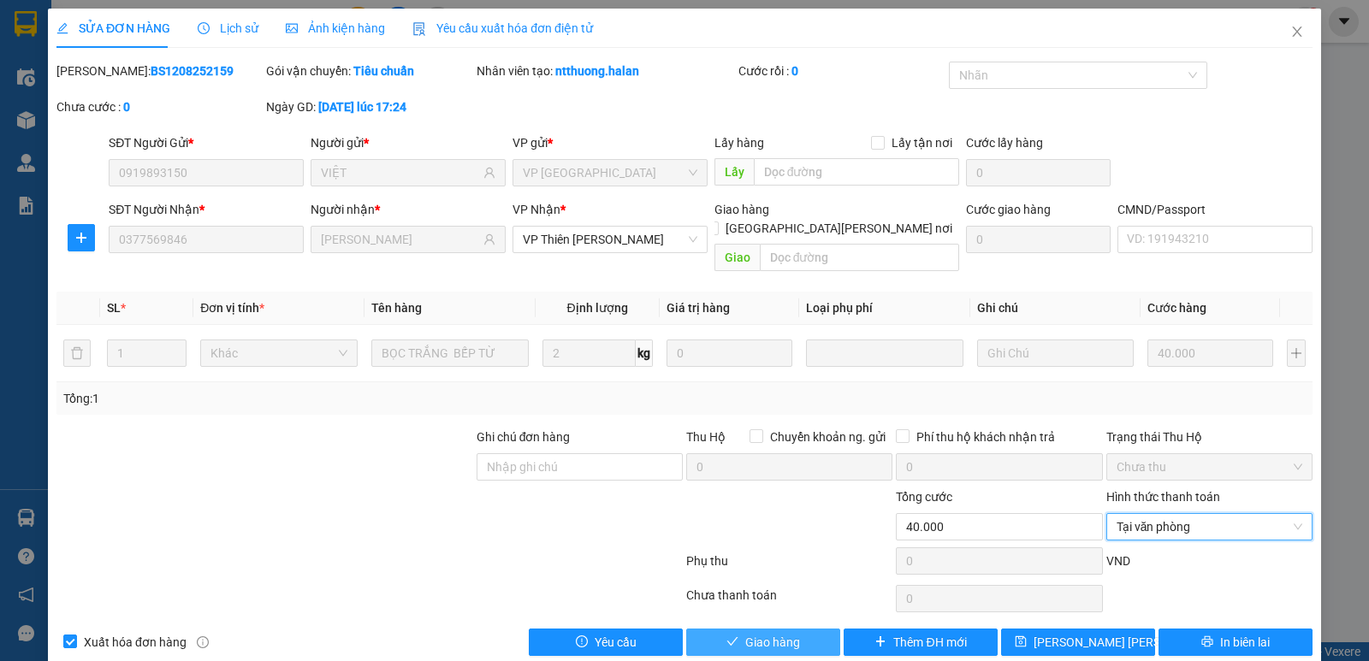
click at [763, 633] on span "Giao hàng" at bounding box center [772, 642] width 55 height 19
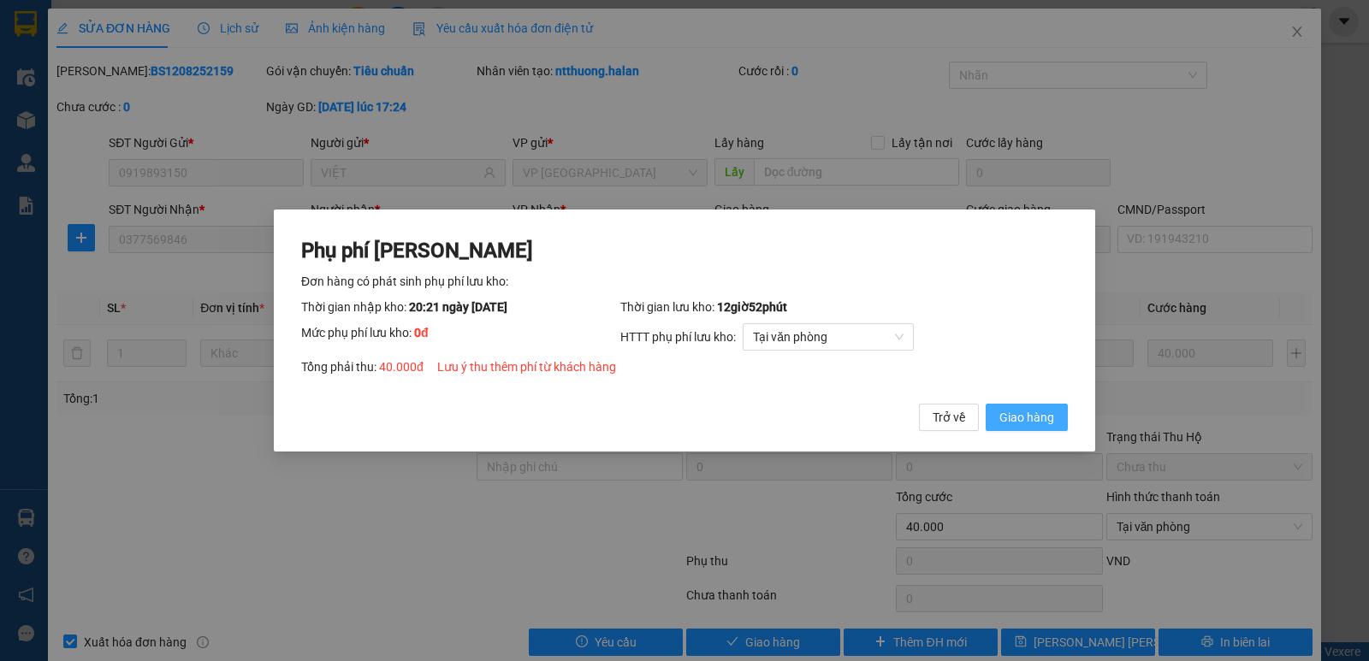
click at [1051, 416] on span "Giao hàng" at bounding box center [1026, 417] width 55 height 19
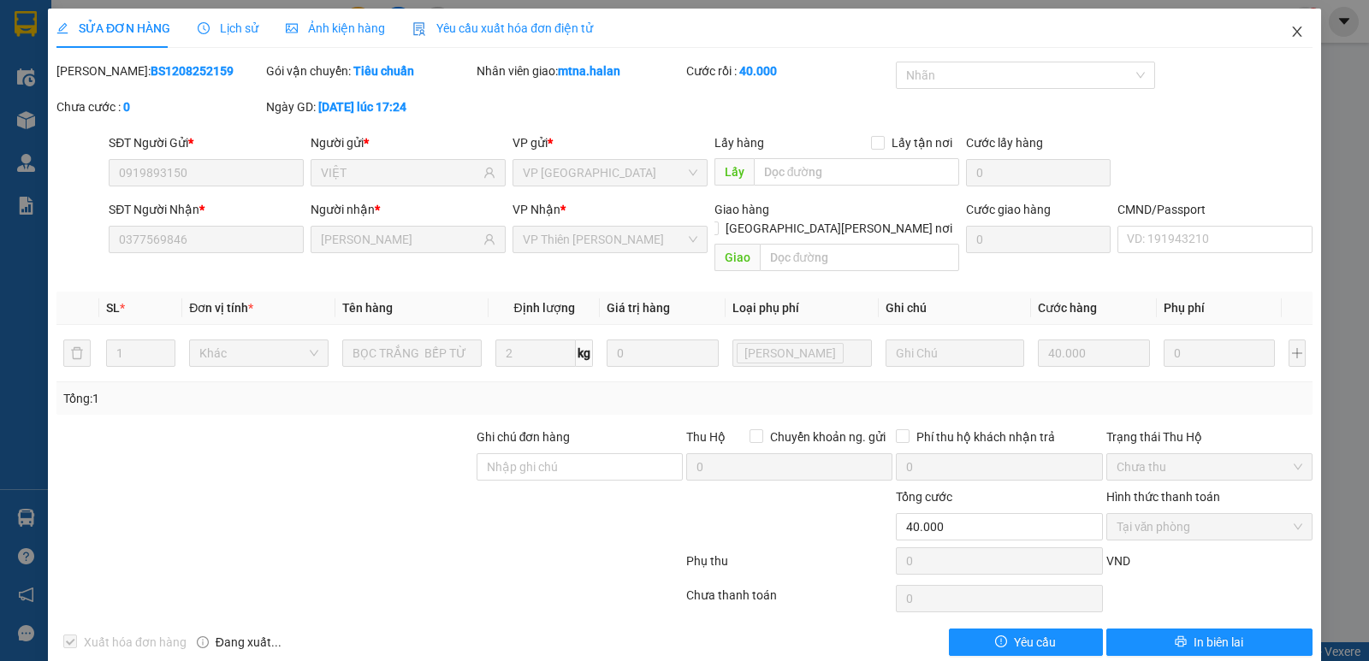
click at [1290, 32] on icon "close" at bounding box center [1297, 32] width 14 height 14
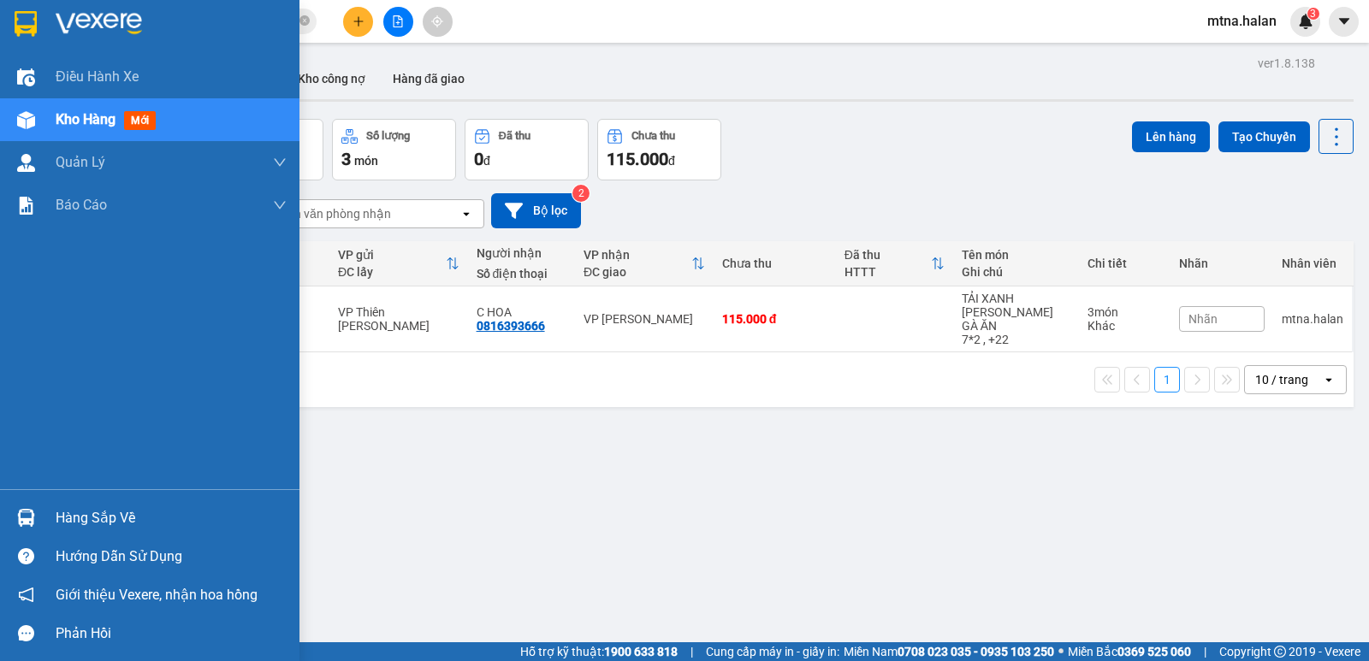
click at [20, 506] on div at bounding box center [26, 518] width 30 height 30
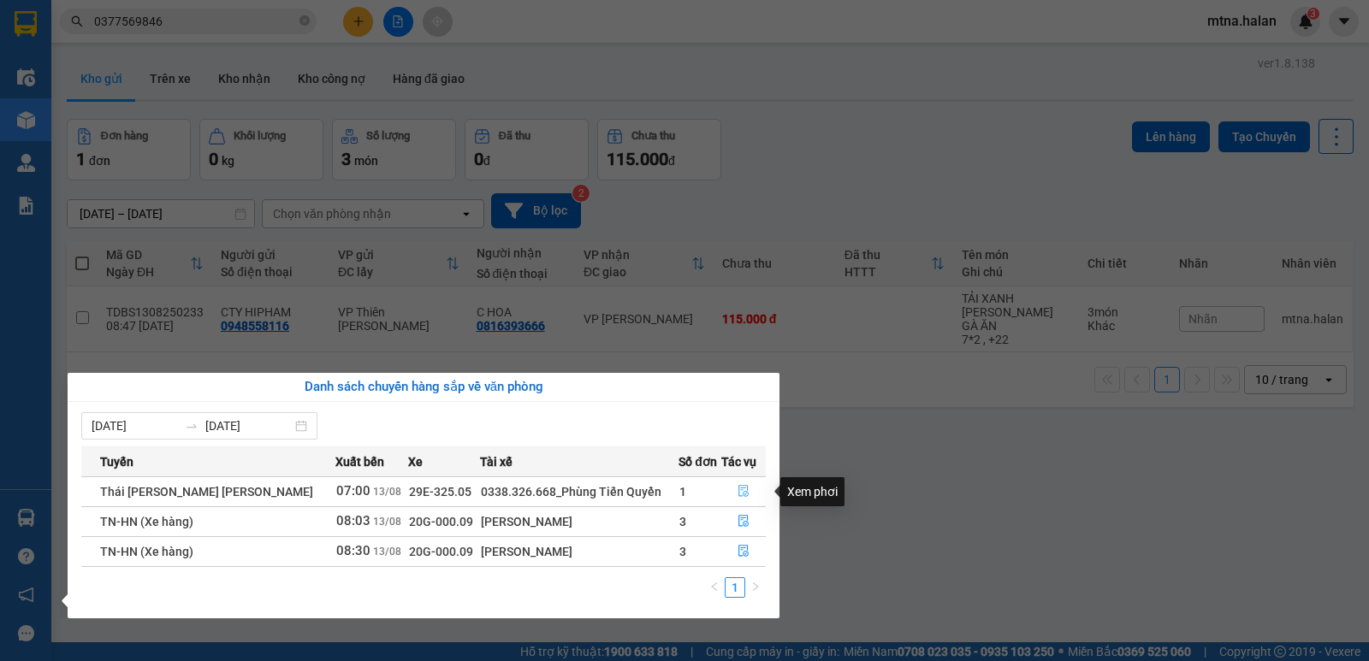
click at [744, 492] on icon "file-done" at bounding box center [743, 492] width 10 height 12
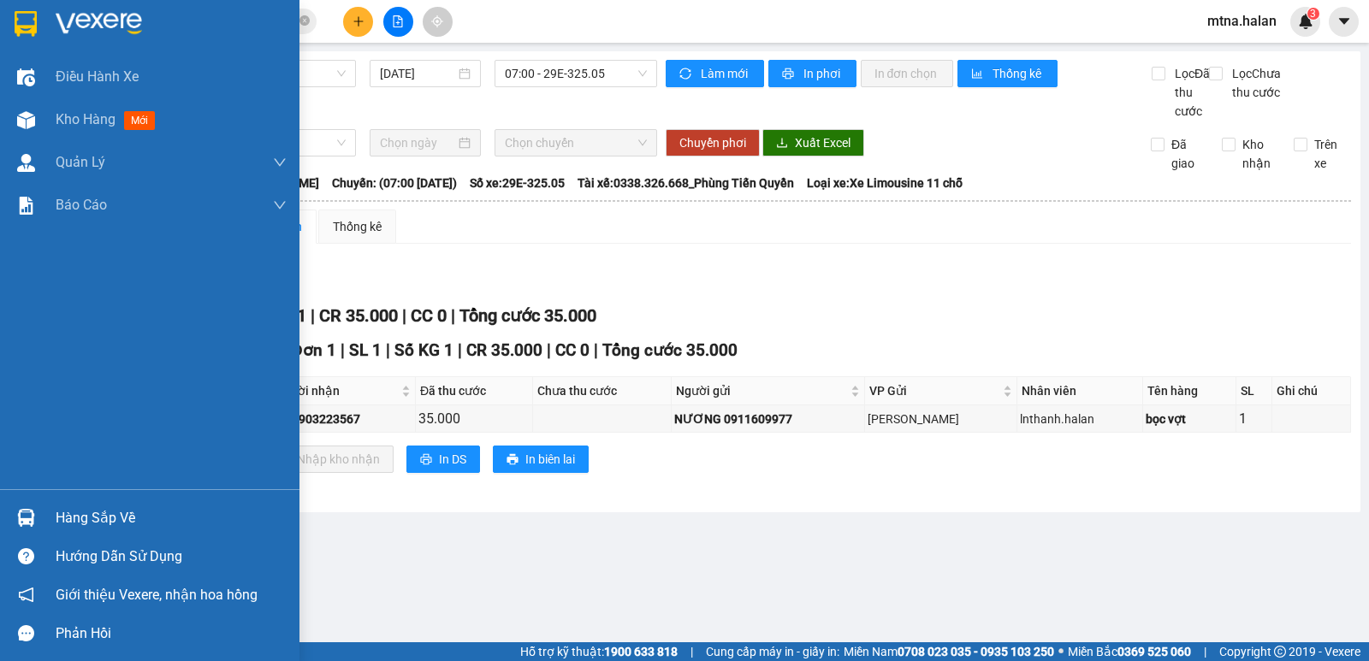
click at [28, 512] on img at bounding box center [26, 518] width 18 height 18
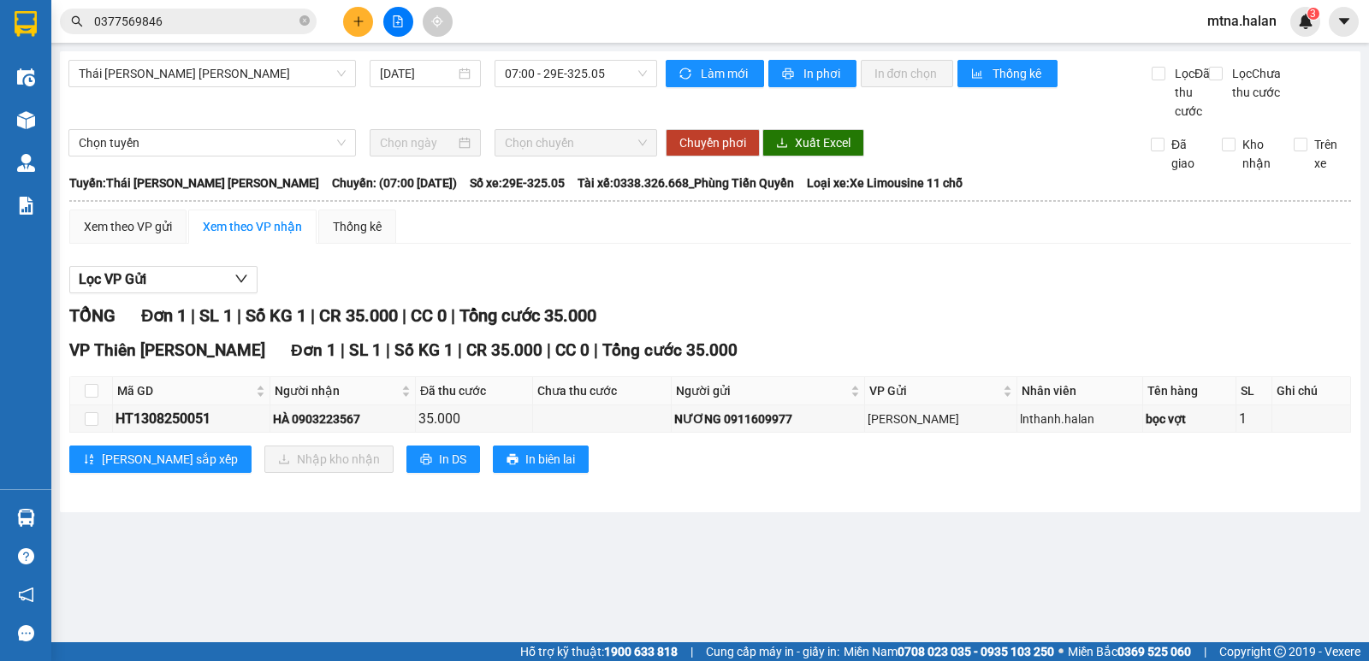
click at [890, 551] on section "Kết quả tìm kiếm ( 3 ) Bộ lọc Mã ĐH Trạng thái Món hàng Thu hộ Tổng cước Chưa c…" at bounding box center [684, 330] width 1369 height 661
click at [89, 398] on input "checkbox" at bounding box center [92, 391] width 14 height 14
checkbox input "true"
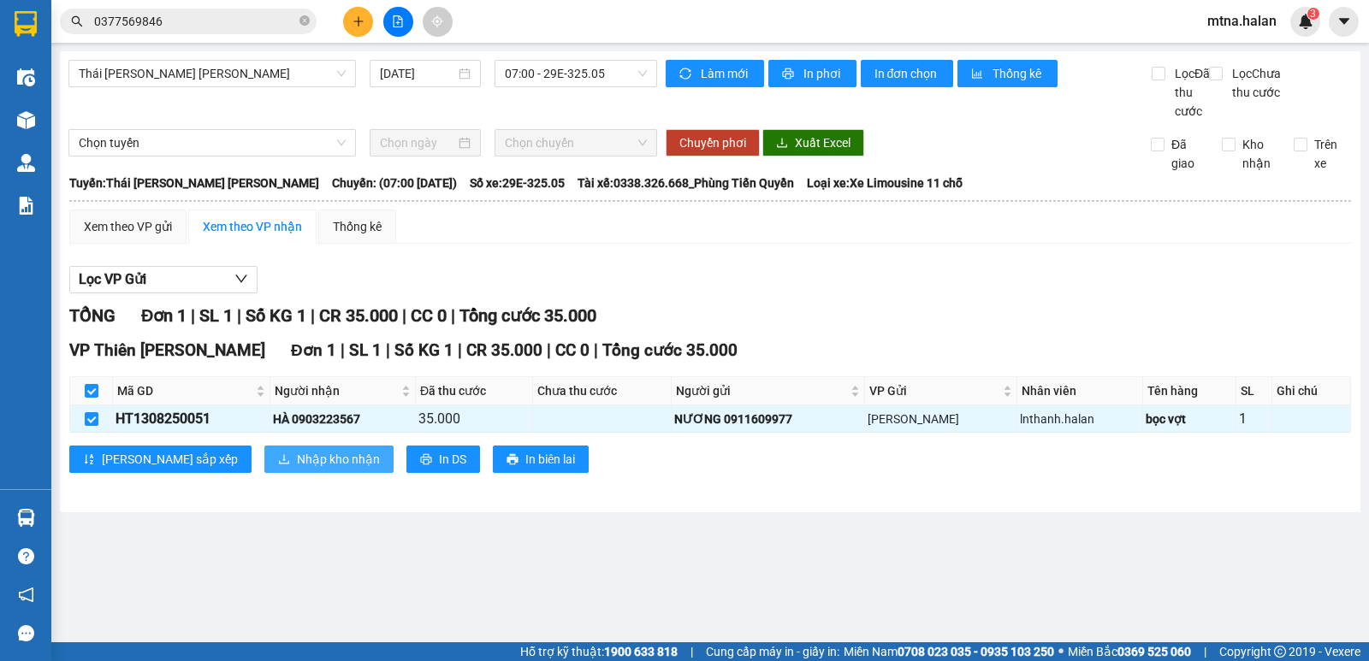
click at [297, 469] on span "Nhập kho nhận" at bounding box center [338, 459] width 83 height 19
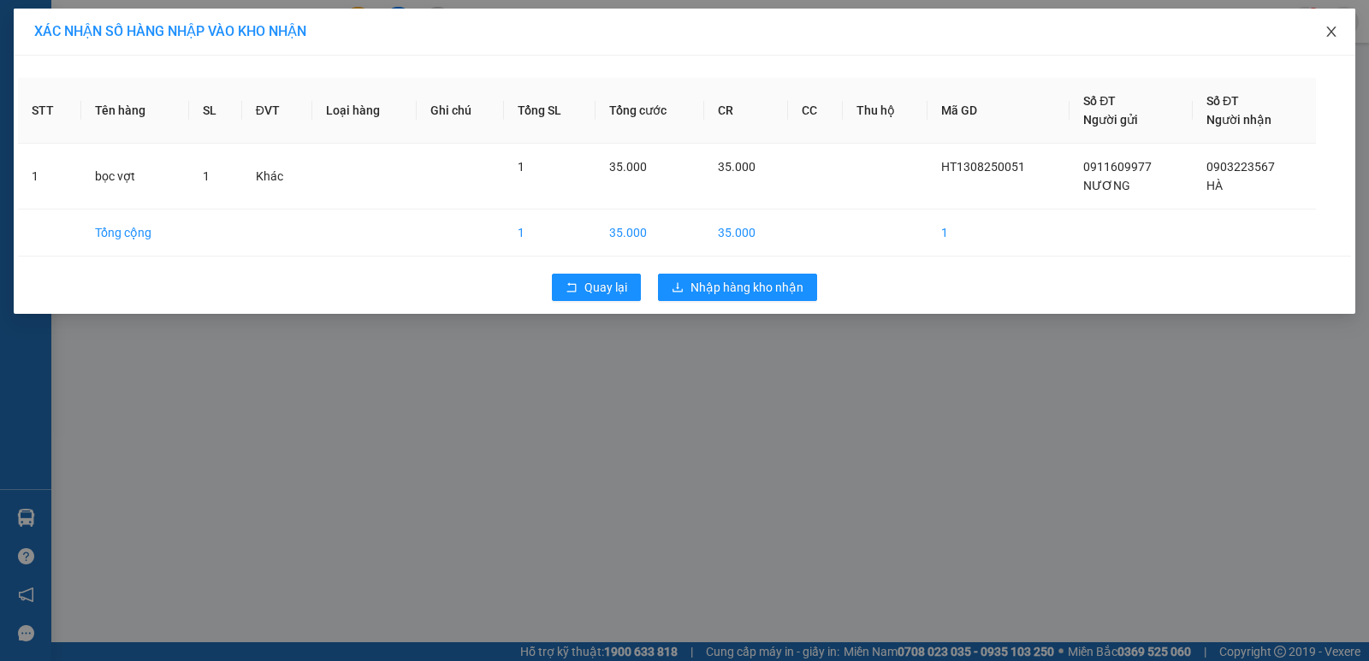
click at [1329, 29] on icon "close" at bounding box center [1330, 32] width 9 height 10
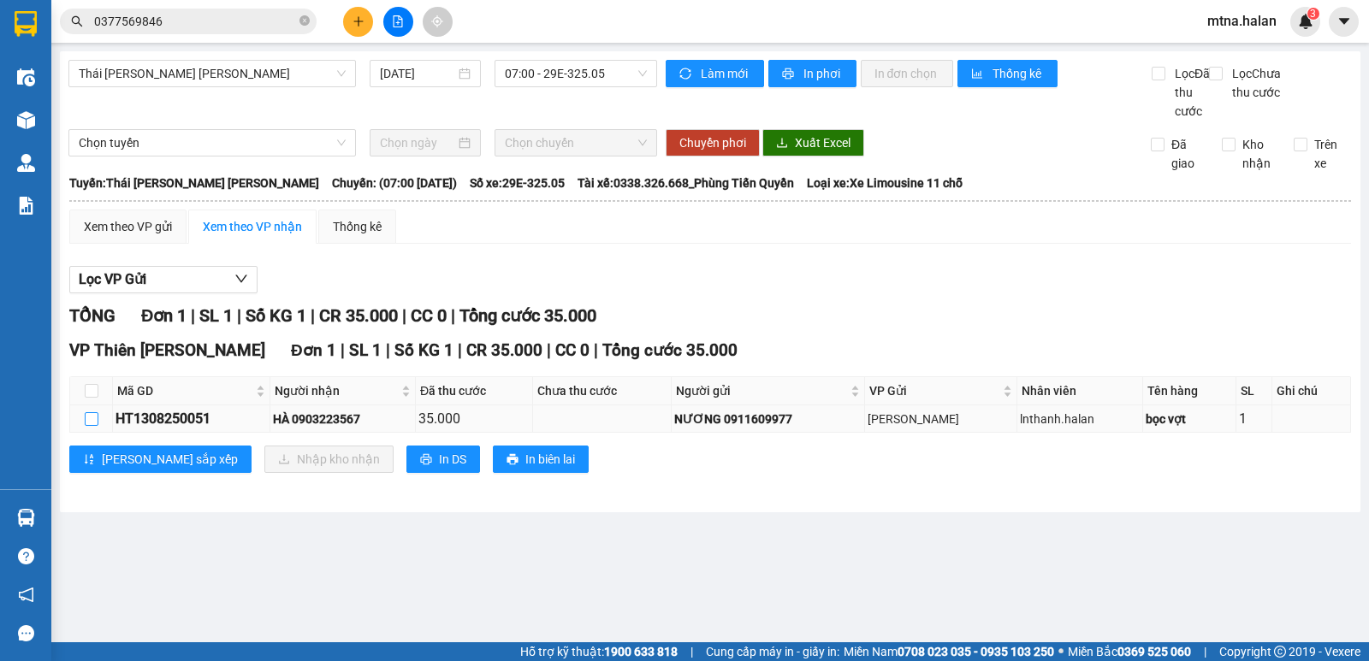
drag, startPoint x: 86, startPoint y: 436, endPoint x: 137, endPoint y: 451, distance: 52.5
click at [89, 426] on input "checkbox" at bounding box center [92, 419] width 14 height 14
checkbox input "true"
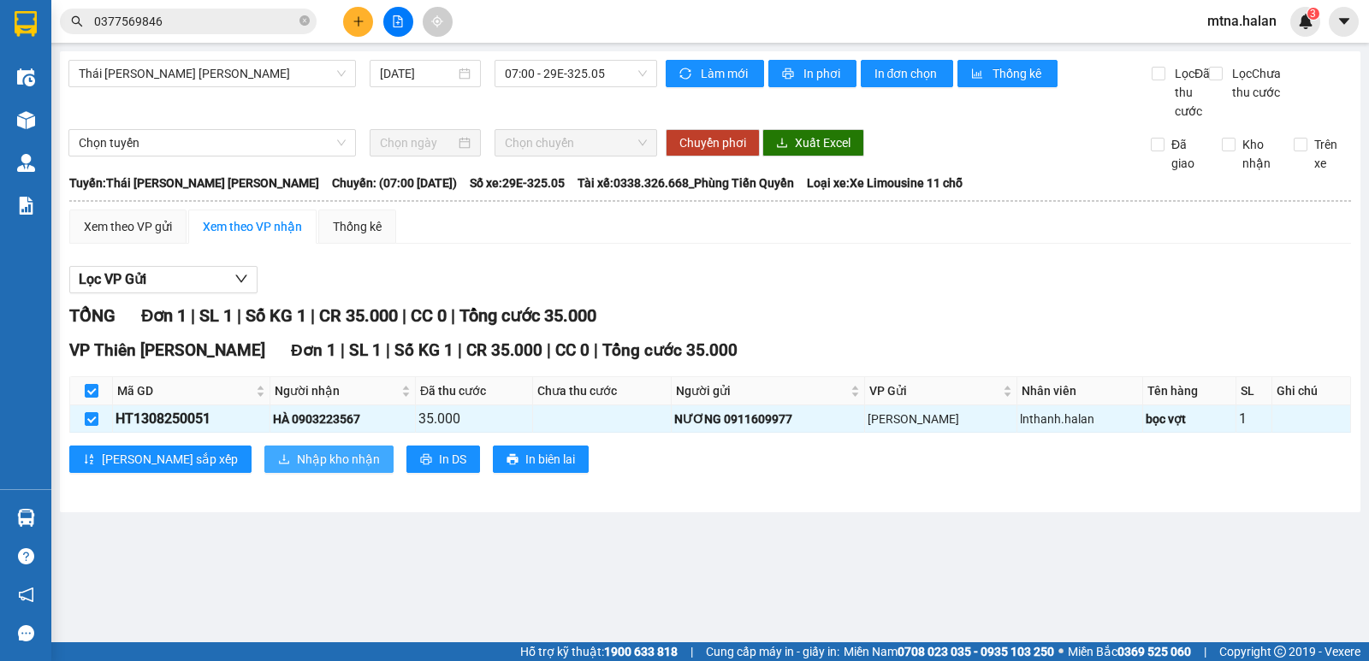
click at [297, 469] on span "Nhập kho nhận" at bounding box center [338, 459] width 83 height 19
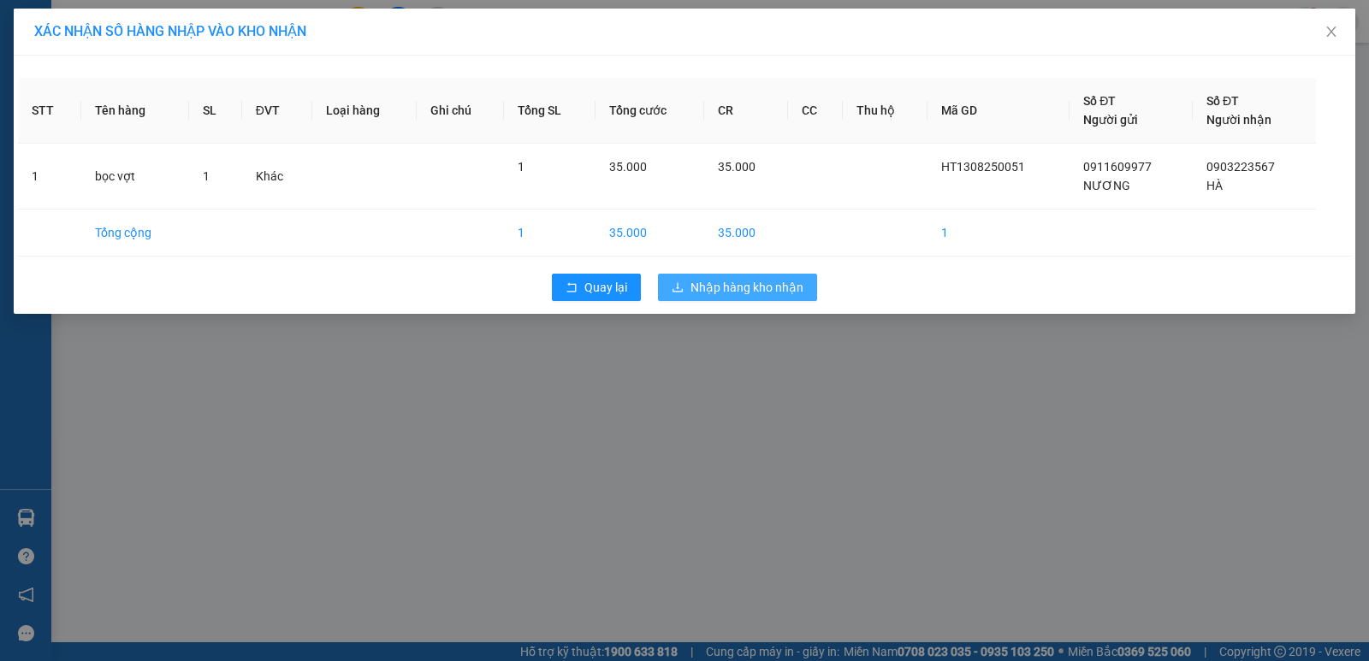
click at [773, 291] on span "Nhập hàng kho nhận" at bounding box center [746, 287] width 113 height 19
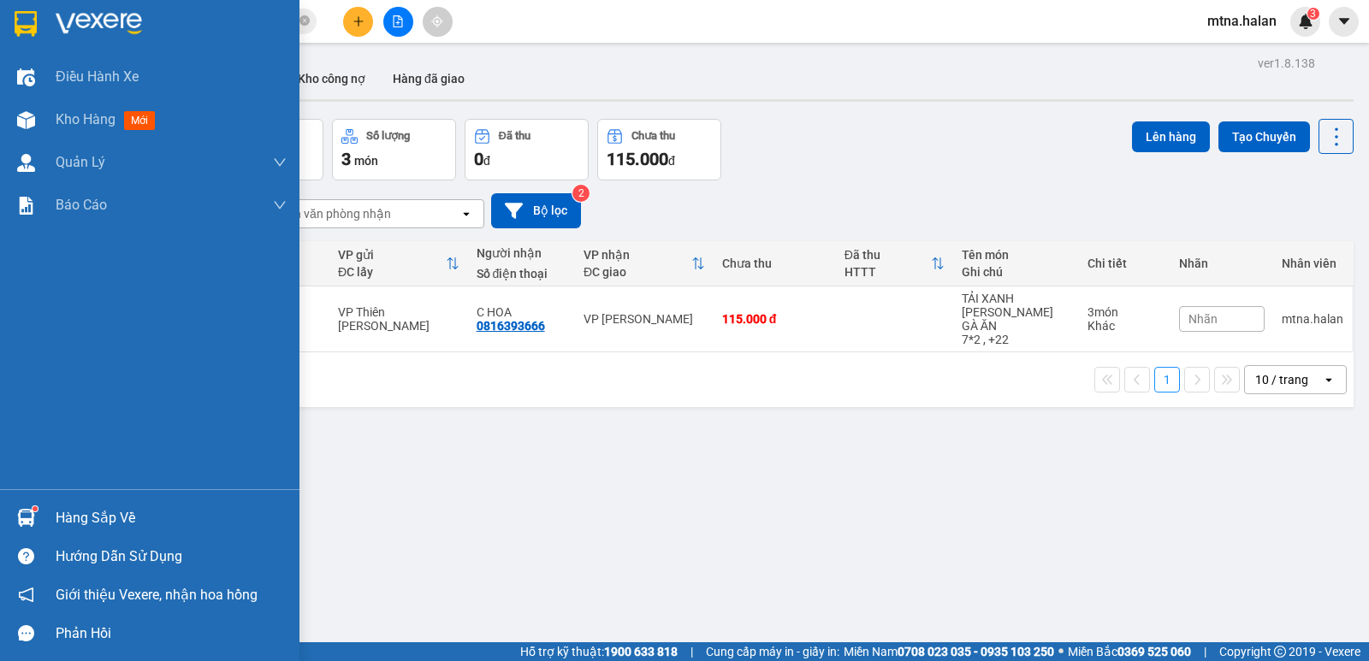
click at [23, 519] on img at bounding box center [26, 518] width 18 height 18
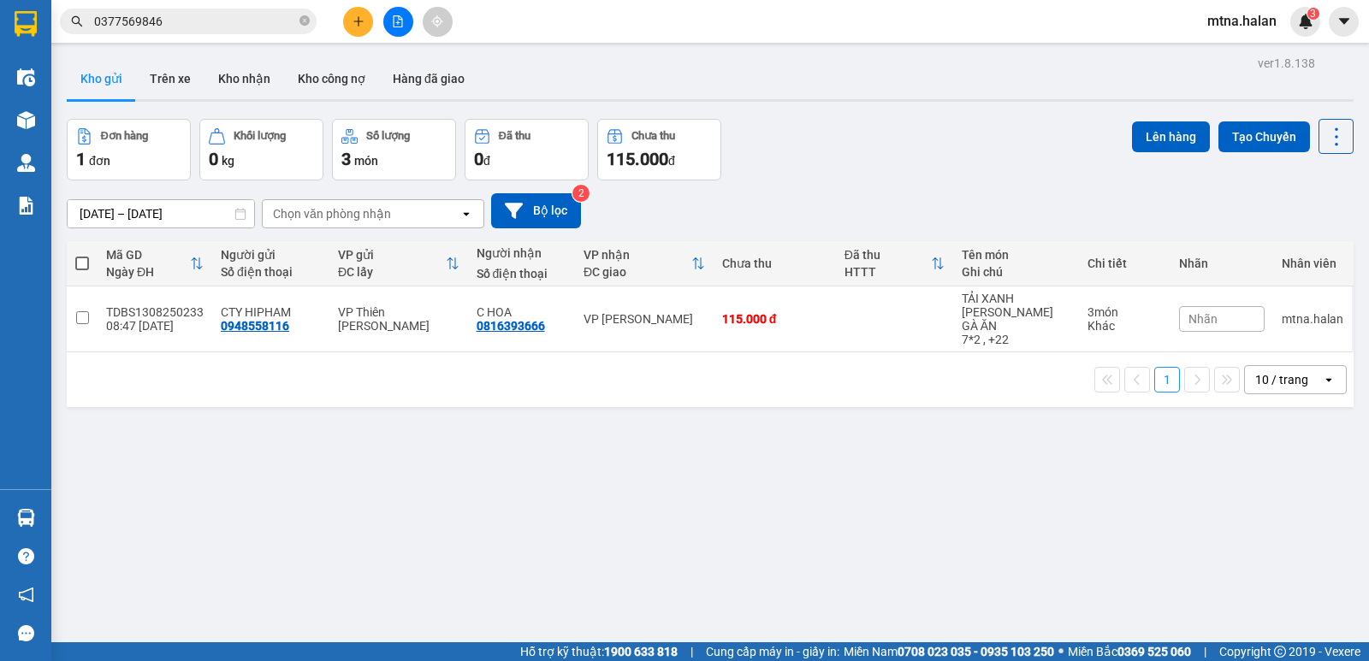
click at [956, 443] on section "Kết quả tìm kiếm ( 3 ) Bộ lọc Mã ĐH Trạng thái Món hàng Thu hộ Tổng cước Chưa c…" at bounding box center [684, 330] width 1369 height 661
click at [358, 19] on icon "plus" at bounding box center [358, 21] width 12 height 12
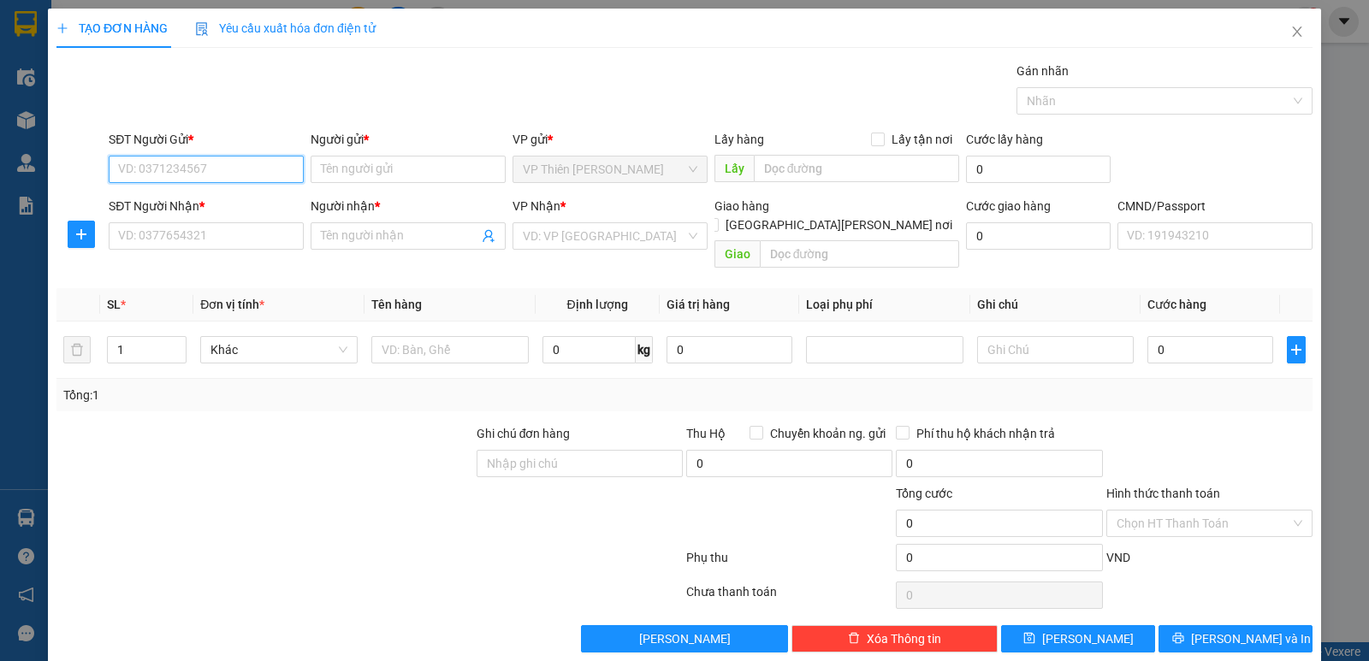
click at [238, 172] on input "SĐT Người Gửi *" at bounding box center [206, 169] width 195 height 27
type input "0961529529"
click at [235, 204] on div "0961529529 - DATHASO GROUP" at bounding box center [204, 203] width 173 height 19
type input "DATHASO GROUP"
type input "0961529529"
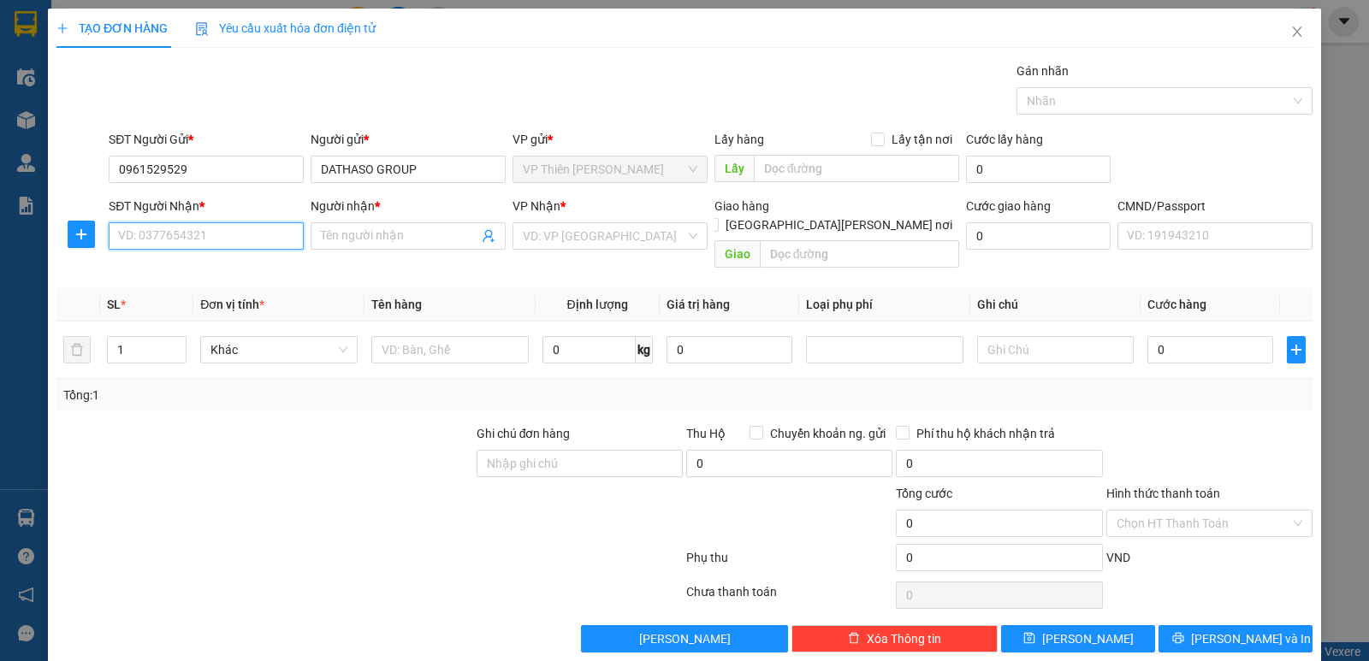
click at [220, 223] on input "SĐT Người Nhận *" at bounding box center [206, 235] width 195 height 27
type input "0394787570"
click at [171, 265] on div "0394787570 - LUÂN" at bounding box center [204, 270] width 173 height 19
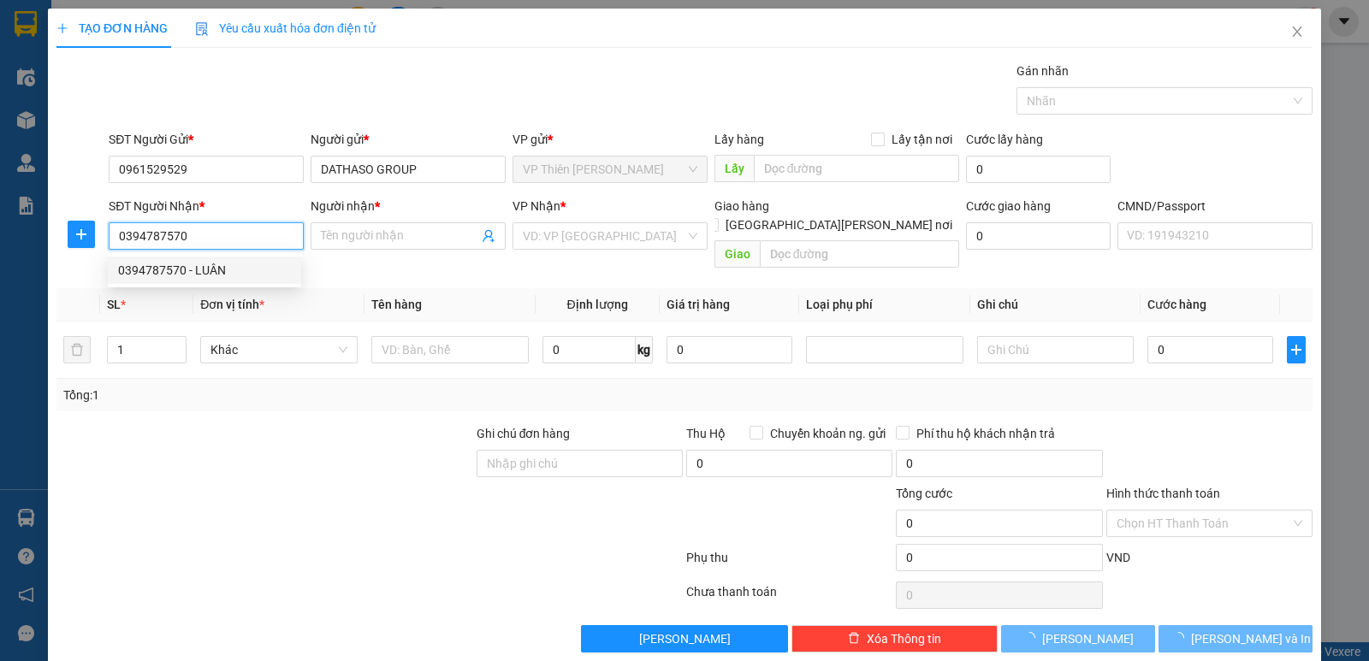
type input "LUÂN"
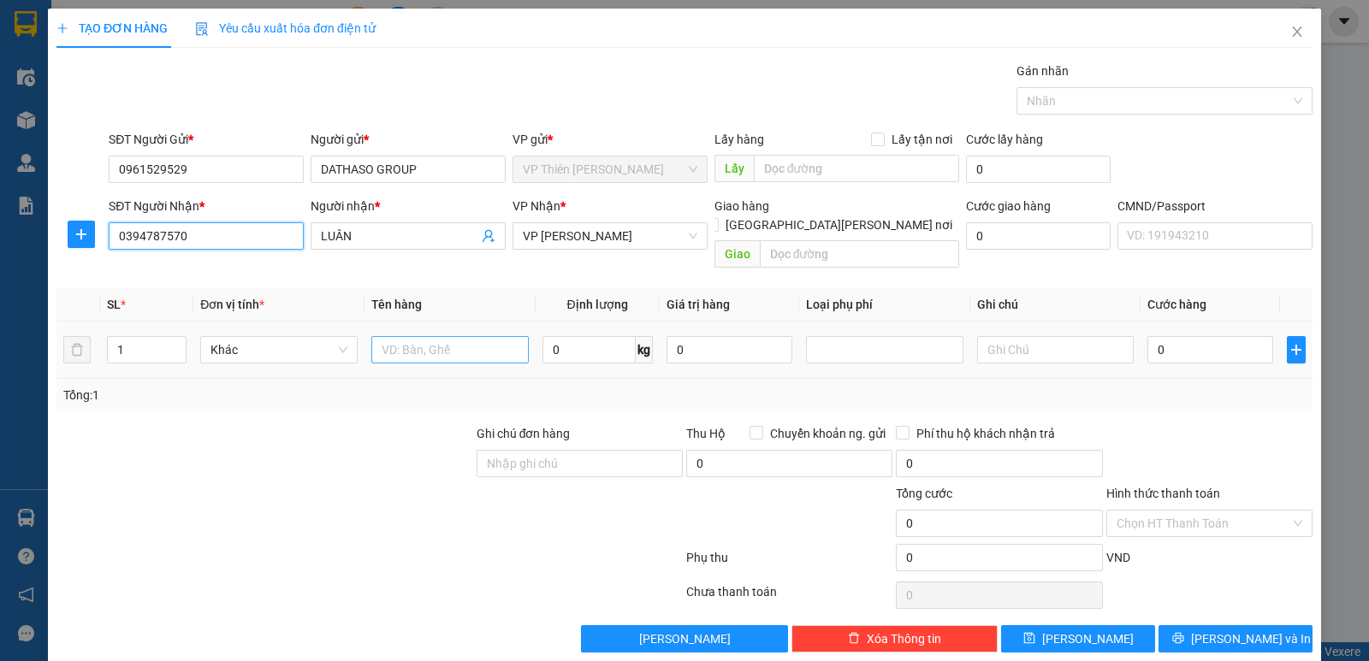
type input "0394787570"
click at [478, 336] on input "text" at bounding box center [449, 349] width 157 height 27
type input "HỘP PT"
click at [563, 336] on input "0" at bounding box center [588, 349] width 93 height 27
type input "10"
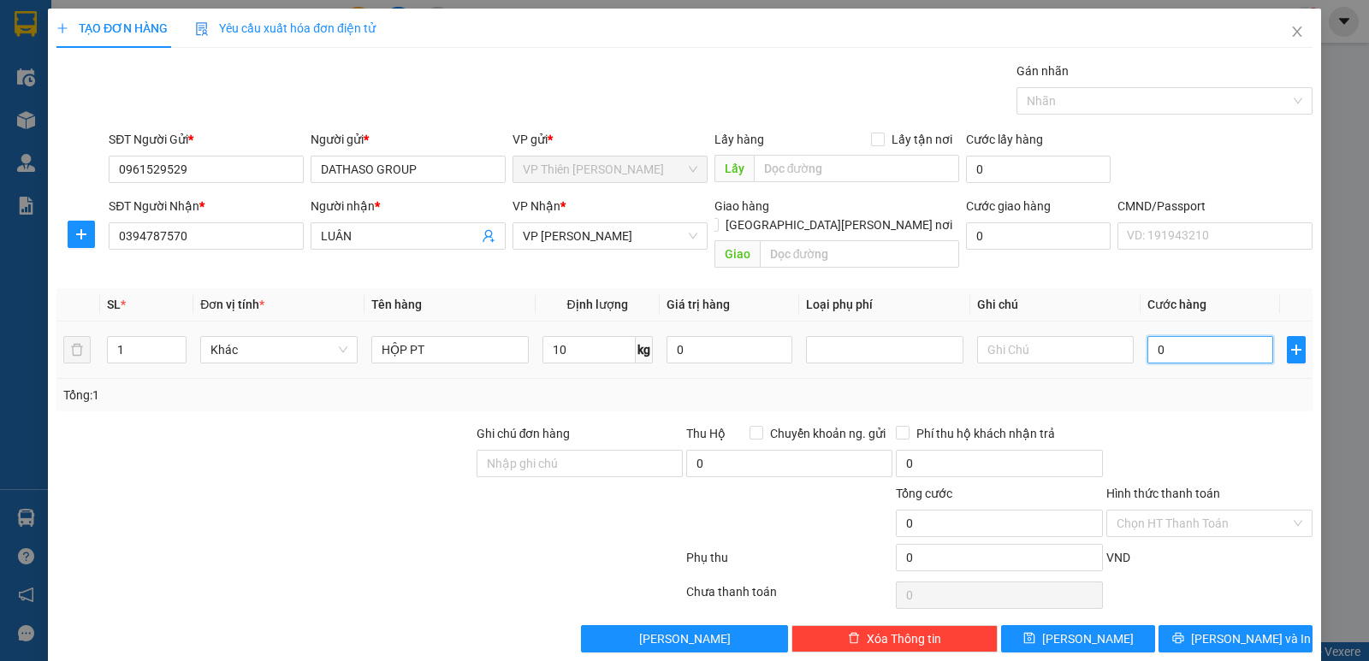
click at [1205, 341] on input "0" at bounding box center [1210, 349] width 126 height 27
type input "4"
type input "40"
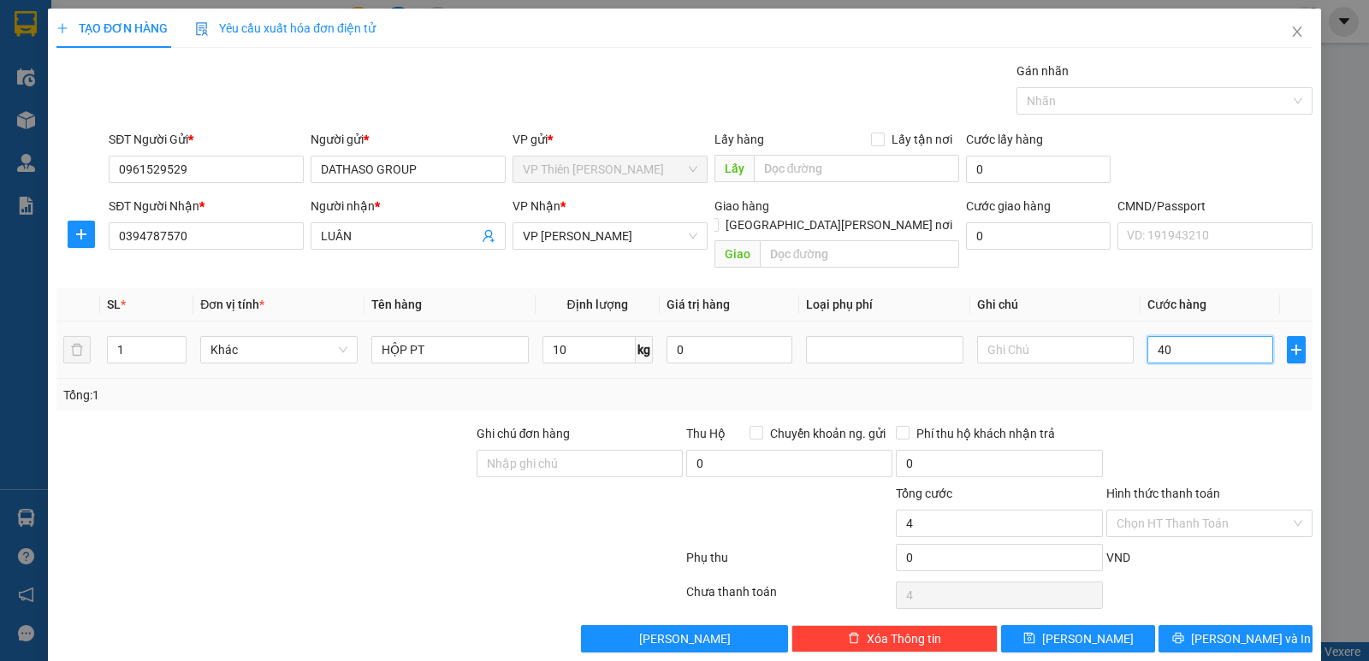
type input "40"
type input "400"
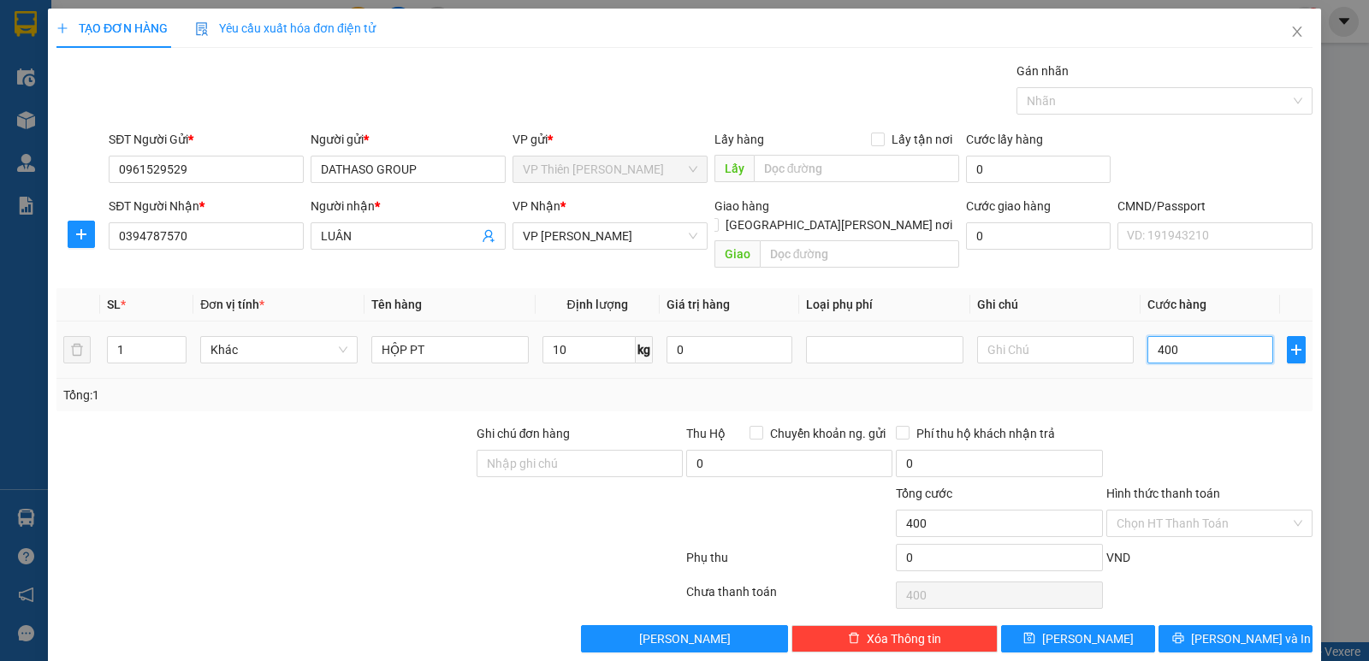
type input "4.000"
type input "40.000"
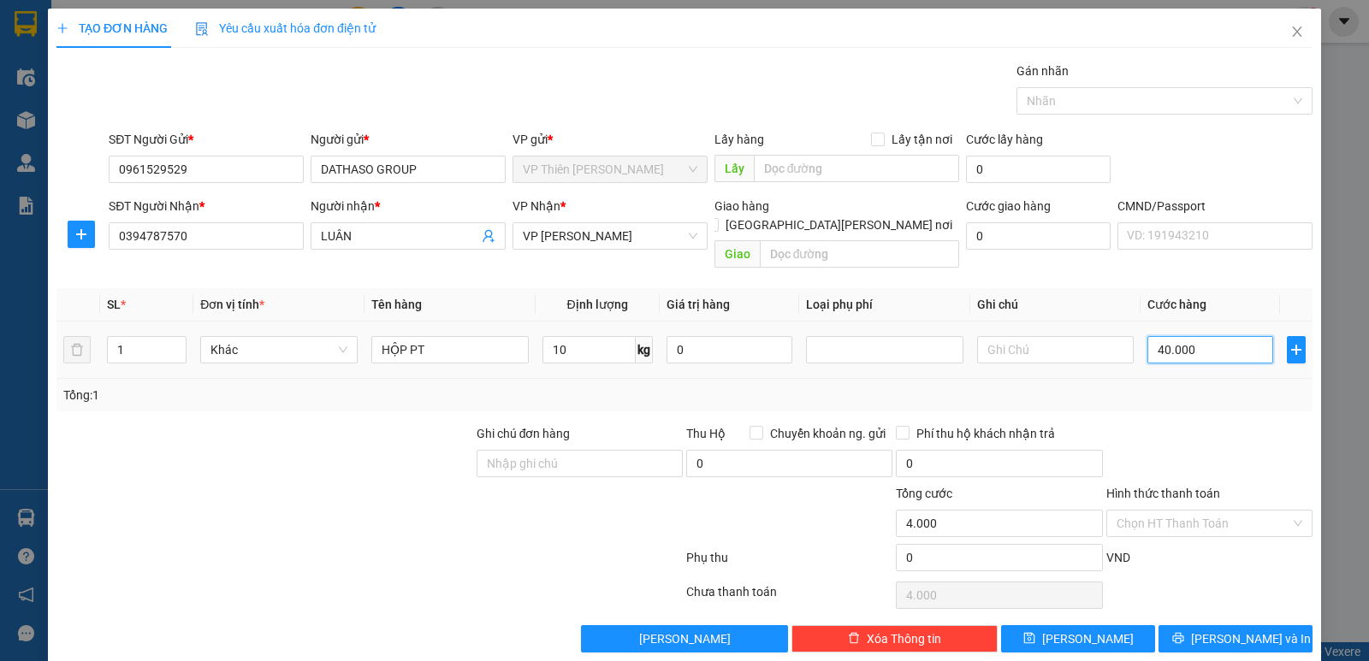
type input "40.000"
click at [1239, 630] on span "Lưu và In" at bounding box center [1251, 639] width 120 height 19
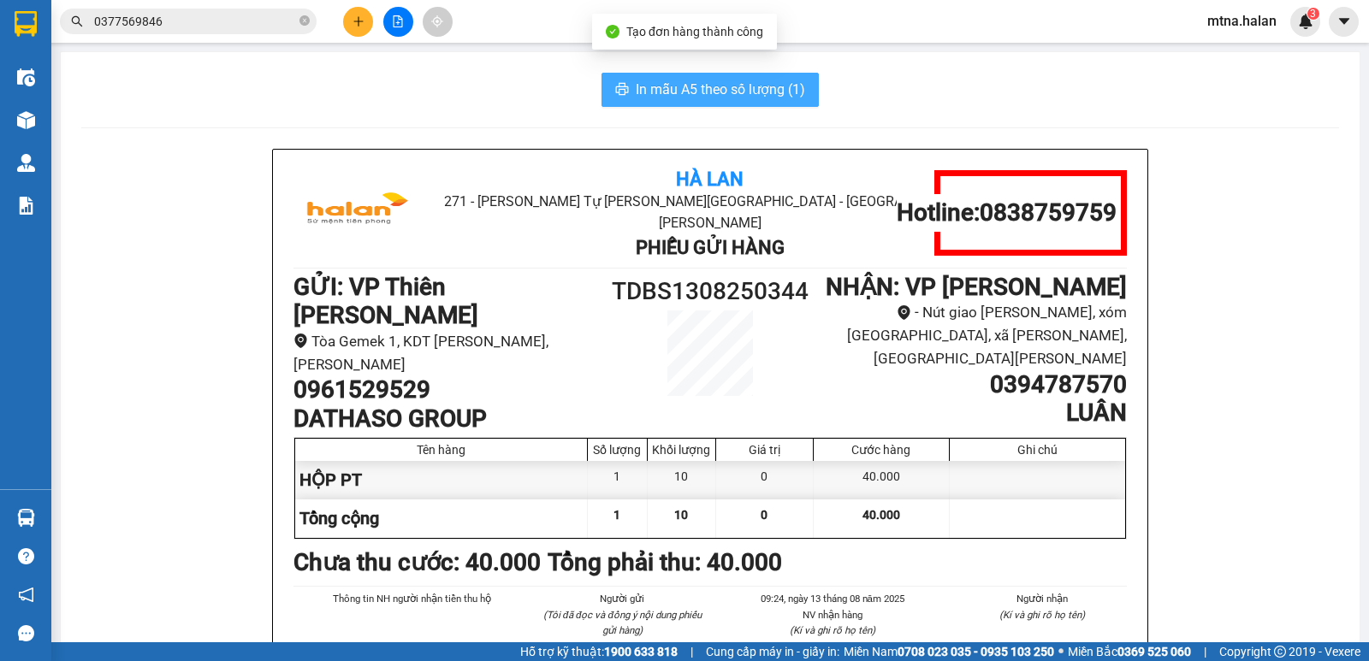
click at [695, 91] on span "In mẫu A5 theo số lượng (1)" at bounding box center [720, 89] width 169 height 21
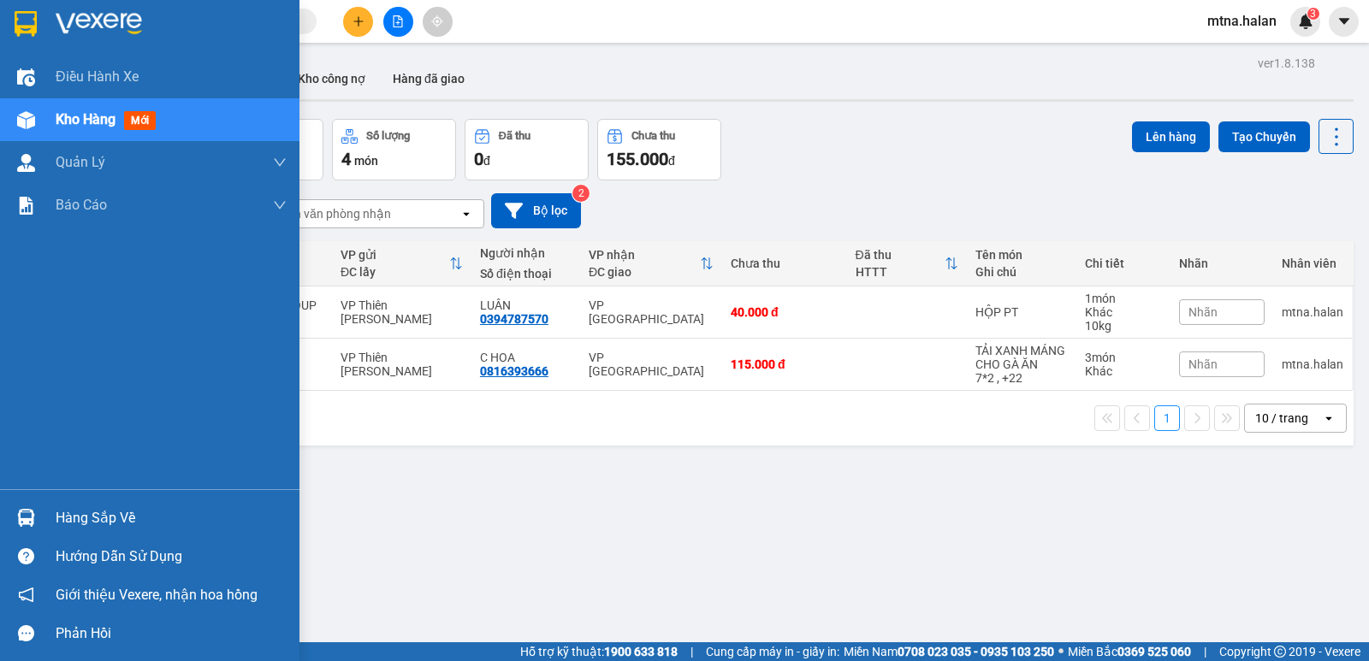
click at [22, 513] on img at bounding box center [26, 518] width 18 height 18
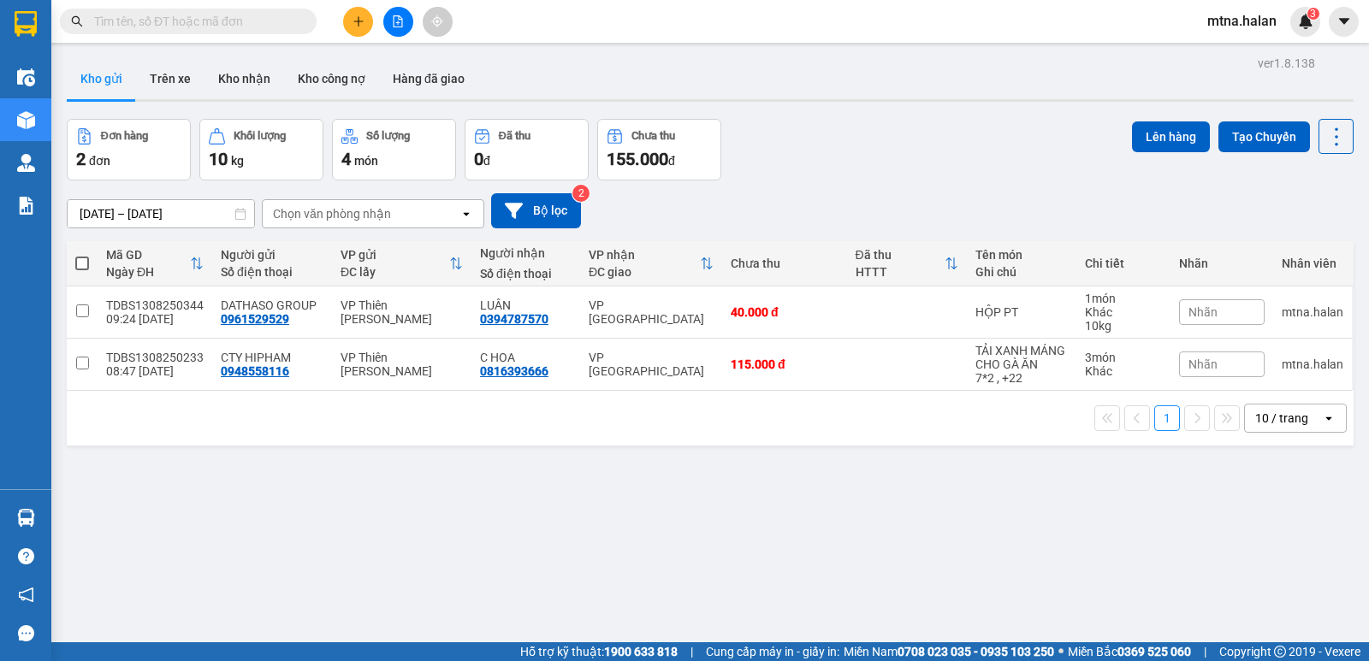
click at [950, 494] on section "Kết quả tìm kiếm ( 0 ) Bộ lọc No Data mtna.halan 3 Điều hành xe Kho hàng mới Qu…" at bounding box center [684, 330] width 1369 height 661
click at [358, 21] on icon "plus" at bounding box center [358, 21] width 12 height 12
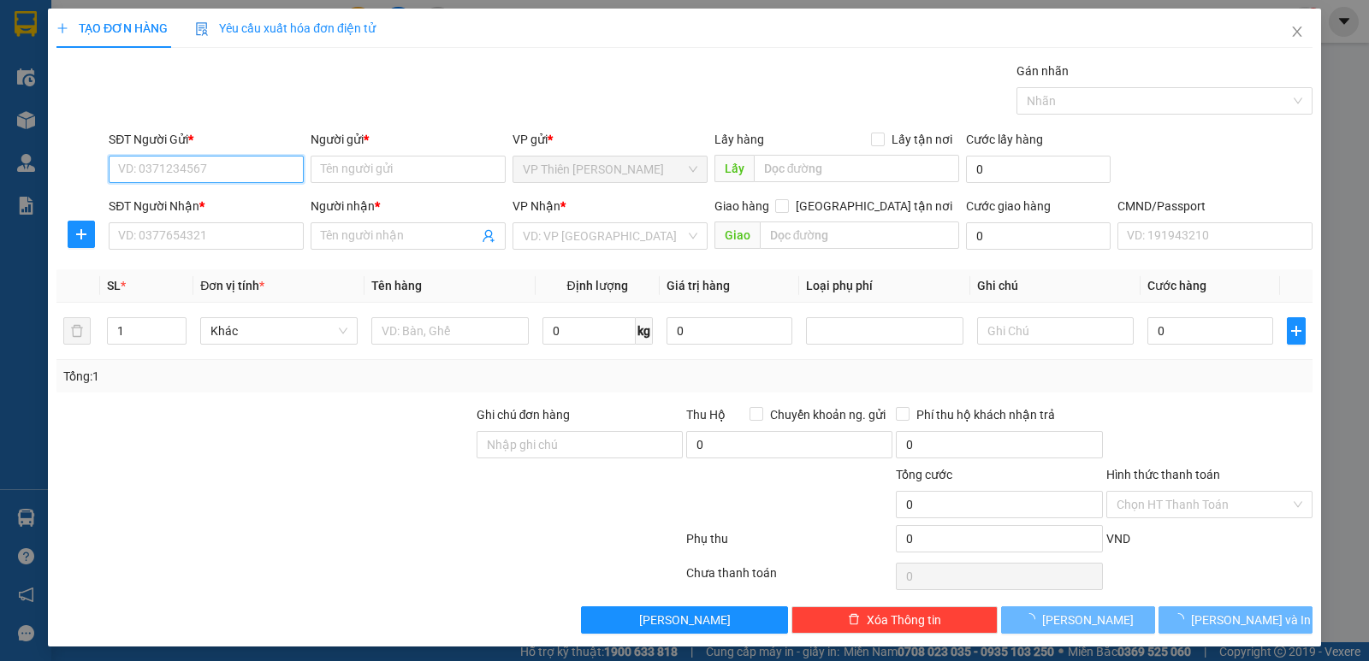
click at [221, 164] on input "SĐT Người Gửi *" at bounding box center [206, 169] width 195 height 27
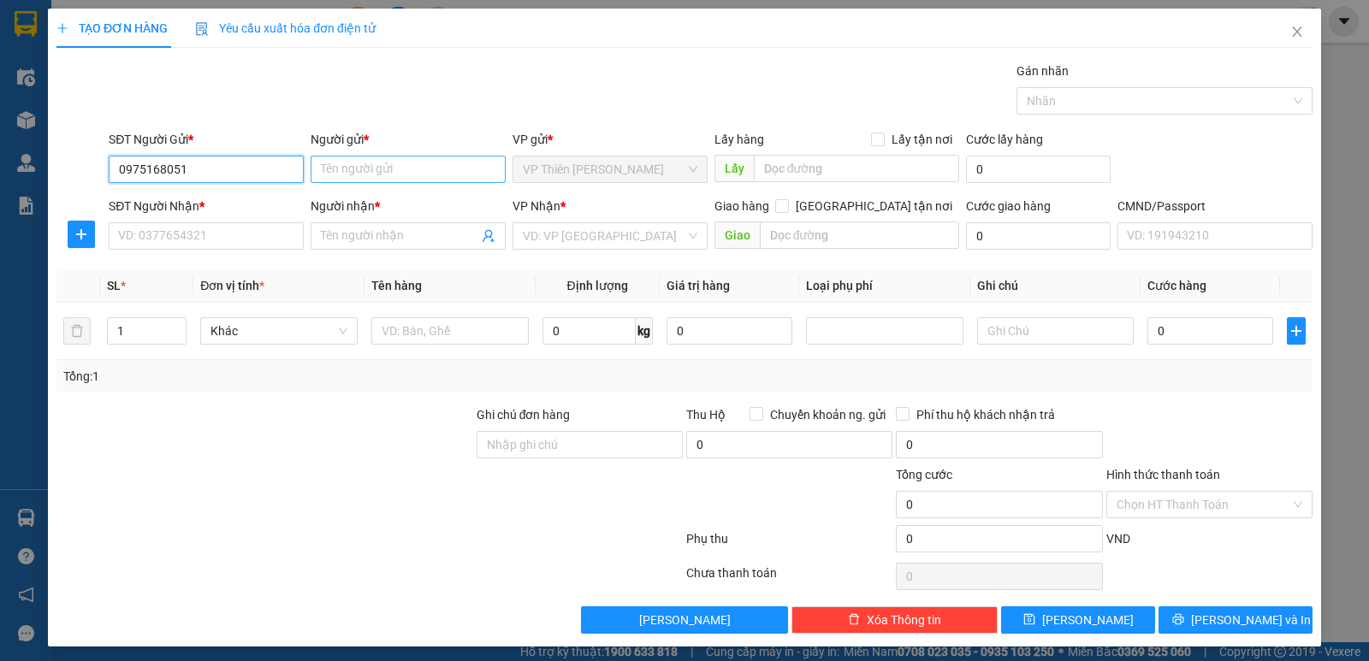
type input "0975168051"
click at [401, 169] on input "Người gửi *" at bounding box center [408, 169] width 195 height 27
click at [240, 165] on input "0975168051" at bounding box center [206, 169] width 195 height 27
click at [423, 166] on input "Người gửi *" at bounding box center [408, 169] width 195 height 27
type input "a"
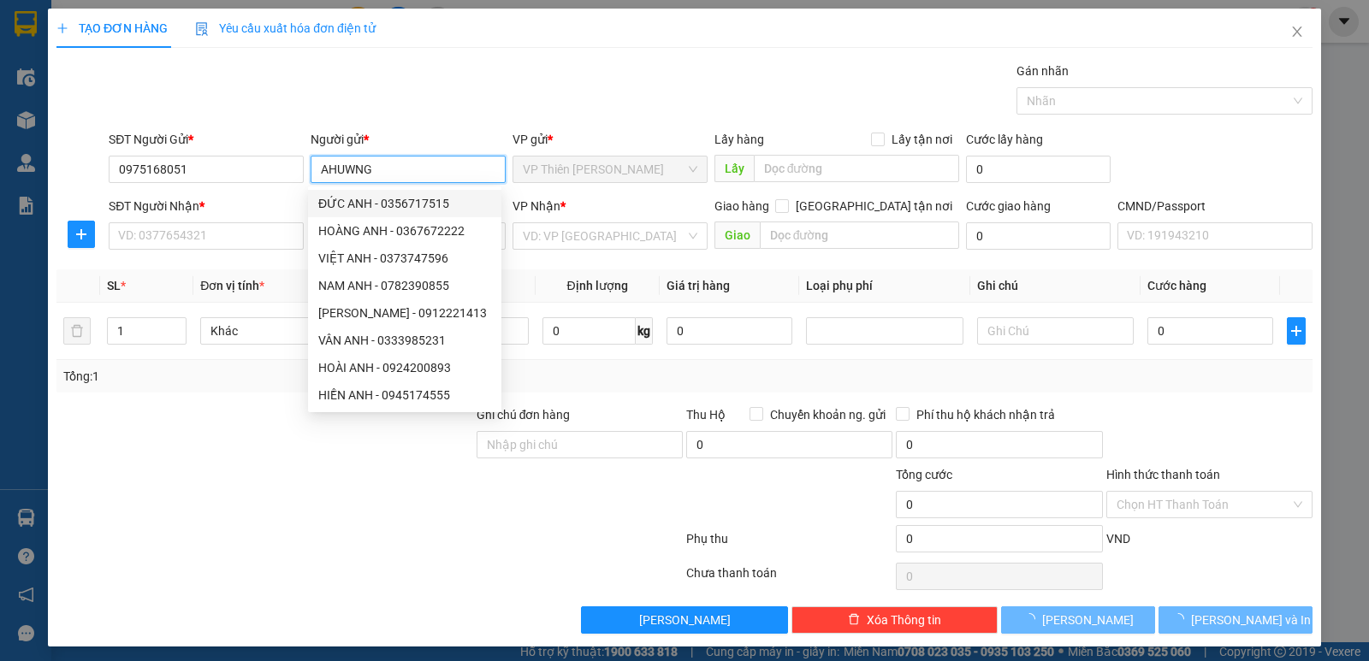
click at [406, 171] on input "AHUWNG" at bounding box center [408, 169] width 195 height 27
type input "A"
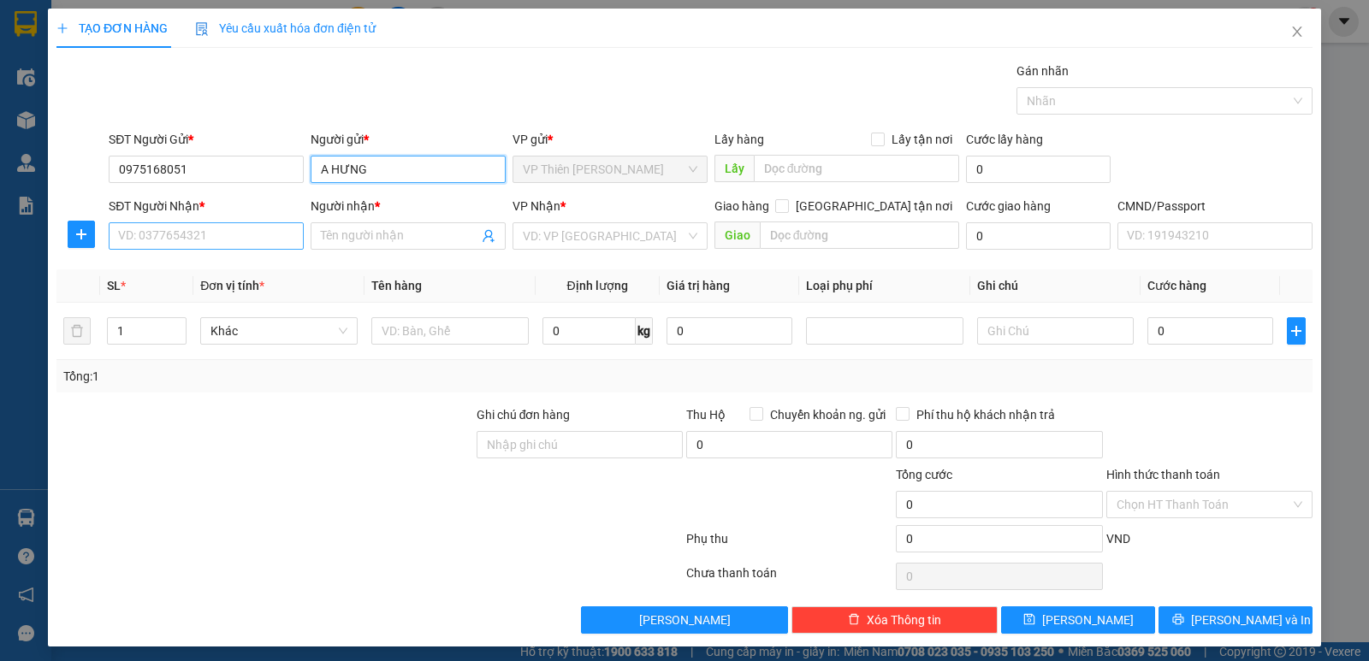
type input "A HƯNG"
click at [194, 236] on input "SĐT Người Nhận *" at bounding box center [206, 235] width 195 height 27
type input "0384146665"
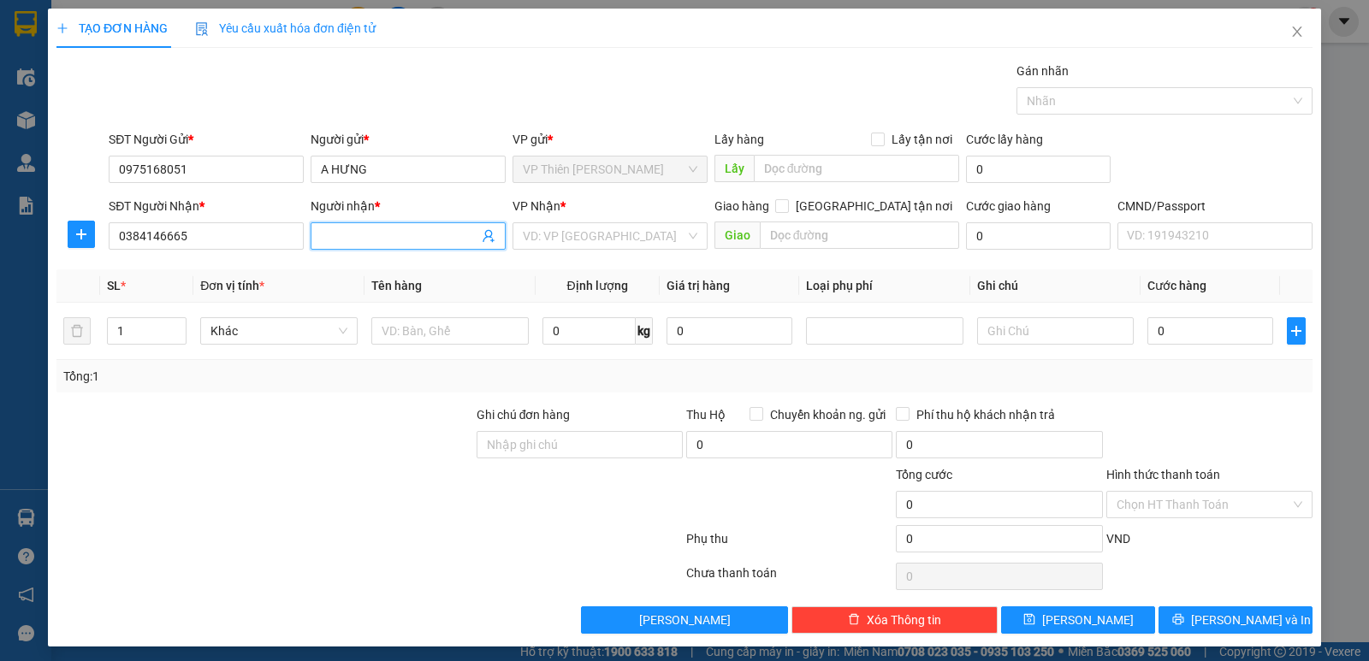
click at [377, 240] on input "Người nhận *" at bounding box center [399, 236] width 157 height 19
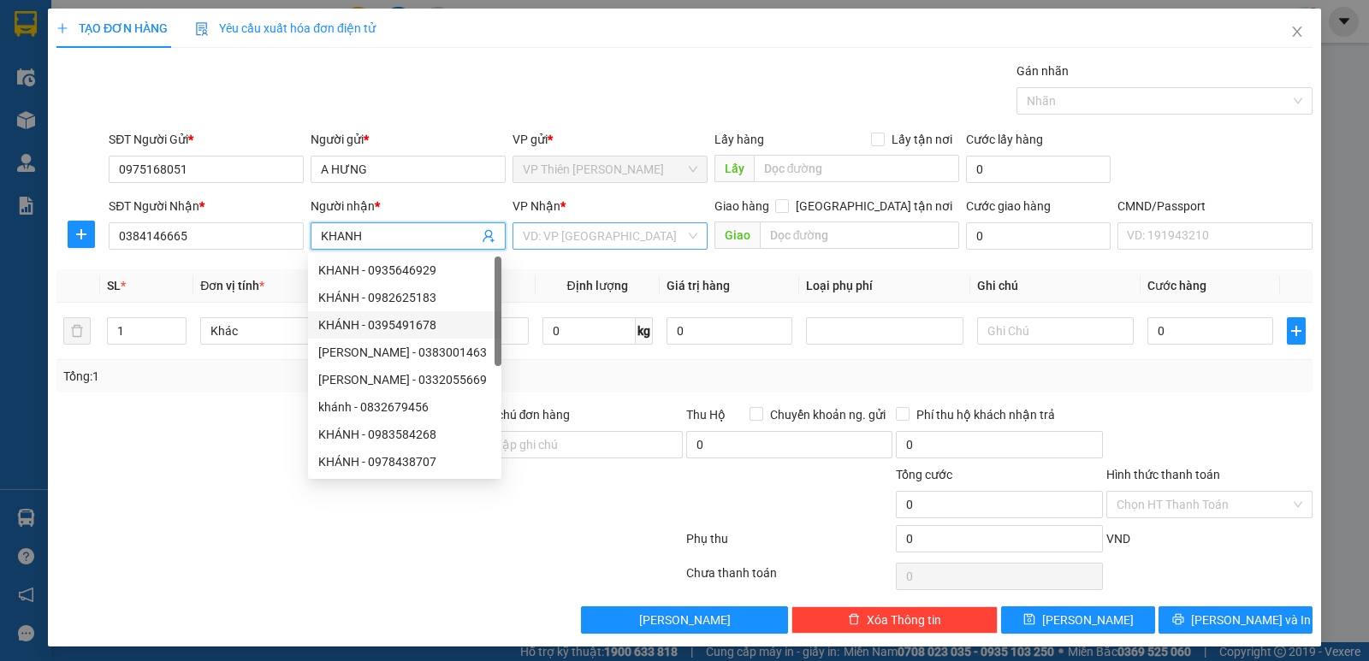
type input "KHANH"
click at [601, 238] on input "search" at bounding box center [604, 236] width 163 height 26
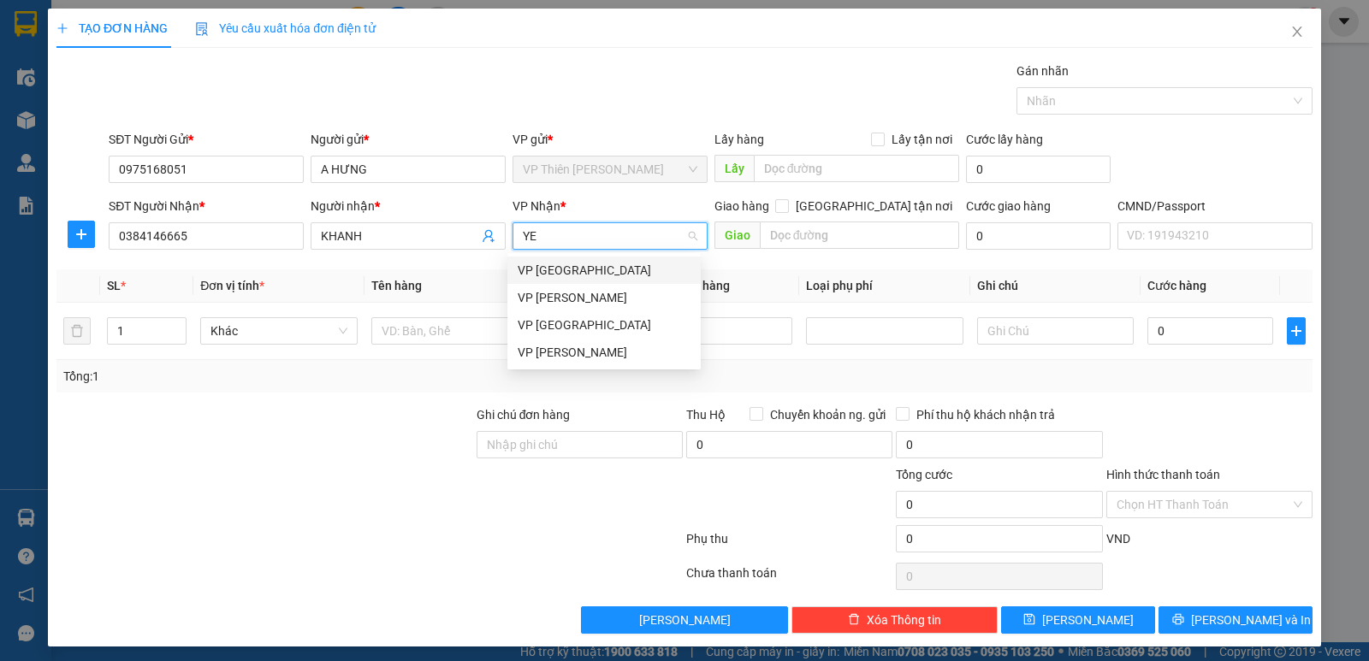
type input "YEN"
click at [557, 272] on div "VP [PERSON_NAME]" at bounding box center [604, 270] width 173 height 19
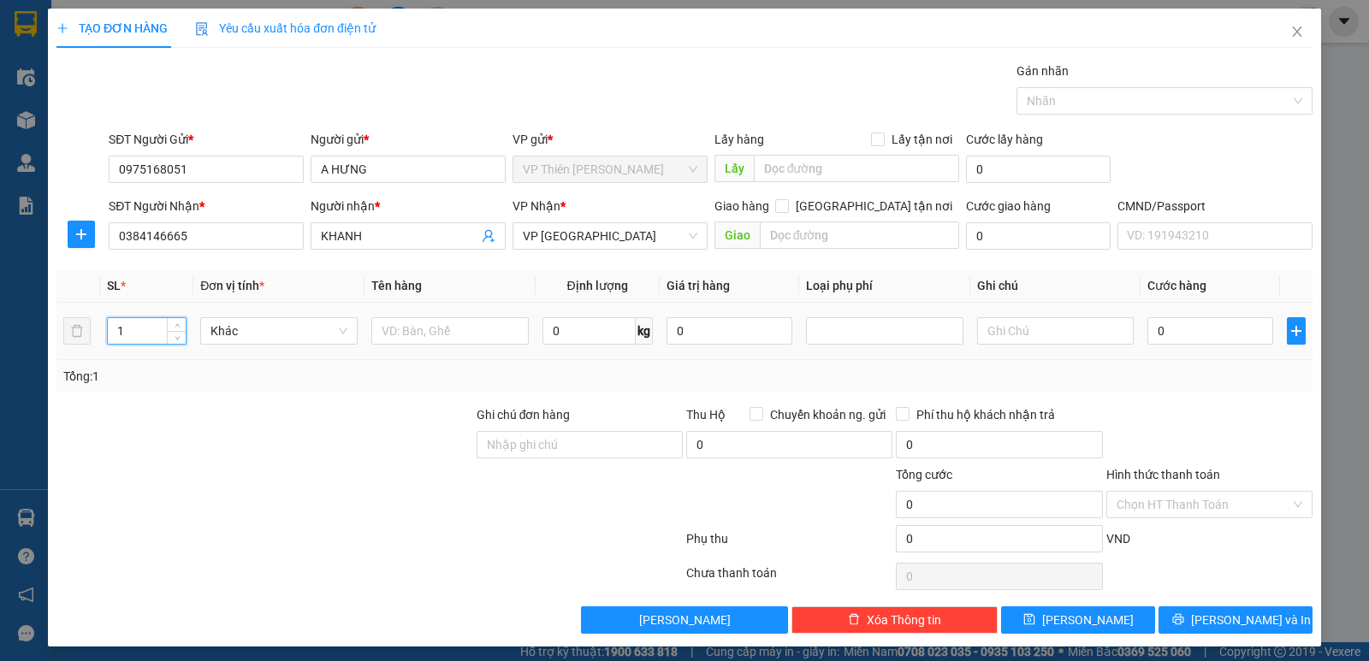
click at [139, 333] on input "1" at bounding box center [147, 331] width 78 height 26
type input "3"
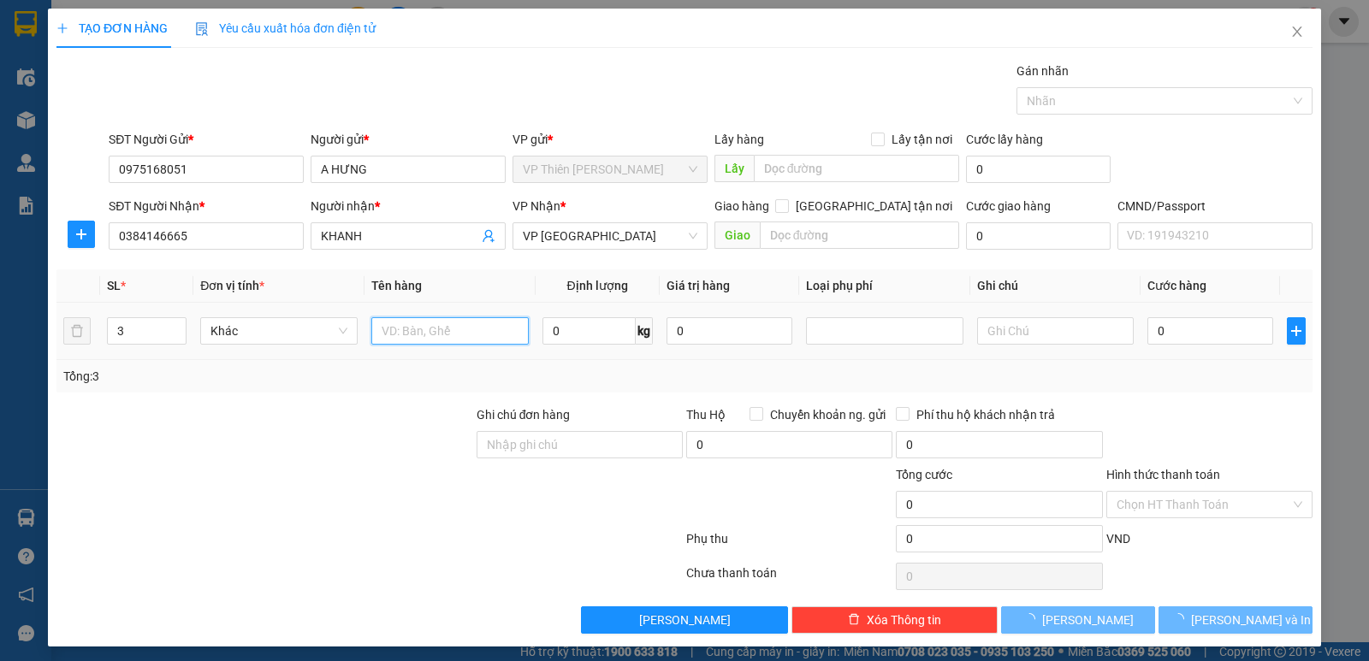
click at [488, 331] on input "text" at bounding box center [449, 330] width 157 height 27
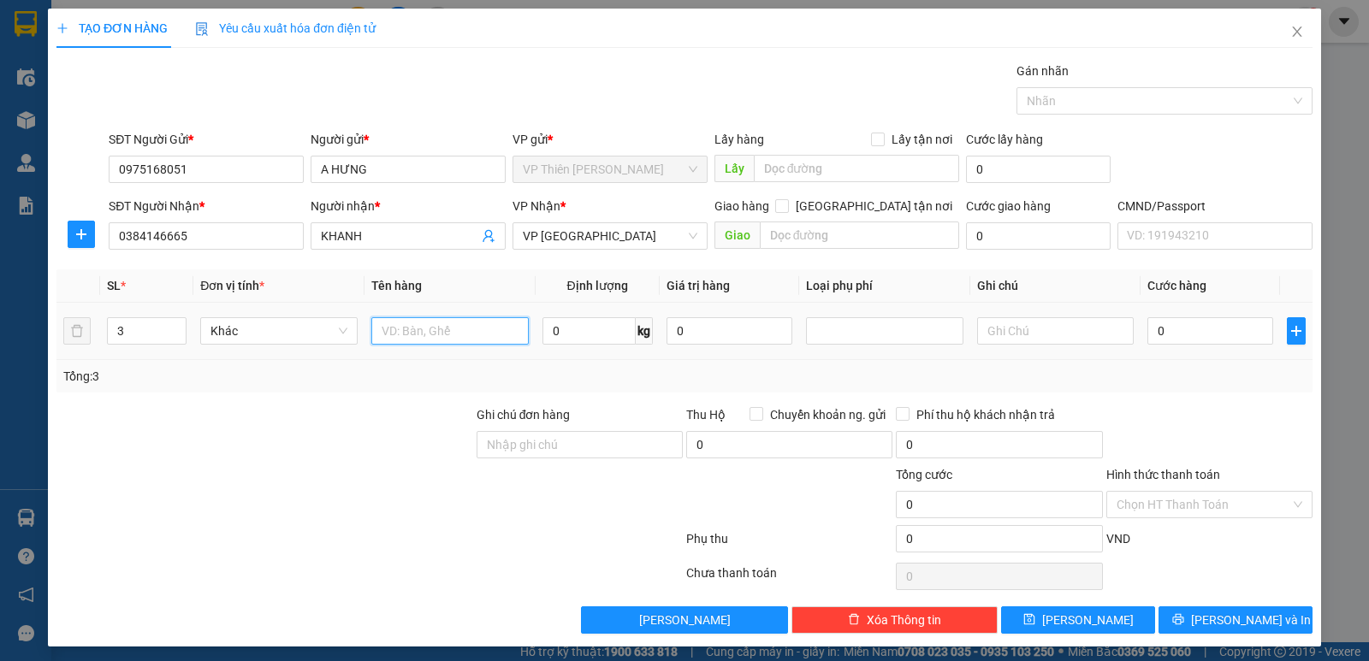
type input "S"
type input "XỐP GACH CUA+ BÌNH NC MẮM+GIỎ DẤM"
click at [1038, 329] on input "text" at bounding box center [1055, 330] width 157 height 27
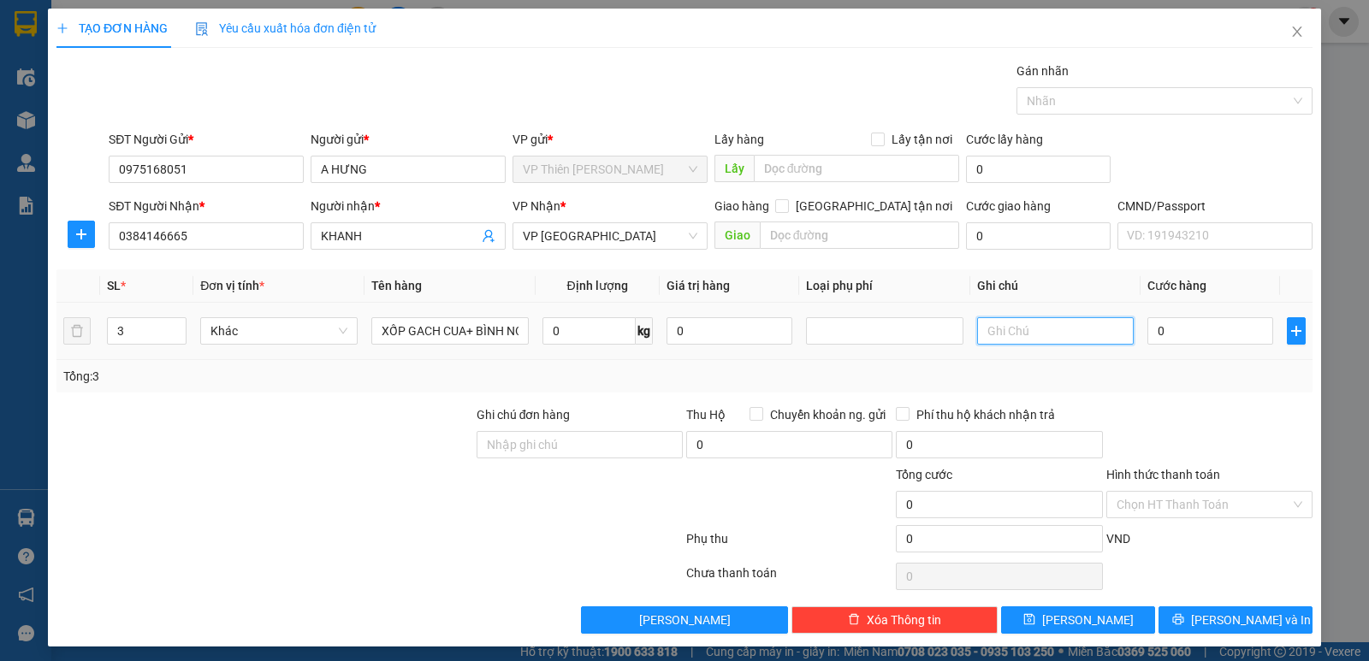
type input "1"
type input "24*2 , +33"
click at [1184, 325] on input "0" at bounding box center [1210, 330] width 126 height 27
type input "1"
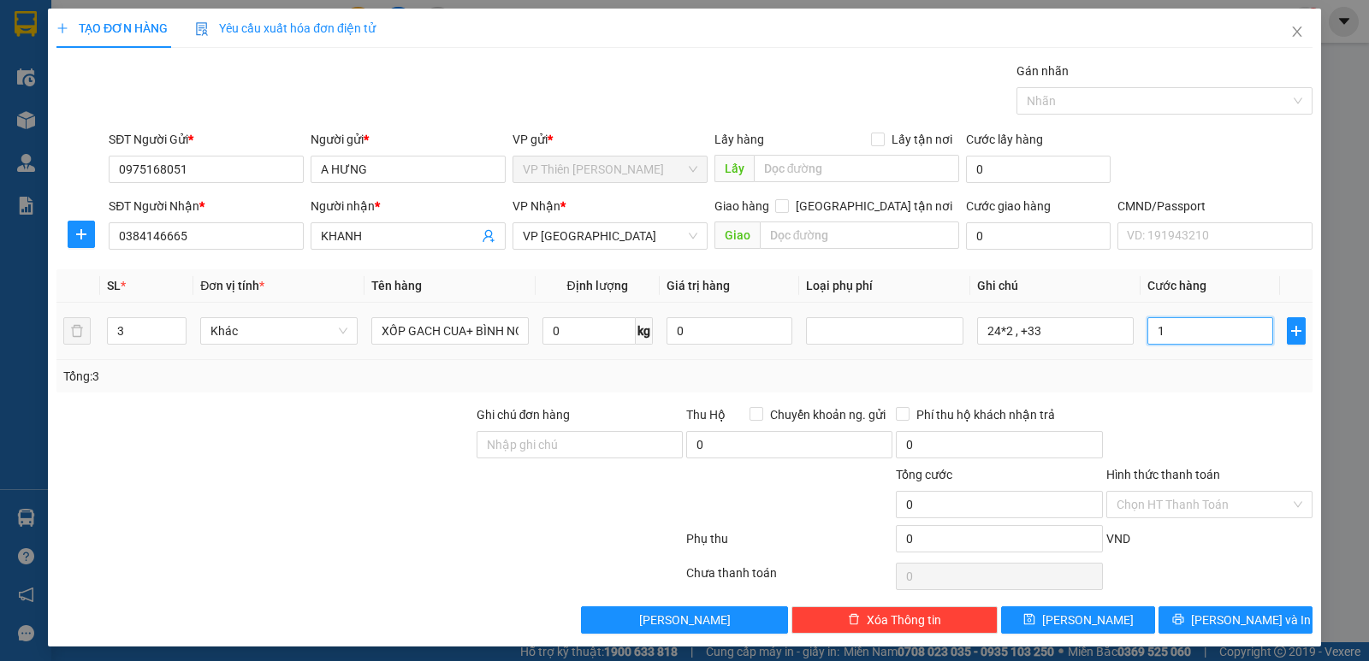
type input "1"
type input "17"
type input "175"
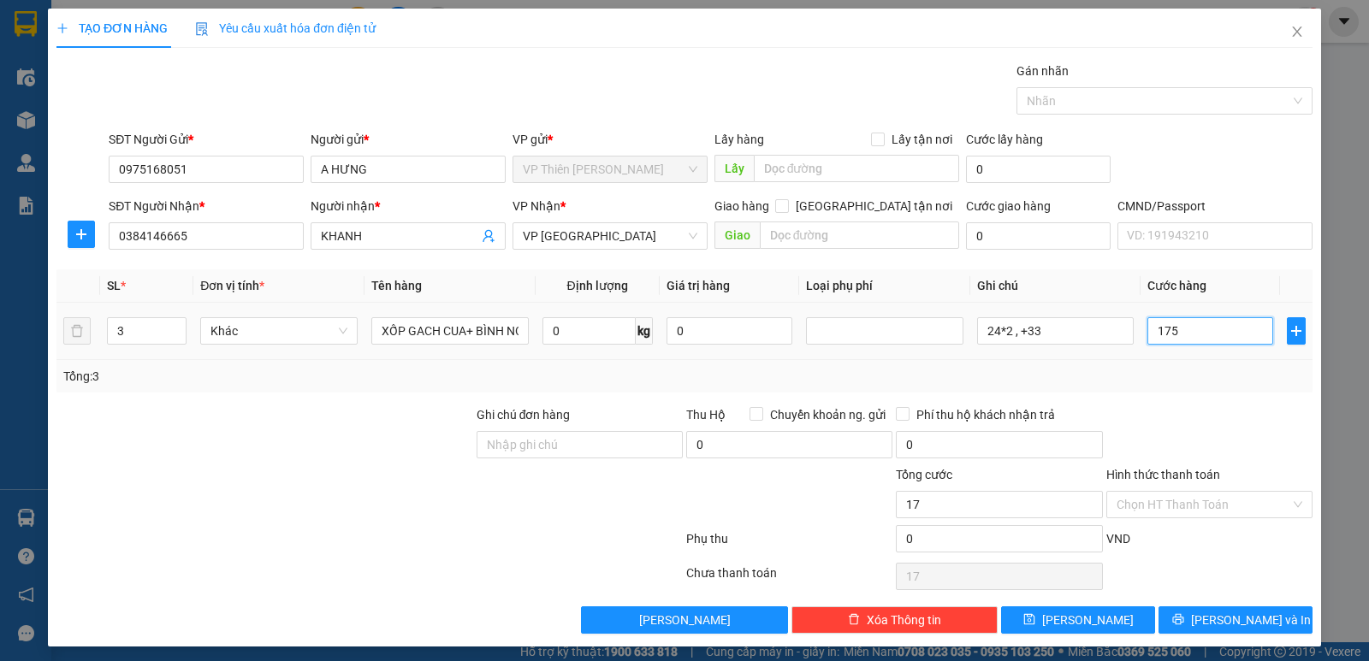
type input "175"
type input "1.750"
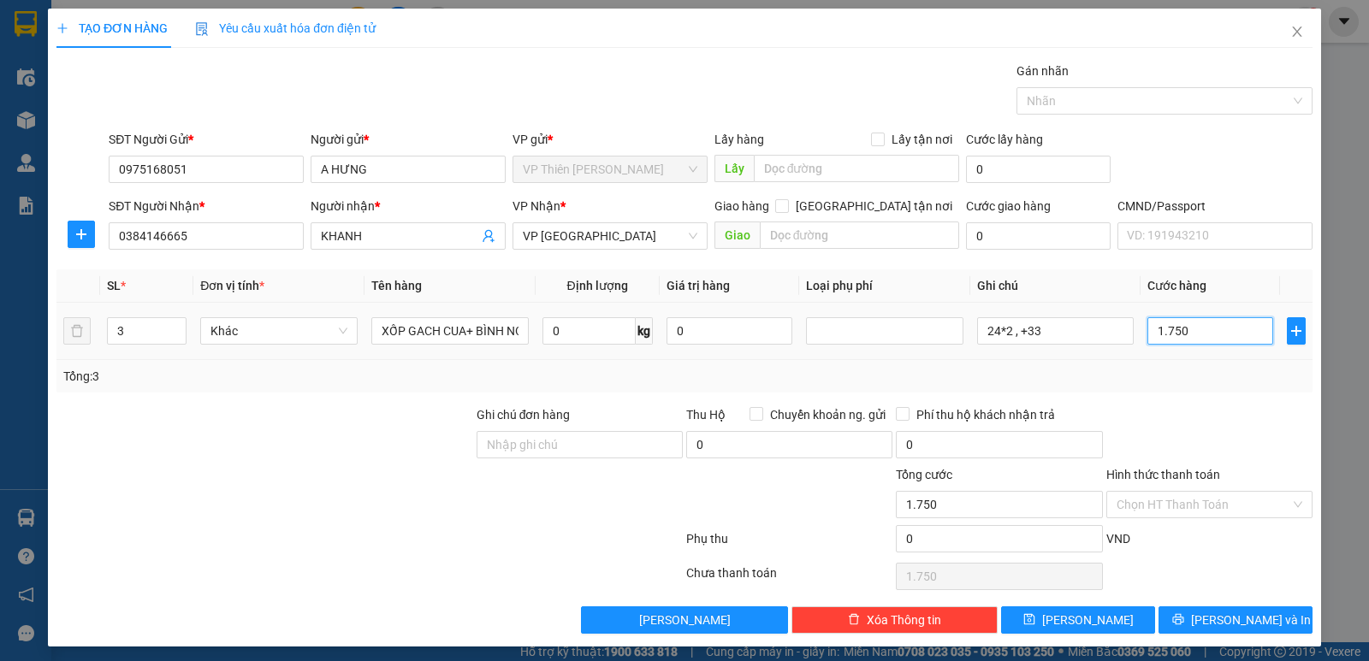
type input "17.500"
type input "175.000"
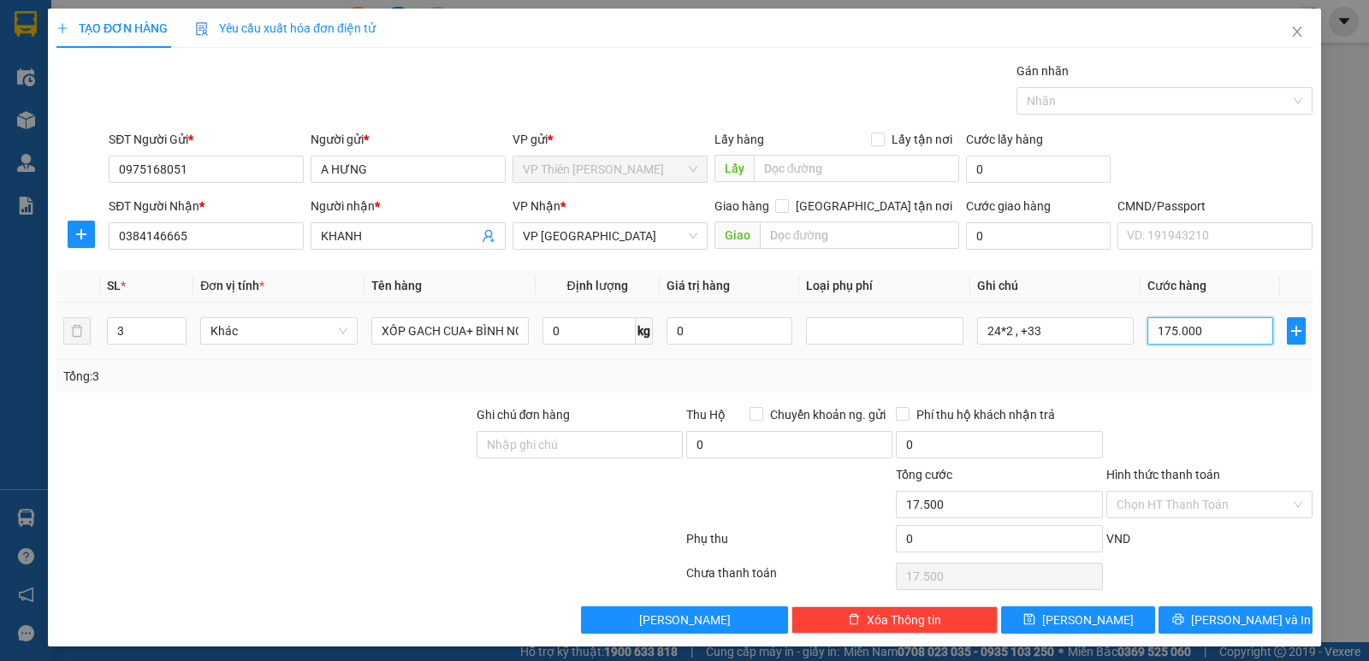
type input "175.000"
click at [1240, 617] on span "Lưu và In" at bounding box center [1251, 620] width 120 height 19
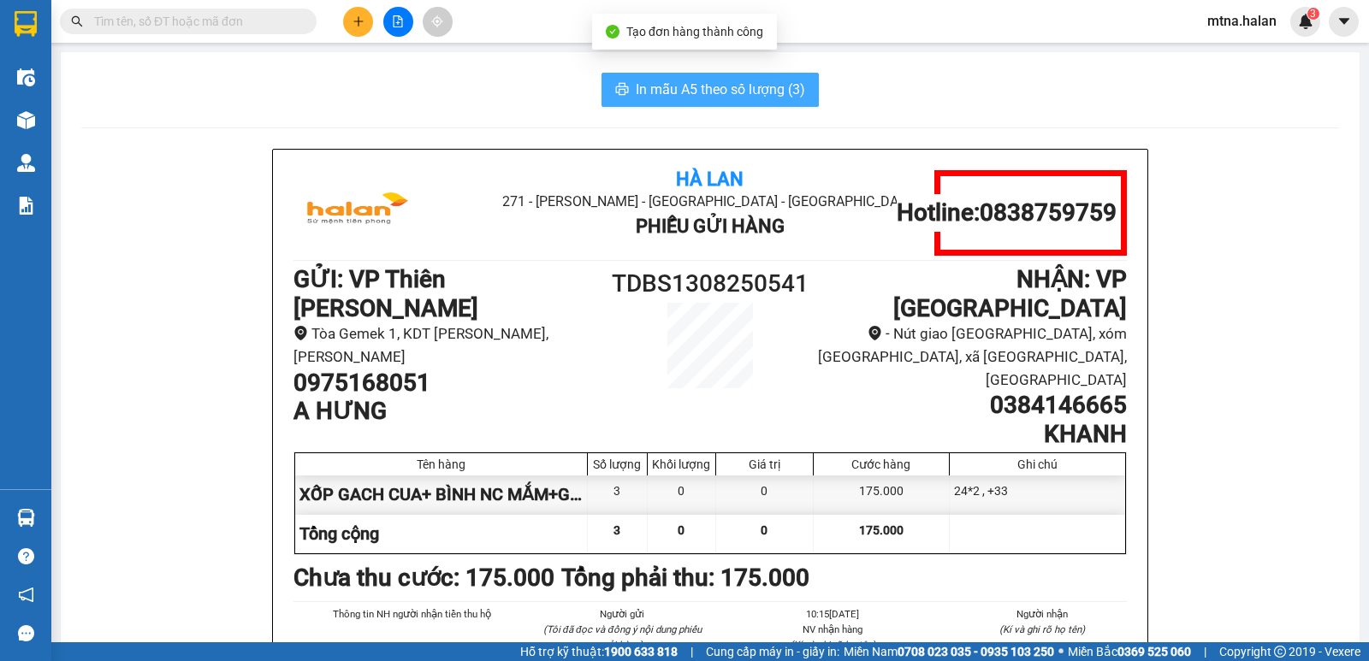
click at [664, 78] on button "In mẫu A5 theo số lượng (3)" at bounding box center [709, 90] width 217 height 34
click at [707, 96] on span "In mẫu A5 theo số lượng (3)" at bounding box center [720, 89] width 169 height 21
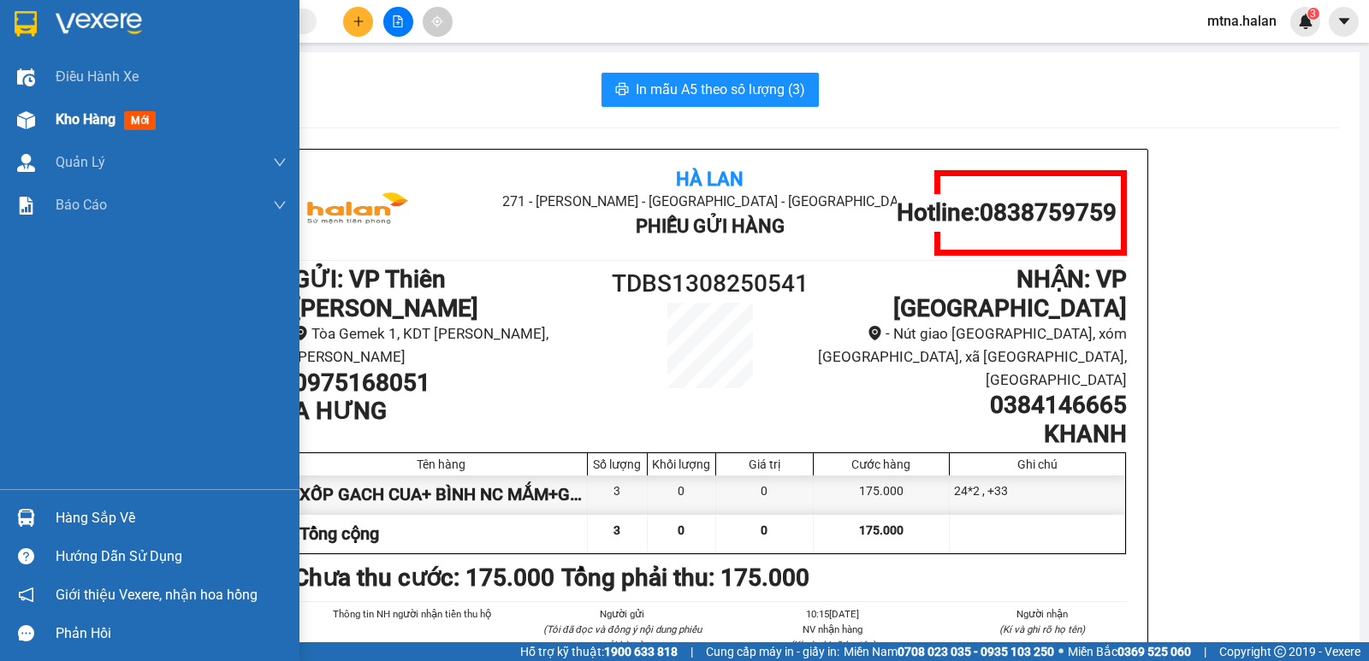
click at [21, 121] on img at bounding box center [26, 120] width 18 height 18
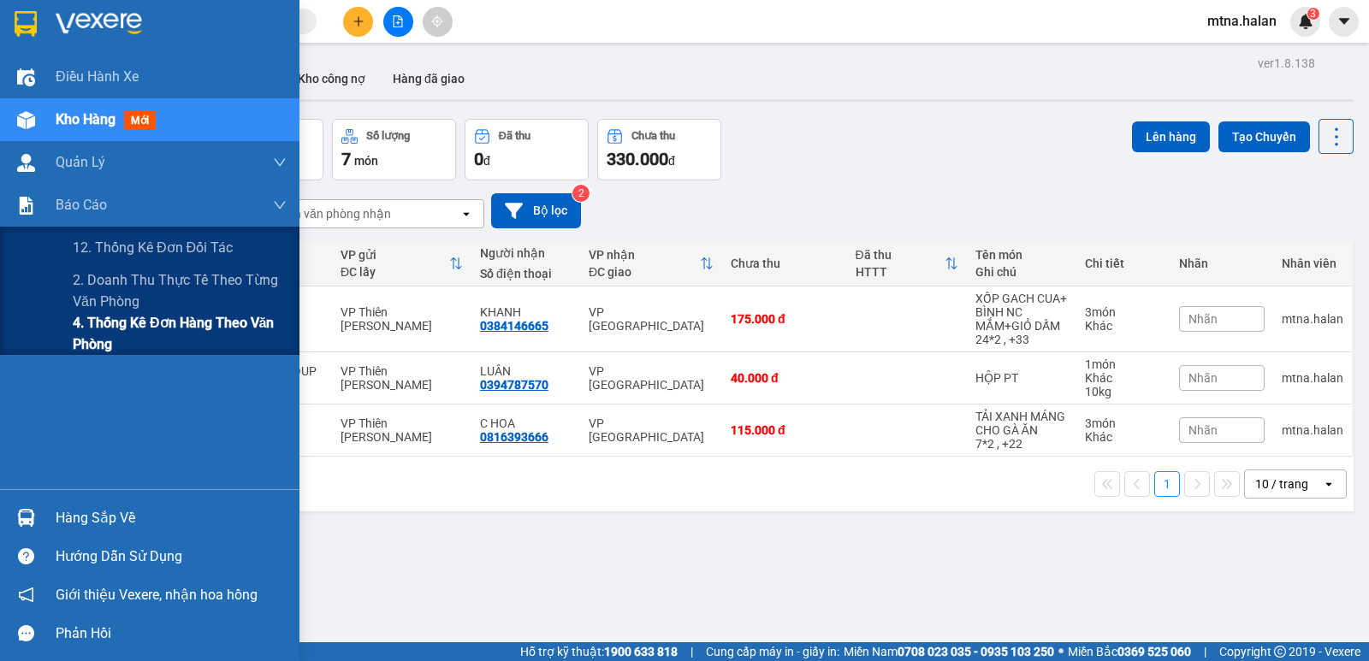
click at [92, 330] on span "4. Thống kê đơn hàng theo văn phòng" at bounding box center [180, 333] width 214 height 43
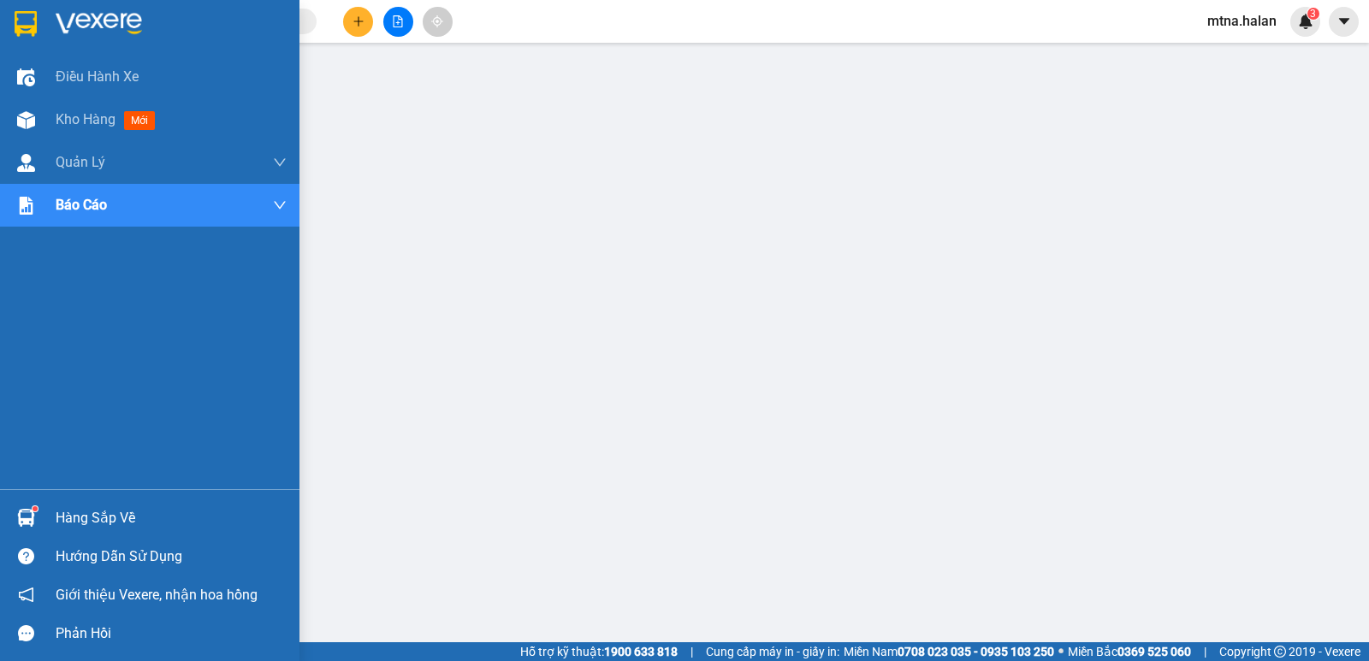
drag, startPoint x: 21, startPoint y: 519, endPoint x: 41, endPoint y: 488, distance: 36.5
click at [21, 519] on img at bounding box center [26, 518] width 18 height 18
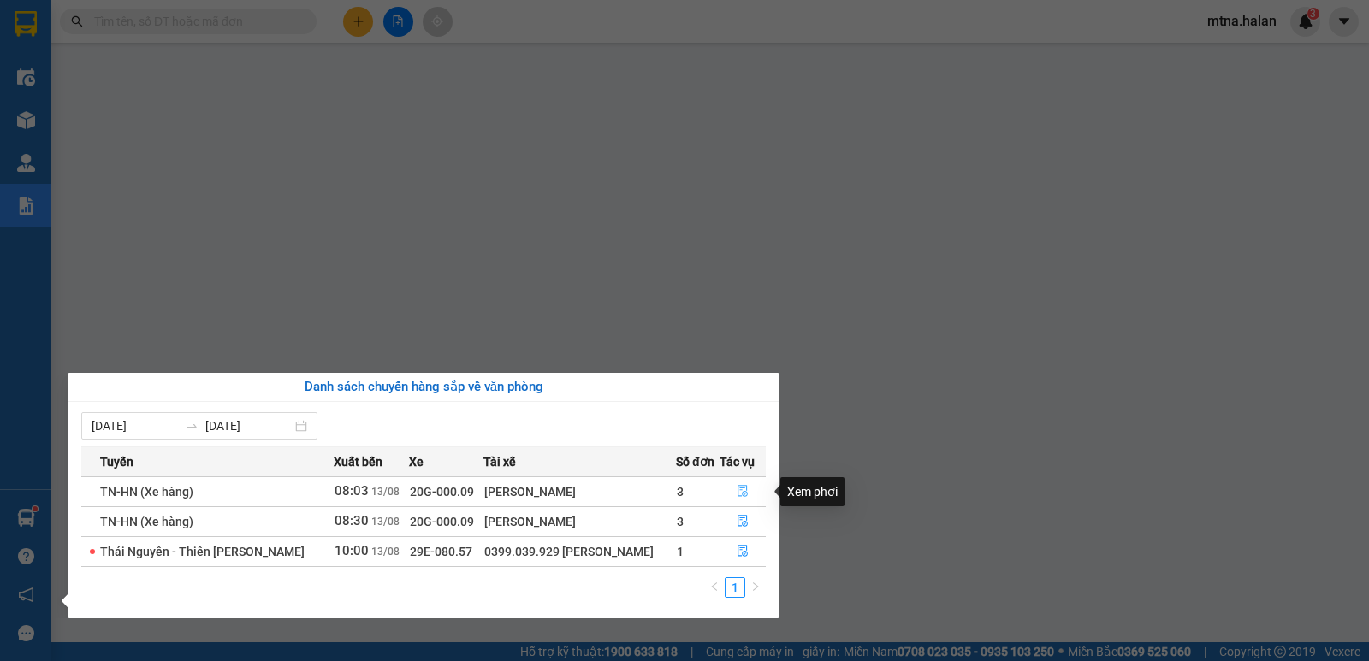
click at [741, 486] on icon "file-done" at bounding box center [742, 492] width 10 height 12
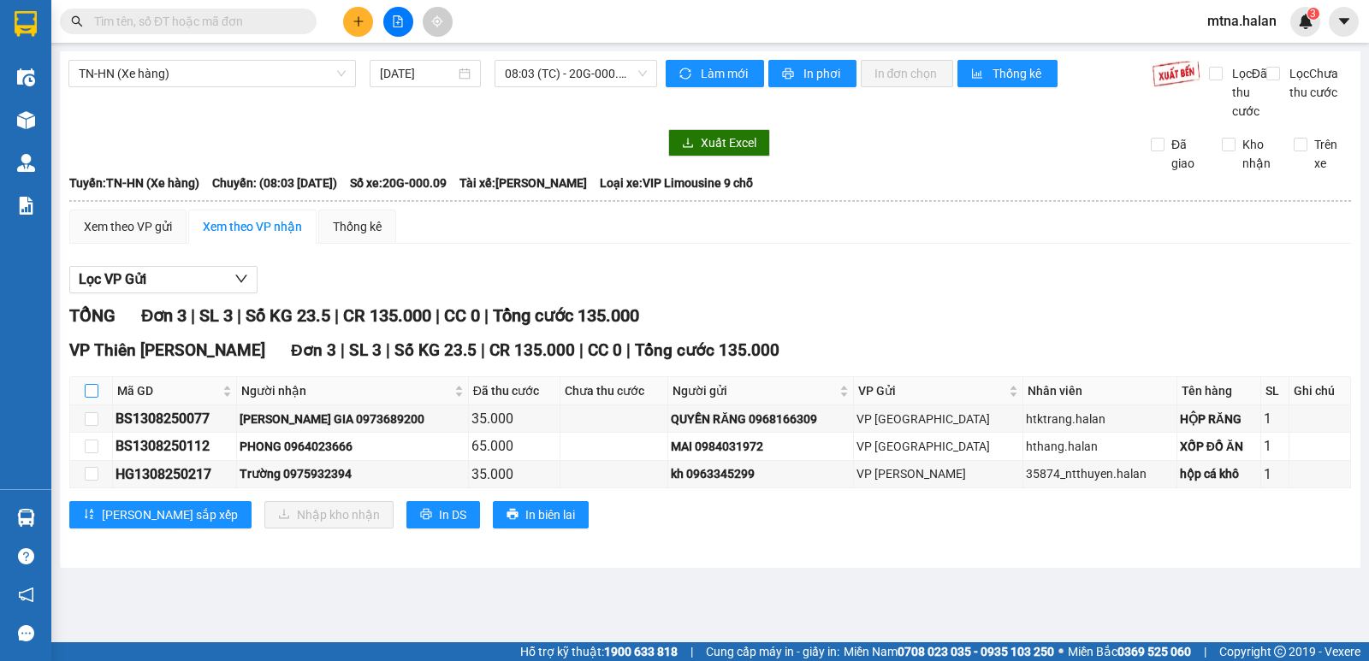
click at [94, 398] on input "checkbox" at bounding box center [92, 391] width 14 height 14
checkbox input "true"
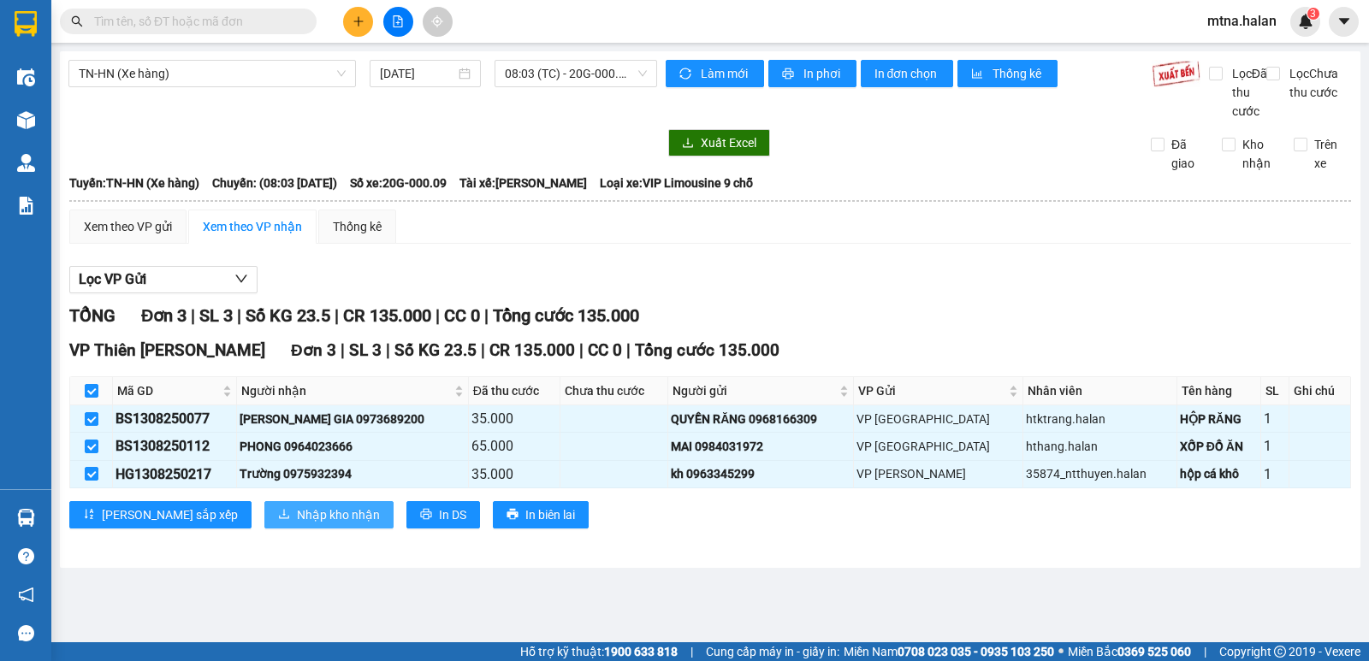
click at [297, 524] on span "Nhập kho nhận" at bounding box center [338, 515] width 83 height 19
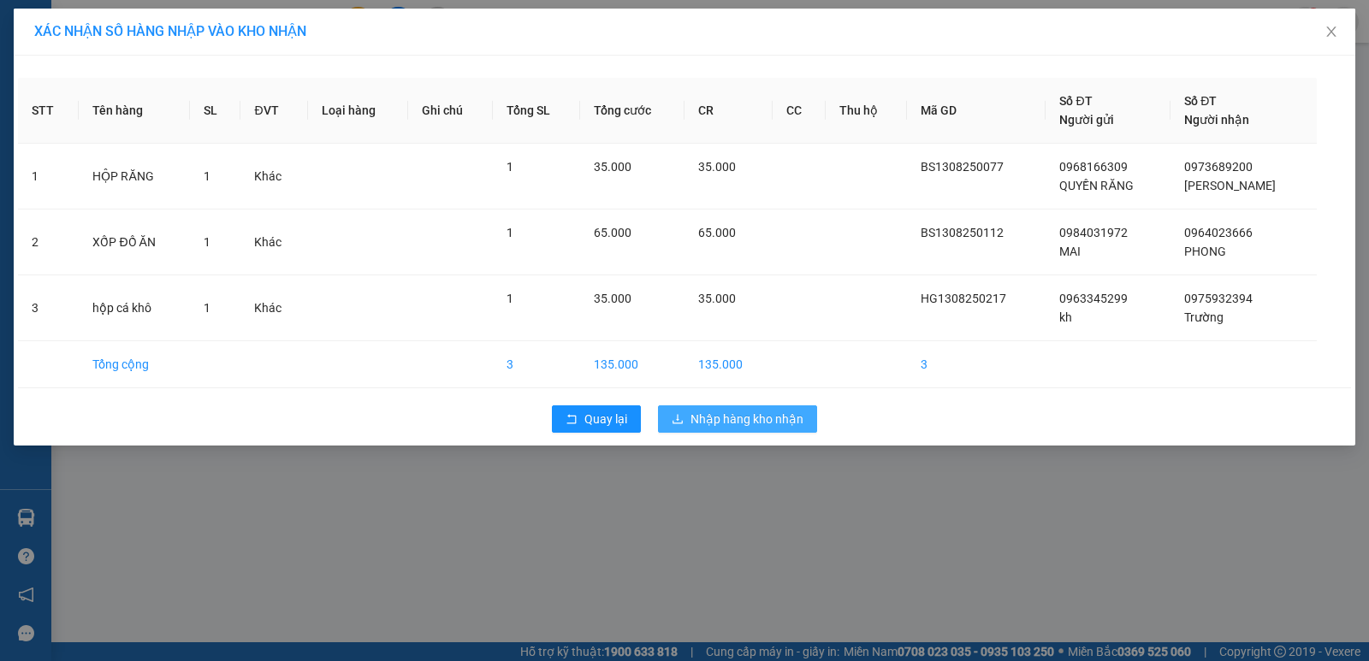
click at [763, 418] on span "Nhập hàng kho nhận" at bounding box center [746, 419] width 113 height 19
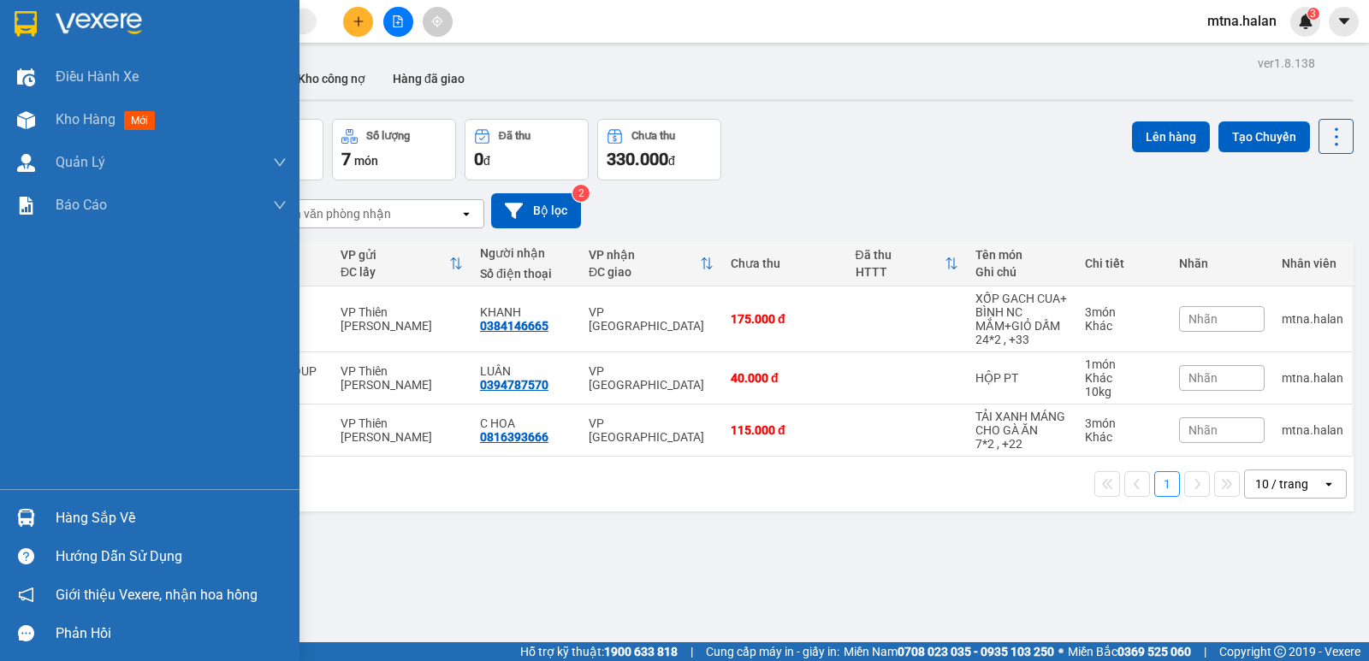
click at [21, 517] on img at bounding box center [26, 518] width 18 height 18
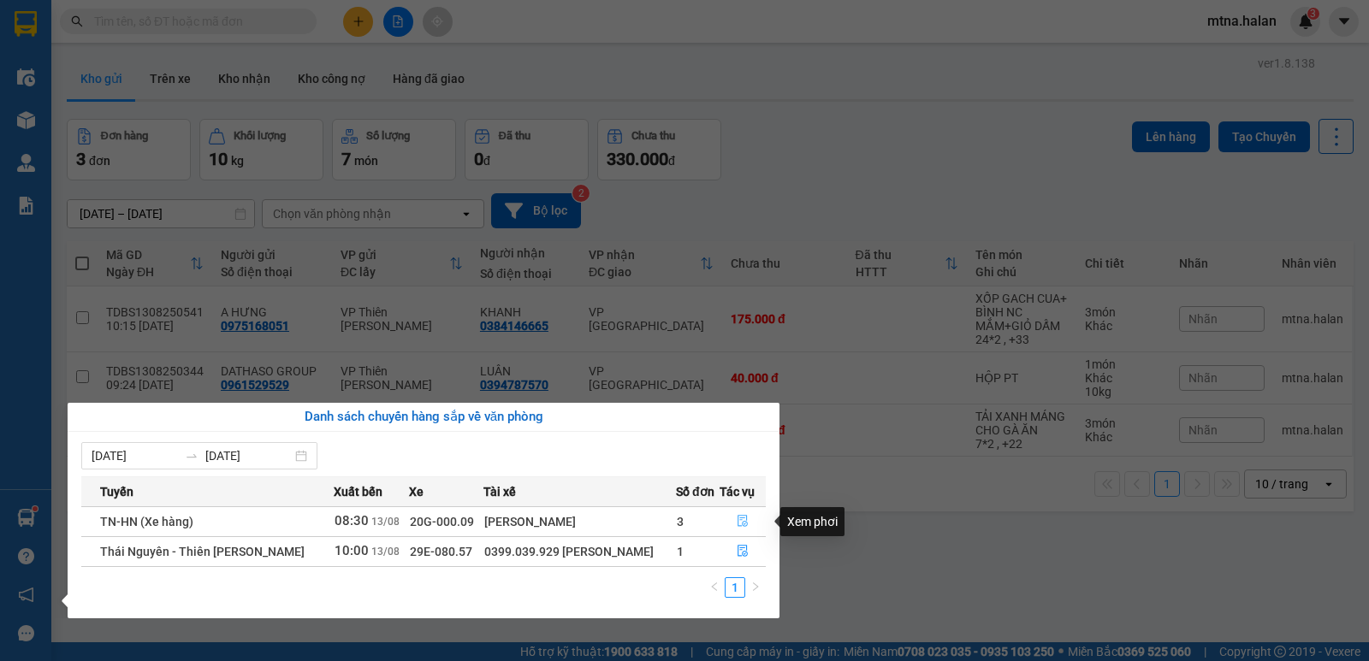
click at [739, 520] on icon "file-done" at bounding box center [743, 521] width 12 height 12
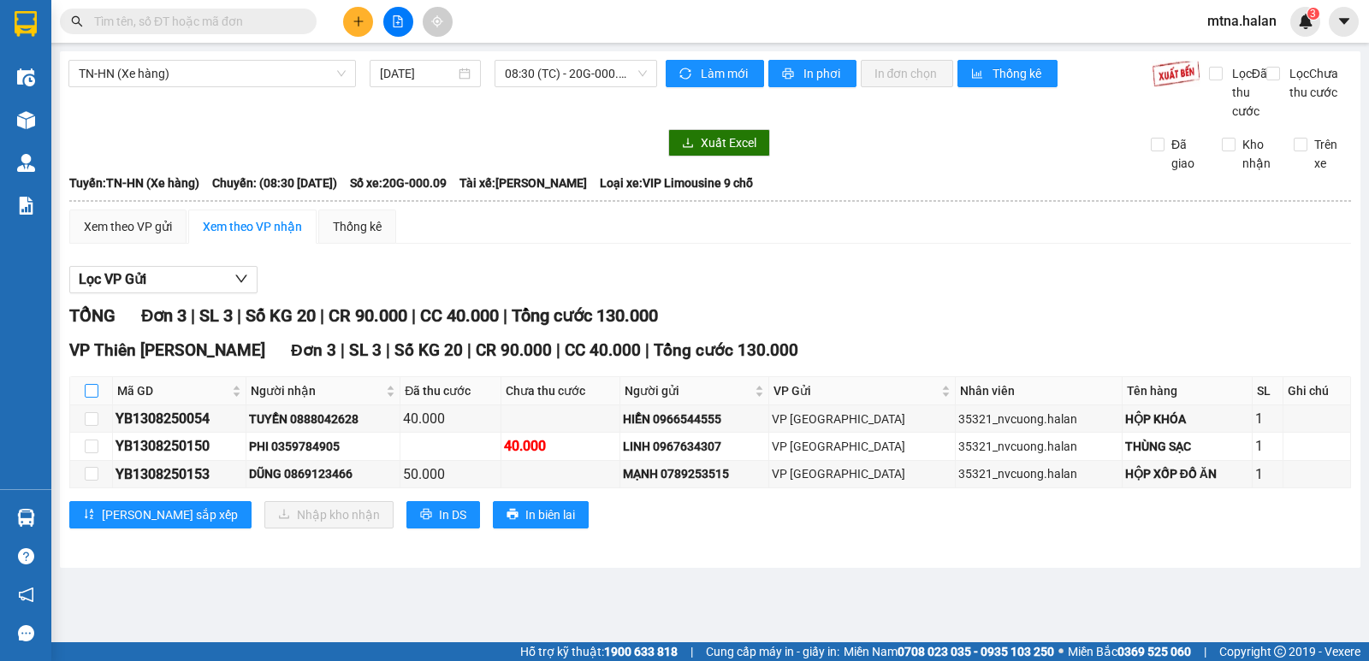
click at [91, 398] on input "checkbox" at bounding box center [92, 391] width 14 height 14
checkbox input "true"
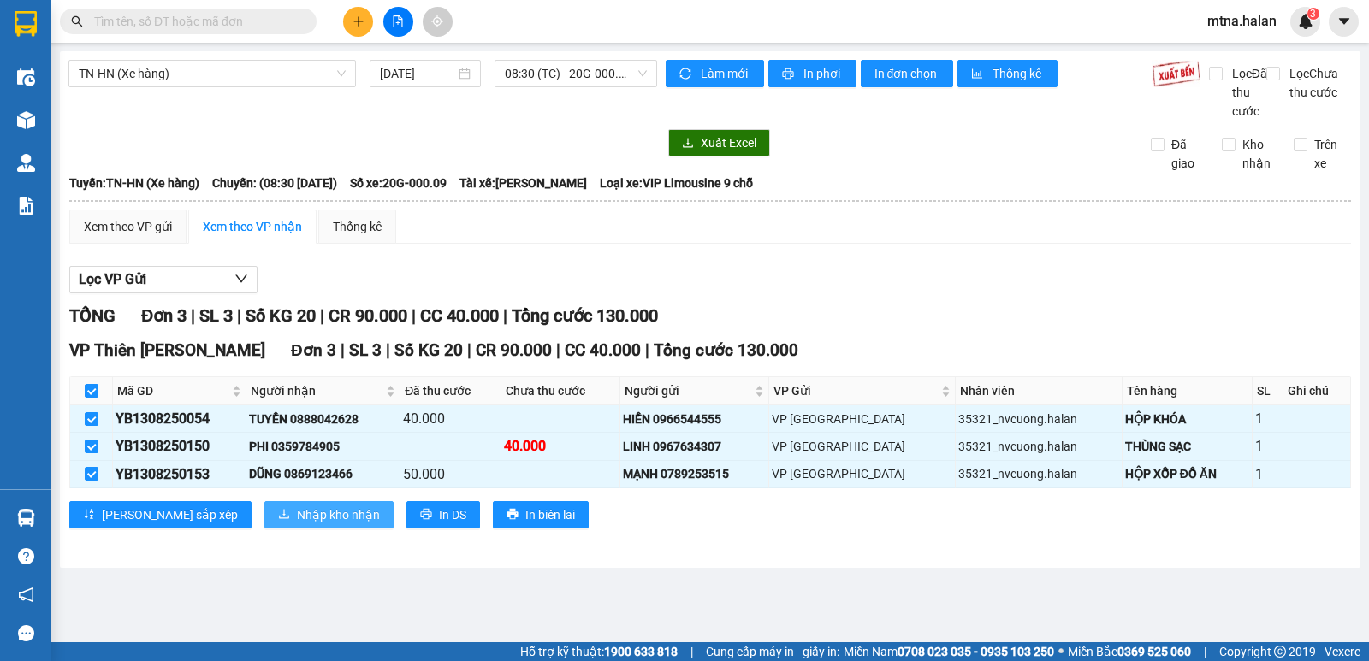
click at [297, 524] on span "Nhập kho nhận" at bounding box center [338, 515] width 83 height 19
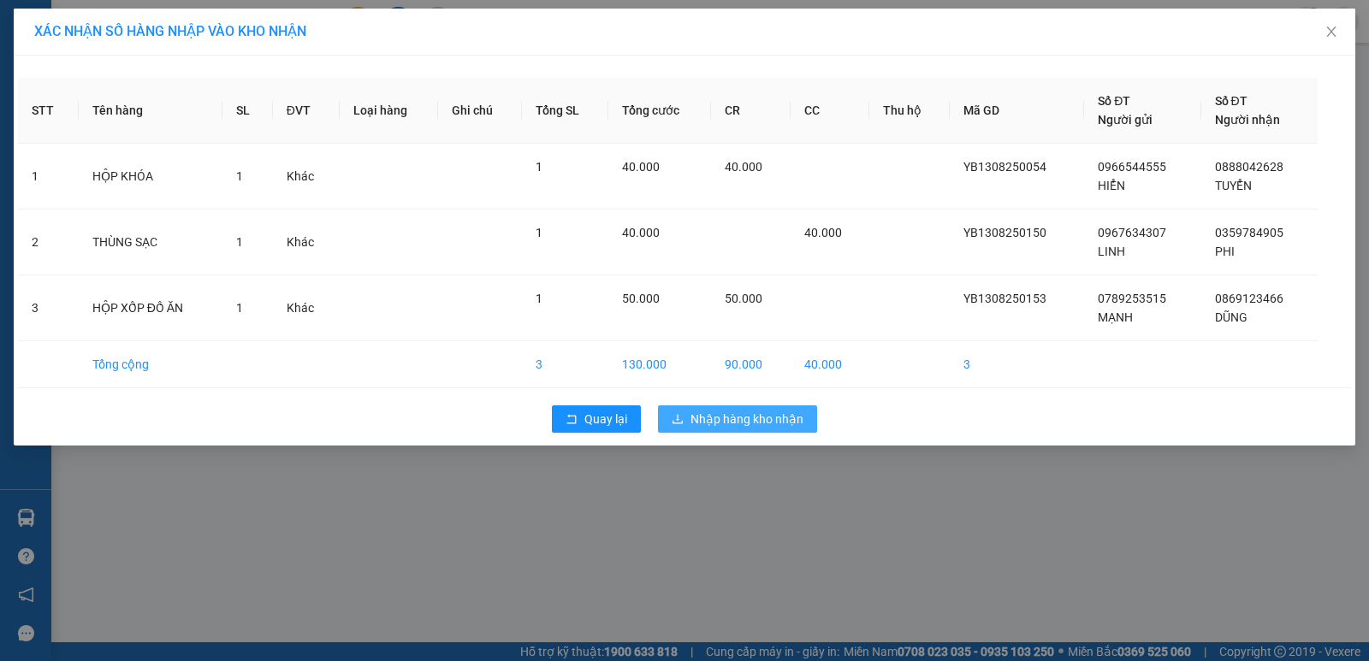
click at [781, 415] on span "Nhập hàng kho nhận" at bounding box center [746, 419] width 113 height 19
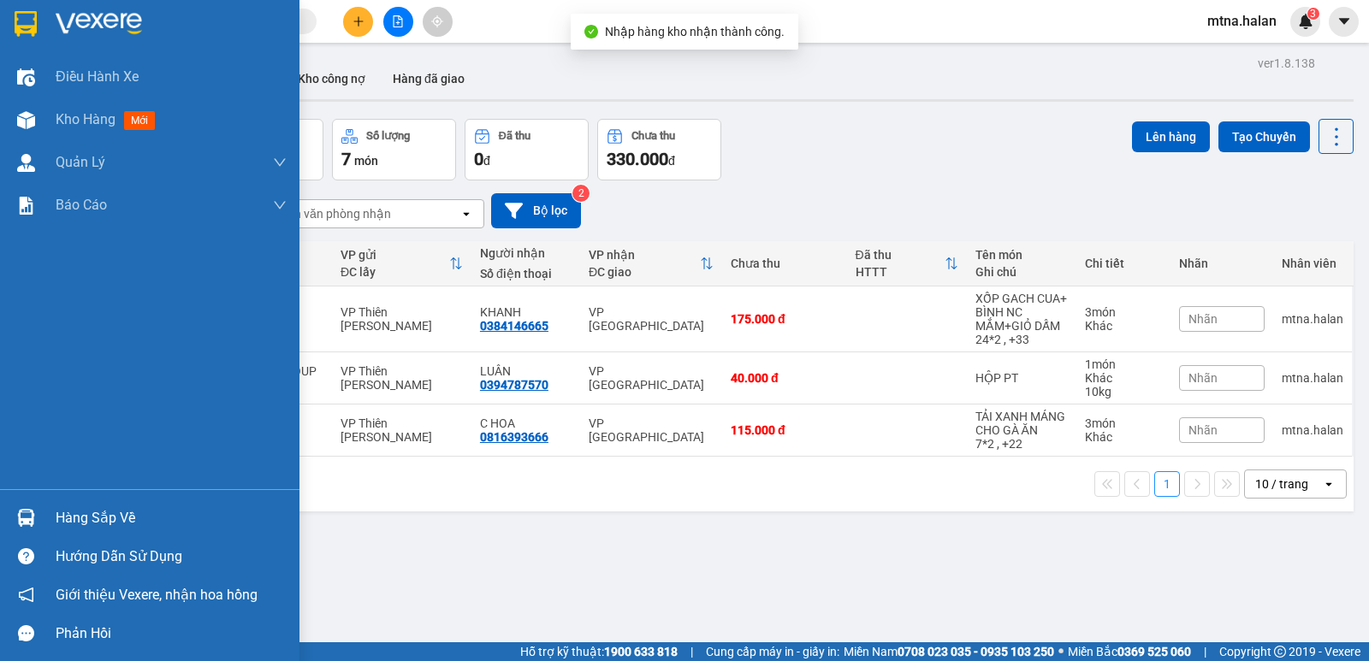
click at [19, 513] on img at bounding box center [26, 518] width 18 height 18
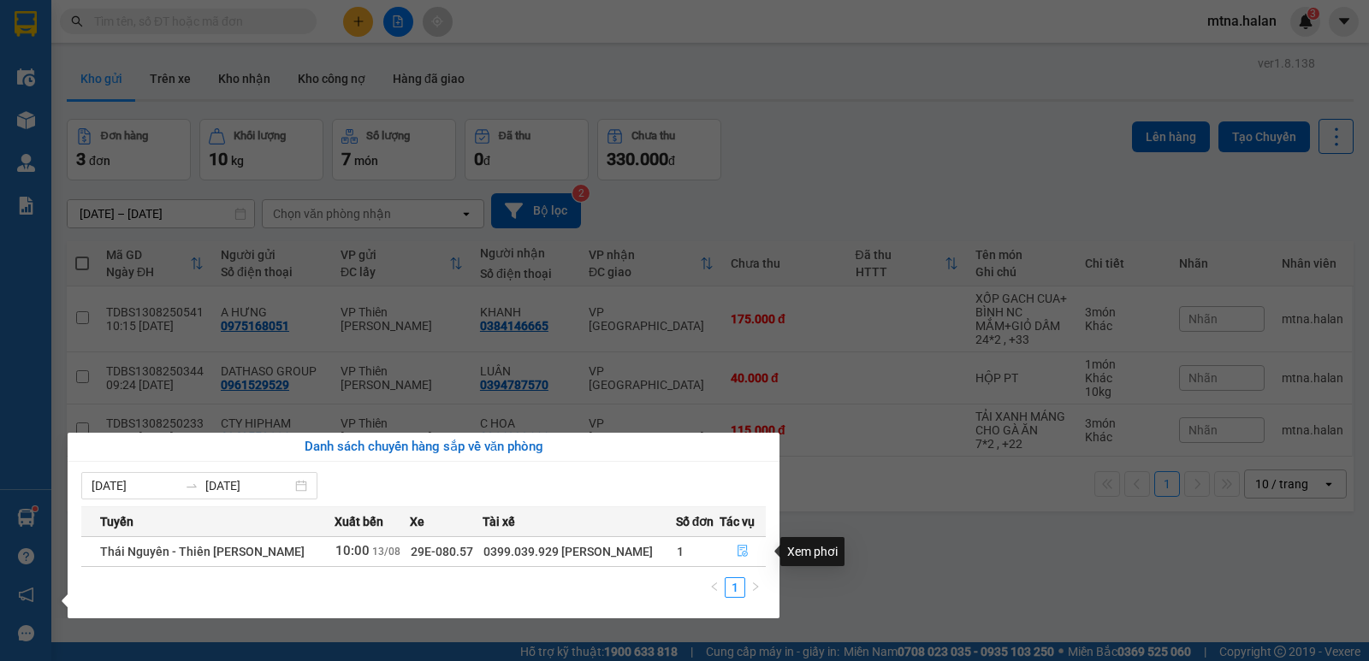
click at [743, 552] on icon "file-done" at bounding box center [742, 552] width 10 height 12
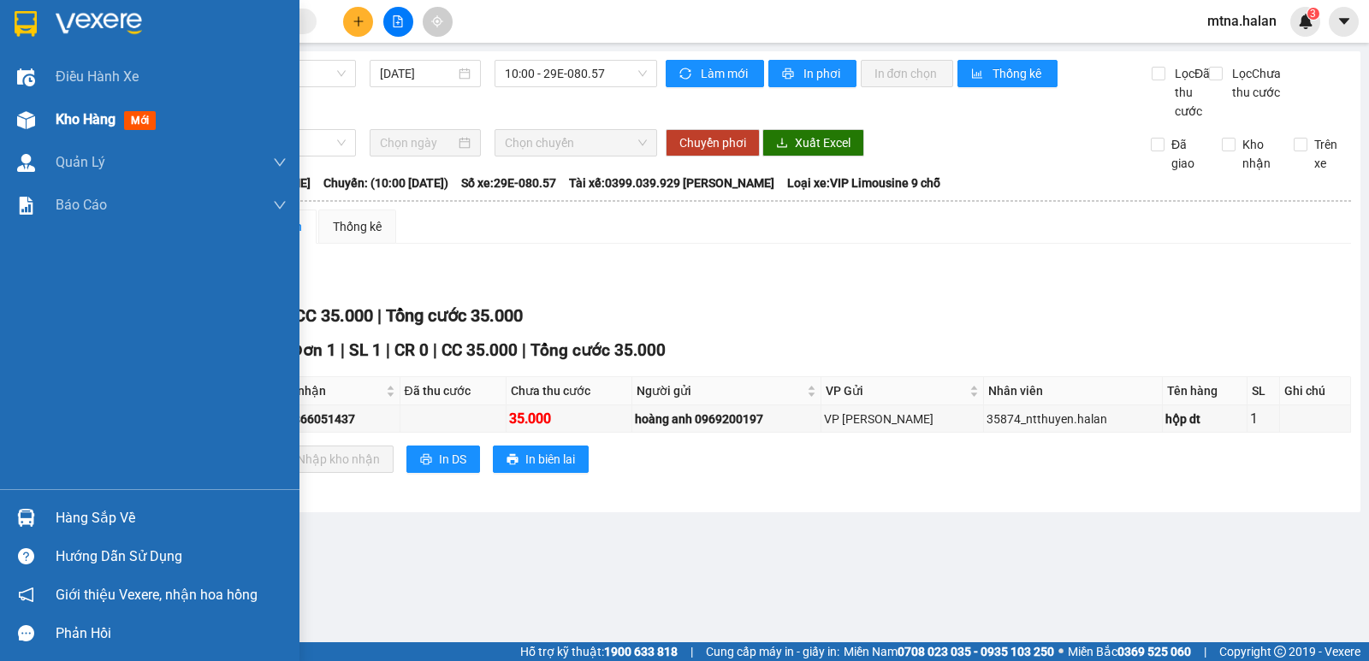
click at [24, 114] on img at bounding box center [26, 120] width 18 height 18
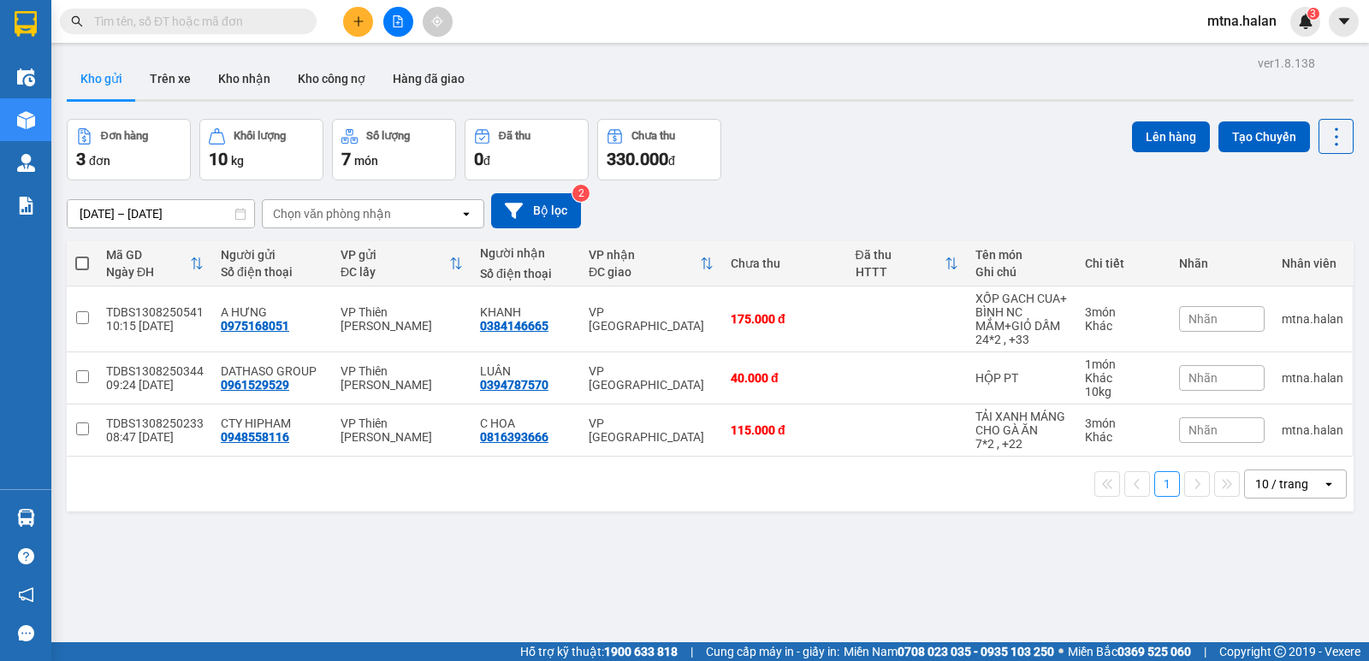
click at [83, 264] on span at bounding box center [82, 264] width 14 height 14
click at [82, 255] on input "checkbox" at bounding box center [82, 255] width 0 height 0
checkbox input "true"
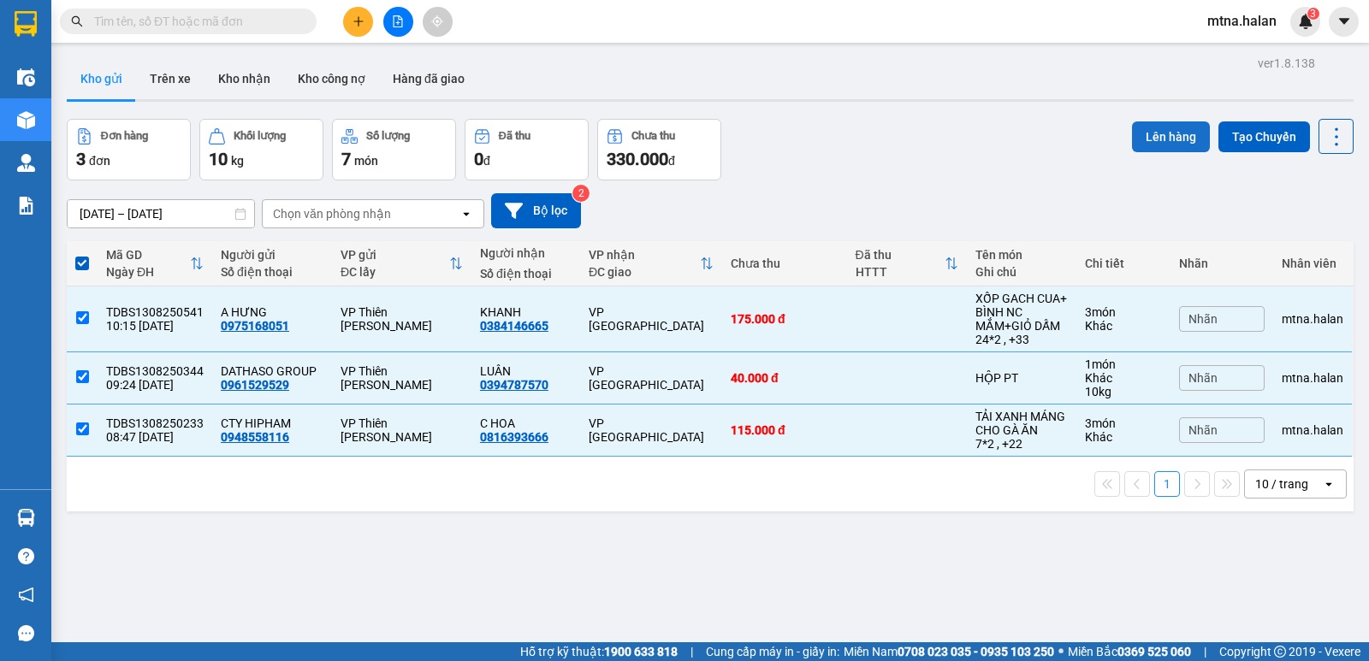
click at [1151, 134] on button "Lên hàng" at bounding box center [1171, 136] width 78 height 31
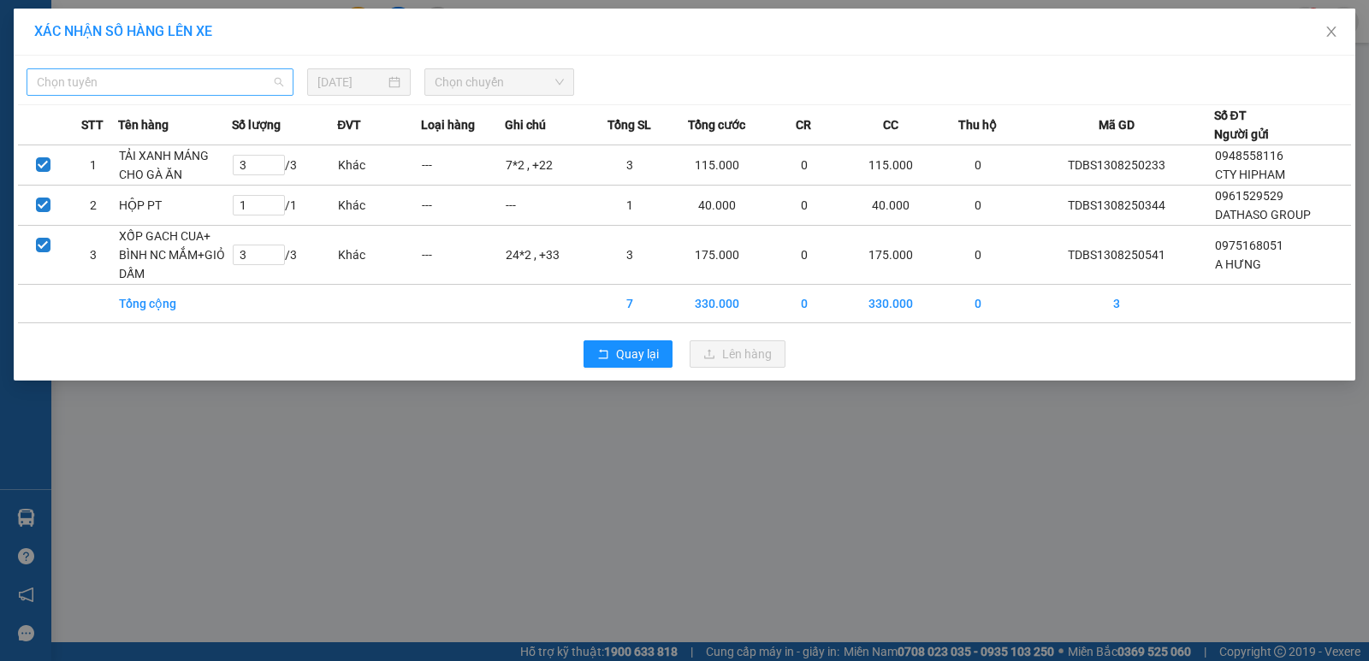
click at [149, 88] on span "Chọn tuyến" at bounding box center [160, 82] width 246 height 26
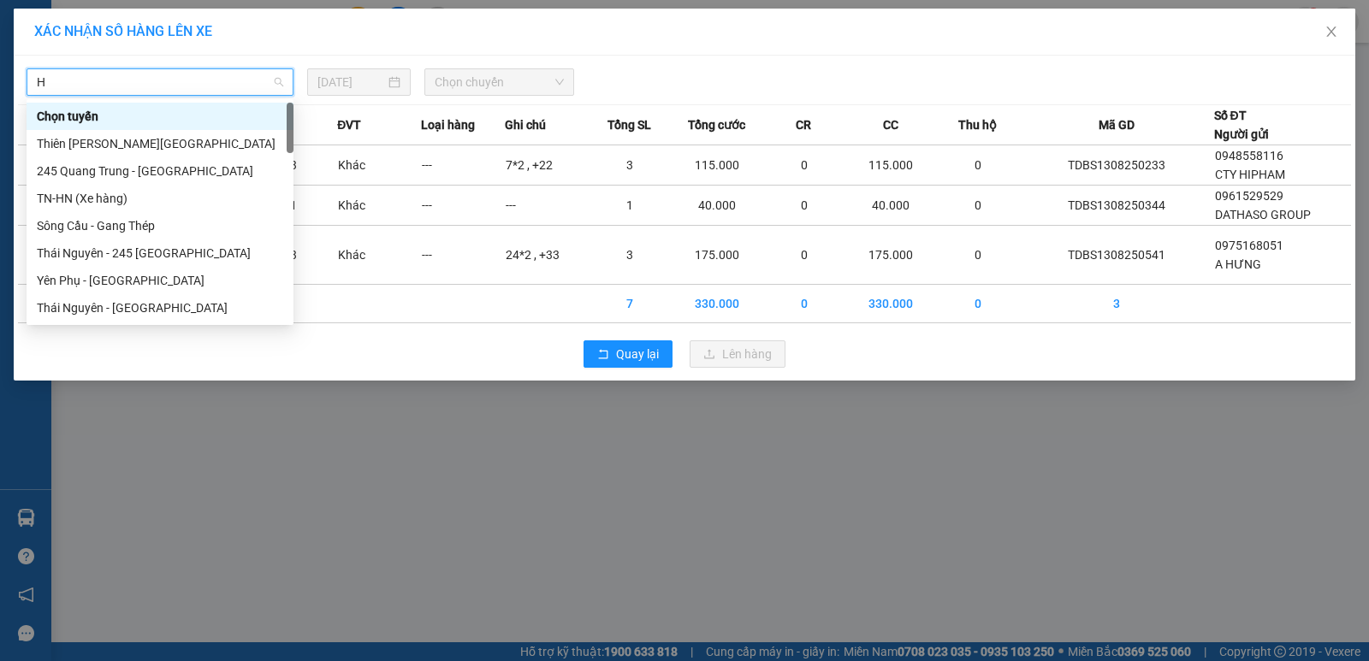
type input "HN"
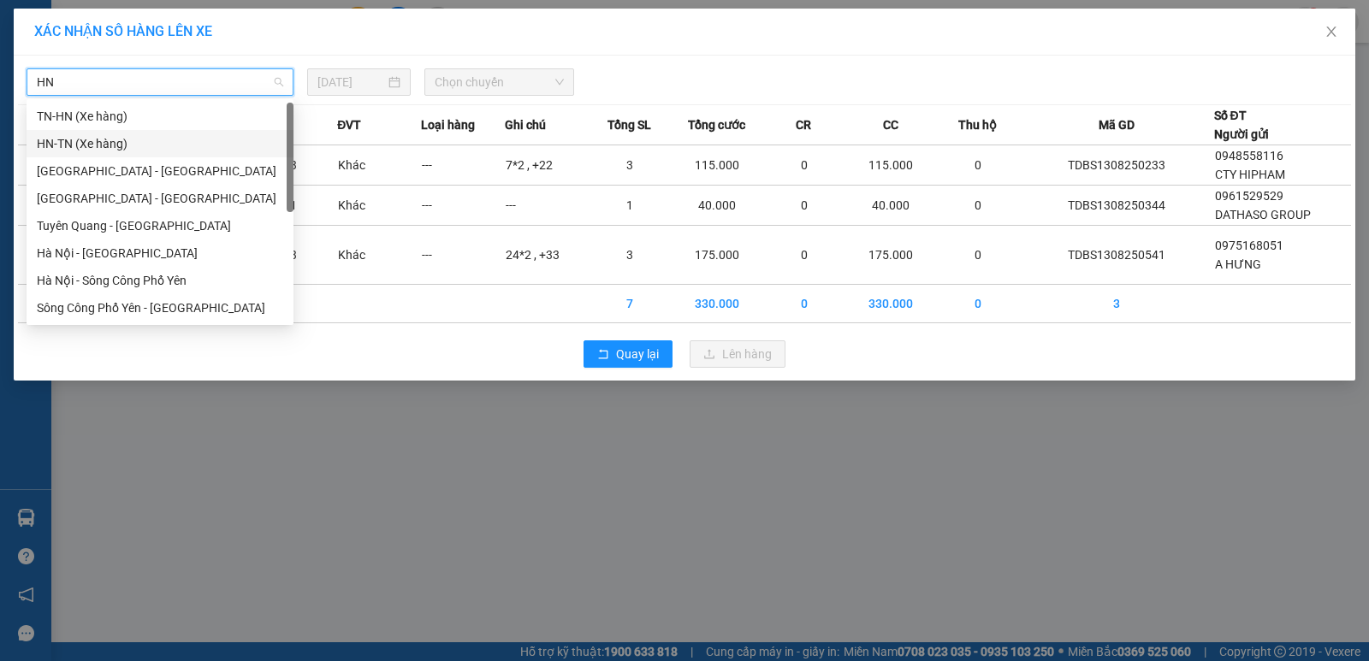
click at [104, 143] on div "HN-TN (Xe hàng)" at bounding box center [160, 143] width 246 height 19
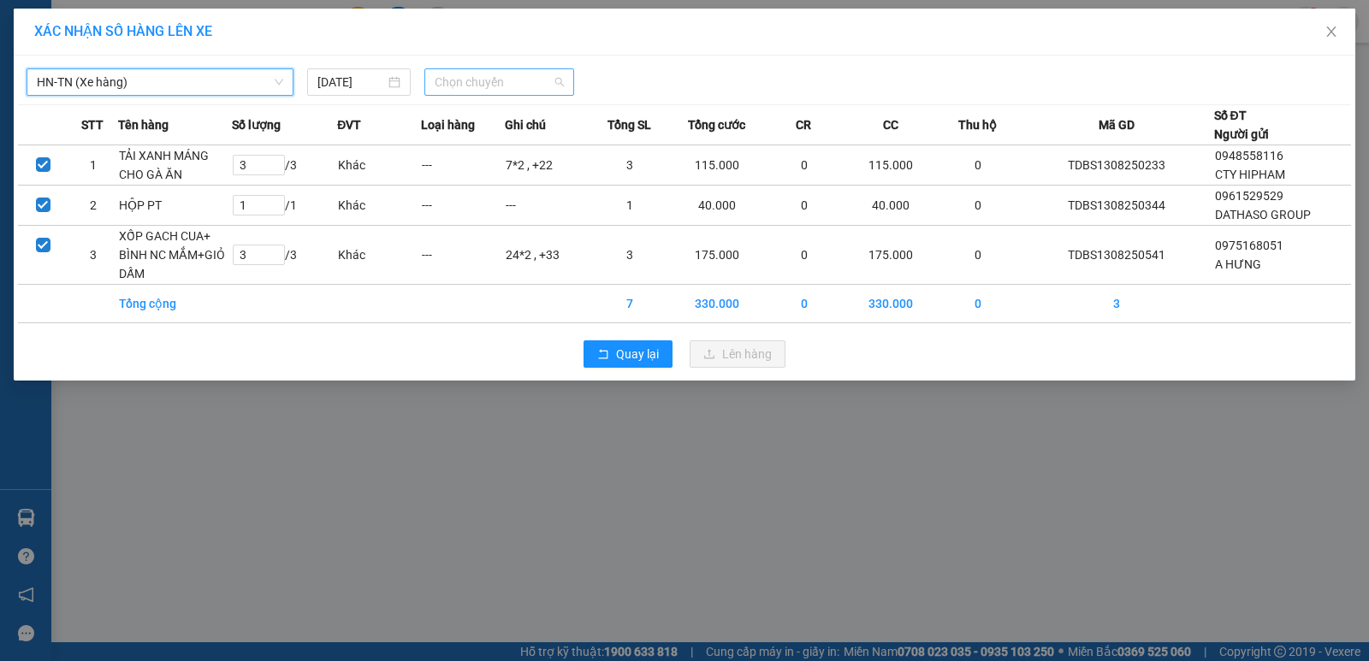
click at [518, 87] on span "Chọn chuyến" at bounding box center [499, 82] width 129 height 26
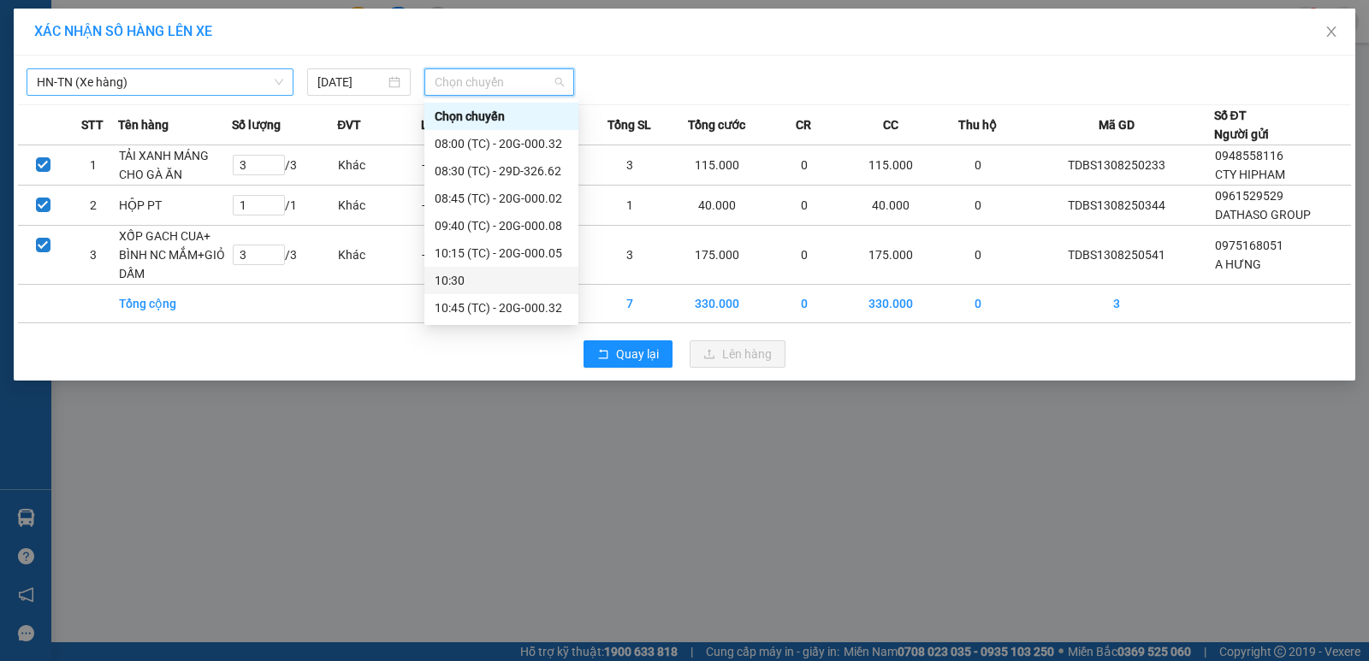
click at [454, 281] on div "10:30" at bounding box center [501, 280] width 133 height 19
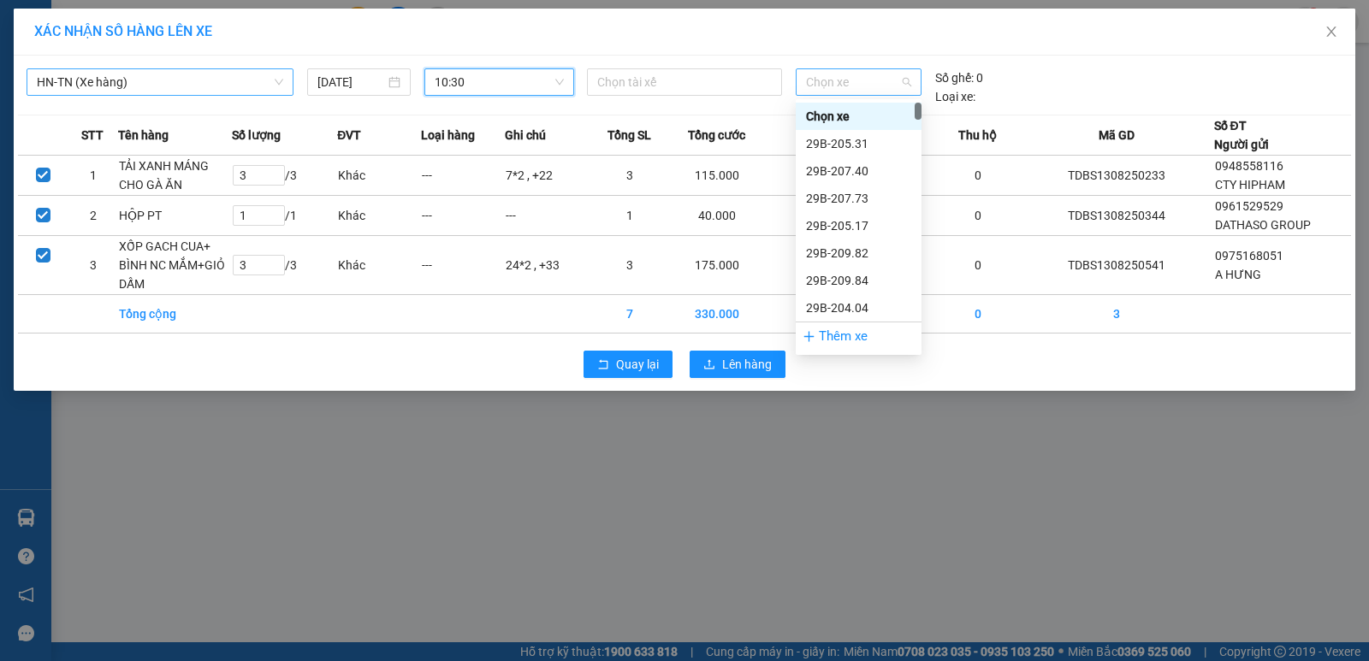
click at [868, 84] on span "Chọn xe" at bounding box center [858, 82] width 105 height 26
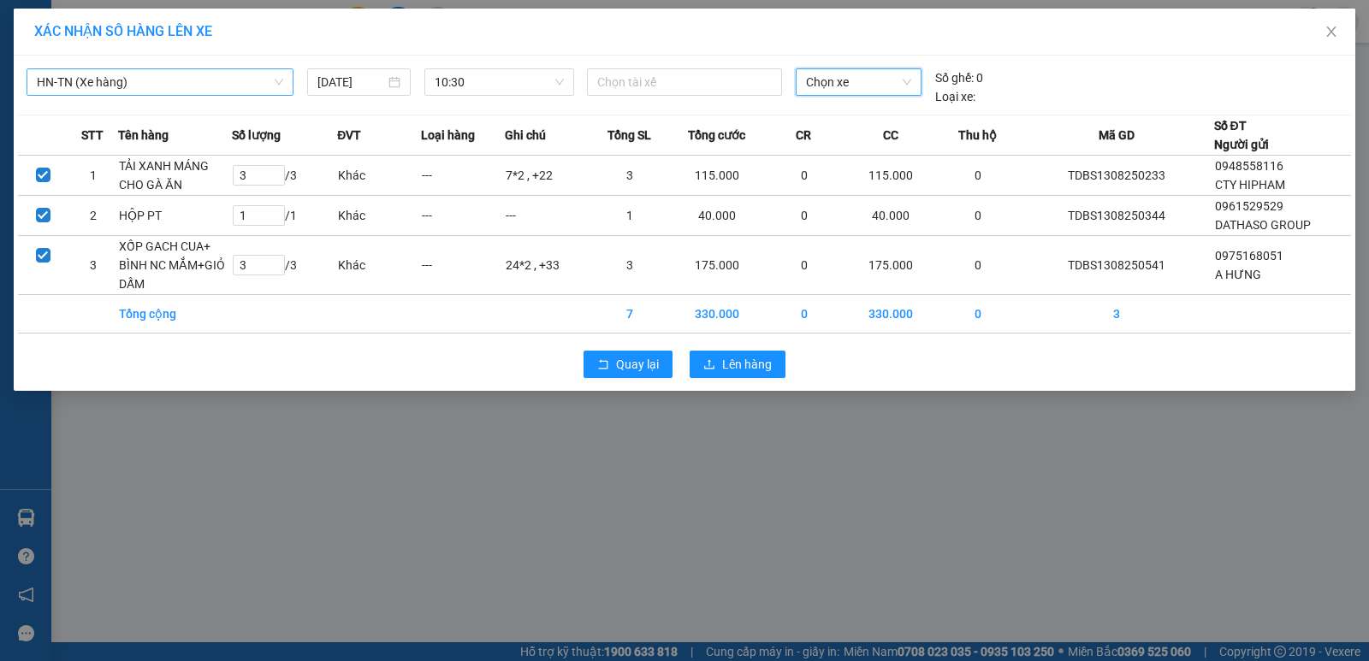
click at [873, 76] on span "Chọn xe" at bounding box center [858, 82] width 105 height 26
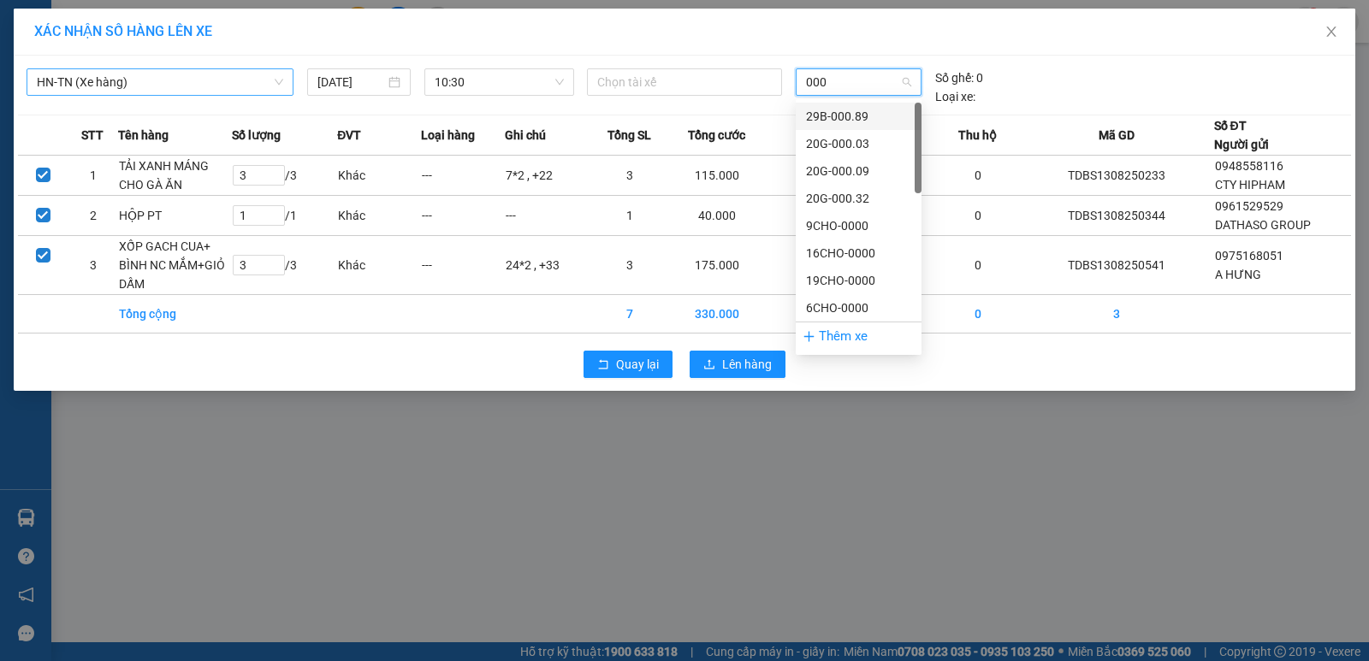
type input "0009"
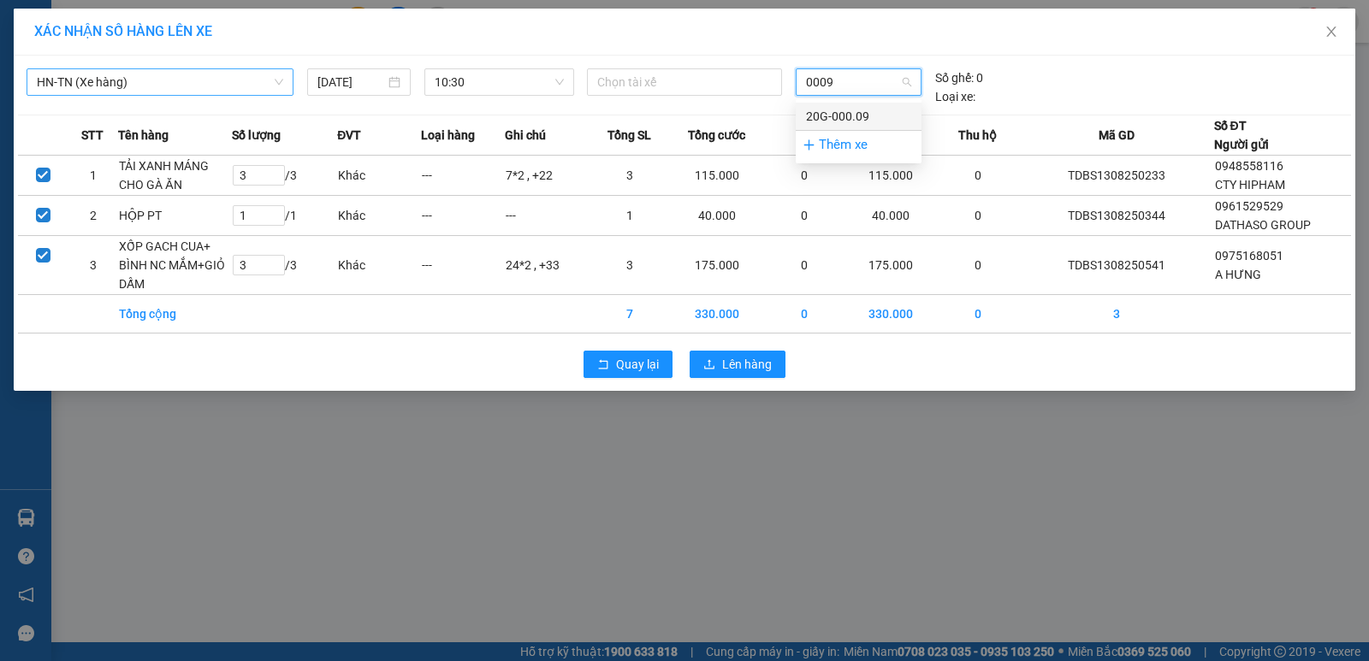
click at [862, 115] on div "20G-000.09" at bounding box center [858, 116] width 105 height 19
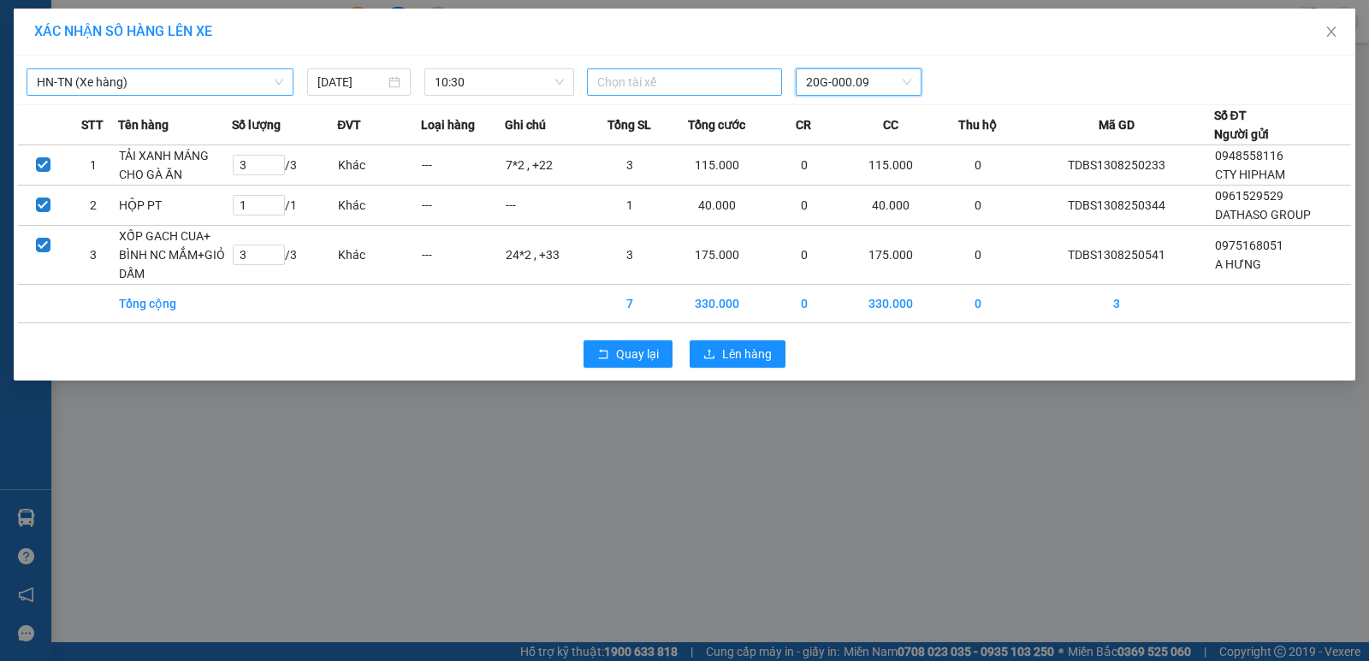
click at [713, 82] on div at bounding box center [684, 82] width 187 height 21
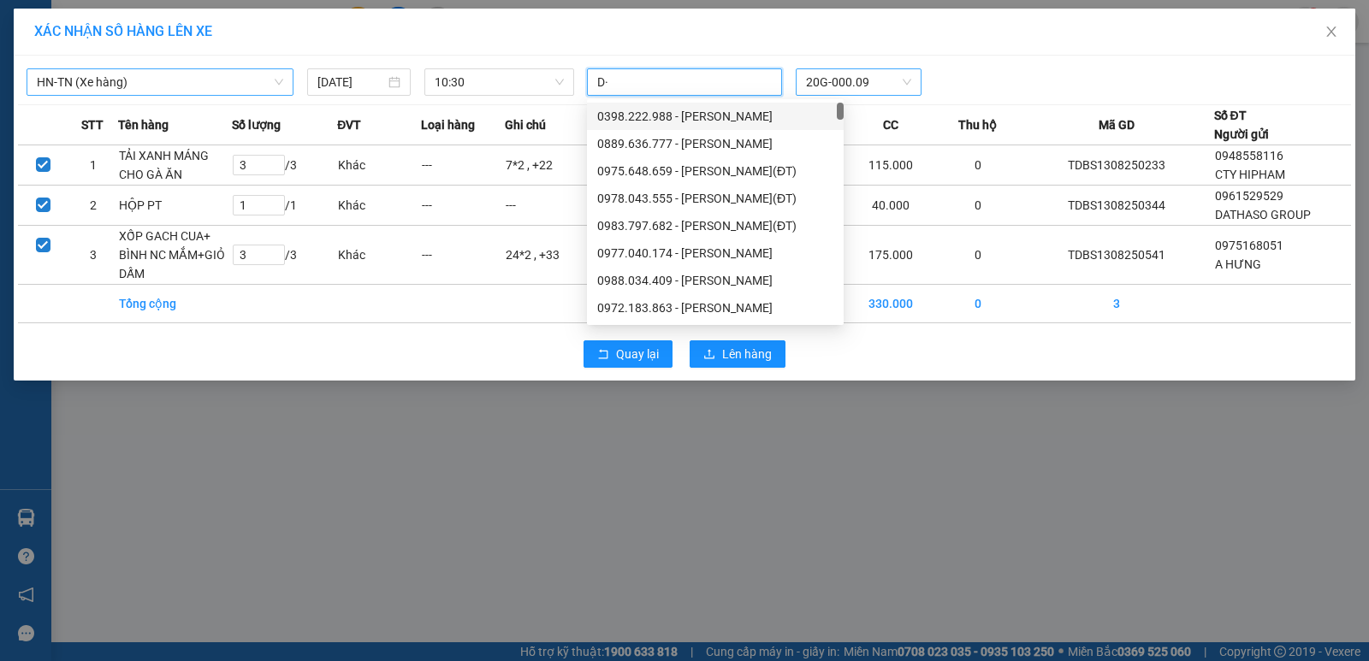
type input "D"
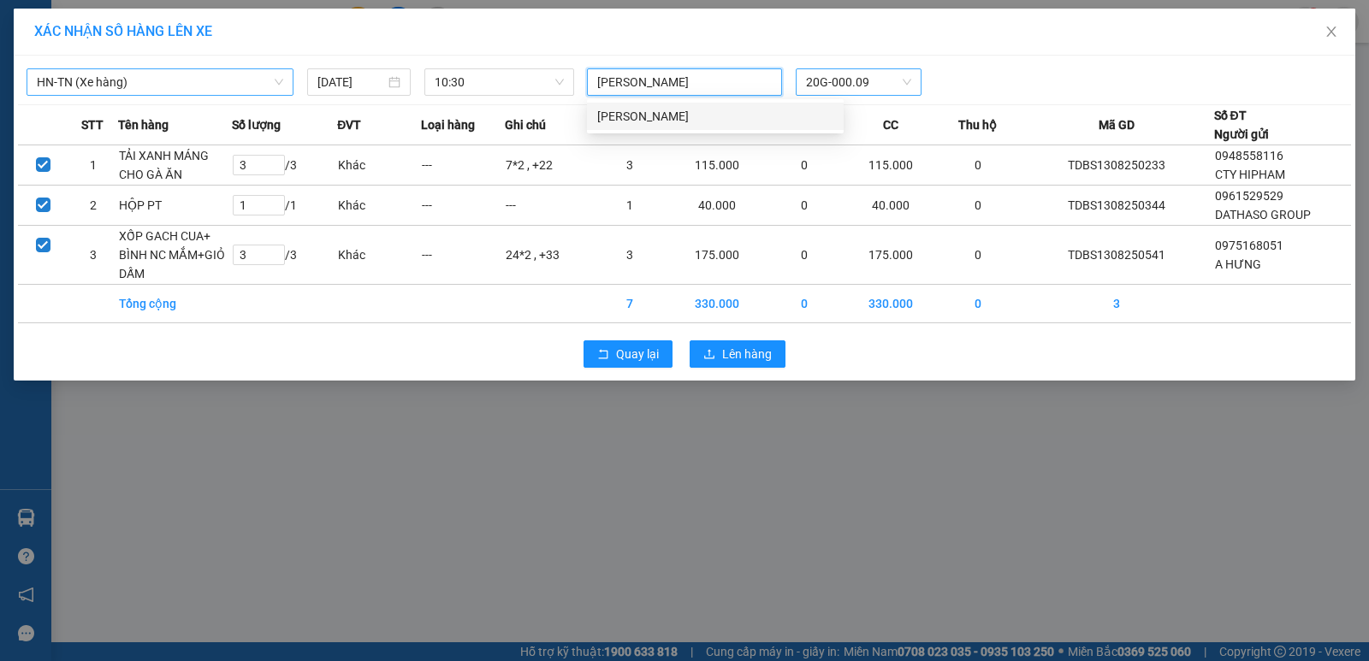
type input "ĐẶNG VĂN NGUYÊN"
click at [658, 113] on div "[PERSON_NAME]" at bounding box center [715, 116] width 236 height 19
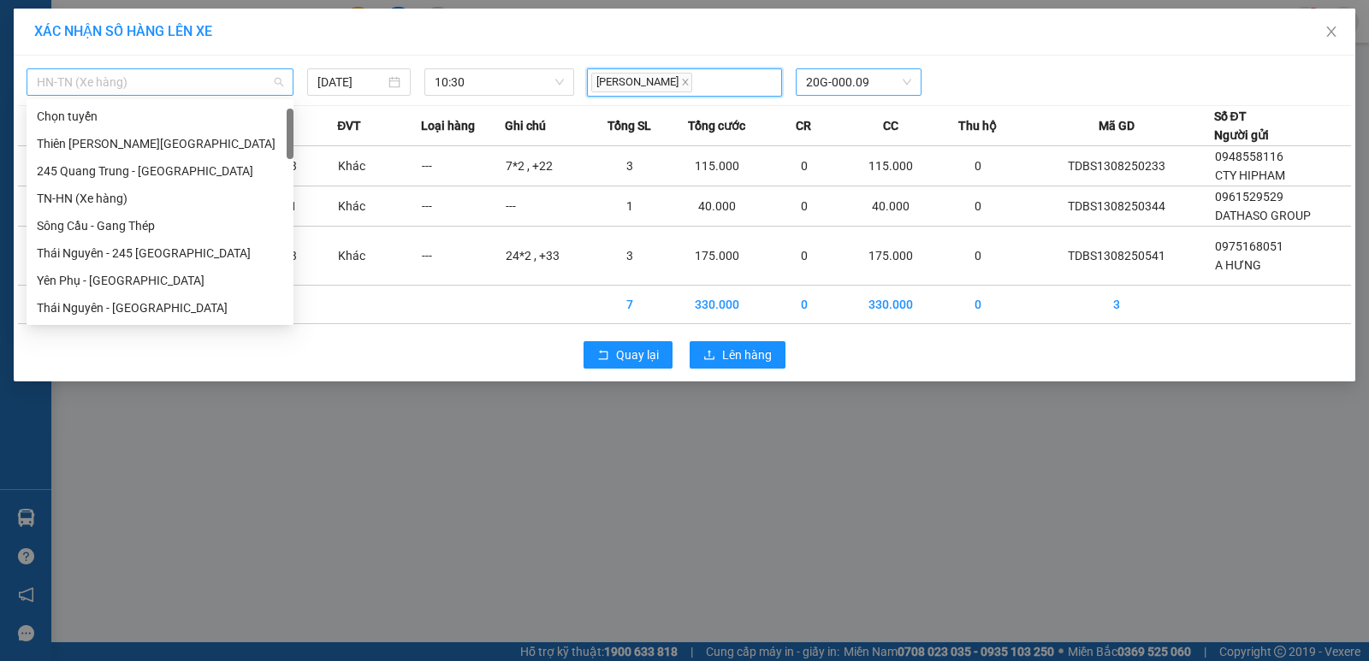
click at [189, 79] on span "HN-TN (Xe hàng)" at bounding box center [160, 82] width 246 height 26
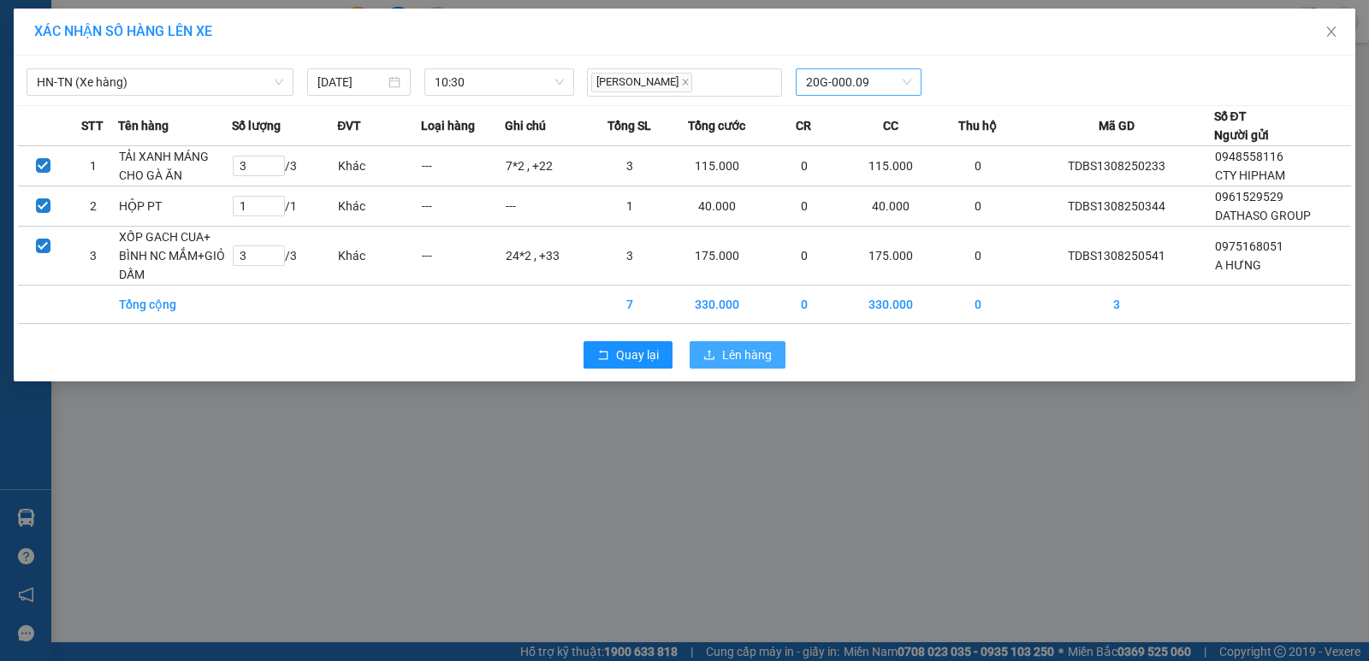
click at [754, 358] on span "Lên hàng" at bounding box center [747, 355] width 50 height 19
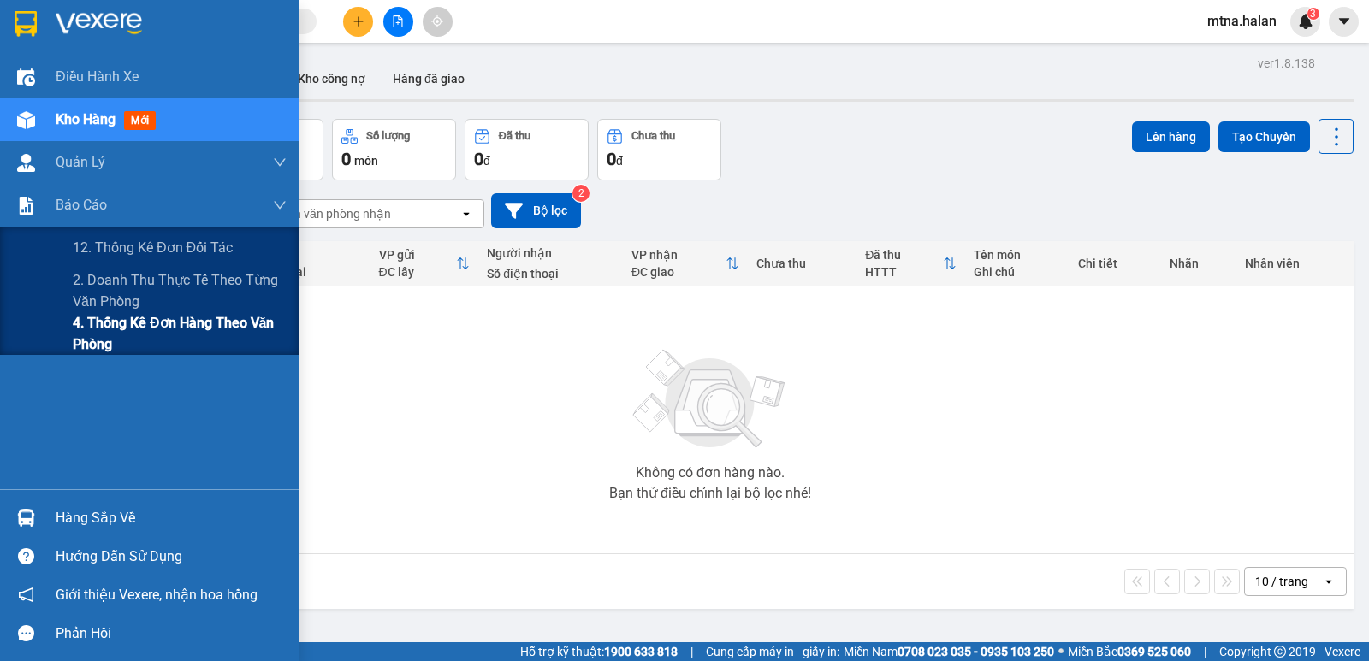
click at [95, 349] on span "4. Thống kê đơn hàng theo văn phòng" at bounding box center [180, 333] width 214 height 43
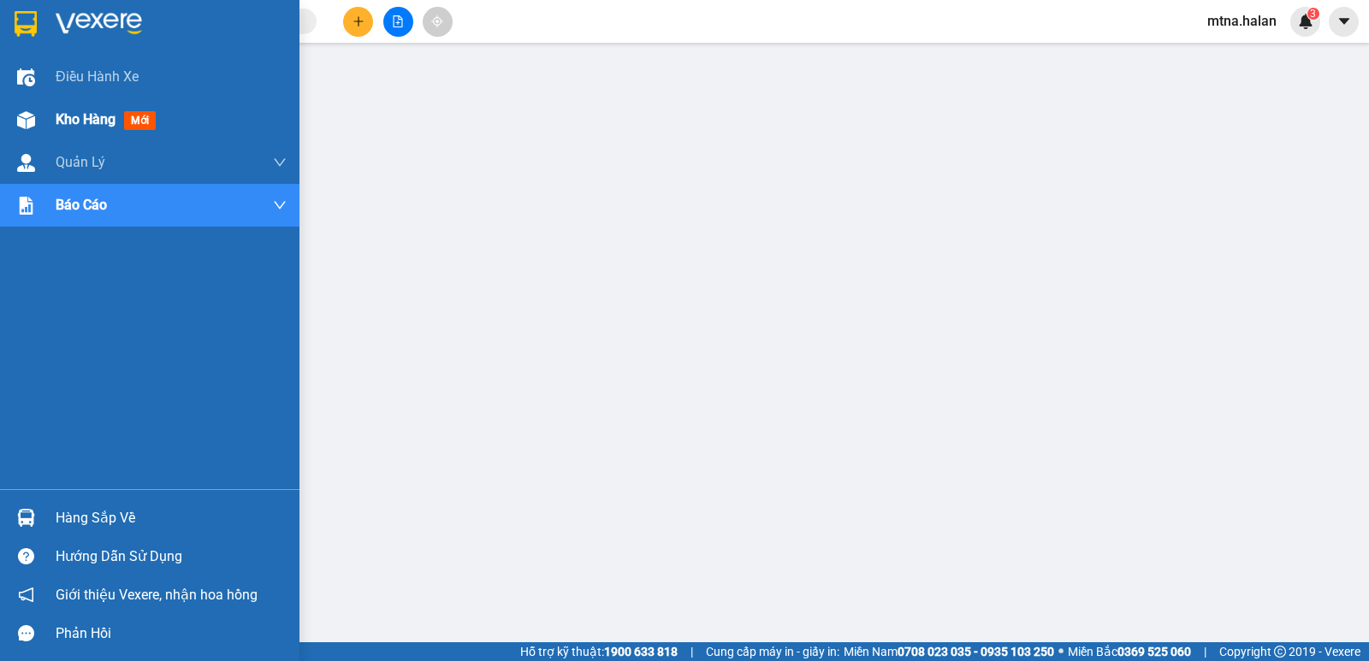
click at [27, 114] on img at bounding box center [26, 120] width 18 height 18
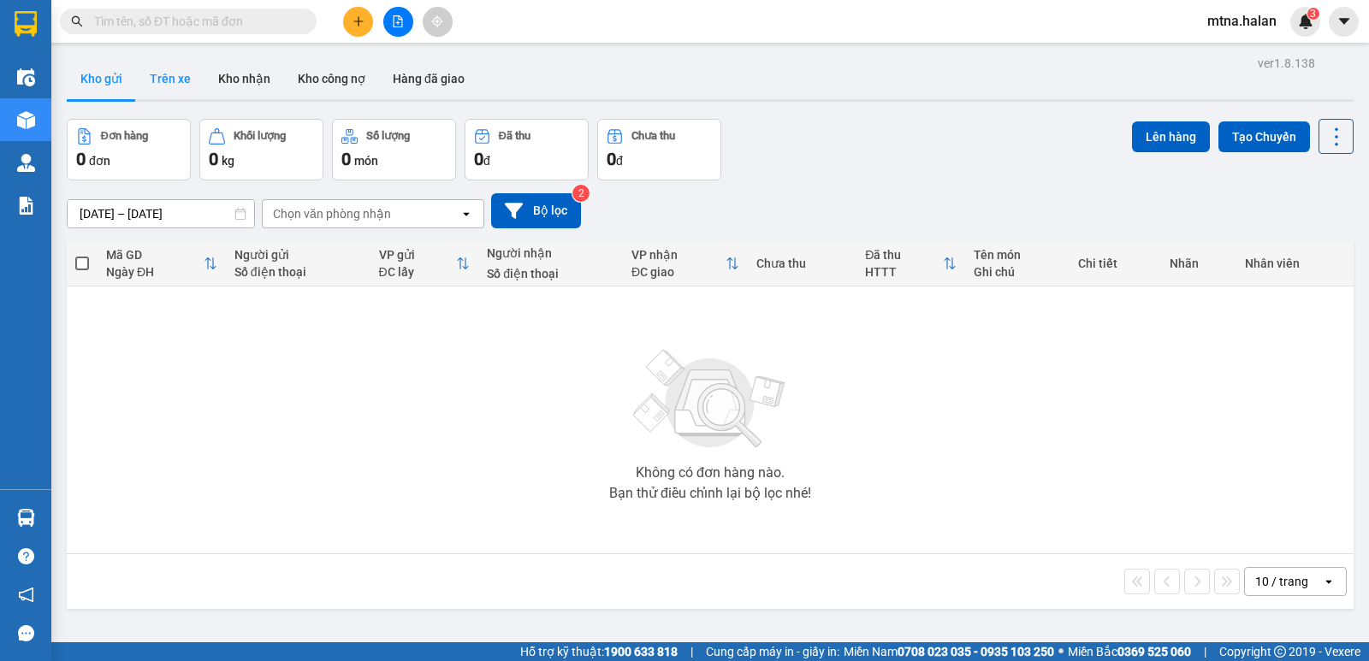
click at [175, 74] on button "Trên xe" at bounding box center [170, 78] width 68 height 41
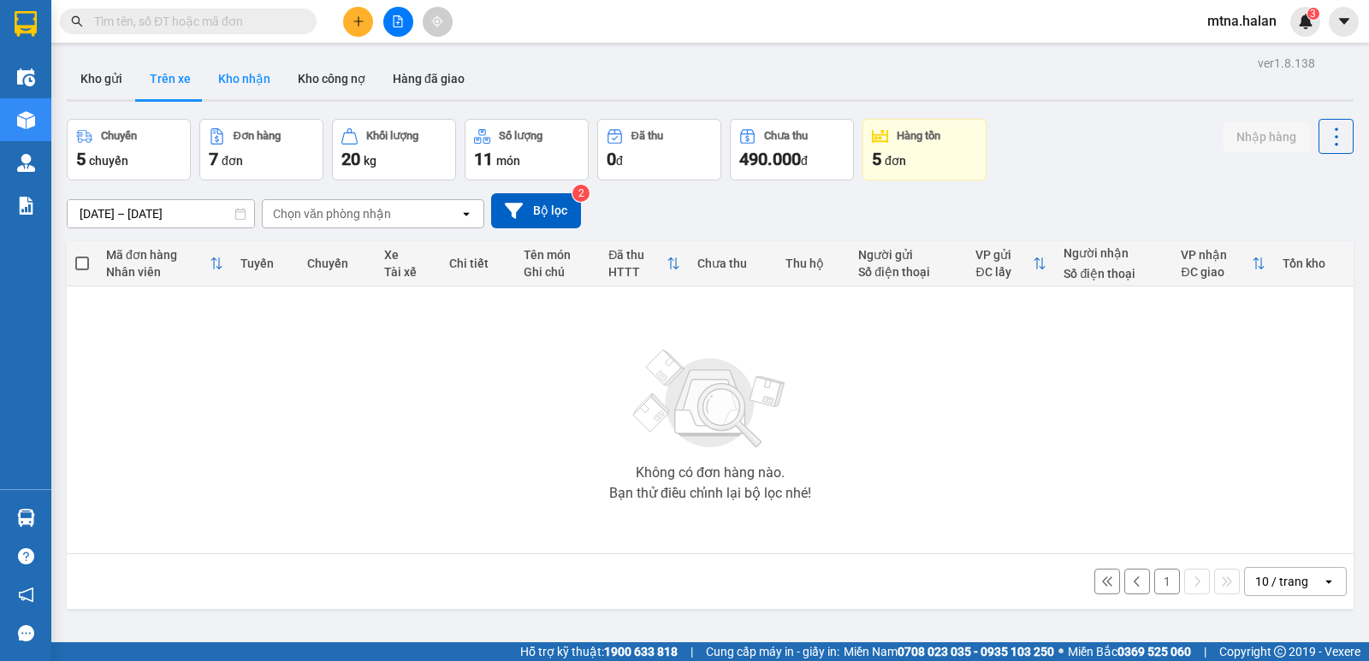
click at [255, 75] on button "Kho nhận" at bounding box center [244, 78] width 80 height 41
type input "[DATE] – [DATE]"
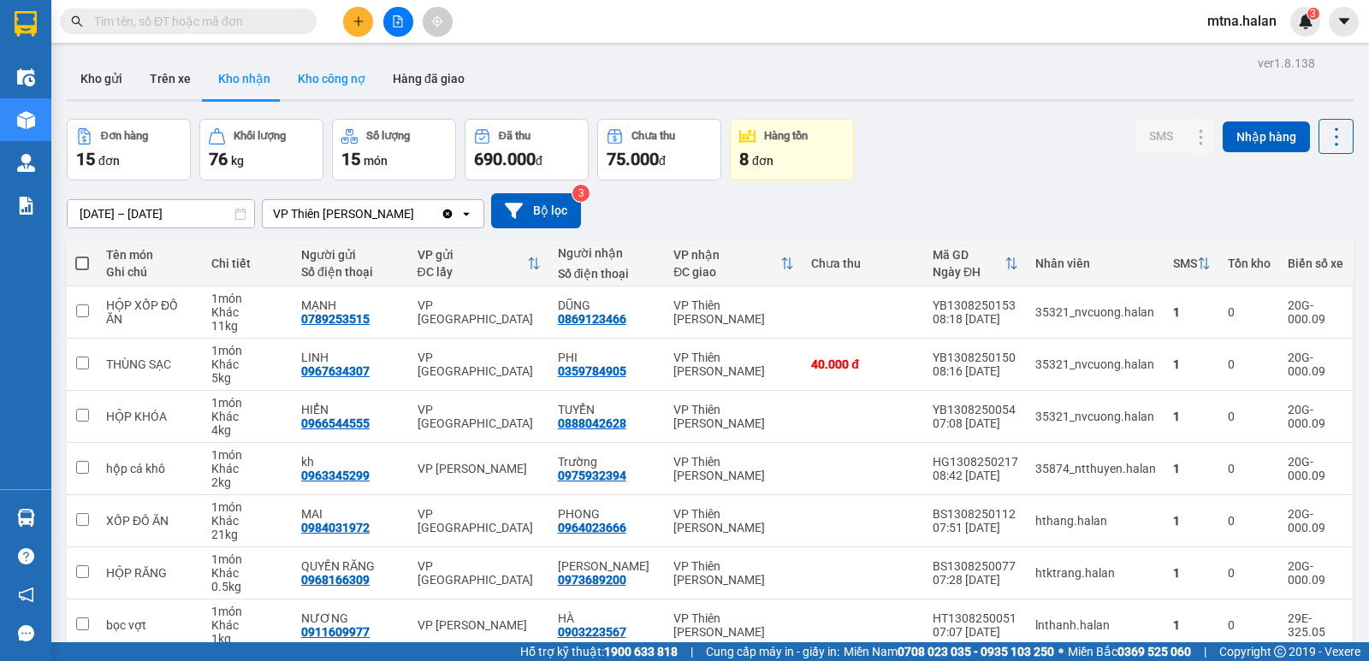
click at [337, 70] on button "Kho công nợ" at bounding box center [331, 78] width 95 height 41
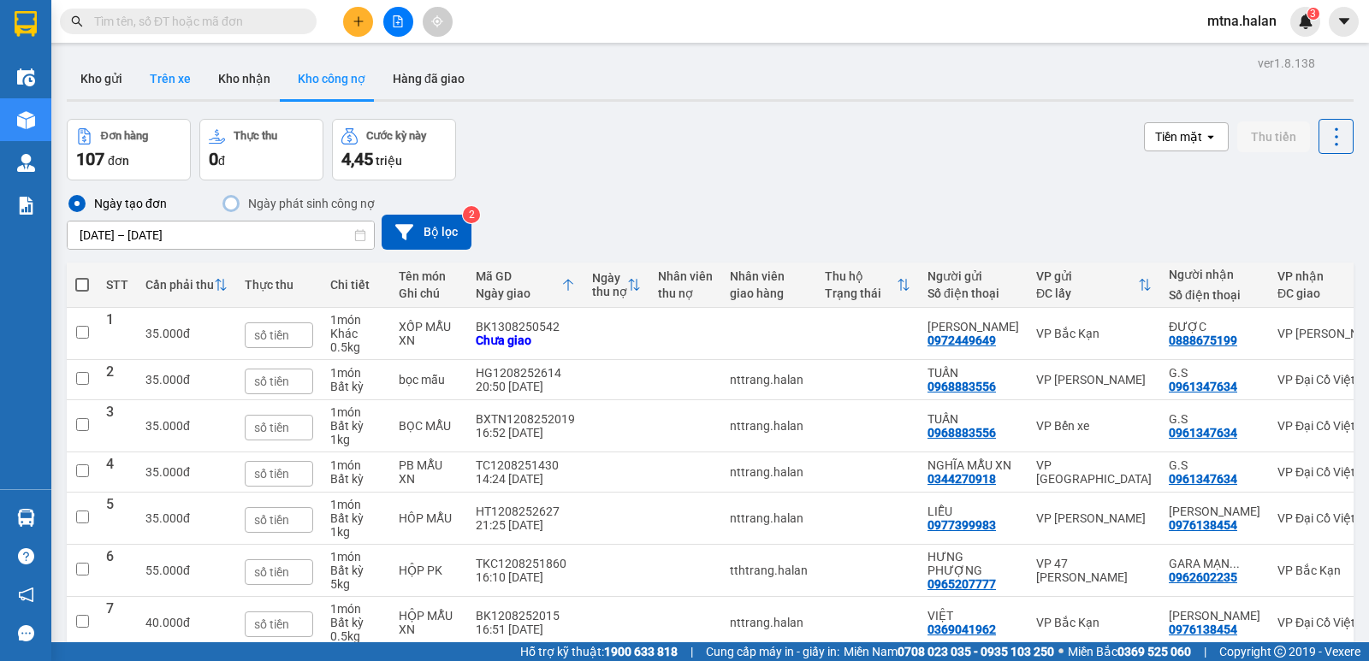
click at [170, 75] on button "Trên xe" at bounding box center [170, 78] width 68 height 41
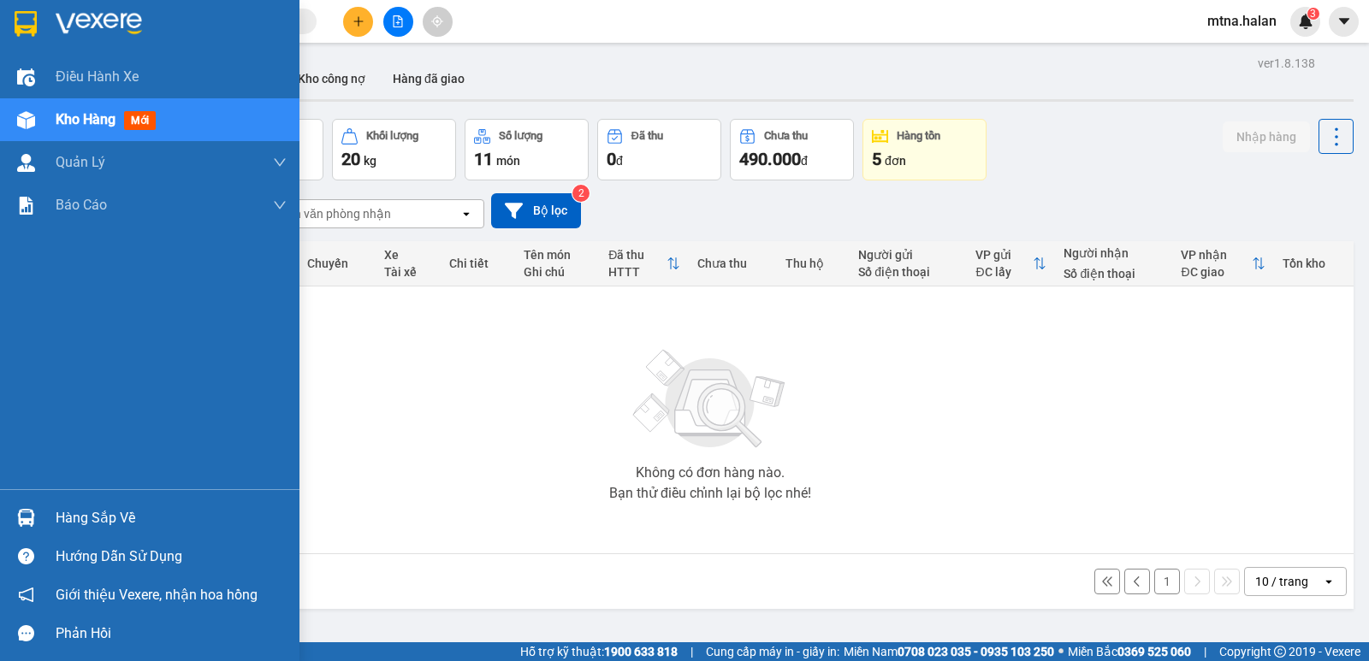
click at [27, 518] on img at bounding box center [26, 518] width 18 height 18
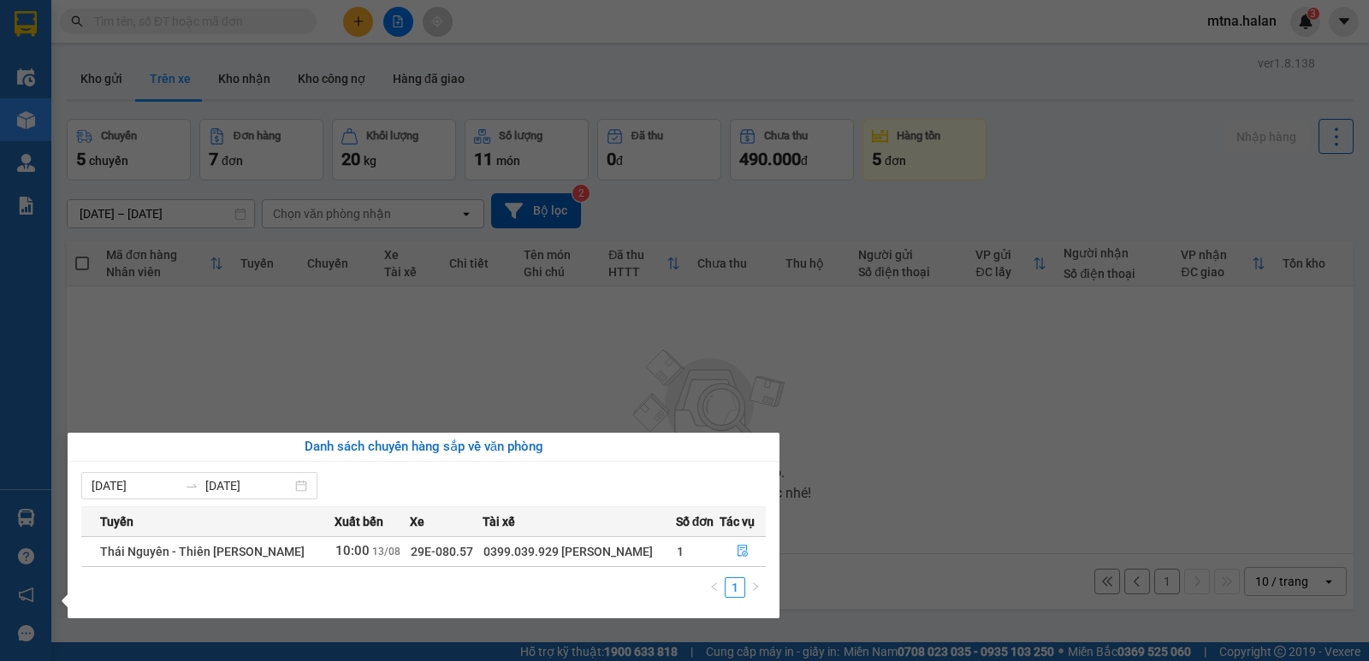
click at [190, 365] on section "Kết quả tìm kiếm ( 0 ) Bộ lọc No Data mtna.halan 3 Điều hành xe Kho hàng mới Qu…" at bounding box center [684, 330] width 1369 height 661
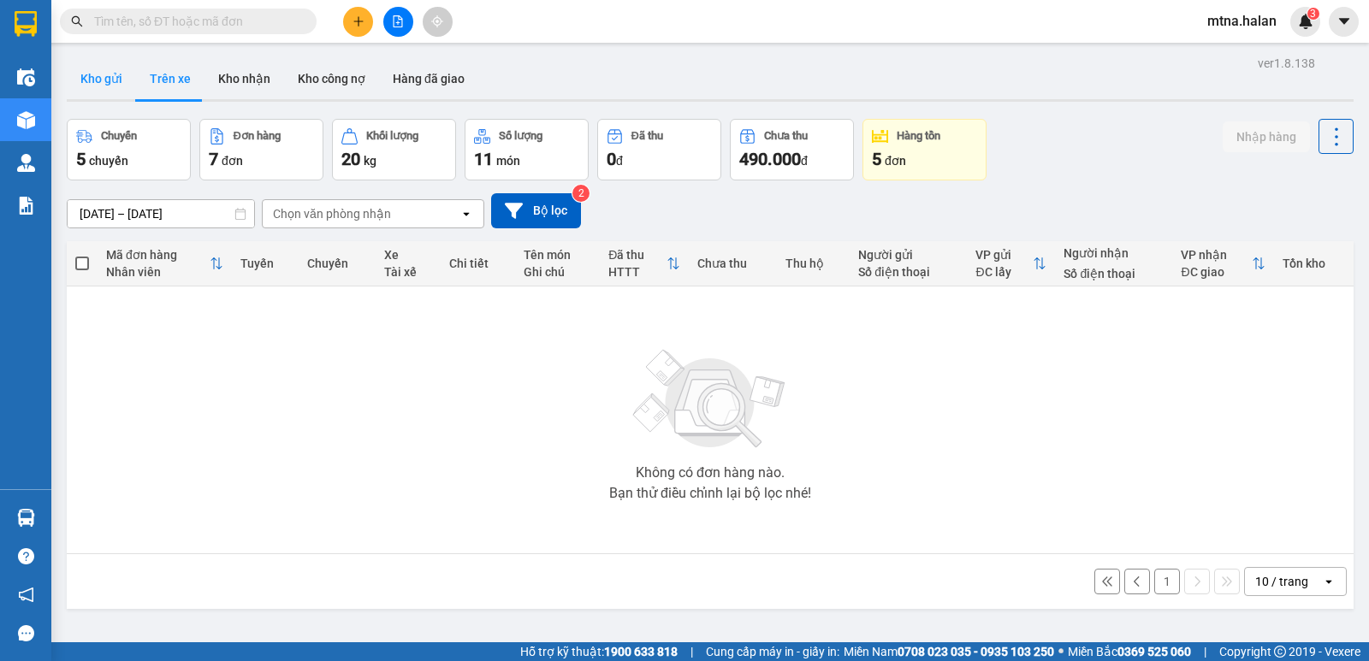
click at [116, 76] on button "Kho gửi" at bounding box center [101, 78] width 69 height 41
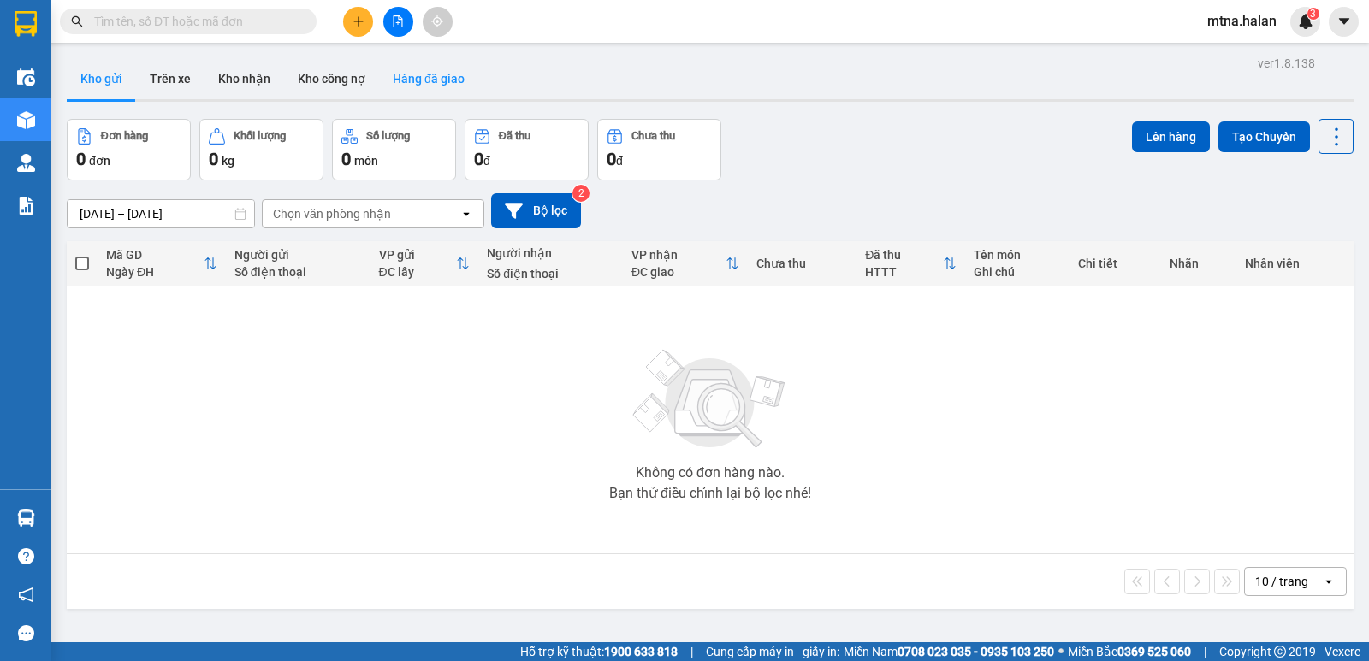
click at [421, 77] on button "Hàng đã giao" at bounding box center [428, 78] width 99 height 41
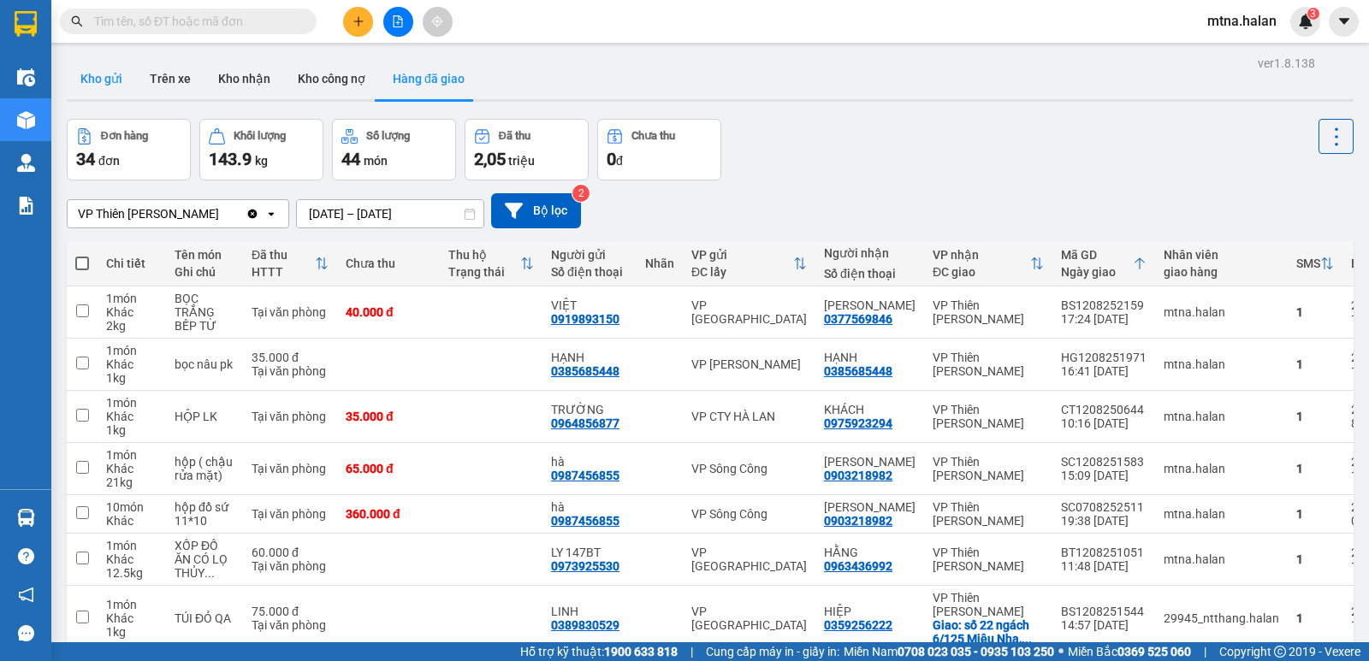
click at [104, 74] on button "Kho gửi" at bounding box center [101, 78] width 69 height 41
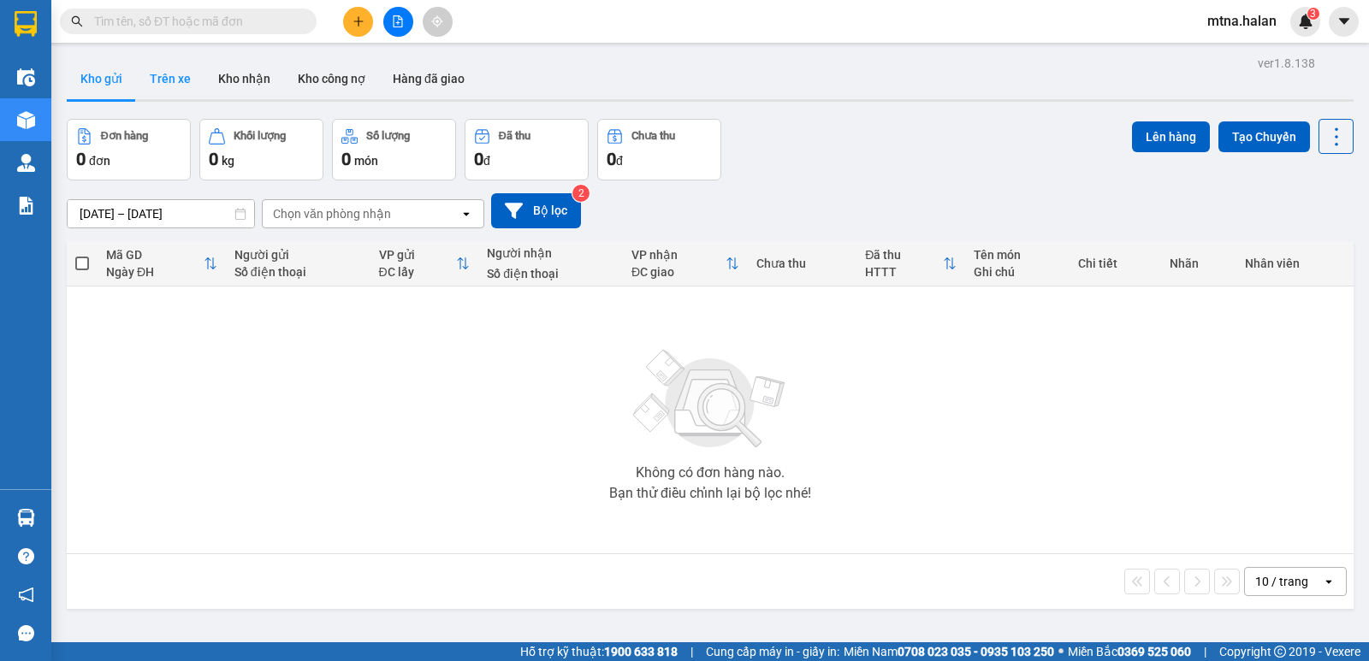
click at [175, 74] on button "Trên xe" at bounding box center [170, 78] width 68 height 41
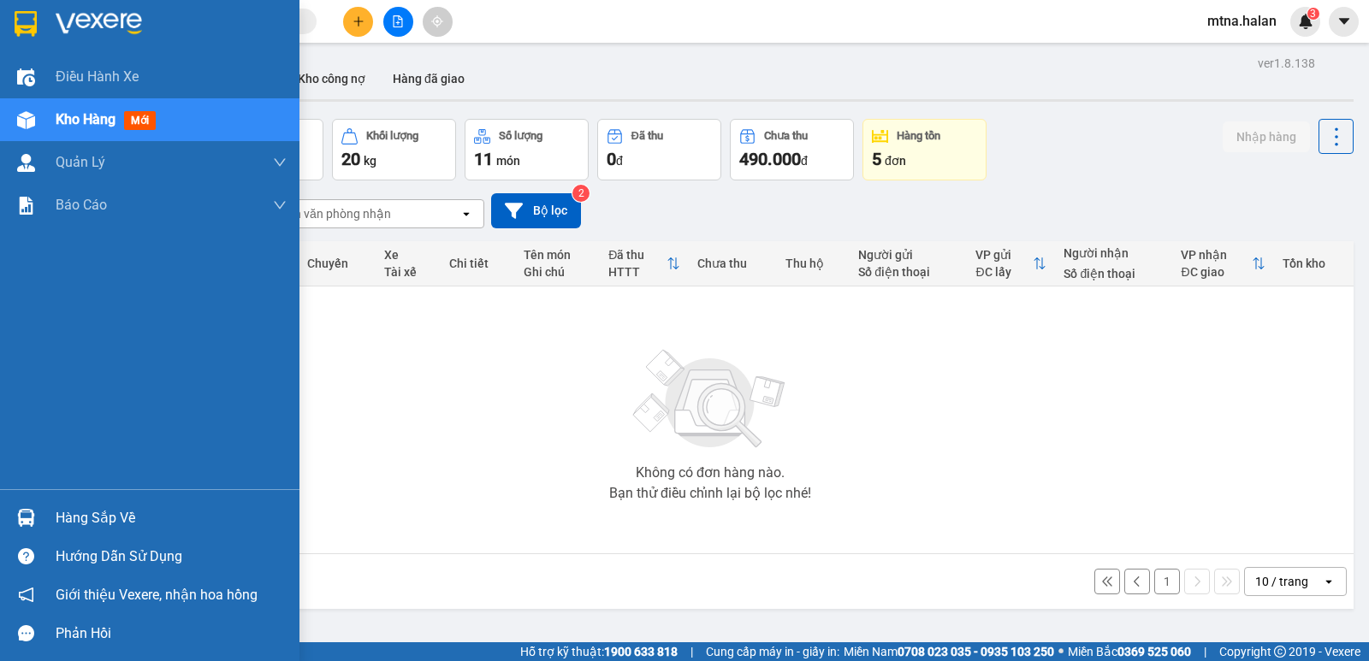
click at [27, 115] on img at bounding box center [26, 120] width 18 height 18
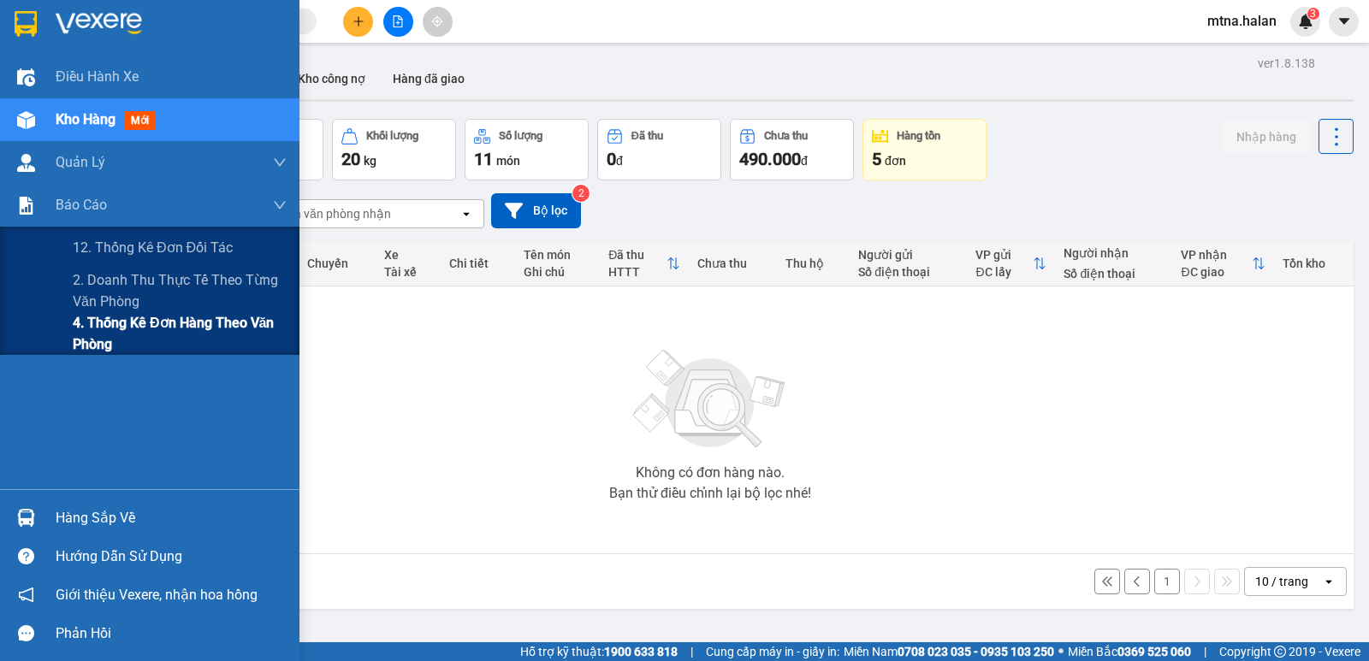
click at [113, 324] on span "4. Thống kê đơn hàng theo văn phòng" at bounding box center [180, 333] width 214 height 43
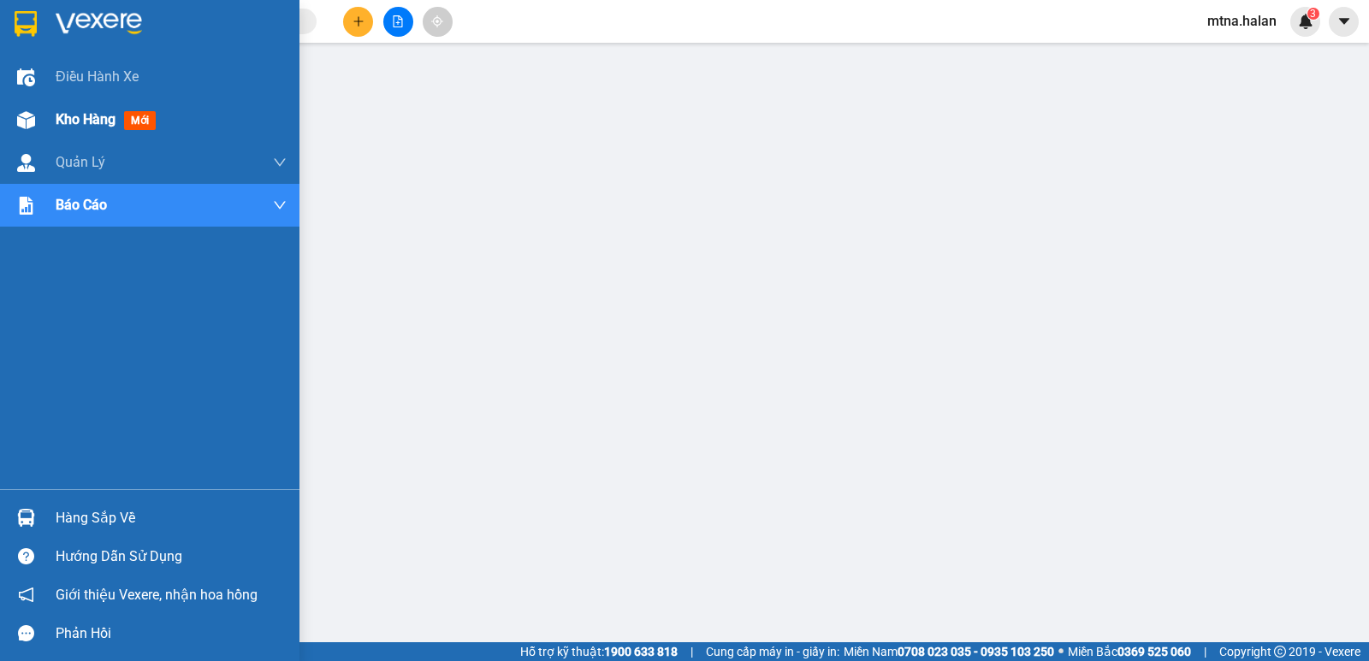
click at [24, 114] on img at bounding box center [26, 120] width 18 height 18
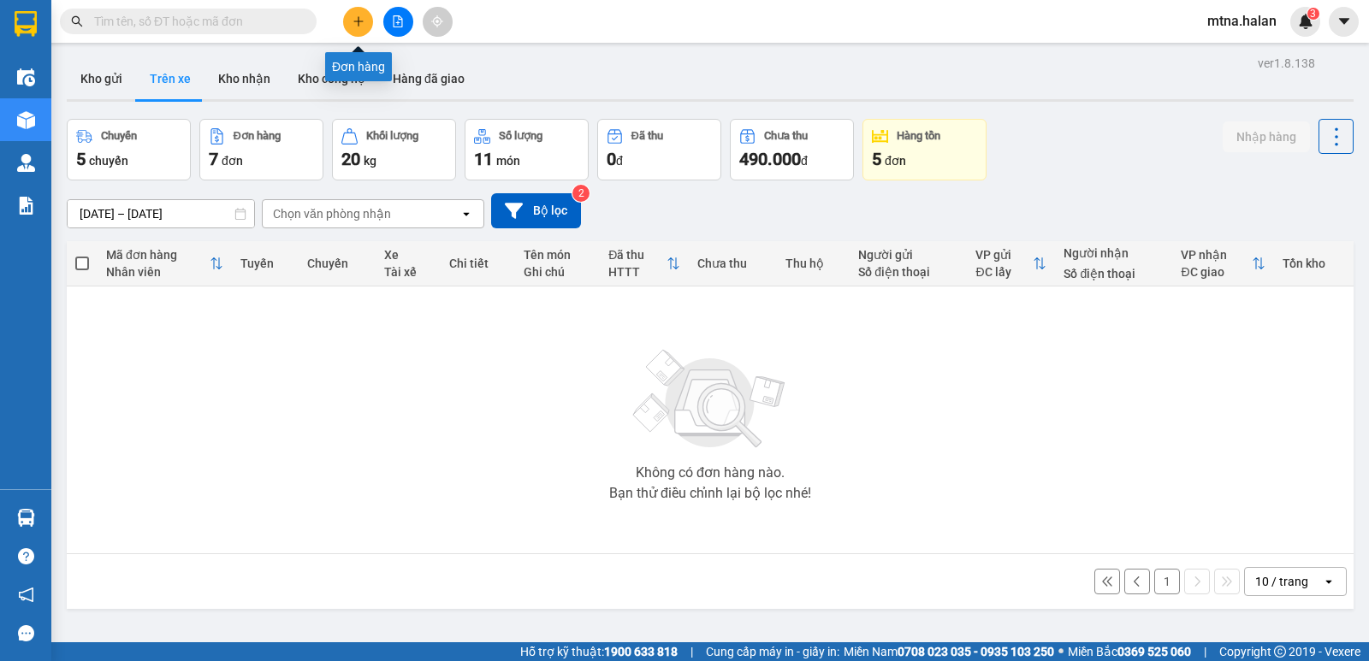
click at [362, 16] on icon "plus" at bounding box center [358, 21] width 12 height 12
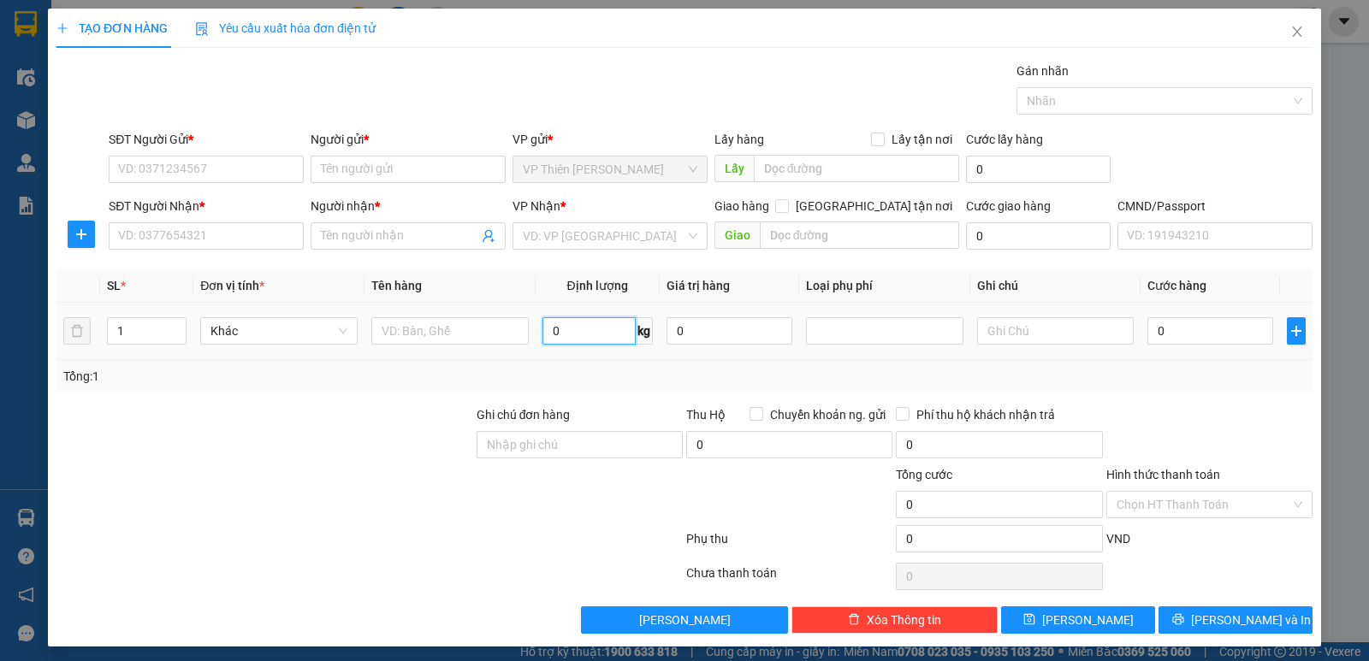
click at [583, 332] on input "0" at bounding box center [588, 330] width 93 height 27
type input "6"
click at [215, 162] on input "SĐT Người Gửi *" at bounding box center [206, 169] width 195 height 27
type input "0384382384"
click at [385, 168] on input "Người gửi *" at bounding box center [408, 169] width 195 height 27
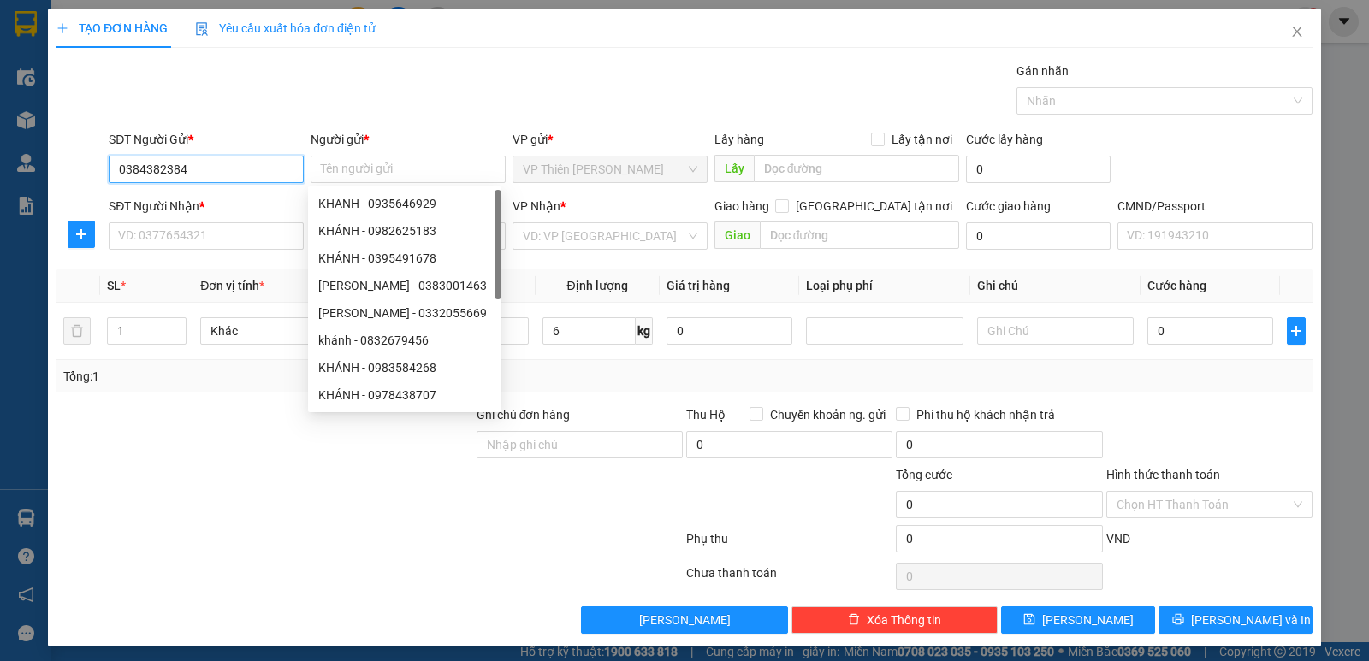
click at [235, 167] on input "0384382384" at bounding box center [206, 169] width 195 height 27
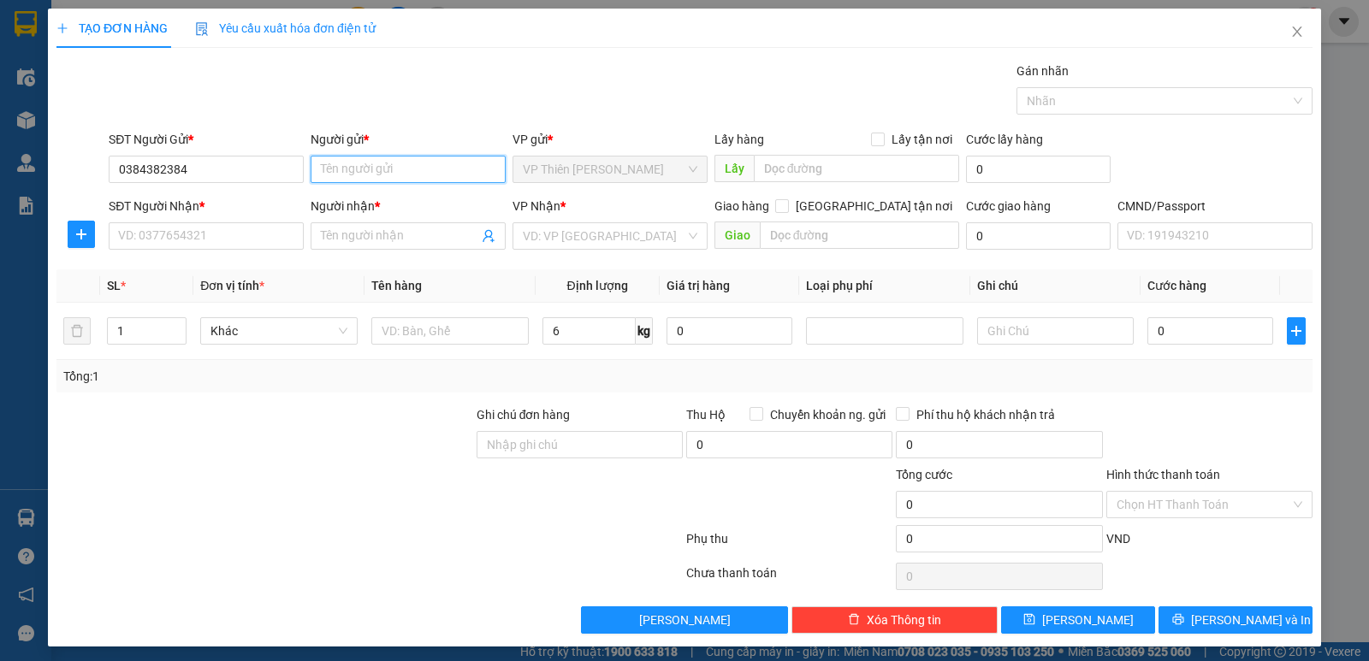
click at [346, 163] on input "Người gửi *" at bounding box center [408, 169] width 195 height 27
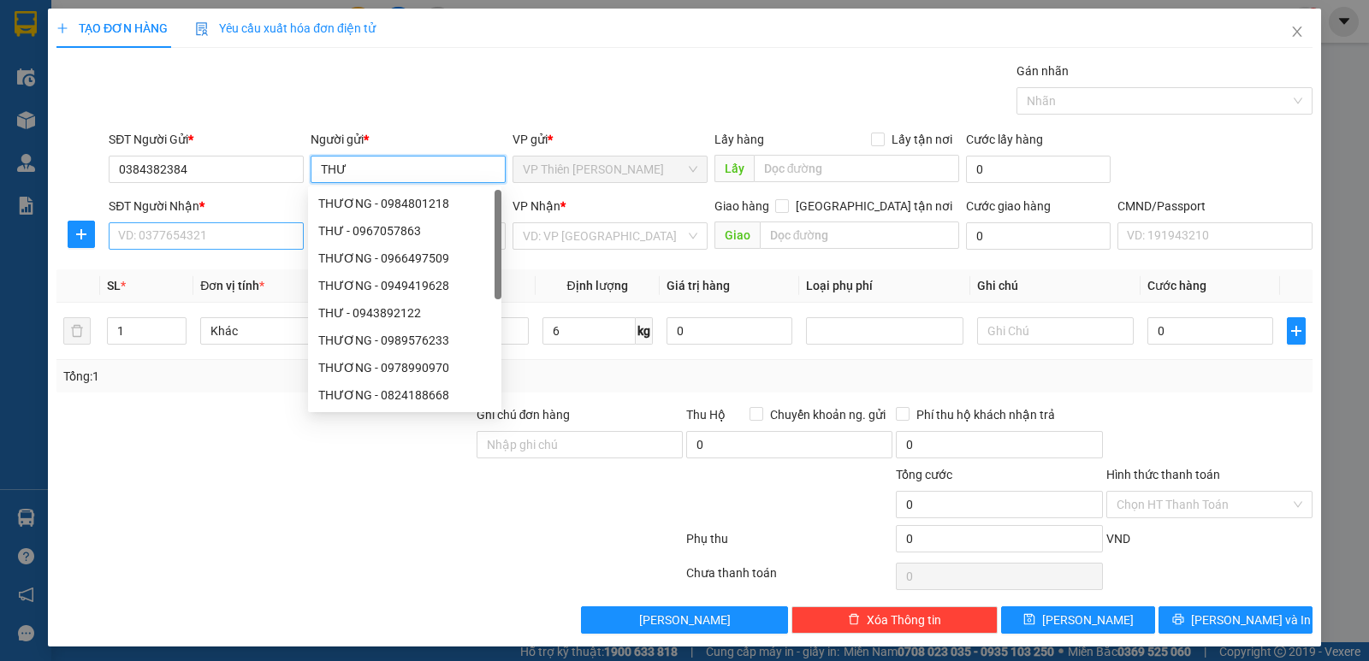
type input "THƯ"
click at [200, 228] on input "SĐT Người Nhận *" at bounding box center [206, 235] width 195 height 27
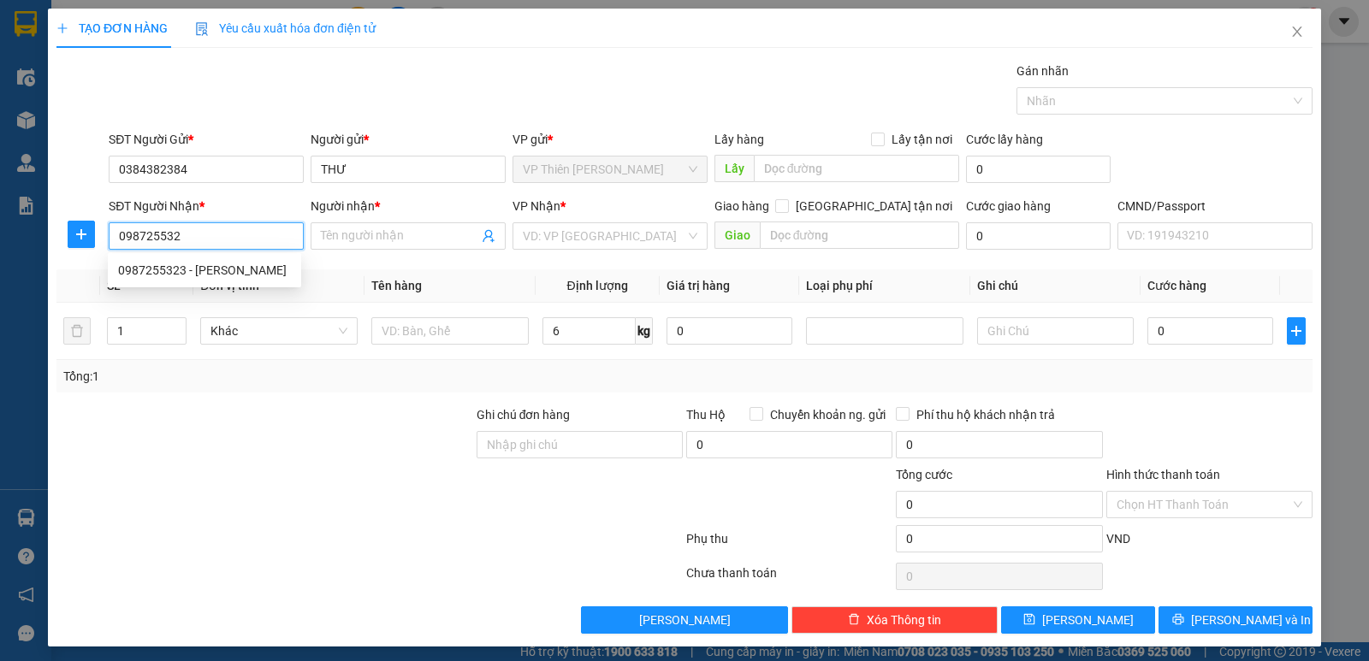
type input "0987255329"
click at [211, 269] on div "0987255329 - VIÊN" at bounding box center [204, 270] width 173 height 19
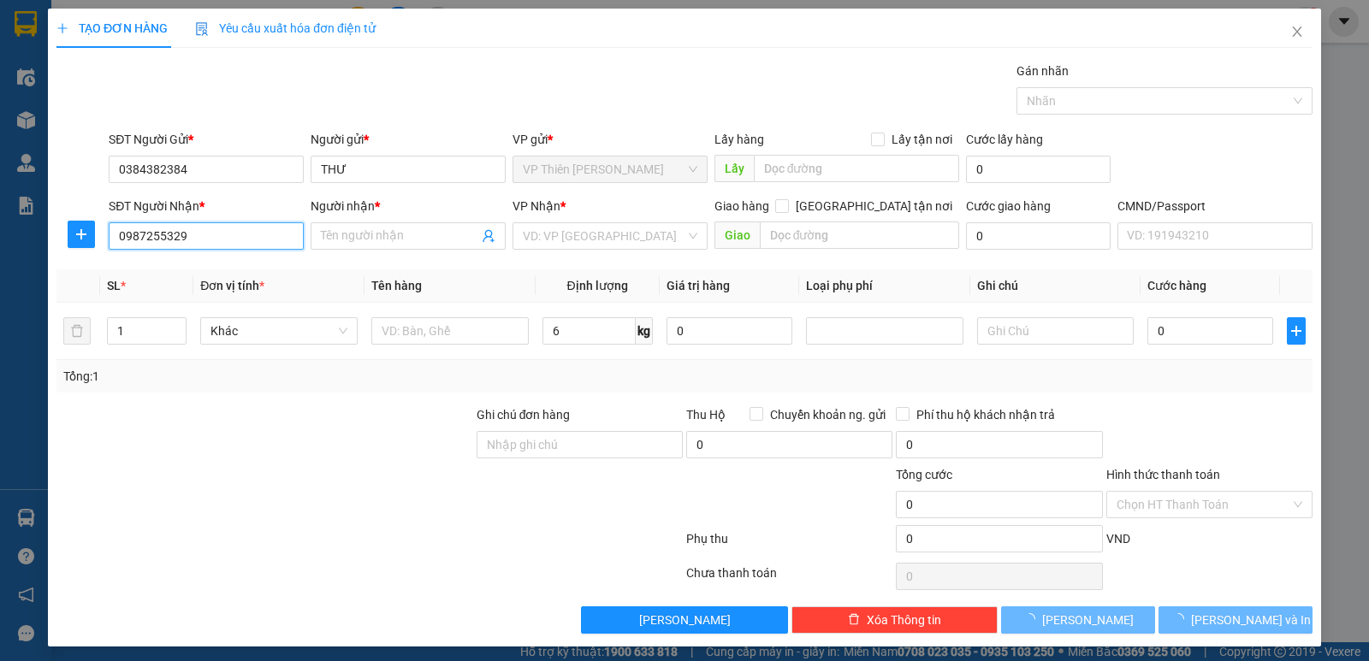
type input "VIÊN"
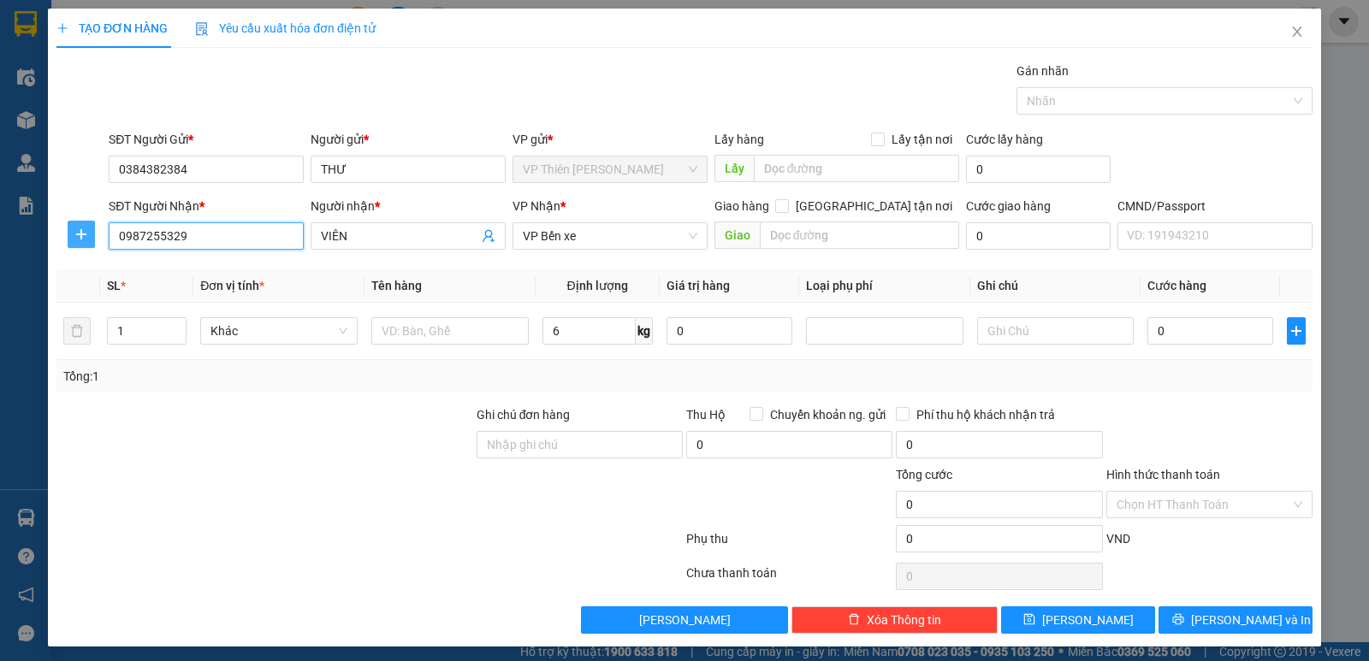
type input "0987255329"
click at [78, 232] on icon "plus" at bounding box center [81, 235] width 14 height 14
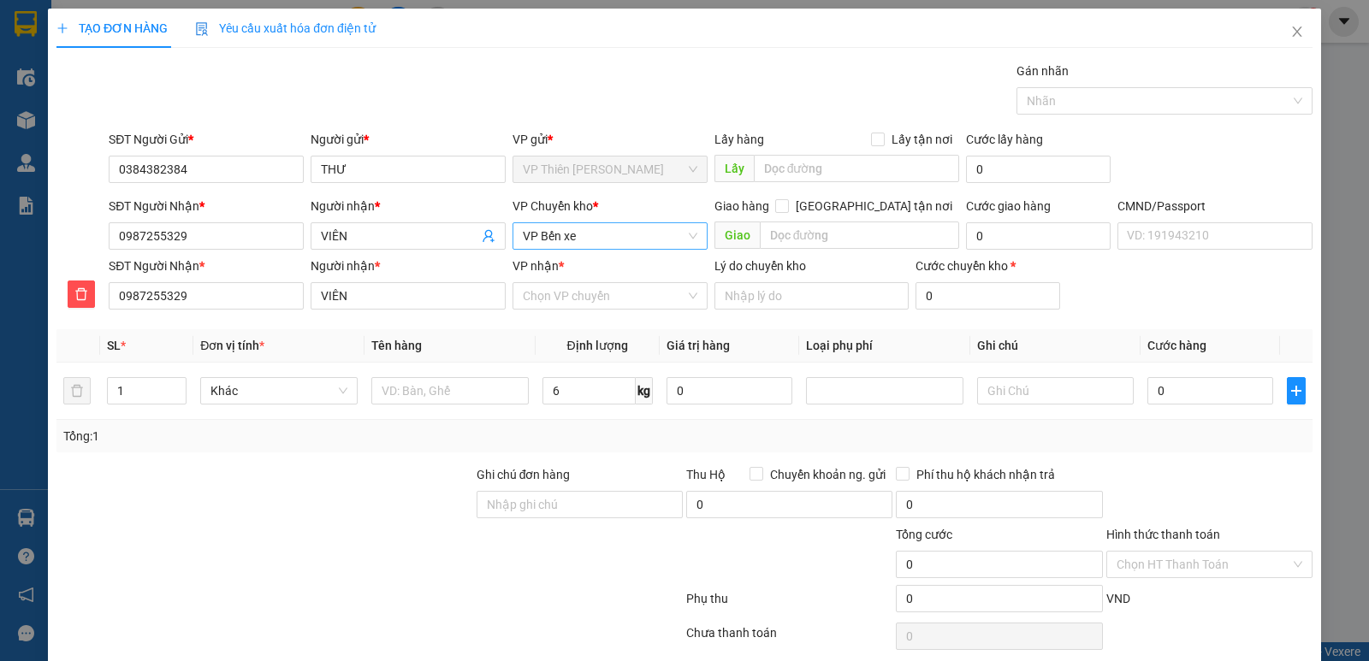
click at [596, 242] on span "VP Bến xe" at bounding box center [610, 236] width 175 height 26
type input "HOANG"
click at [557, 299] on div "VP [PERSON_NAME]" at bounding box center [604, 297] width 173 height 19
click at [629, 301] on input "VP nhận *" at bounding box center [604, 296] width 163 height 26
type input "BEN"
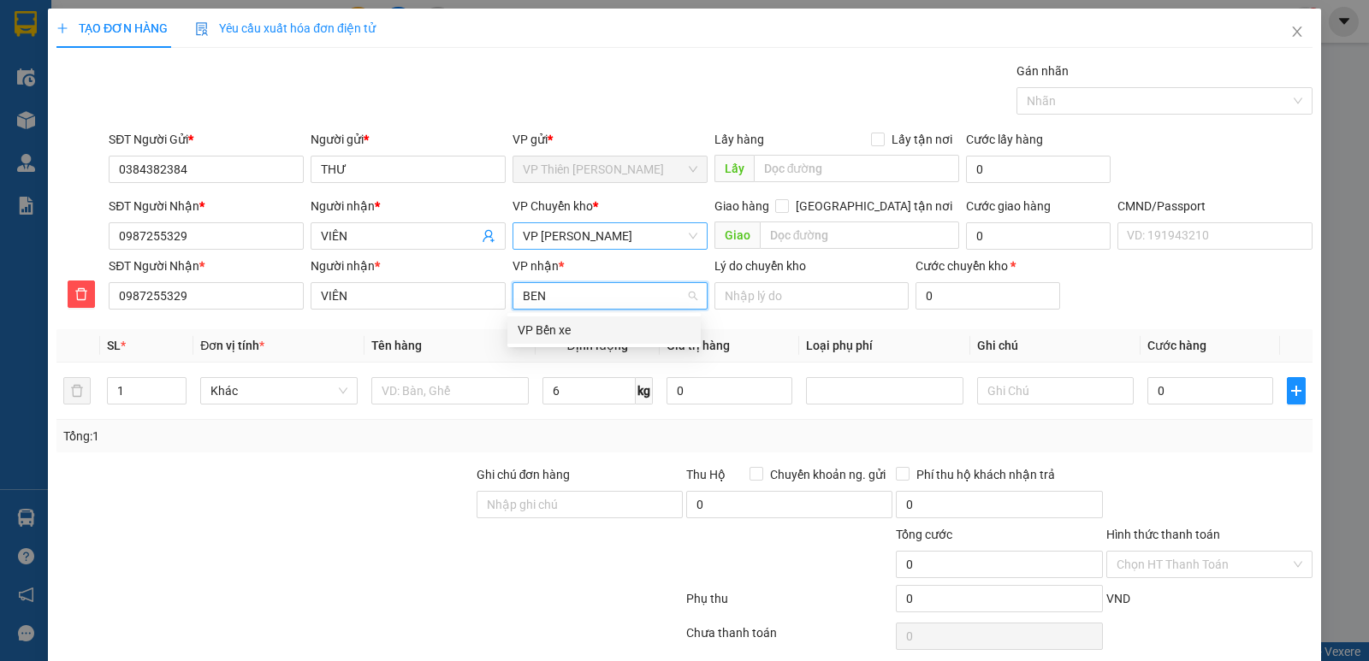
click at [549, 329] on div "VP Bến xe" at bounding box center [604, 330] width 173 height 19
click at [460, 386] on input "text" at bounding box center [449, 390] width 157 height 27
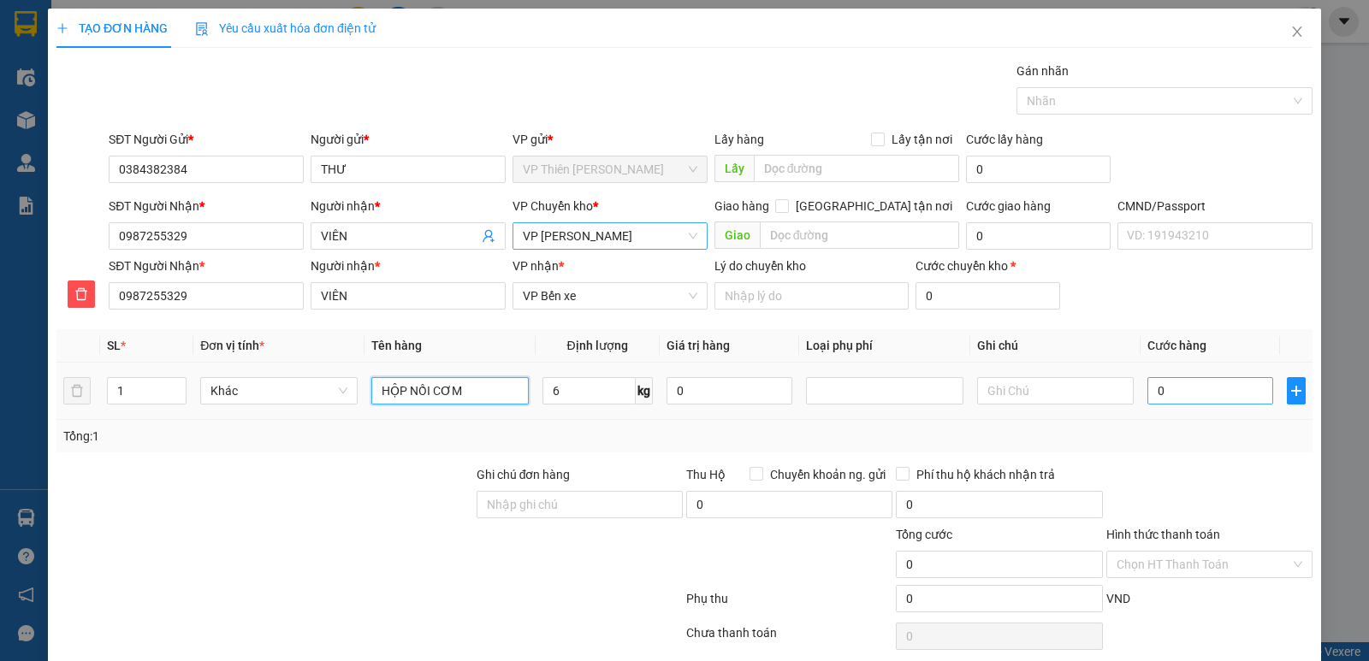
type input "HỘP NỒI CƠM"
click at [1216, 387] on input "0" at bounding box center [1210, 390] width 126 height 27
type input "4"
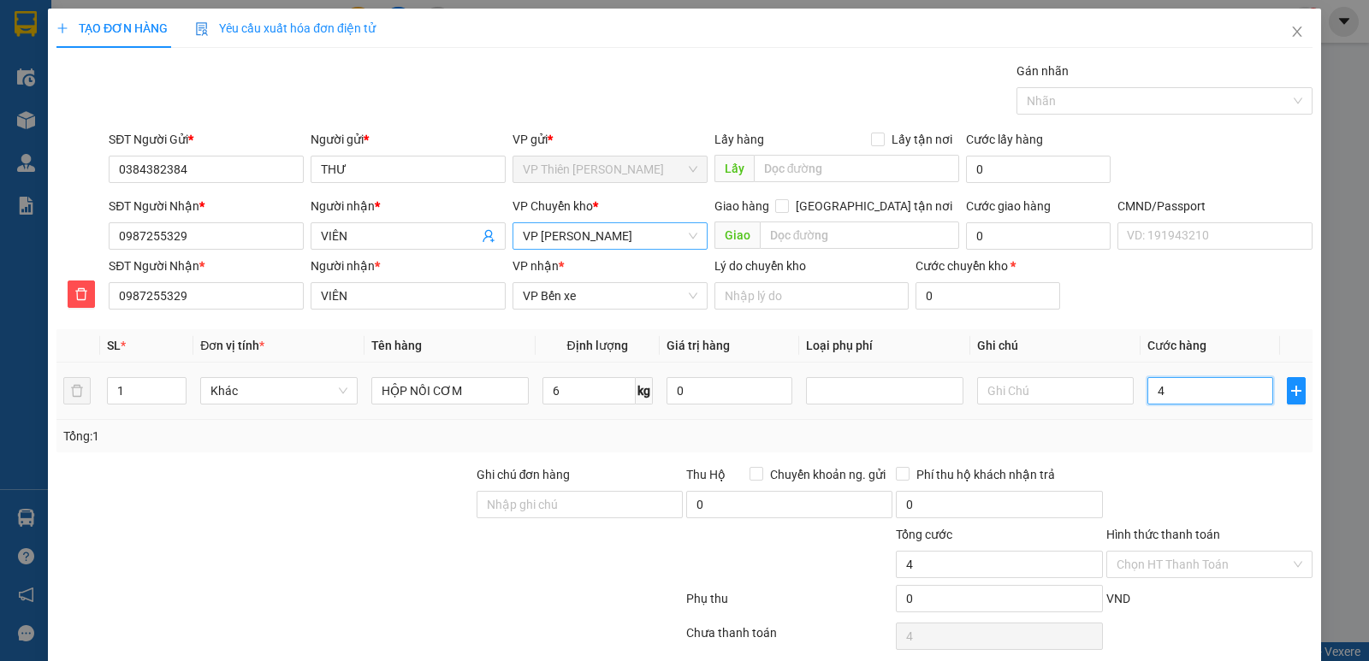
type input "40"
type input "400"
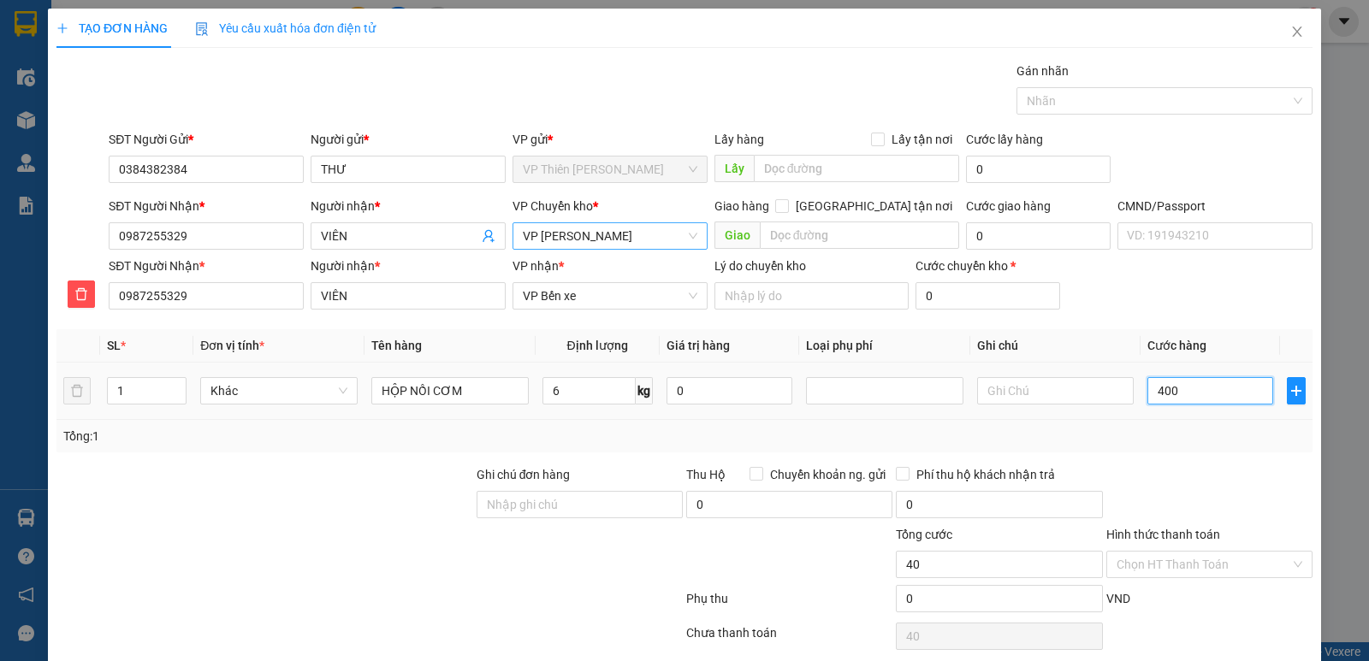
type input "400"
type input "4.000"
type input "40.000"
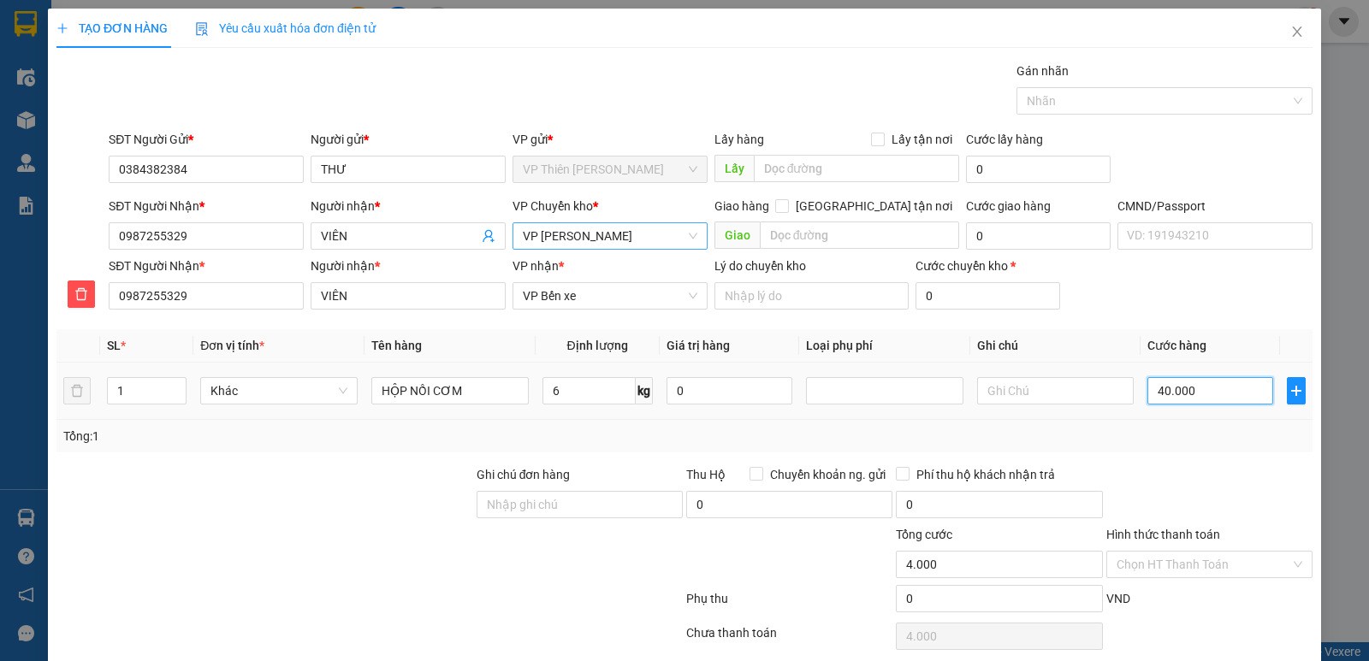
type input "40.000"
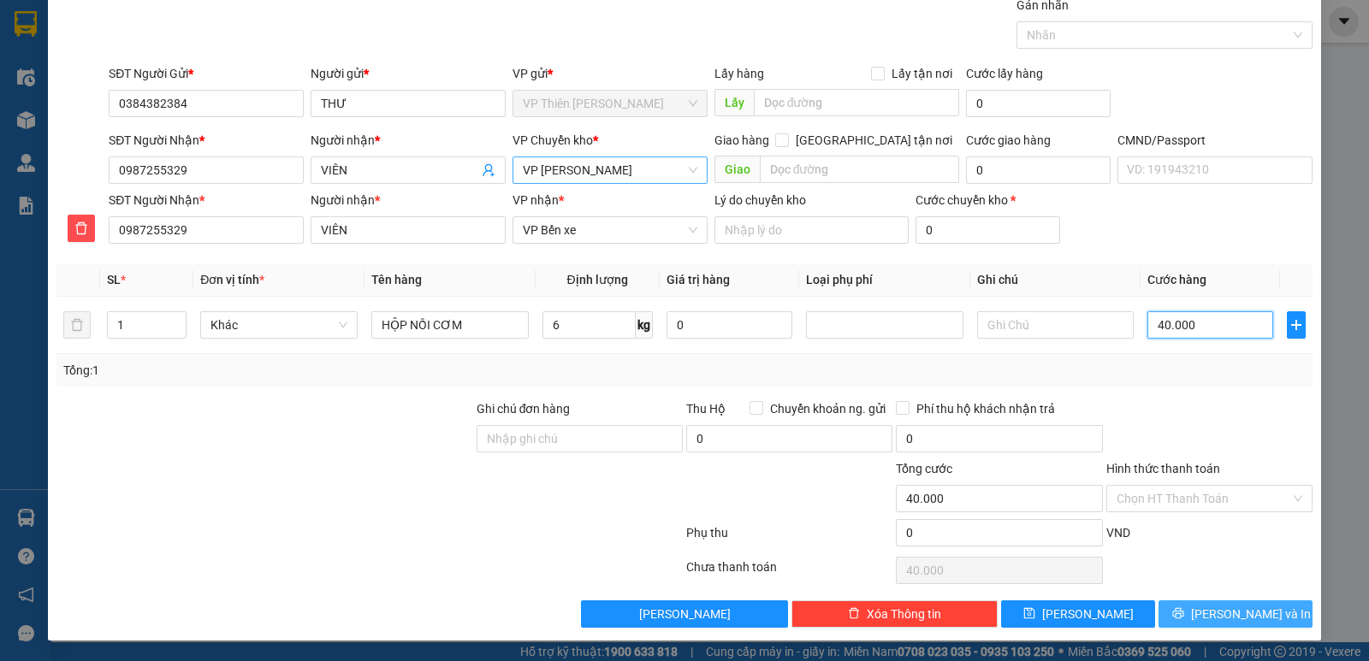
type input "40.000"
click at [1243, 613] on span "Lưu và In" at bounding box center [1251, 614] width 120 height 19
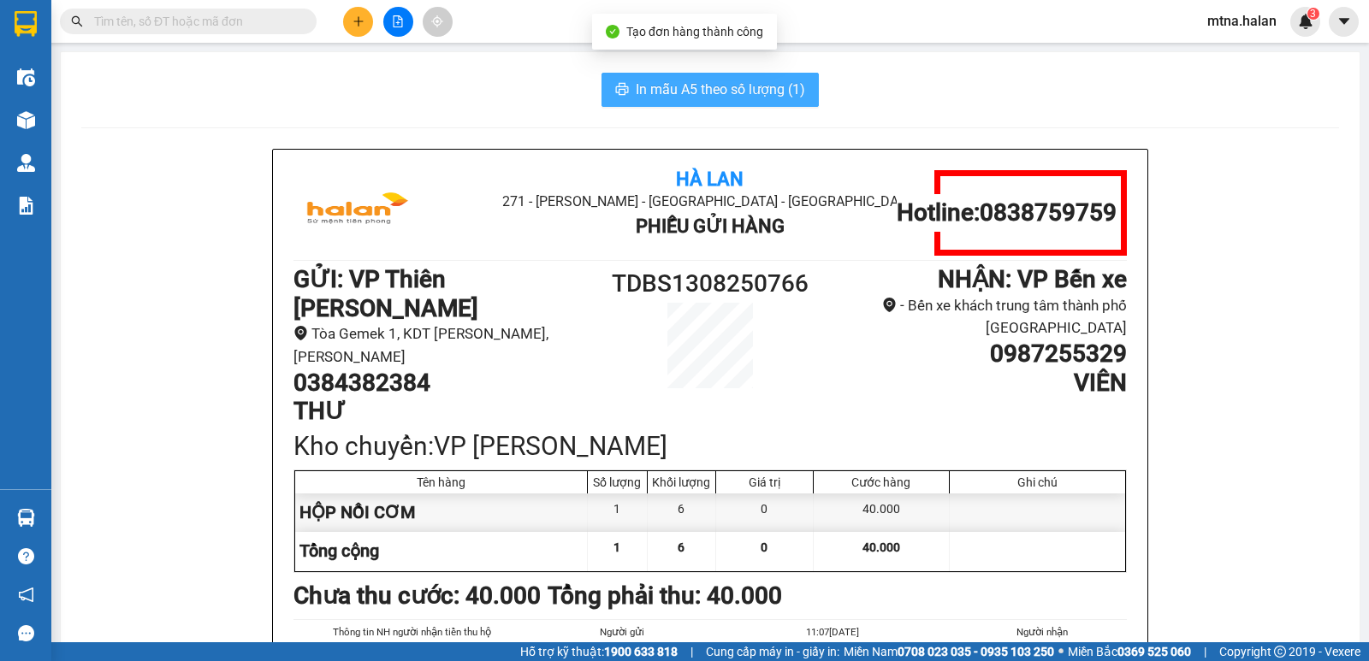
click at [707, 81] on span "In mẫu A5 theo số lượng (1)" at bounding box center [720, 89] width 169 height 21
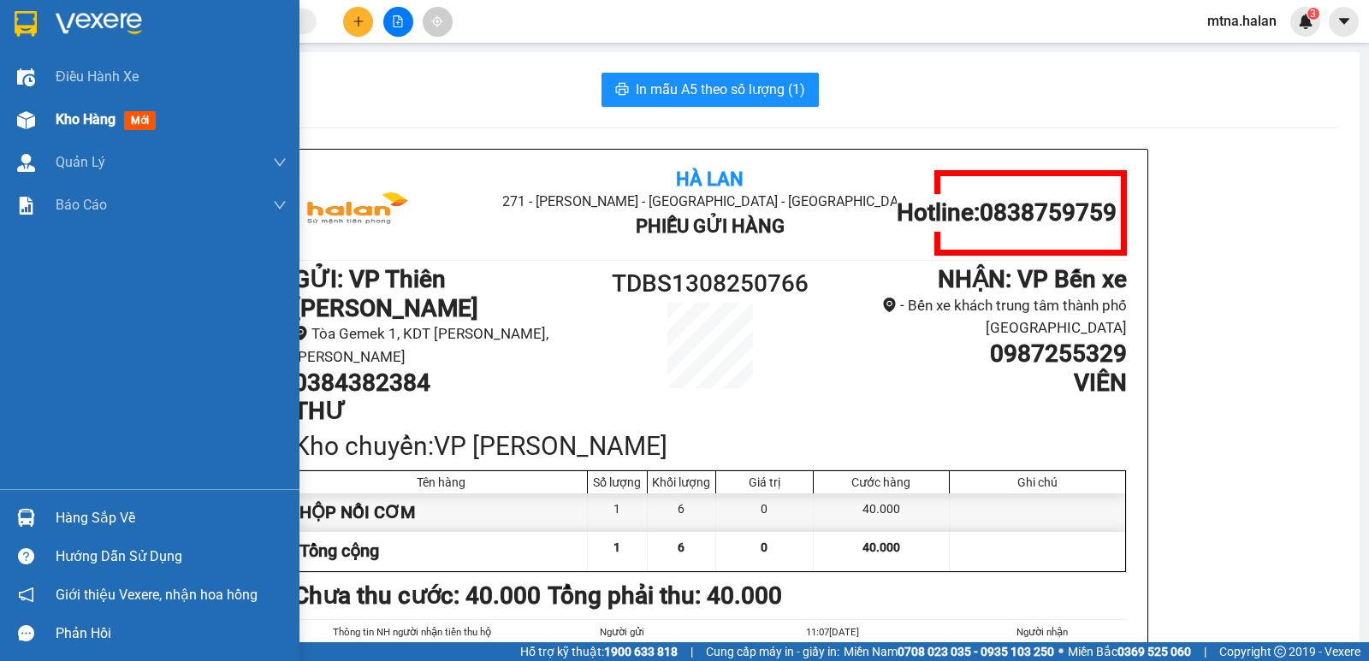
click at [27, 119] on img at bounding box center [26, 120] width 18 height 18
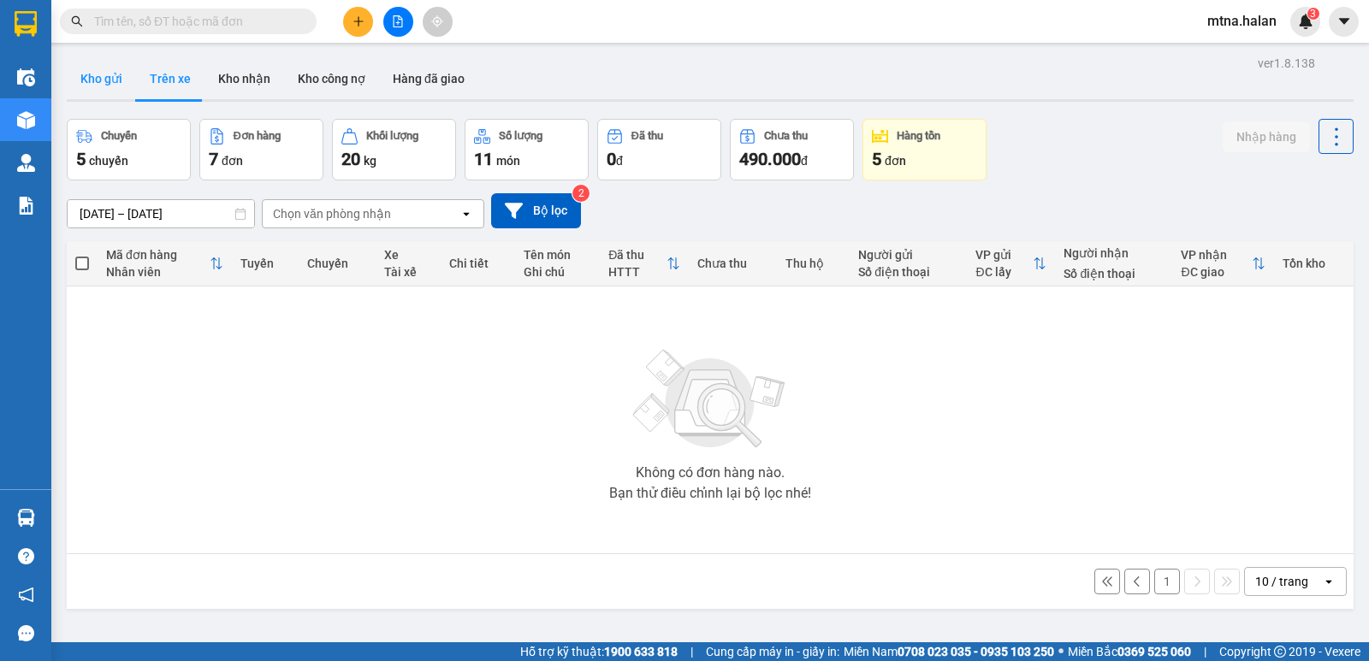
click at [103, 76] on button "Kho gửi" at bounding box center [101, 78] width 69 height 41
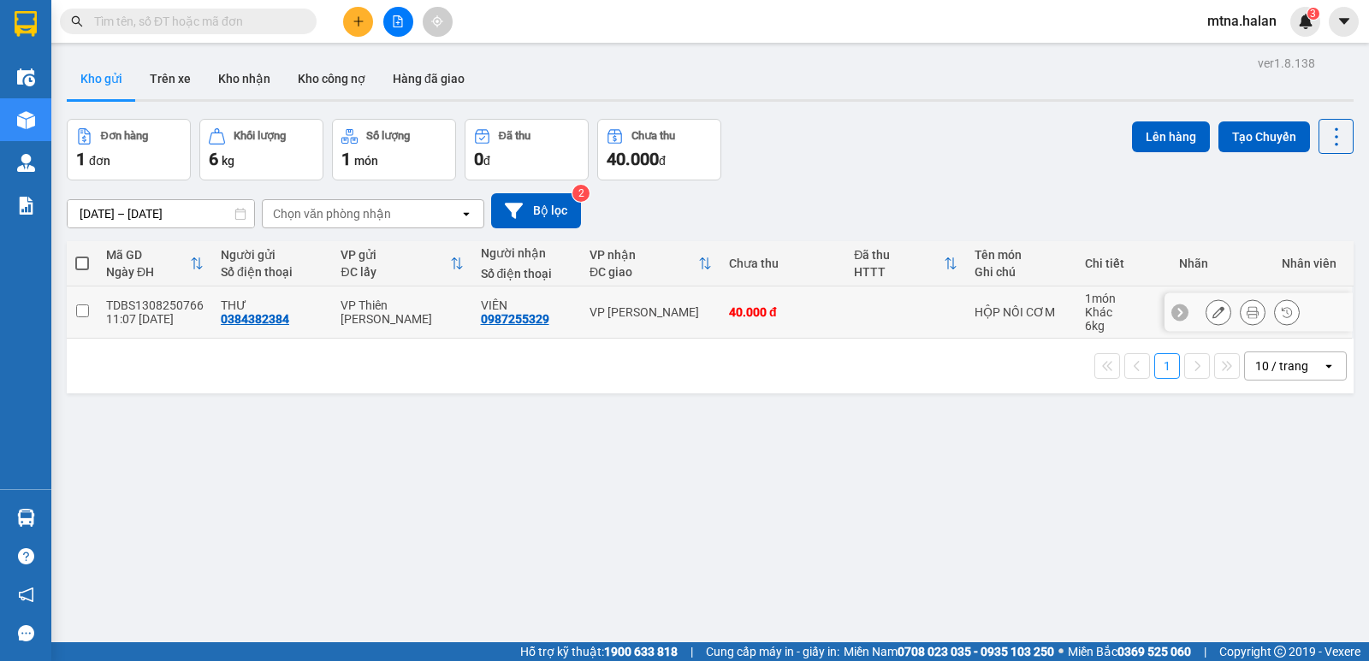
click at [80, 307] on input "checkbox" at bounding box center [82, 311] width 13 height 13
checkbox input "true"
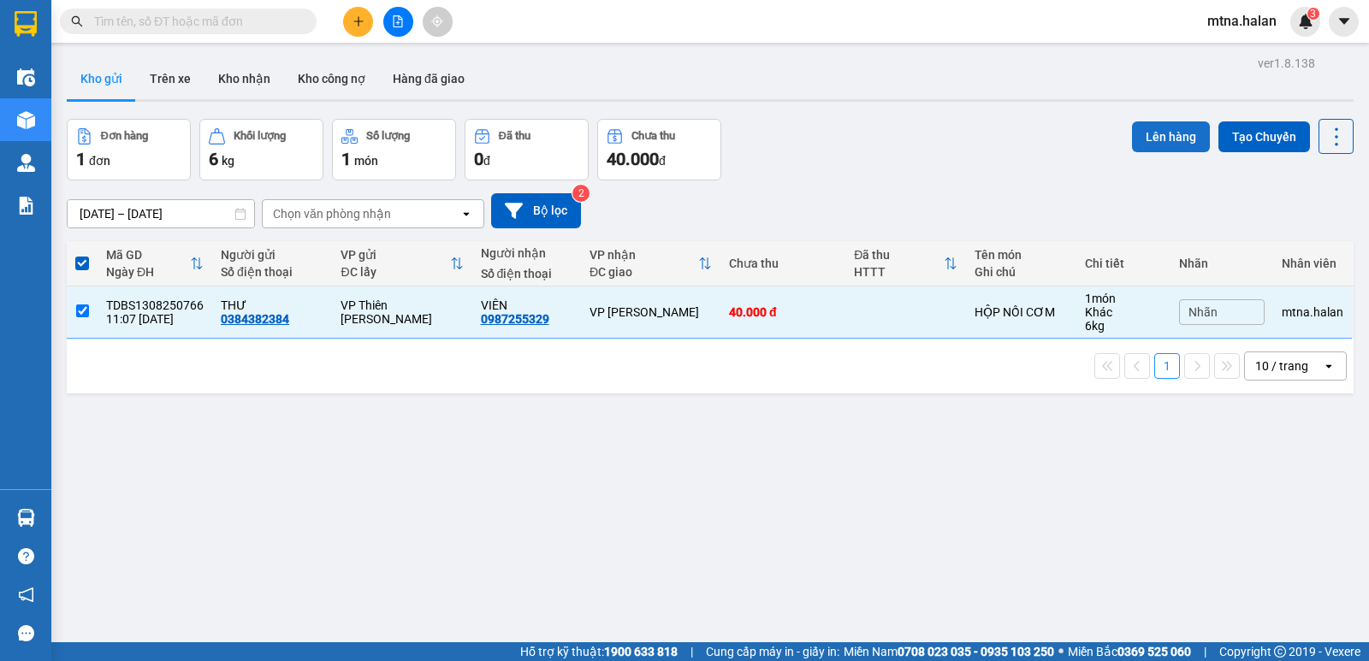
click at [1167, 135] on button "Lên hàng" at bounding box center [1171, 136] width 78 height 31
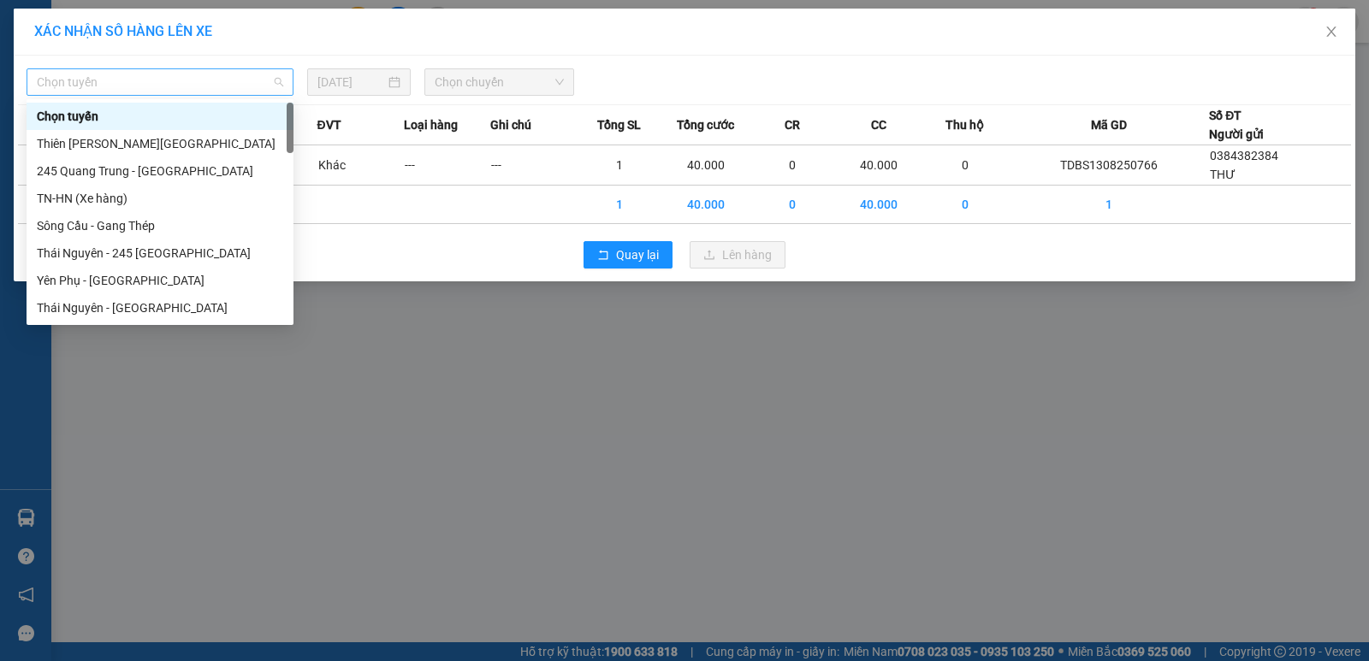
click at [164, 77] on span "Chọn tuyến" at bounding box center [160, 82] width 246 height 26
click at [143, 139] on div "Thiên [PERSON_NAME][GEOGRAPHIC_DATA]" at bounding box center [160, 143] width 246 height 19
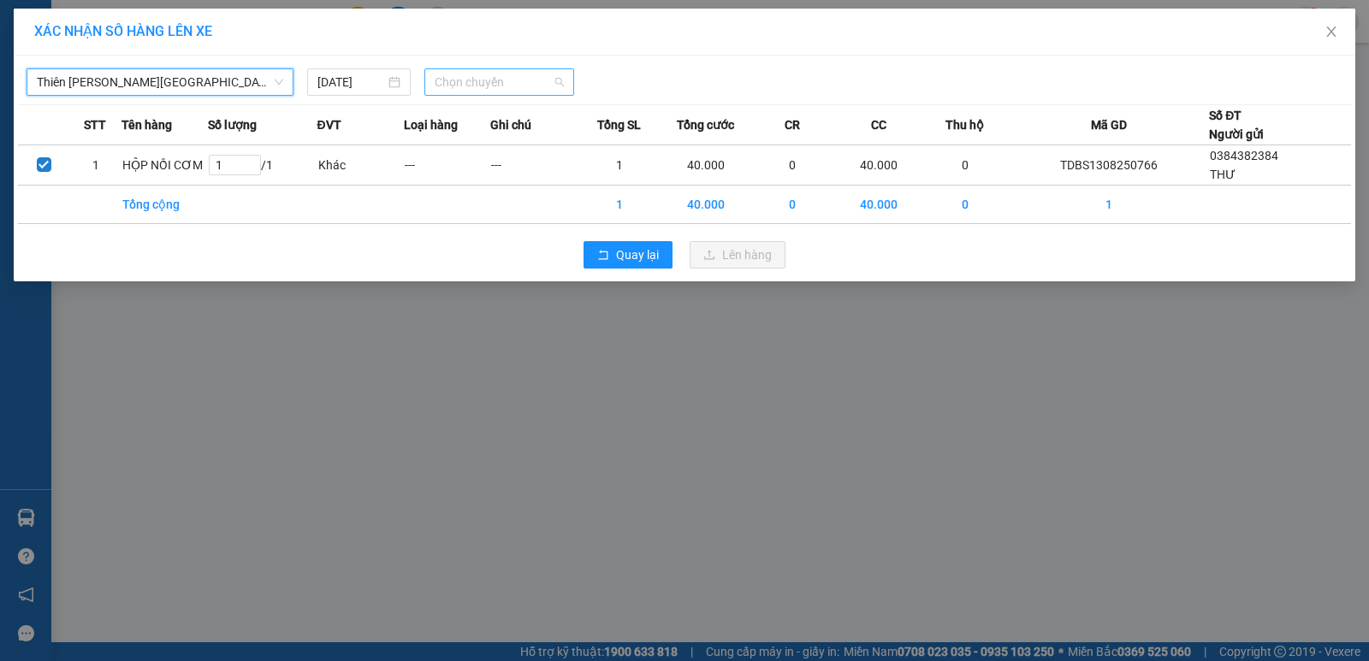
click at [522, 87] on span "Chọn chuyến" at bounding box center [499, 82] width 129 height 26
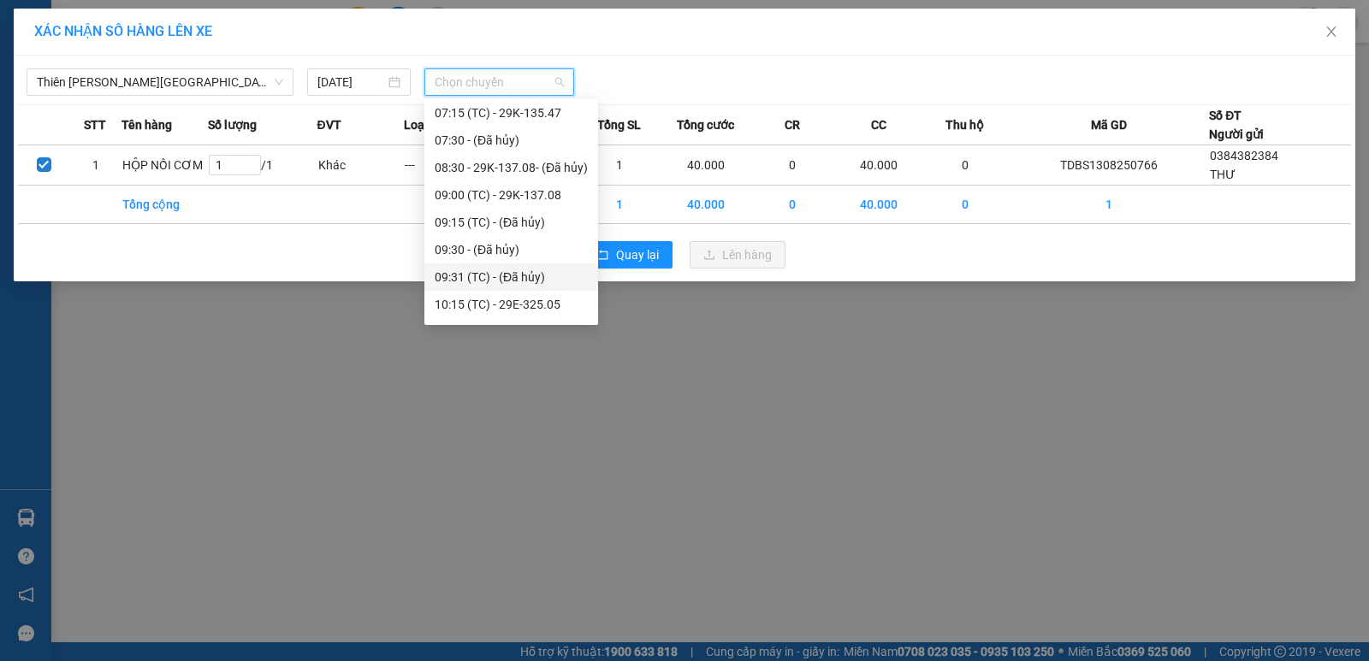
scroll to position [171, 0]
click at [525, 272] on div "11:15 (TC) - 29K-136.03" at bounding box center [511, 273] width 153 height 19
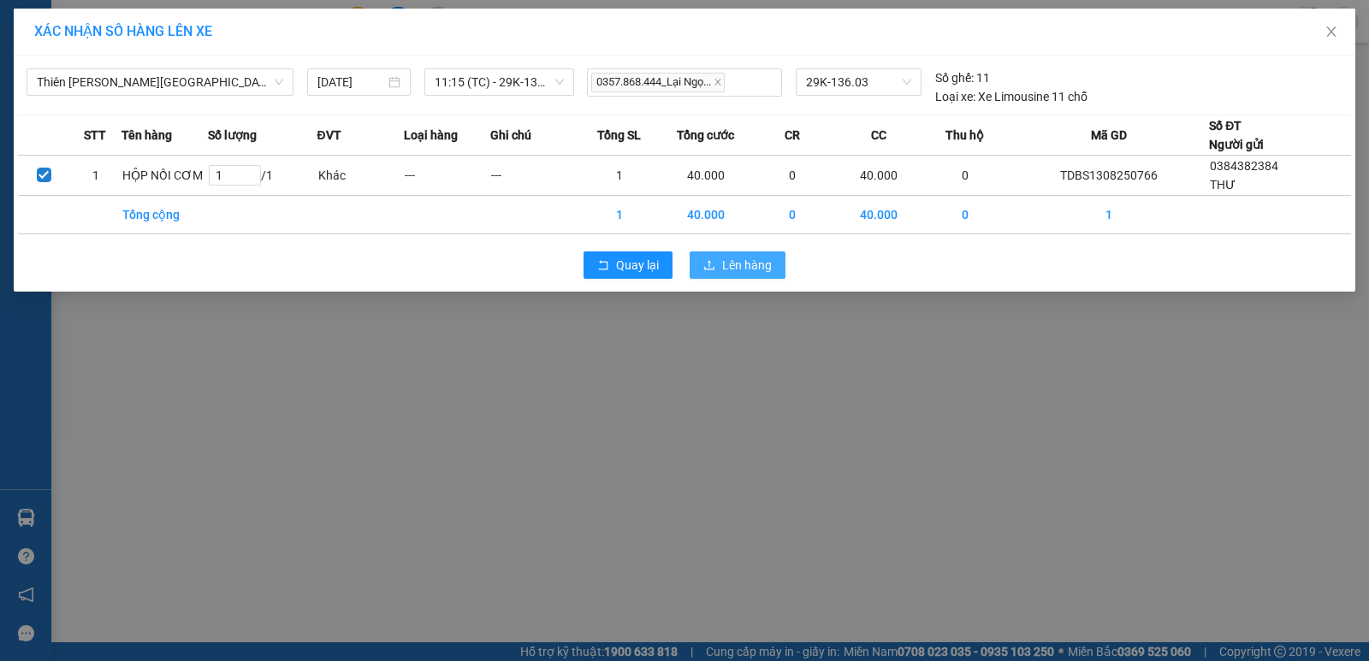
click at [761, 270] on span "Lên hàng" at bounding box center [747, 265] width 50 height 19
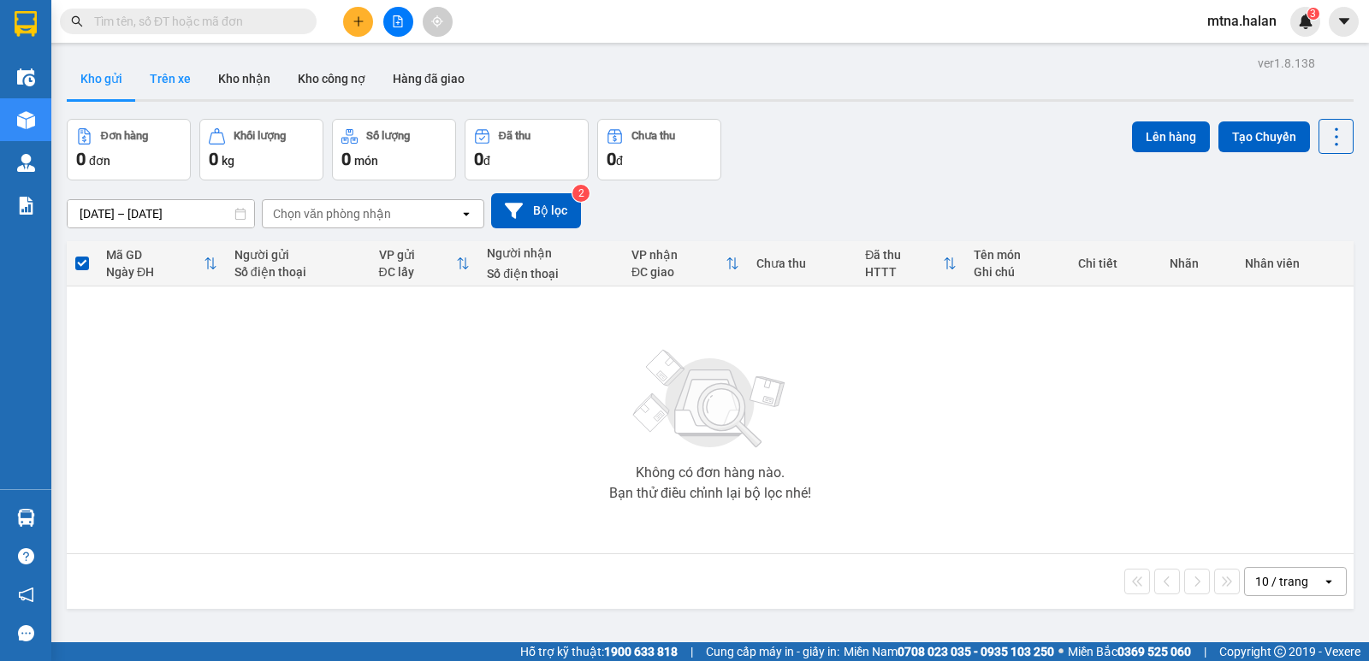
click at [179, 71] on button "Trên xe" at bounding box center [170, 78] width 68 height 41
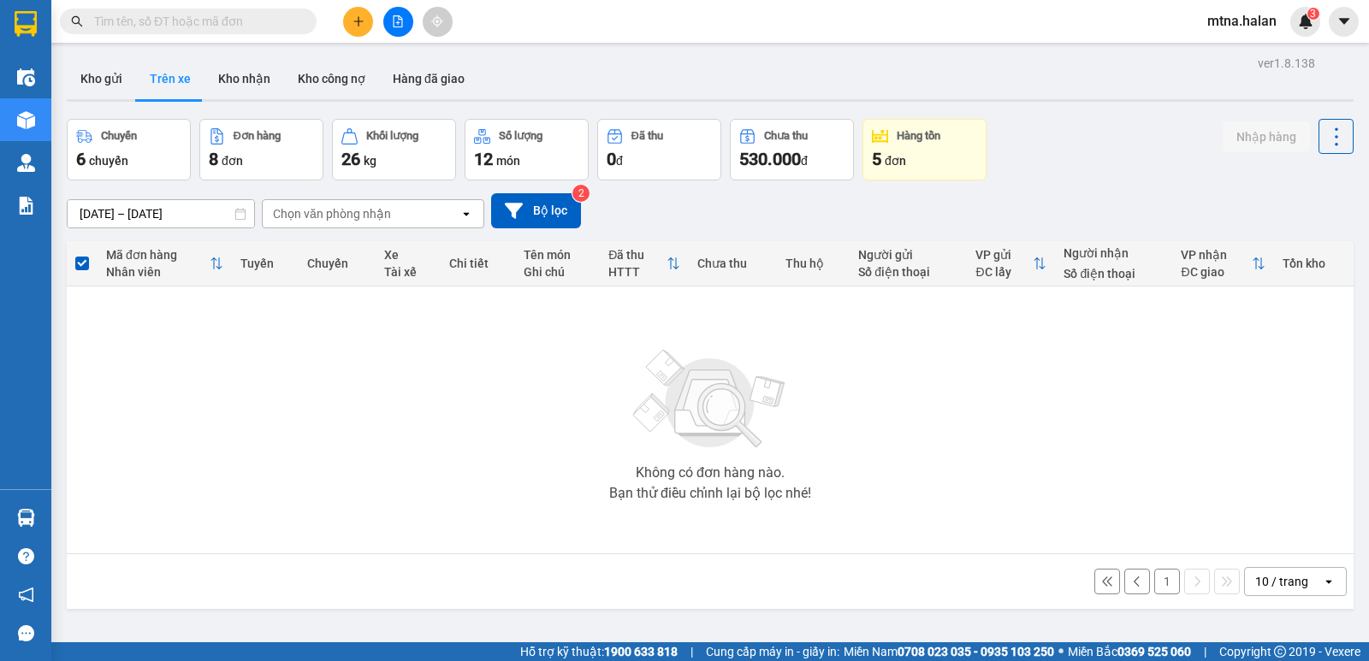
click at [577, 196] on sup "2" at bounding box center [580, 193] width 17 height 17
click at [577, 193] on sup "2" at bounding box center [580, 193] width 17 height 17
click at [553, 213] on button "Bộ lọc" at bounding box center [536, 210] width 90 height 35
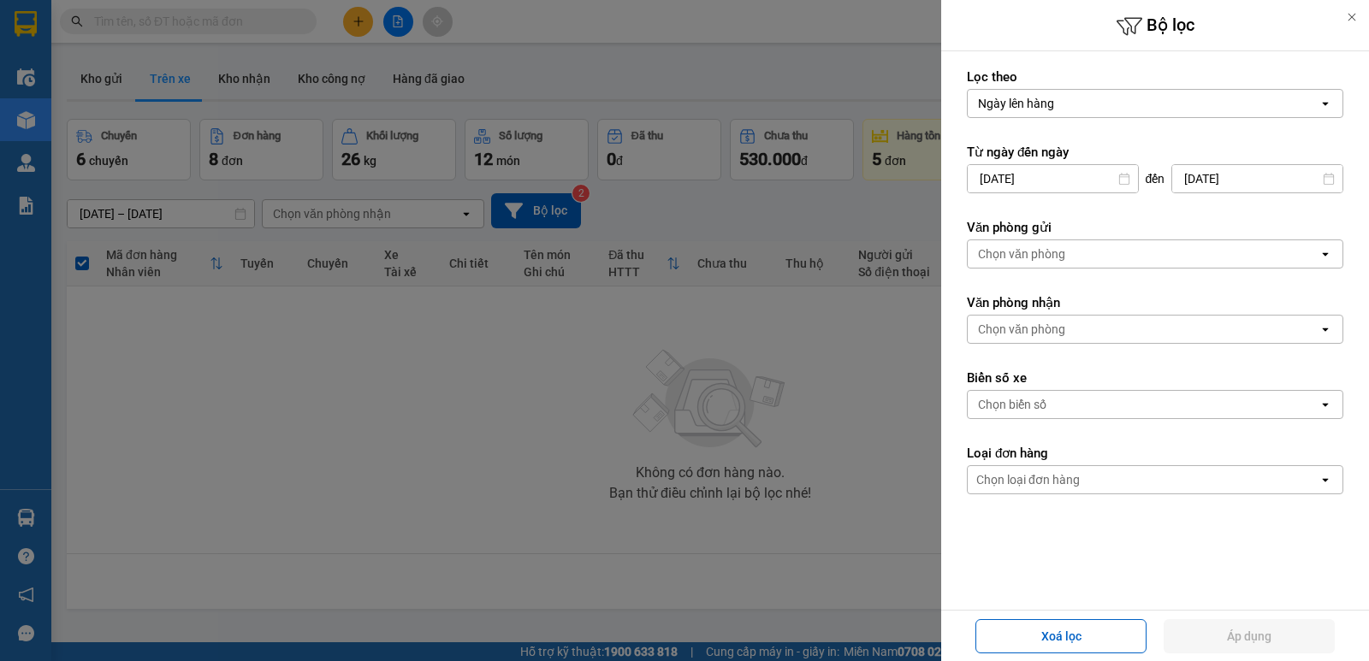
click at [426, 409] on div at bounding box center [684, 330] width 1369 height 661
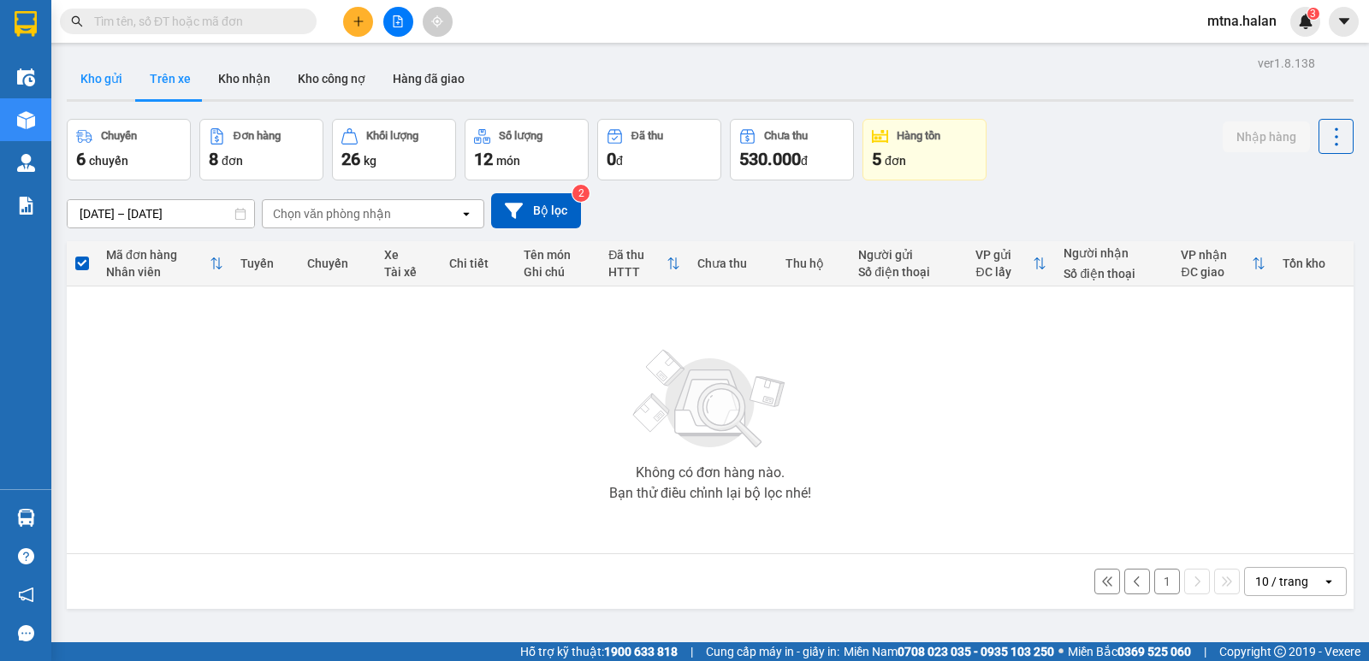
click at [111, 74] on button "Kho gửi" at bounding box center [101, 78] width 69 height 41
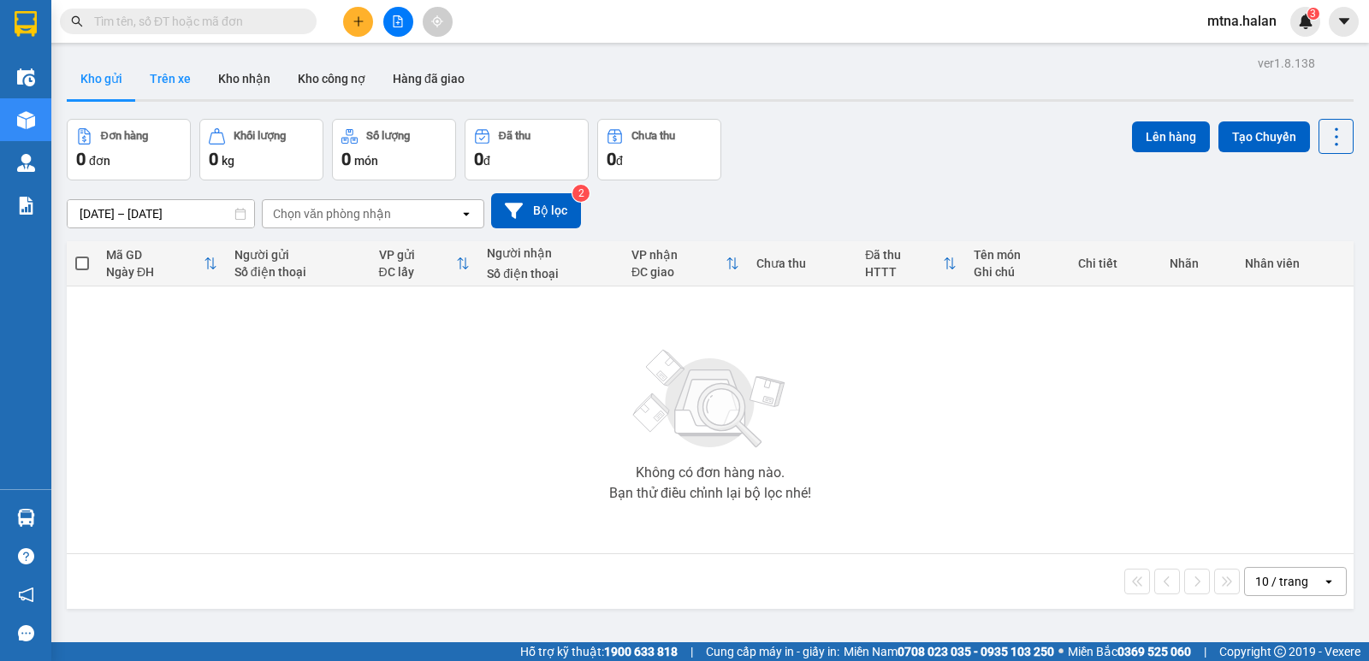
click at [169, 80] on button "Trên xe" at bounding box center [170, 78] width 68 height 41
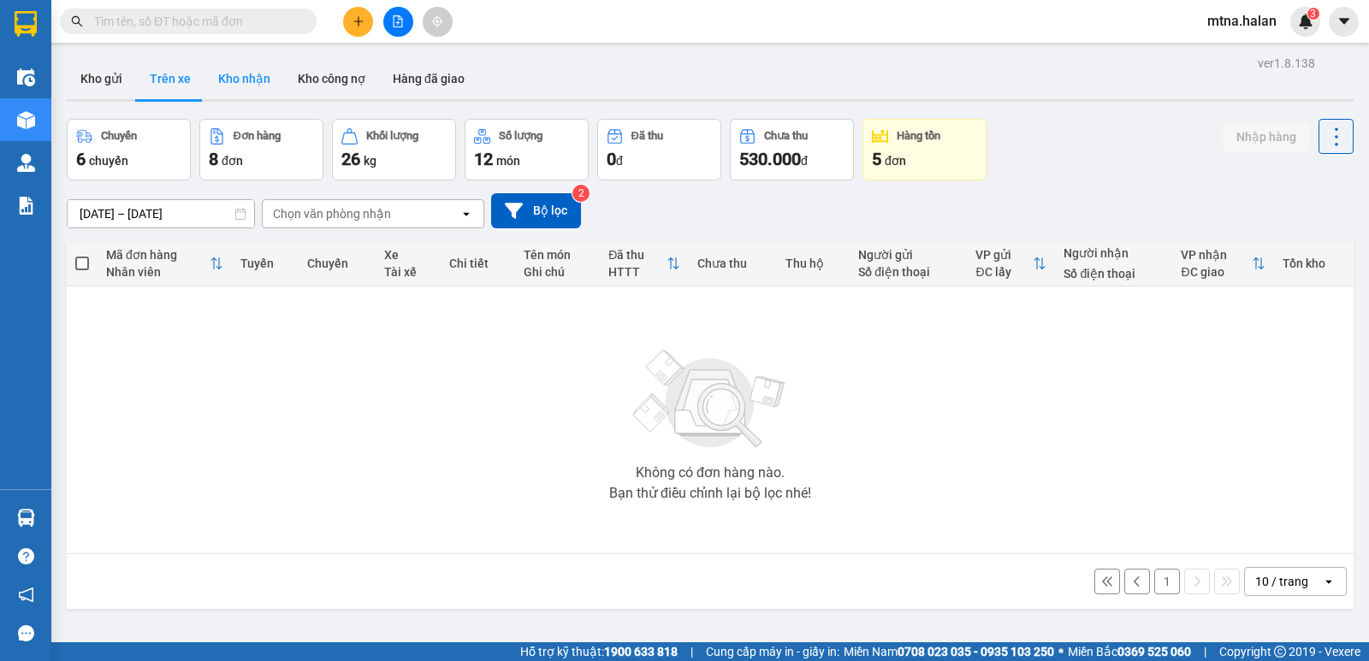
click at [253, 80] on button "Kho nhận" at bounding box center [244, 78] width 80 height 41
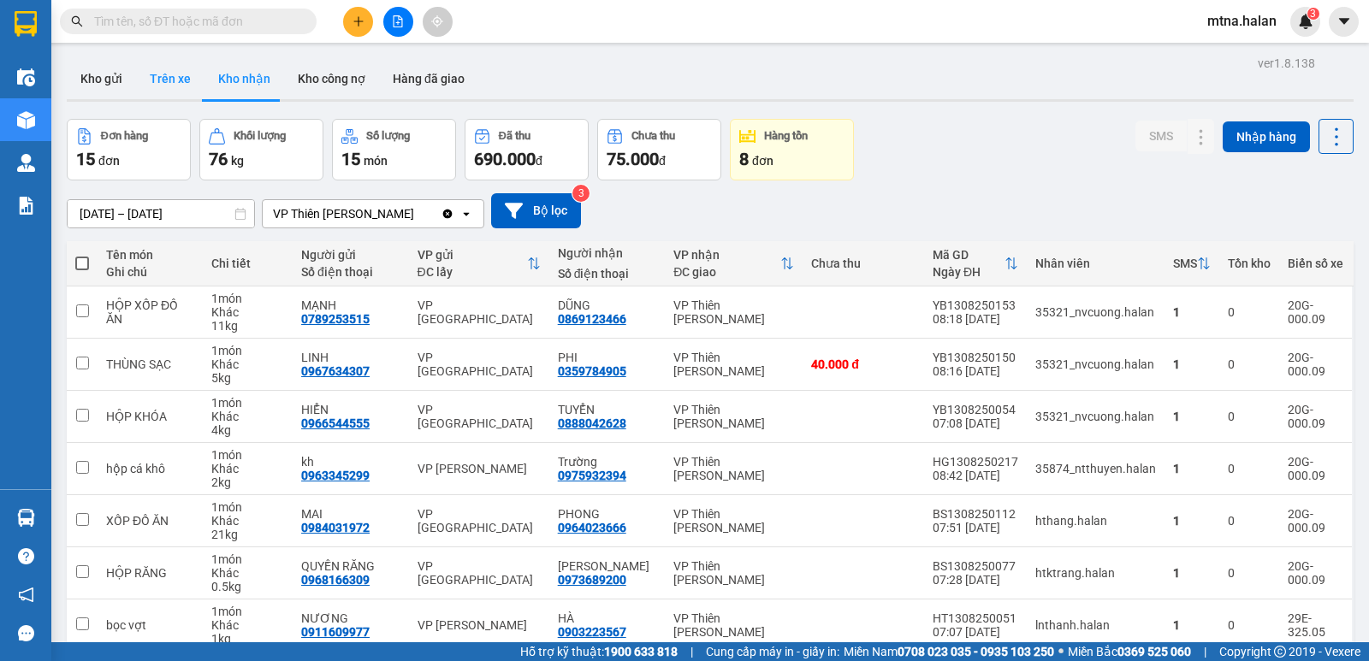
click at [173, 76] on button "Trên xe" at bounding box center [170, 78] width 68 height 41
type input "[DATE] – [DATE]"
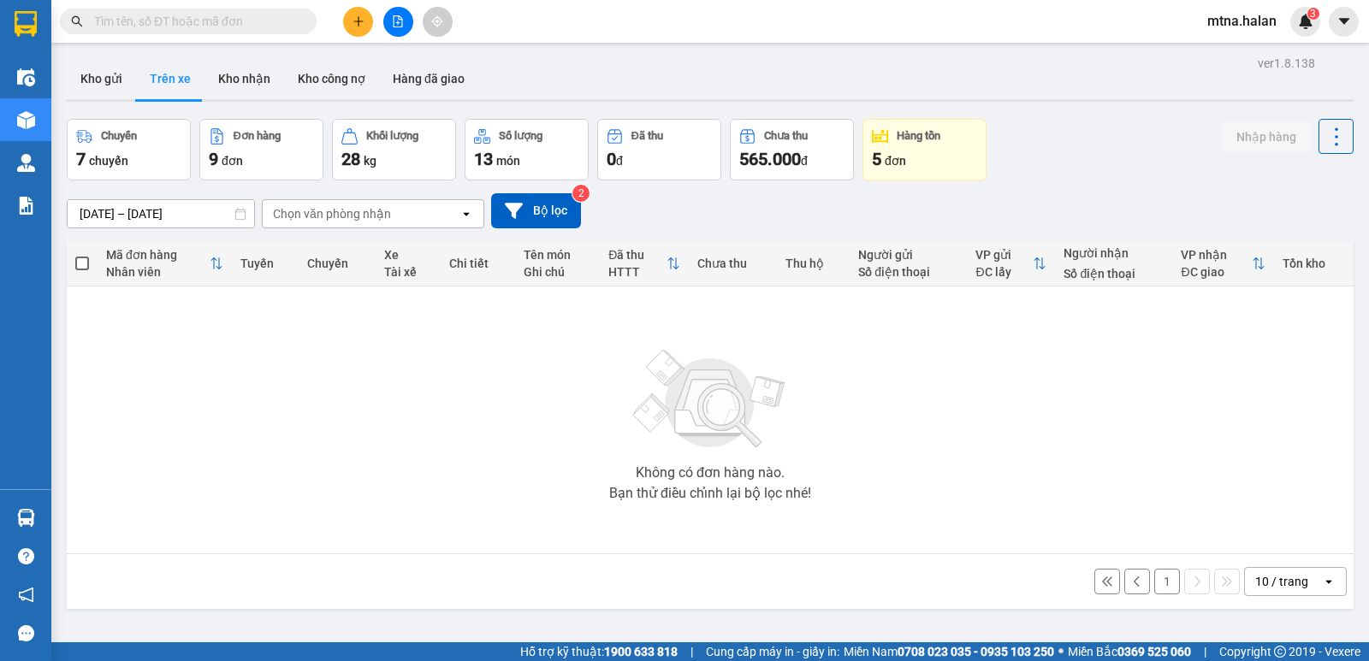
click at [269, 160] on div "9 đơn" at bounding box center [261, 159] width 105 height 24
click at [160, 155] on div "7 chuyến" at bounding box center [128, 159] width 105 height 24
click at [90, 71] on button "Kho gửi" at bounding box center [101, 78] width 69 height 41
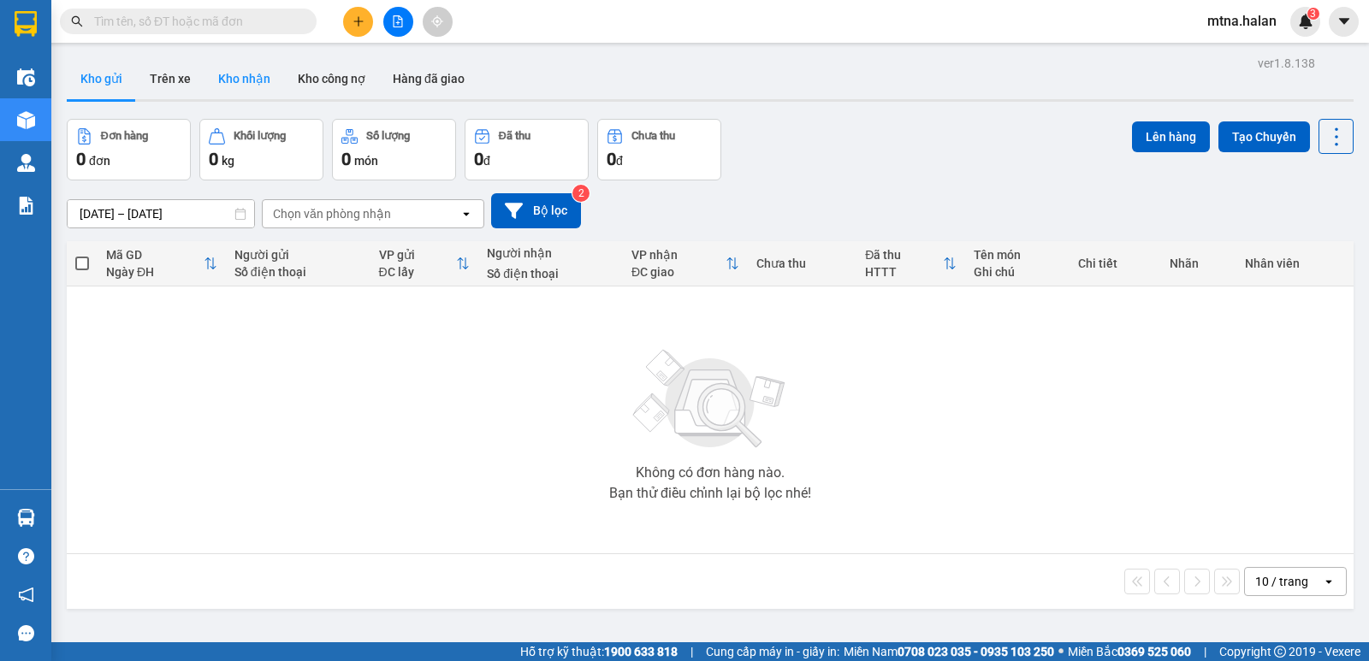
click at [251, 80] on button "Kho nhận" at bounding box center [244, 78] width 80 height 41
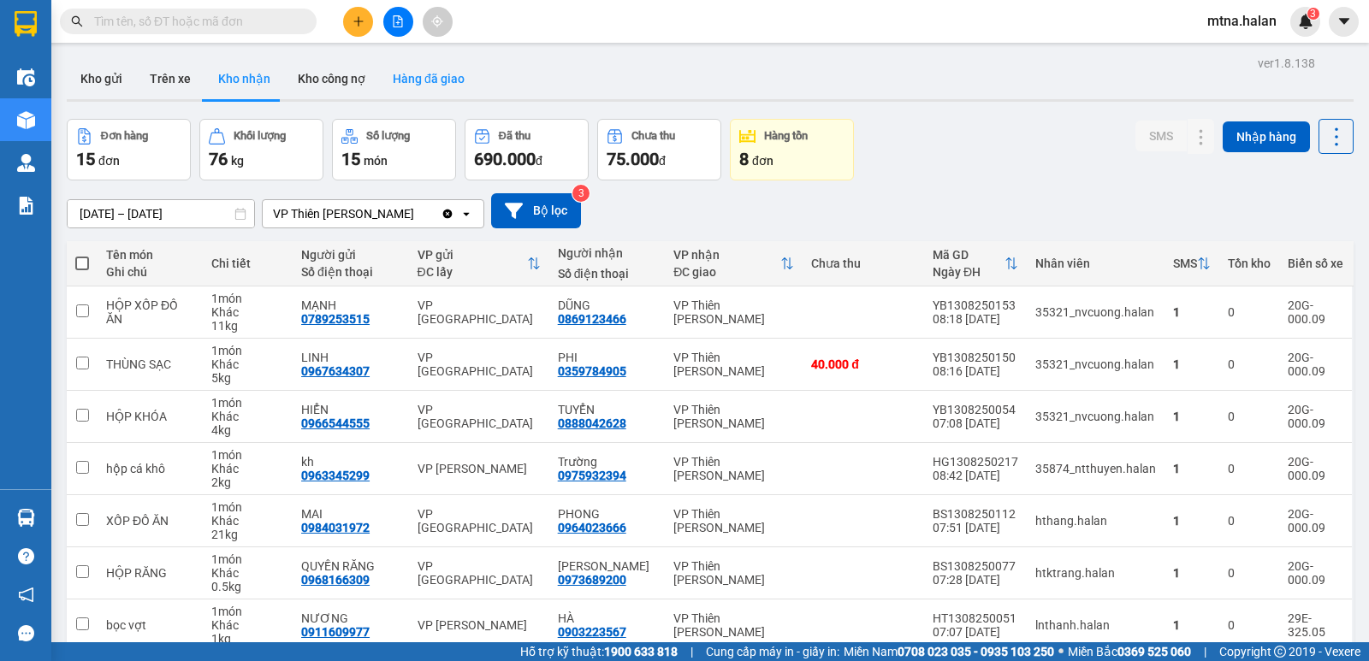
click at [432, 73] on button "Hàng đã giao" at bounding box center [428, 78] width 99 height 41
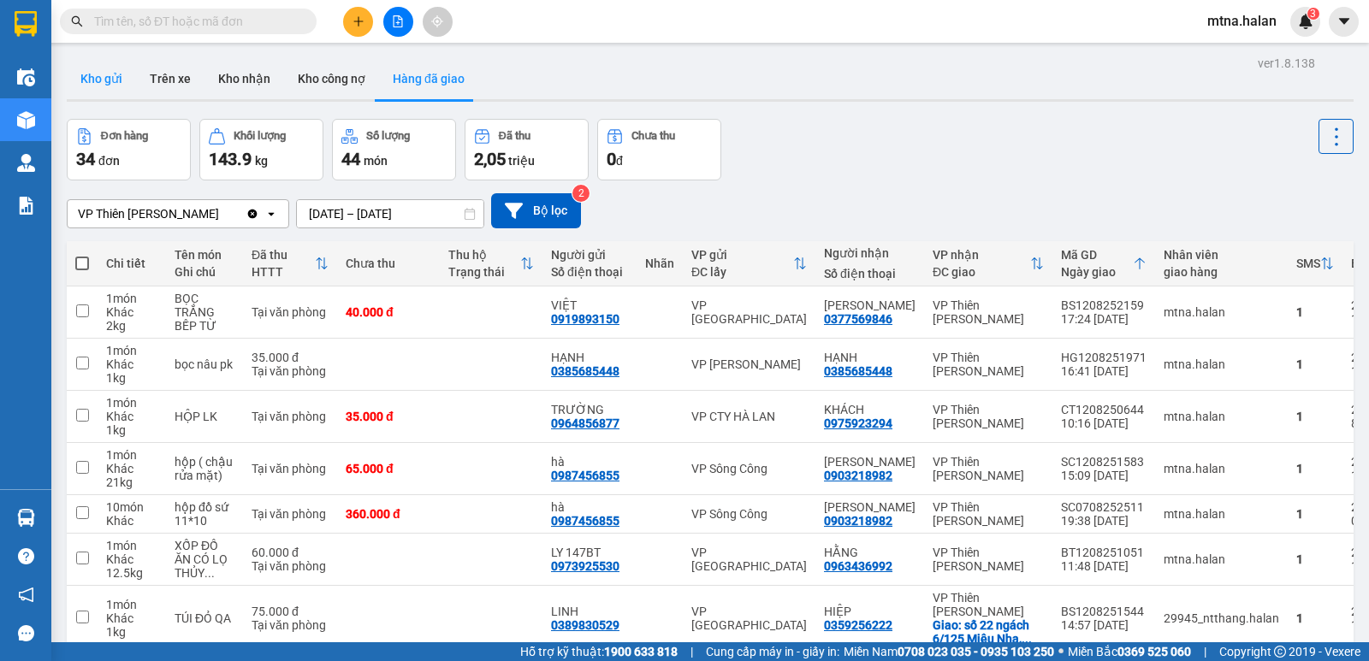
click at [88, 74] on button "Kho gửi" at bounding box center [101, 78] width 69 height 41
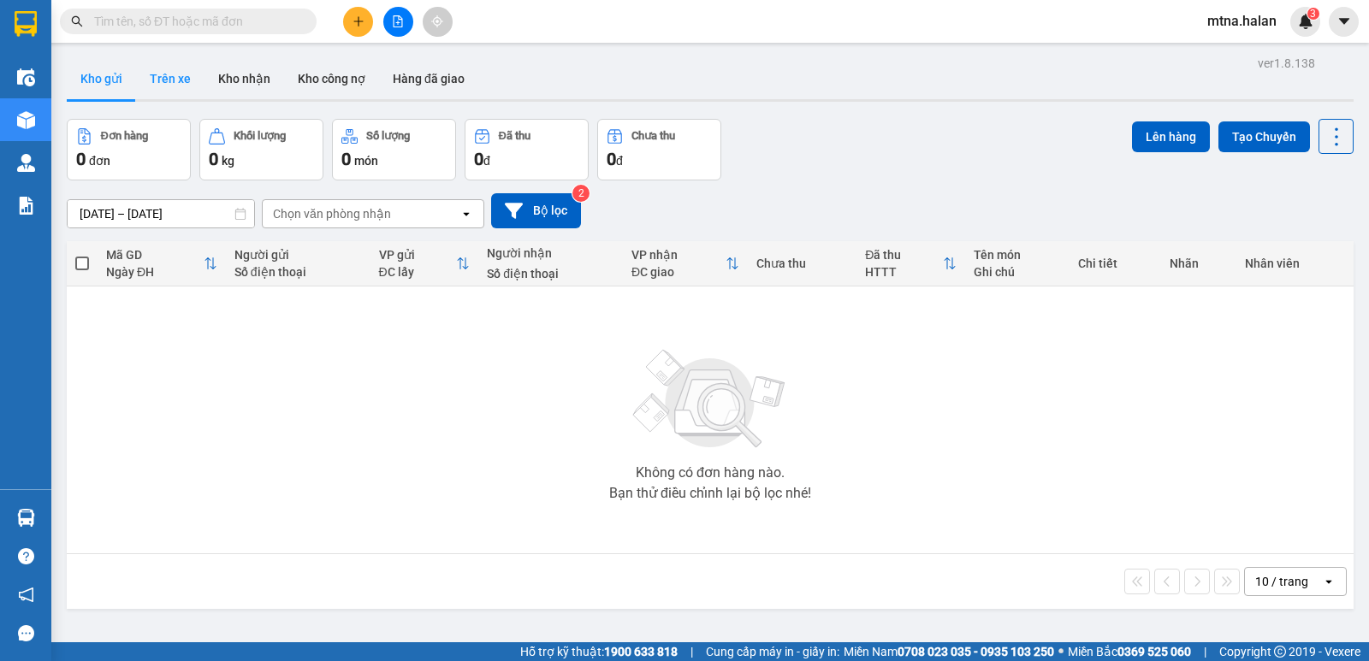
click at [162, 75] on button "Trên xe" at bounding box center [170, 78] width 68 height 41
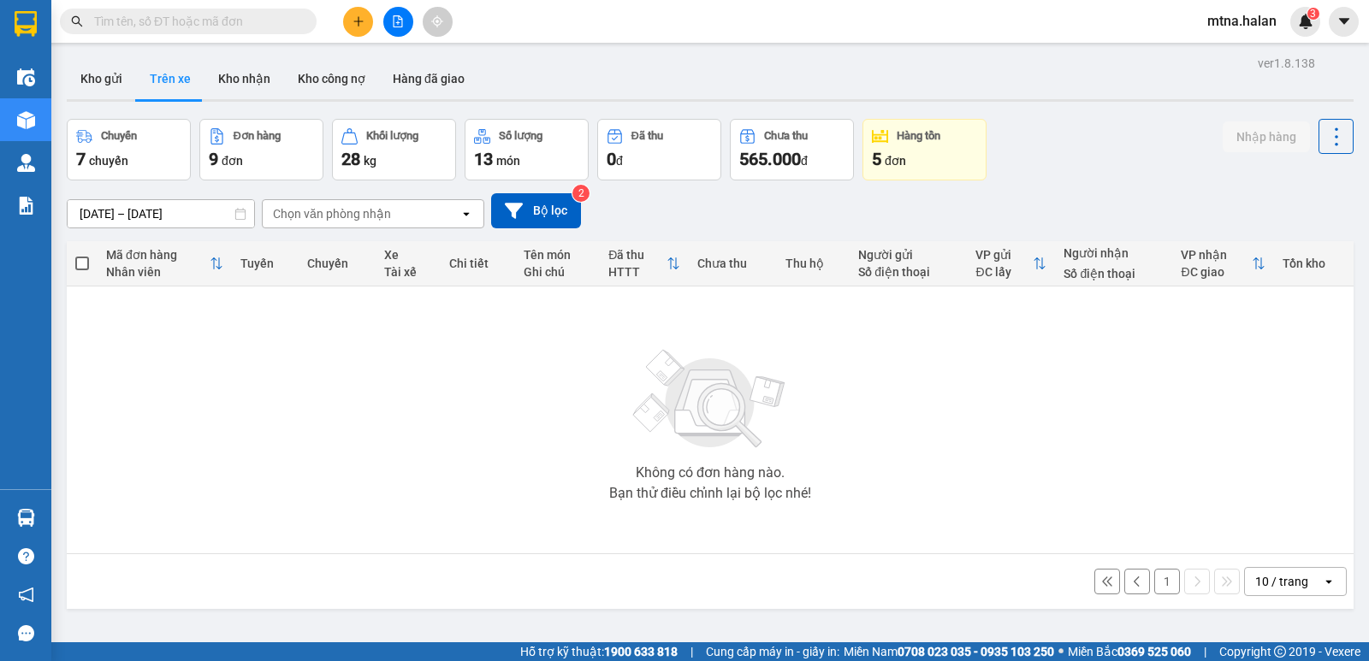
click at [1155, 586] on button "1" at bounding box center [1167, 582] width 26 height 26
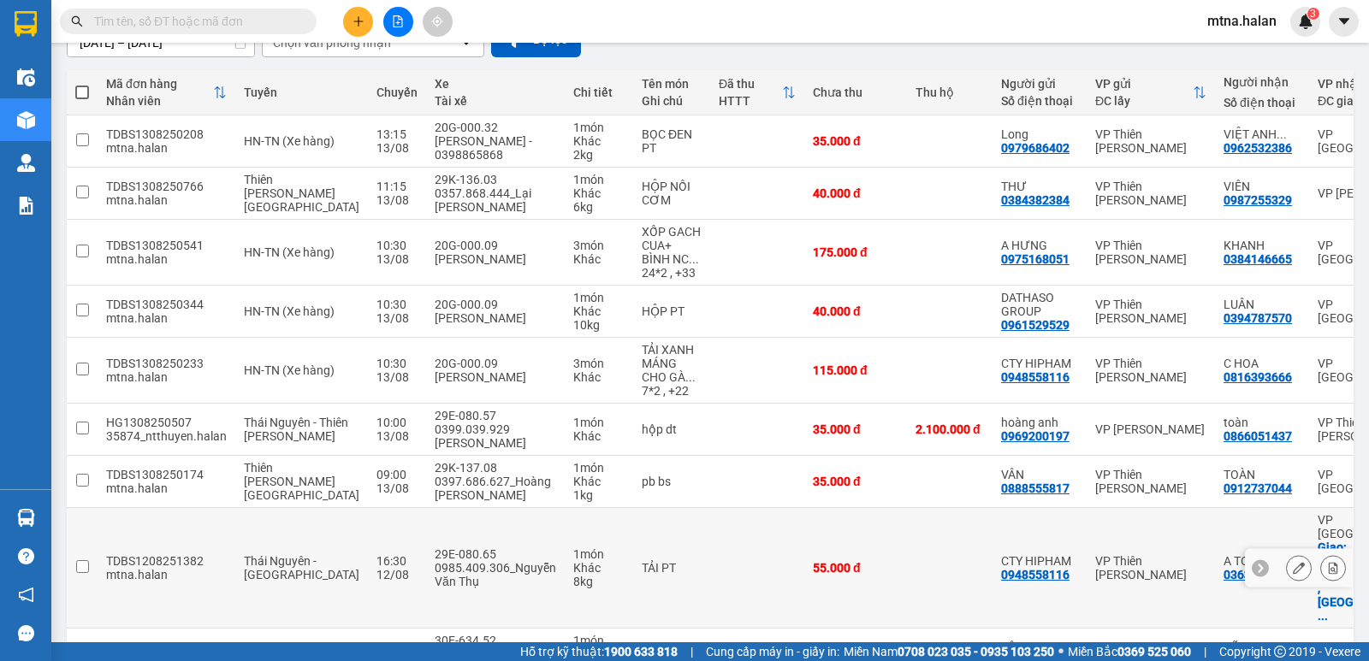
scroll to position [257, 0]
